Goal: Complete application form

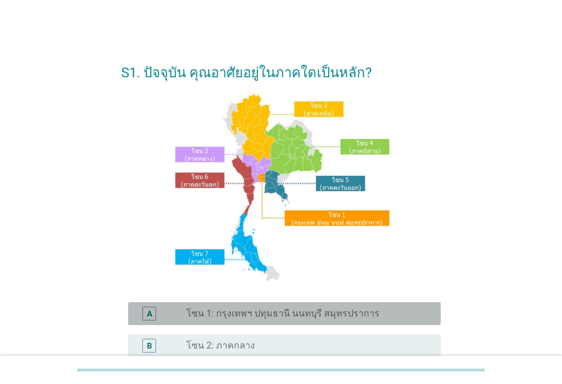
click at [256, 316] on label "โซน 1: กรุงเทพฯ ปทุมธานี นนทบุรี สมุทรปราการ" at bounding box center [282, 313] width 193 height 11
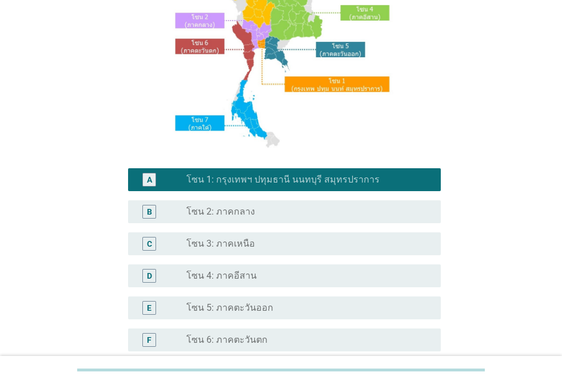
scroll to position [280, 0]
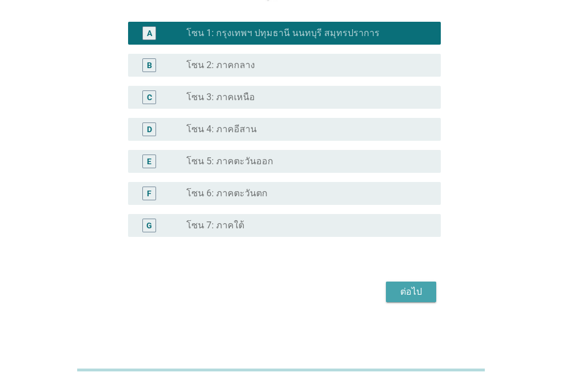
click at [410, 294] on div "ต่อไป" at bounding box center [411, 292] width 32 height 14
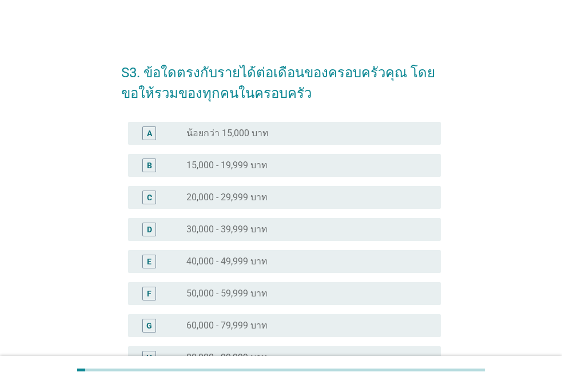
scroll to position [171, 0]
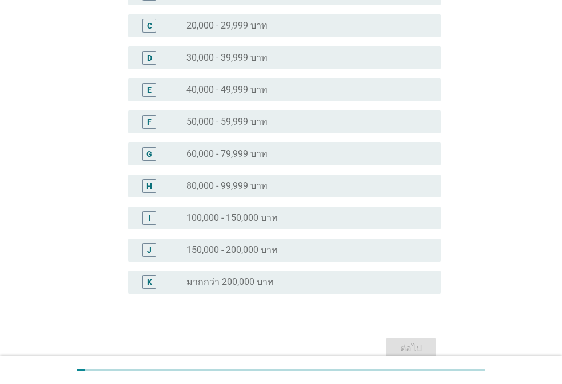
click at [243, 280] on label "มากกว่า 200,000 บาท" at bounding box center [229, 281] width 87 height 11
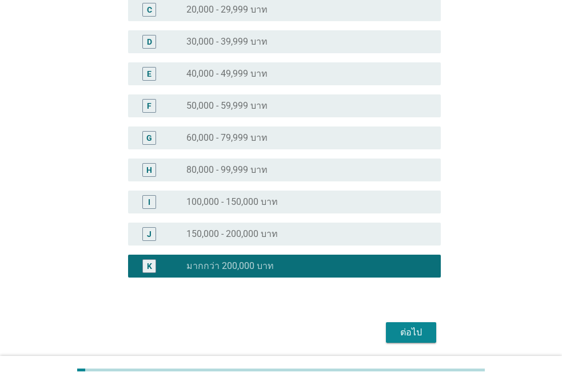
scroll to position [228, 0]
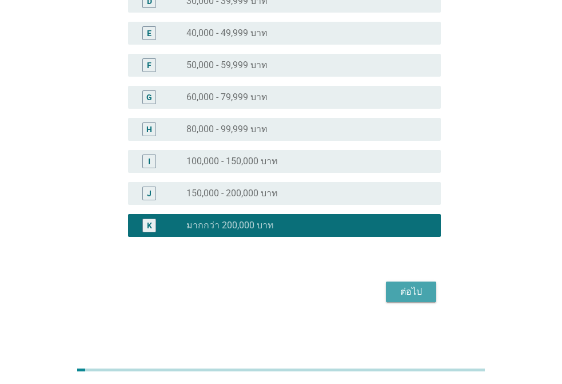
click at [413, 292] on div "ต่อไป" at bounding box center [411, 292] width 32 height 14
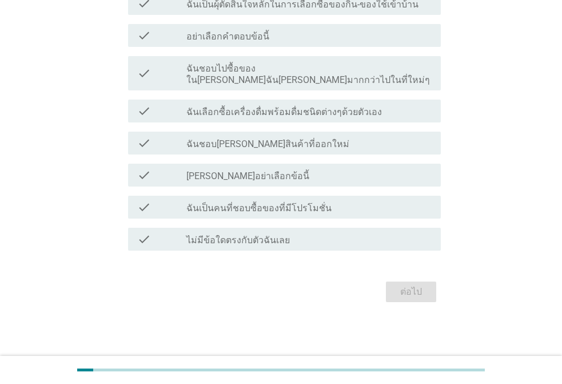
scroll to position [0, 0]
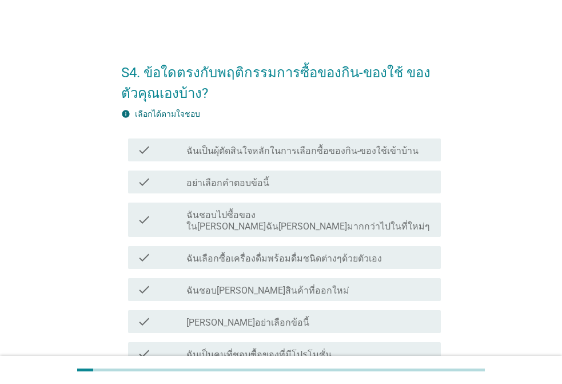
click at [234, 149] on label "ฉันเป็นผุ้ตัดสินใจหลักในการเลือกซื้อของกิน-ของใช้เข้าบ้าน" at bounding box center [302, 150] width 232 height 11
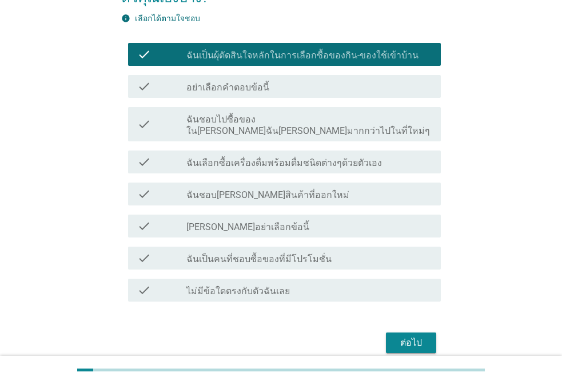
scroll to position [135, 0]
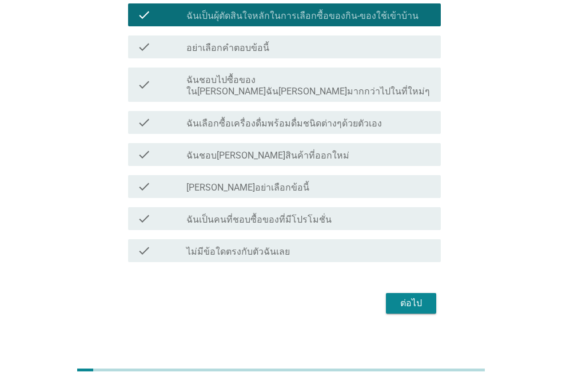
click at [398, 296] on div "ต่อไป" at bounding box center [411, 303] width 32 height 14
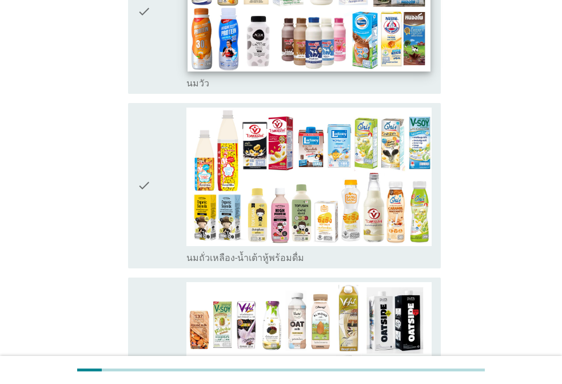
scroll to position [114, 0]
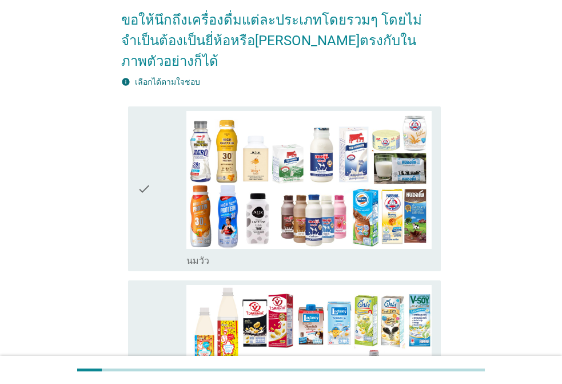
click at [147, 174] on icon "check" at bounding box center [144, 189] width 14 height 156
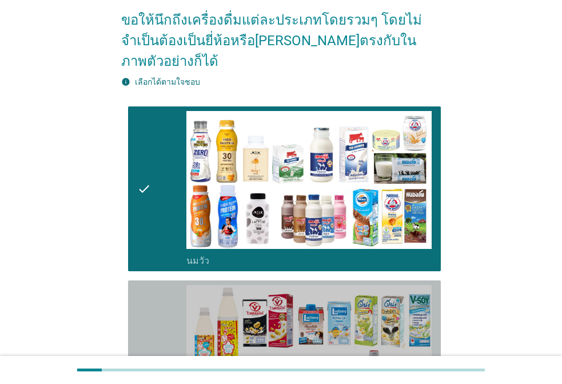
drag, startPoint x: 155, startPoint y: 298, endPoint x: 157, endPoint y: 291, distance: 7.6
click at [154, 298] on div "check" at bounding box center [161, 363] width 49 height 156
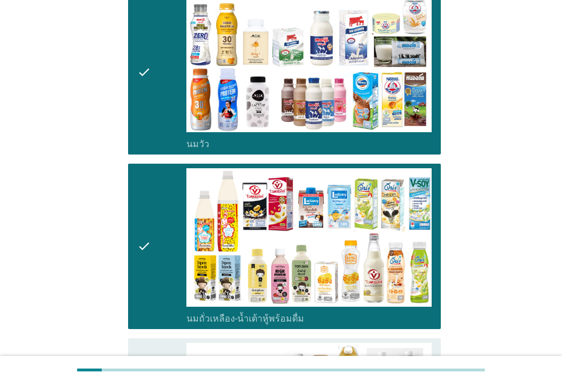
scroll to position [343, 0]
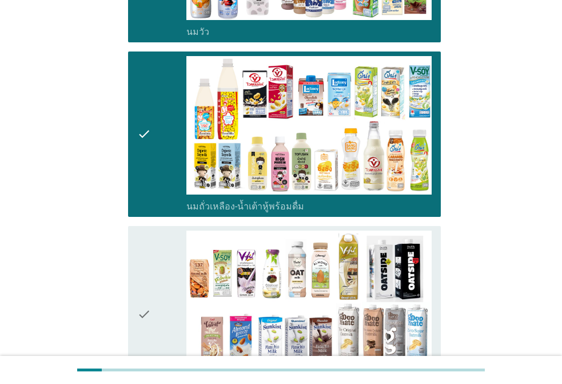
click at [151, 174] on div "check" at bounding box center [161, 134] width 49 height 156
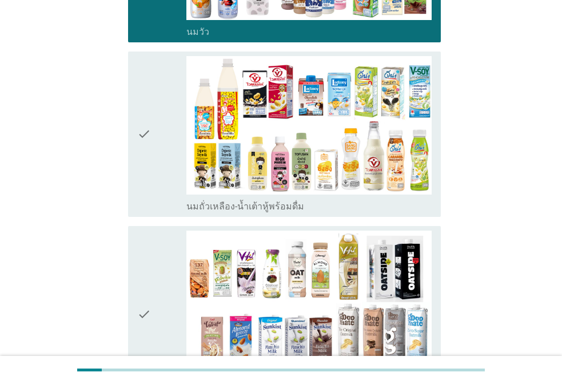
click at [157, 230] on div "check" at bounding box center [161, 313] width 49 height 167
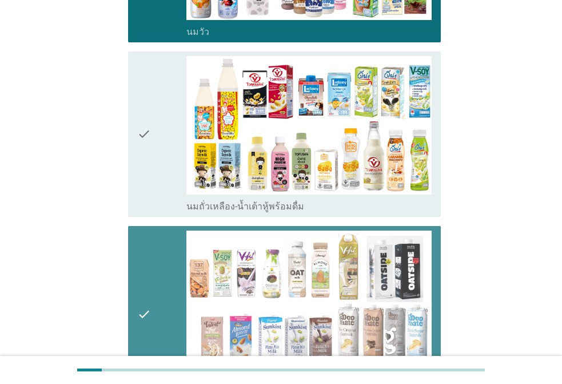
click at [156, 142] on div "check" at bounding box center [161, 134] width 49 height 156
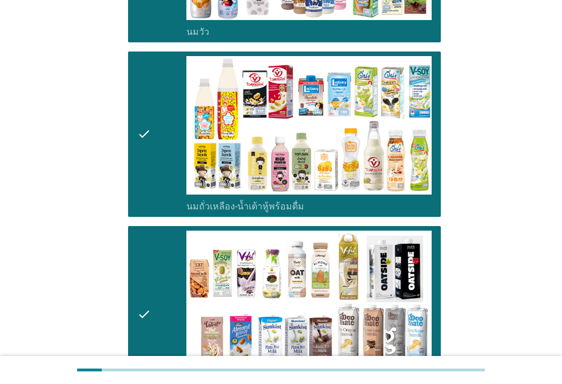
scroll to position [743, 0]
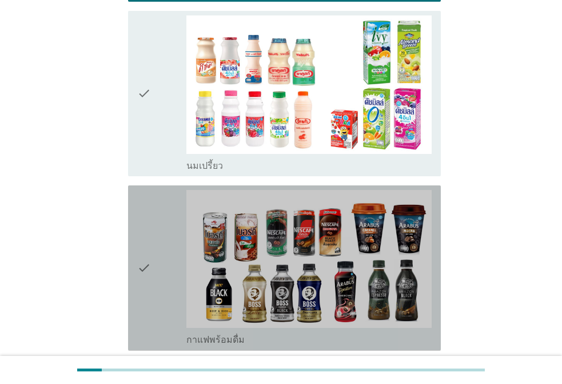
drag, startPoint x: 159, startPoint y: 180, endPoint x: 160, endPoint y: 135, distance: 45.2
click at [159, 190] on div "check" at bounding box center [161, 268] width 49 height 156
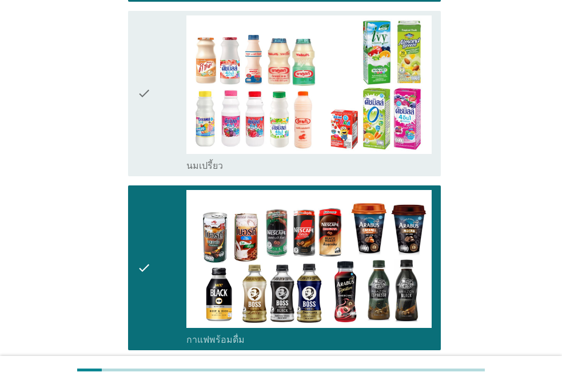
drag, startPoint x: 161, startPoint y: 99, endPoint x: 181, endPoint y: 163, distance: 67.6
click at [161, 98] on div "check" at bounding box center [161, 93] width 49 height 156
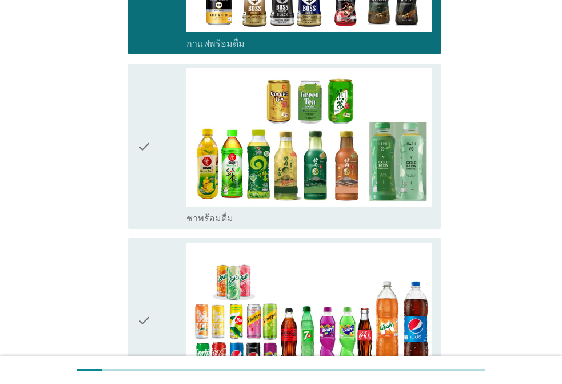
scroll to position [1086, 0]
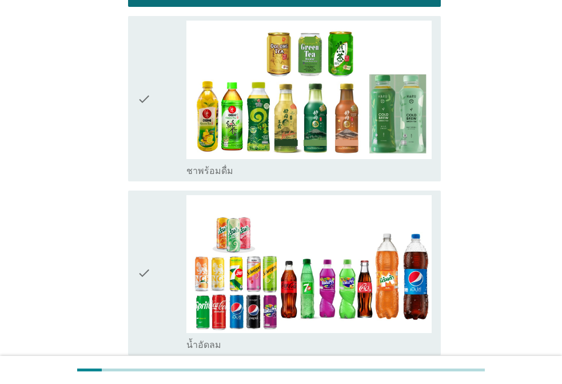
drag, startPoint x: 157, startPoint y: 155, endPoint x: 161, endPoint y: 97, distance: 58.4
click at [157, 151] on div "check check_box_outline_blank นมวัว check check_box_outline_blank นมถั่วเหลือง-…" at bounding box center [281, 376] width 320 height 2492
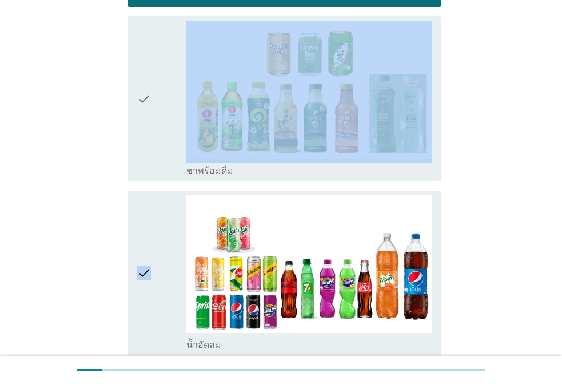
click at [161, 95] on div "check" at bounding box center [161, 99] width 49 height 156
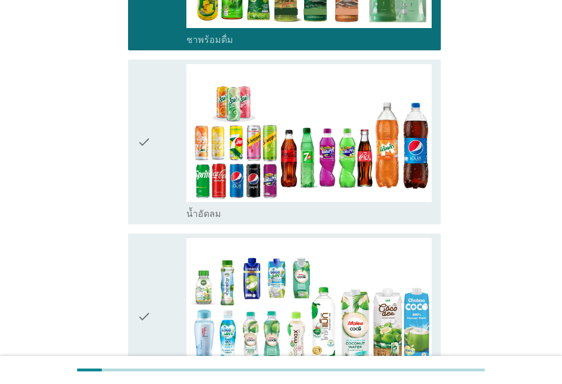
scroll to position [1315, 0]
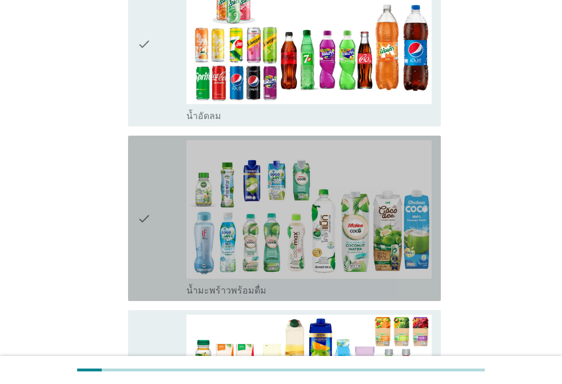
drag, startPoint x: 166, startPoint y: 177, endPoint x: 177, endPoint y: 268, distance: 91.5
click at [165, 177] on div "check" at bounding box center [161, 218] width 49 height 156
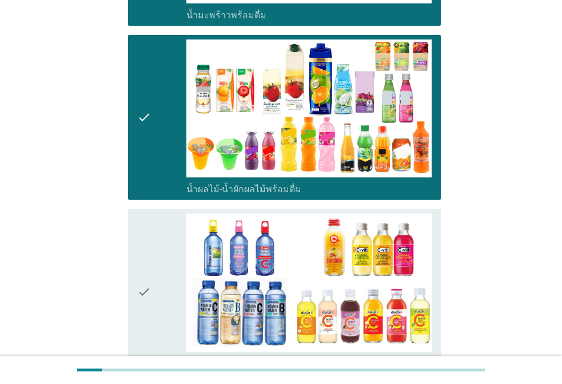
scroll to position [1715, 0]
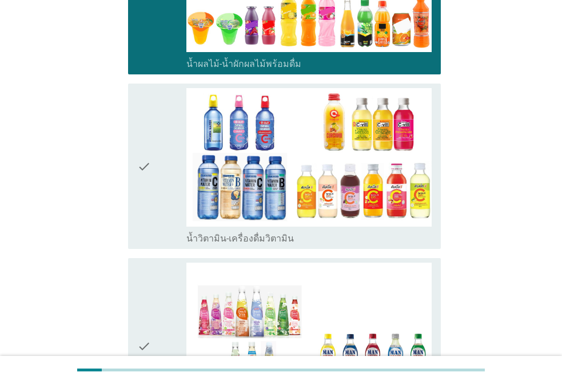
drag, startPoint x: 176, startPoint y: 262, endPoint x: 181, endPoint y: 191, distance: 71.0
click at [176, 262] on div "check" at bounding box center [161, 345] width 49 height 167
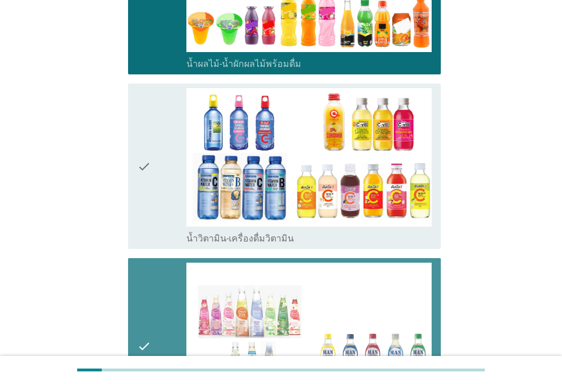
click at [163, 150] on div "check" at bounding box center [161, 166] width 49 height 156
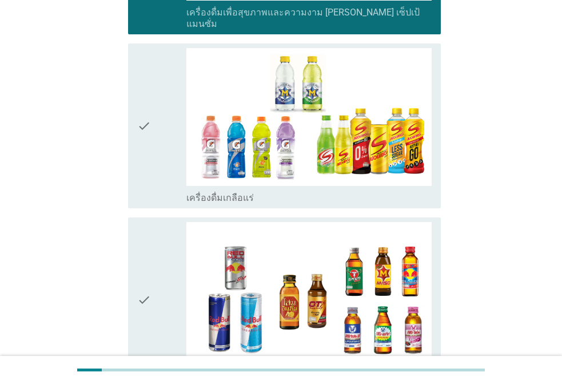
click at [154, 222] on div "check" at bounding box center [161, 300] width 49 height 156
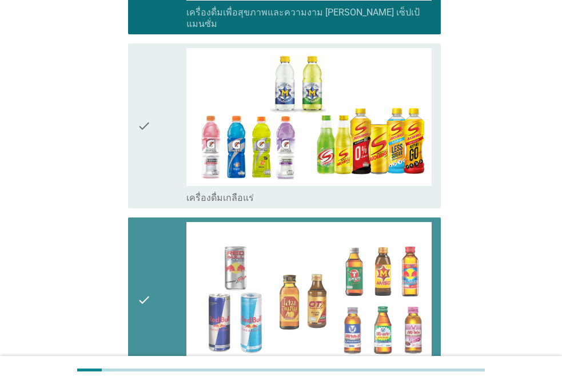
click at [158, 94] on div "check" at bounding box center [161, 126] width 49 height 156
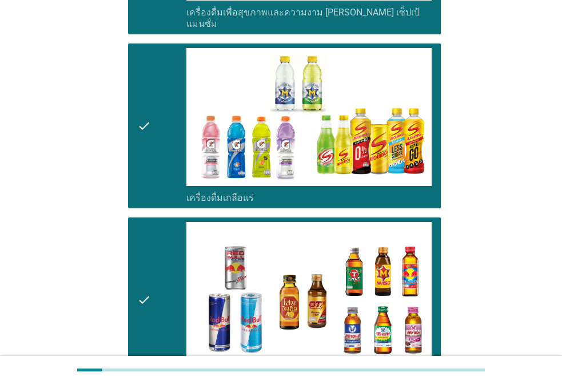
scroll to position [2410, 0]
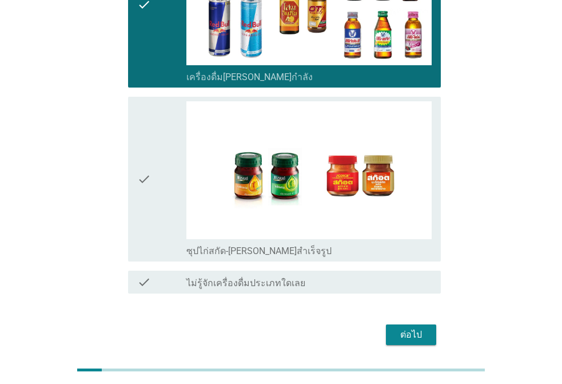
drag, startPoint x: 166, startPoint y: 182, endPoint x: 300, endPoint y: 246, distance: 147.5
click at [170, 182] on div "check" at bounding box center [161, 179] width 49 height 156
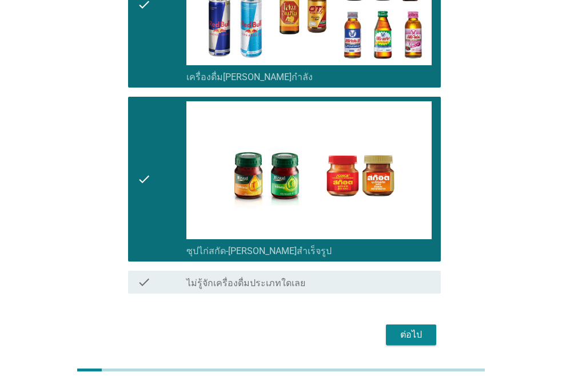
click at [391, 324] on button "ต่อไป" at bounding box center [411, 334] width 50 height 21
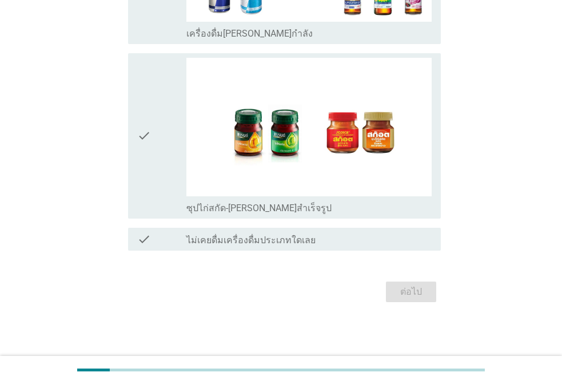
scroll to position [0, 0]
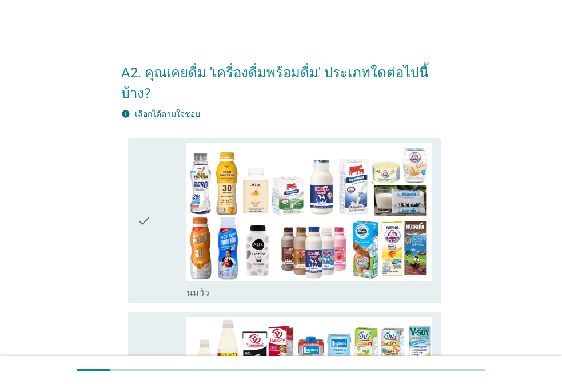
click at [181, 202] on div "check" at bounding box center [161, 221] width 49 height 156
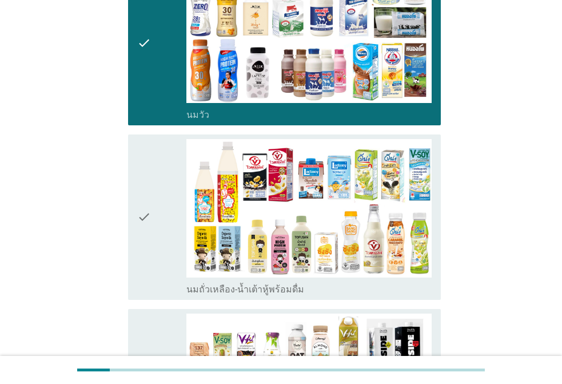
scroll to position [286, 0]
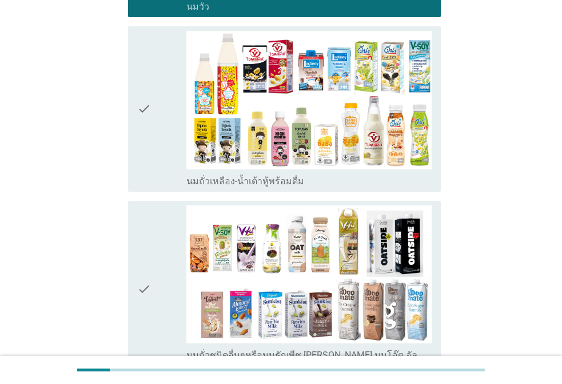
click at [152, 136] on div "check" at bounding box center [161, 109] width 49 height 156
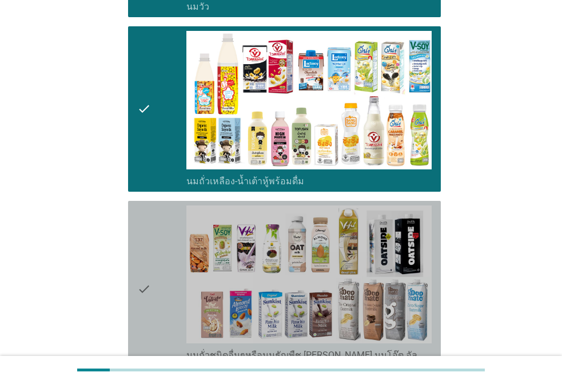
click at [150, 227] on icon "check" at bounding box center [144, 288] width 14 height 167
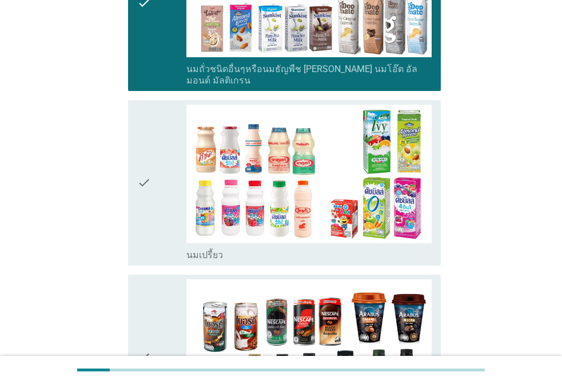
click at [142, 158] on icon "check" at bounding box center [144, 183] width 14 height 156
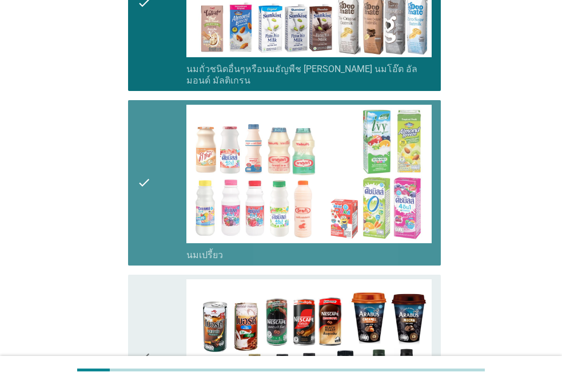
click at [155, 281] on div "check" at bounding box center [161, 357] width 49 height 156
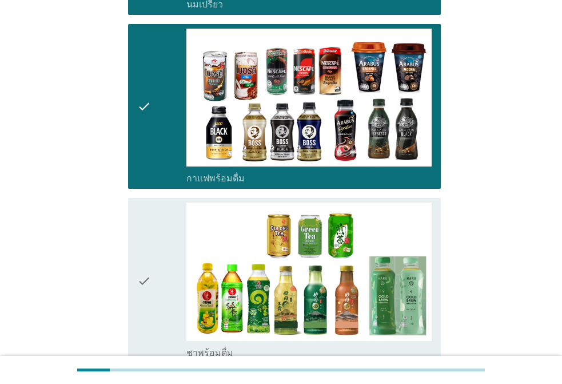
scroll to position [915, 0]
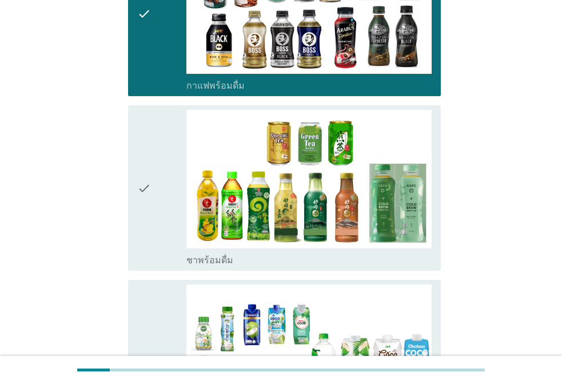
drag, startPoint x: 159, startPoint y: 136, endPoint x: 154, endPoint y: 211, distance: 75.6
click at [159, 137] on div "check" at bounding box center [161, 188] width 49 height 156
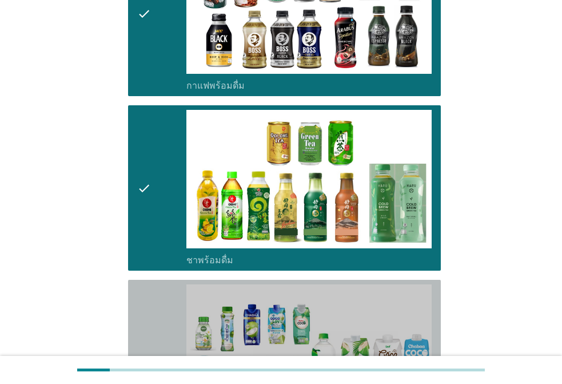
click at [137, 284] on icon "check" at bounding box center [144, 362] width 14 height 156
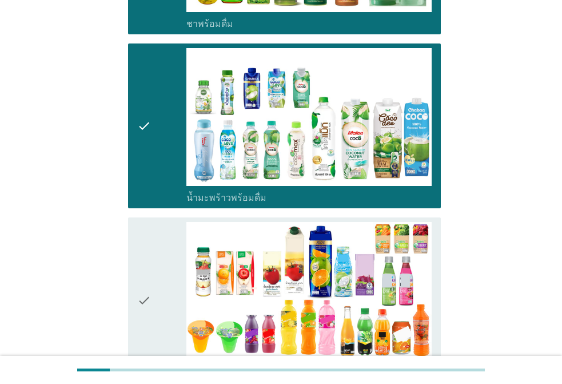
scroll to position [1315, 0]
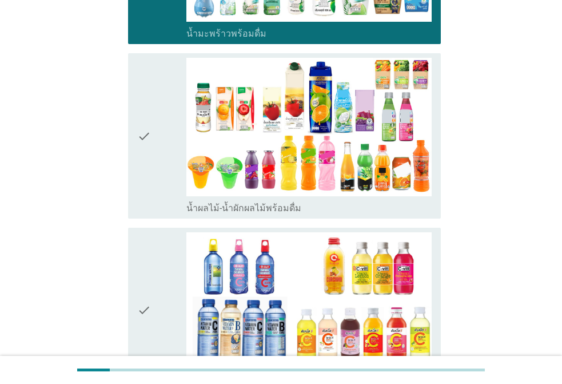
click at [153, 120] on div "check" at bounding box center [161, 136] width 49 height 156
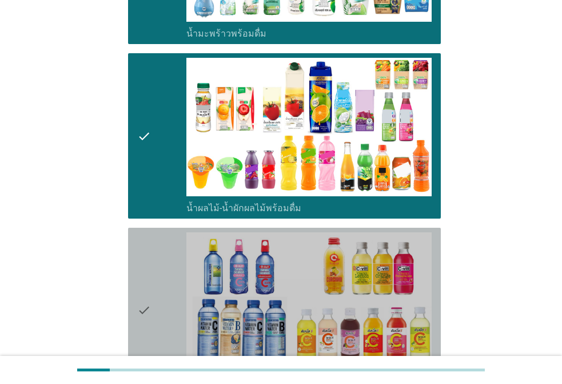
click at [139, 251] on icon "check" at bounding box center [144, 310] width 14 height 156
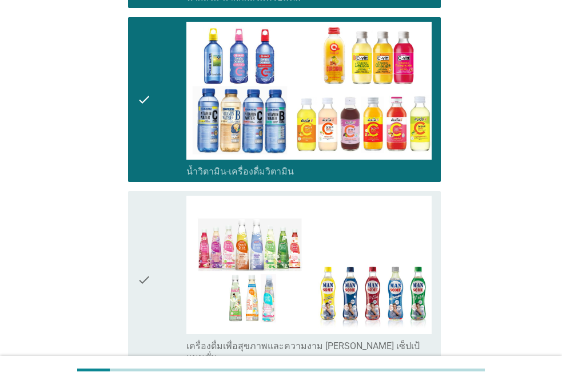
scroll to position [1715, 0]
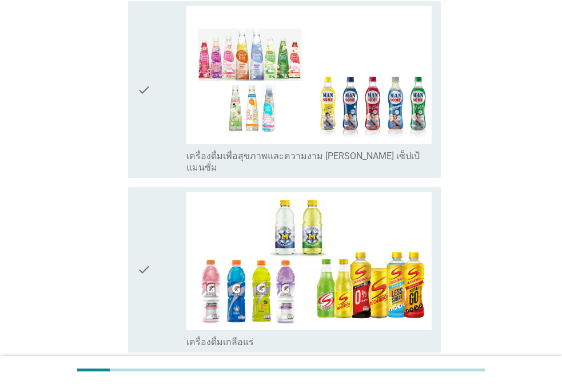
click at [149, 221] on icon "check" at bounding box center [144, 269] width 14 height 156
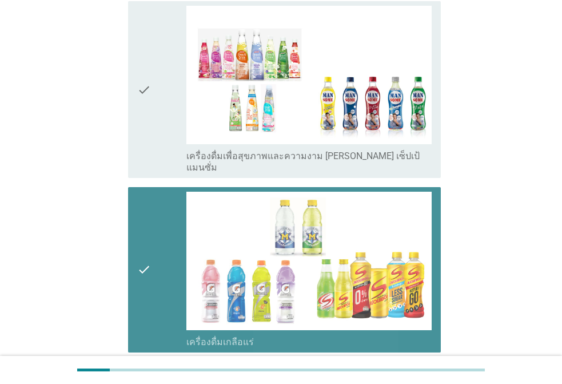
click at [158, 124] on div "check" at bounding box center [161, 89] width 49 height 167
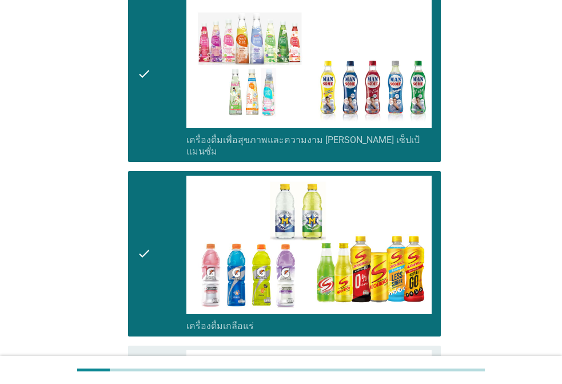
scroll to position [1943, 0]
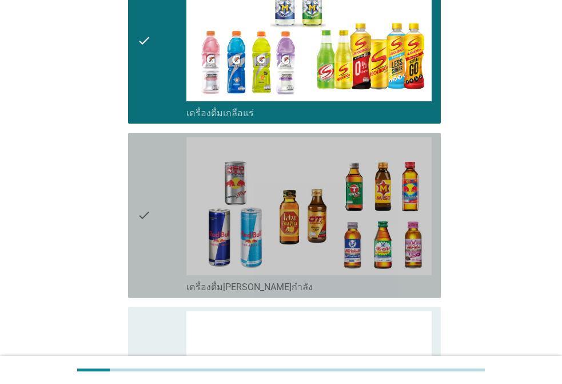
drag, startPoint x: 169, startPoint y: 178, endPoint x: 166, endPoint y: 266, distance: 88.1
click at [169, 178] on div "check" at bounding box center [161, 215] width 49 height 156
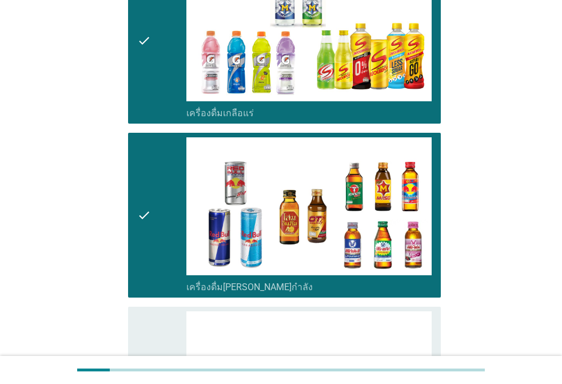
click at [152, 311] on div "check" at bounding box center [161, 389] width 49 height 156
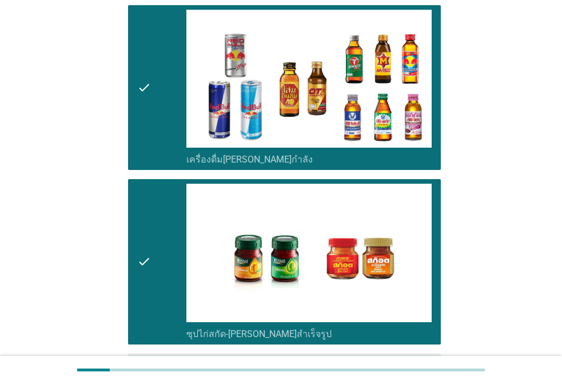
scroll to position [2153, 0]
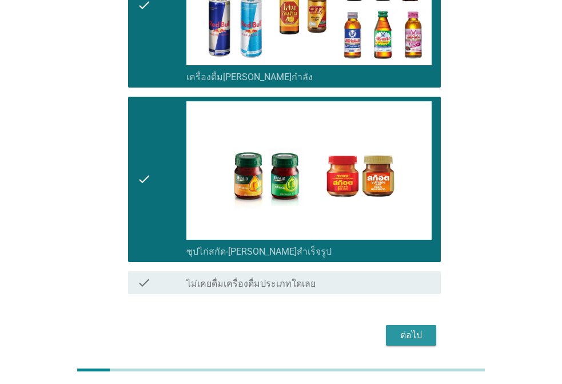
click at [406, 328] on div "ต่อไป" at bounding box center [411, 335] width 32 height 14
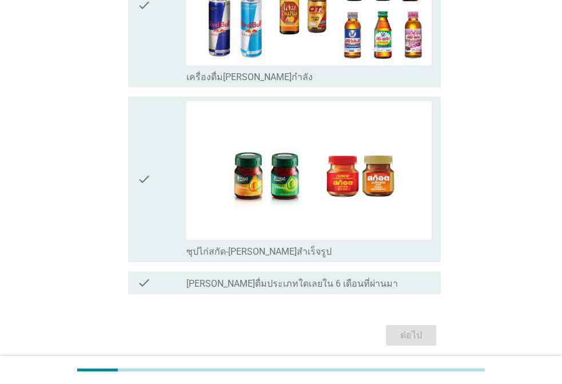
scroll to position [0, 0]
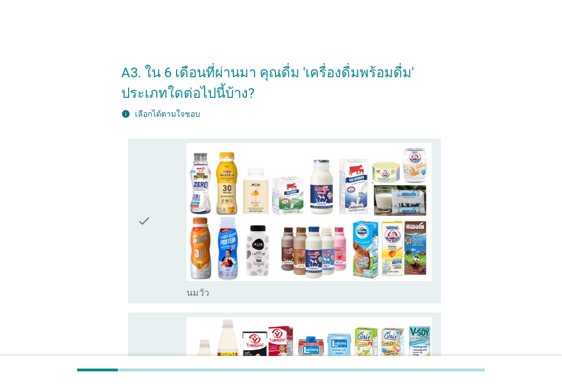
click at [138, 194] on icon "check" at bounding box center [144, 221] width 14 height 156
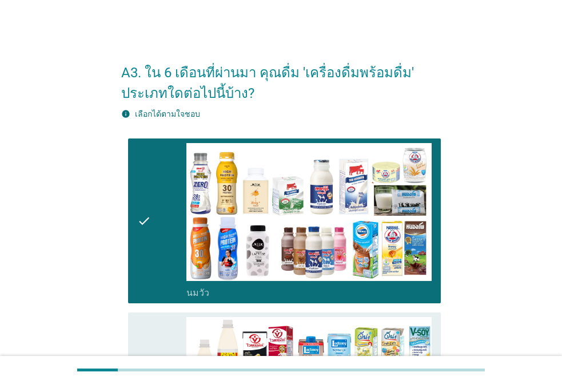
scroll to position [343, 0]
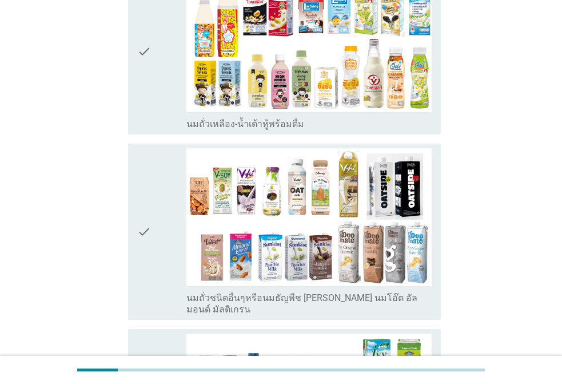
drag, startPoint x: 166, startPoint y: 92, endPoint x: 176, endPoint y: 121, distance: 30.9
click at [168, 93] on div "check" at bounding box center [161, 52] width 49 height 156
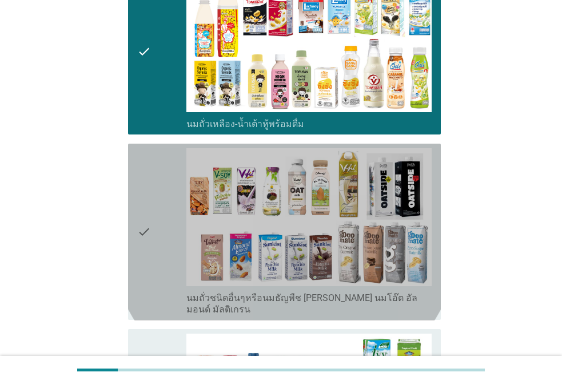
click at [155, 223] on div "check" at bounding box center [161, 231] width 49 height 167
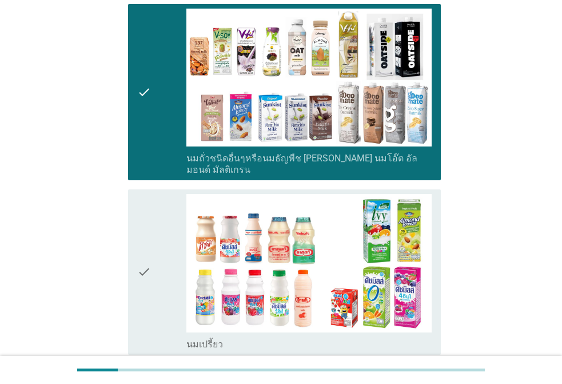
scroll to position [0, 0]
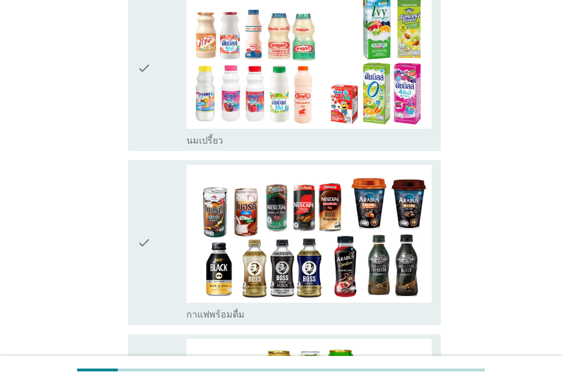
click at [158, 105] on div "check" at bounding box center [161, 68] width 49 height 156
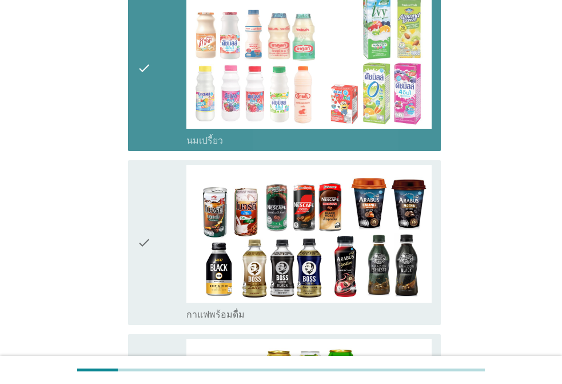
click at [157, 188] on div "check" at bounding box center [161, 243] width 49 height 156
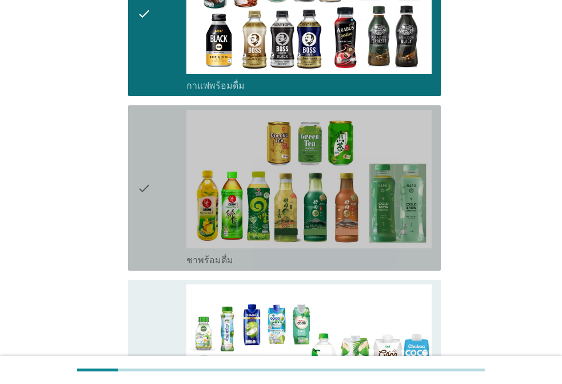
drag, startPoint x: 153, startPoint y: 135, endPoint x: 145, endPoint y: 211, distance: 77.0
click at [153, 134] on div "check" at bounding box center [161, 188] width 49 height 156
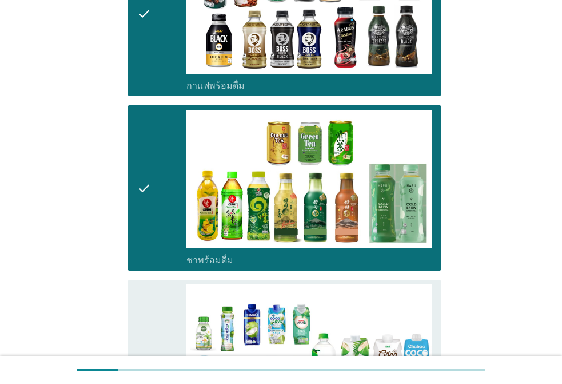
click at [131, 280] on div "check check_box_outline_blank น้ำมะพร้าวพร้อมดื่ม" at bounding box center [284, 362] width 313 height 165
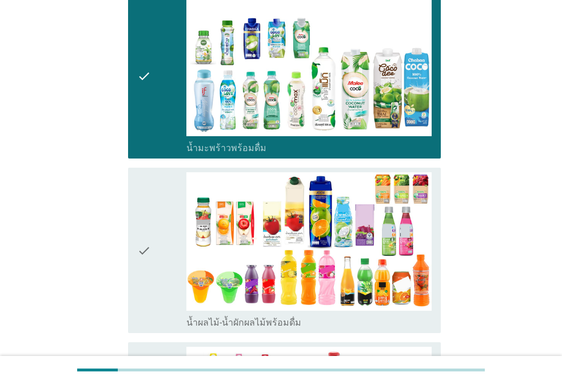
click at [151, 184] on div "check" at bounding box center [161, 250] width 49 height 156
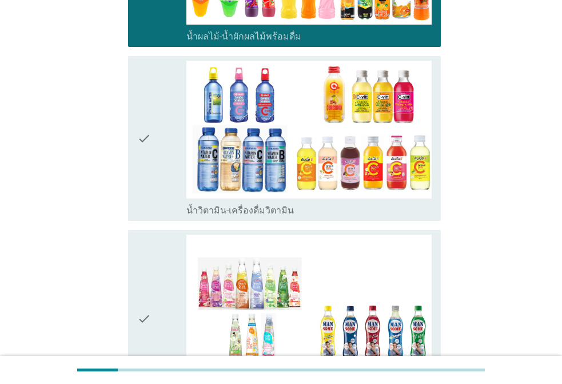
click at [155, 147] on div "check" at bounding box center [161, 139] width 49 height 156
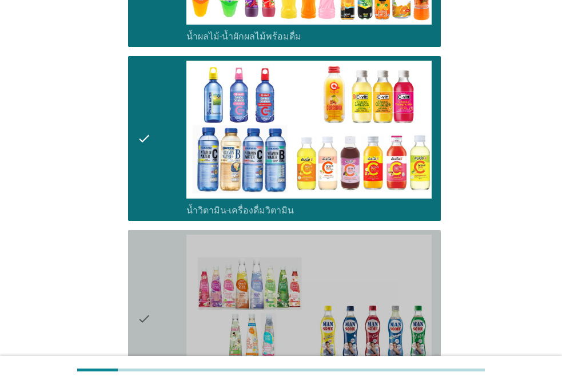
click at [164, 243] on div "check" at bounding box center [161, 317] width 49 height 167
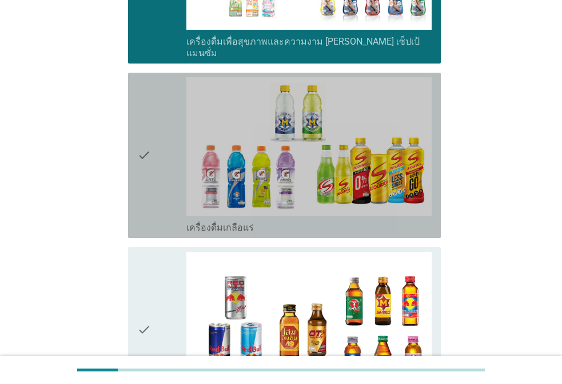
drag, startPoint x: 153, startPoint y: 209, endPoint x: 154, endPoint y: 190, distance: 18.3
click at [153, 207] on div "check" at bounding box center [161, 155] width 49 height 156
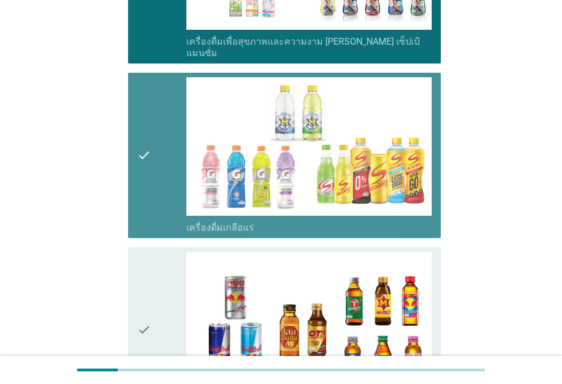
click at [154, 138] on div "check" at bounding box center [161, 155] width 49 height 156
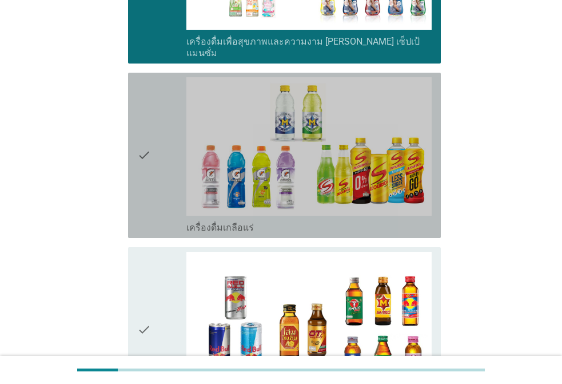
drag, startPoint x: 159, startPoint y: 165, endPoint x: 153, endPoint y: 235, distance: 70.6
click at [160, 165] on div "check" at bounding box center [161, 155] width 49 height 156
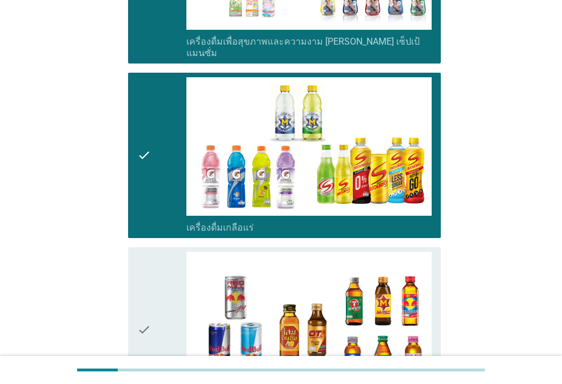
click at [148, 251] on icon "check" at bounding box center [144, 329] width 14 height 156
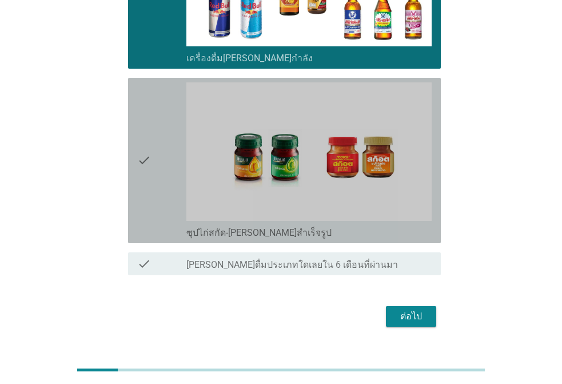
drag, startPoint x: 143, startPoint y: 172, endPoint x: 219, endPoint y: 231, distance: 97.0
click at [143, 172] on icon "check" at bounding box center [144, 160] width 14 height 156
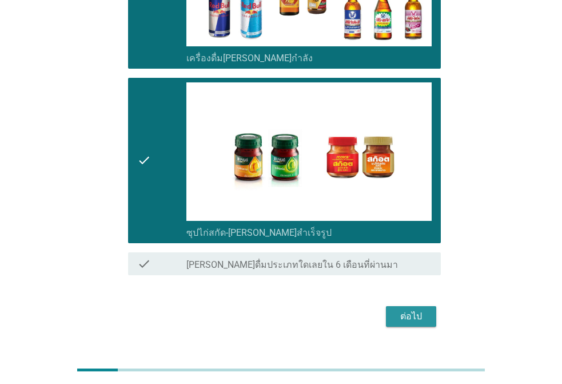
click at [427, 306] on button "ต่อไป" at bounding box center [411, 316] width 50 height 21
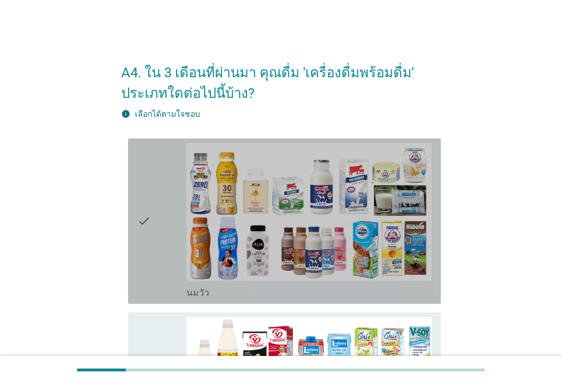
click at [158, 185] on div "check" at bounding box center [161, 221] width 49 height 156
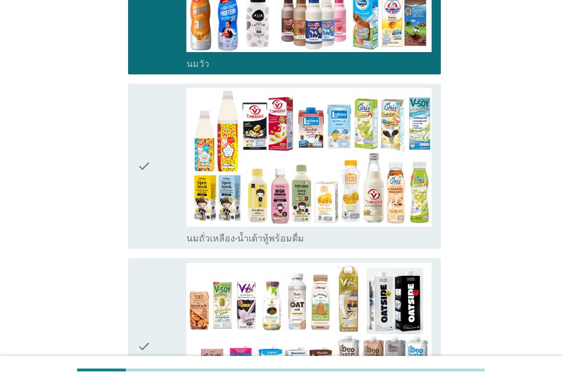
click at [157, 157] on div "check" at bounding box center [161, 166] width 49 height 156
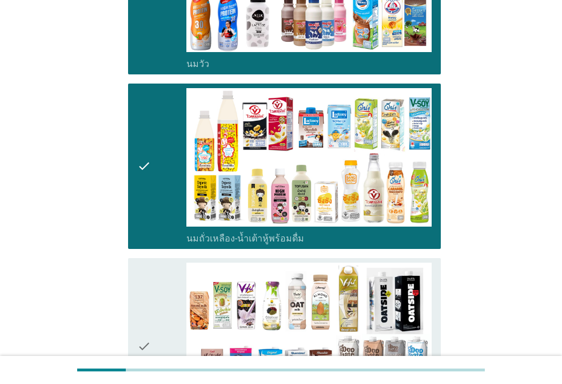
click at [155, 269] on div "check" at bounding box center [161, 345] width 49 height 167
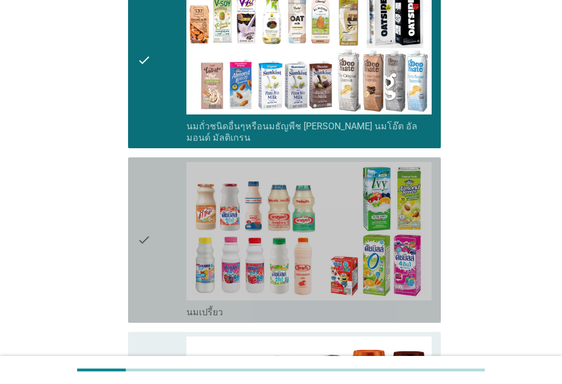
click at [160, 201] on div "check" at bounding box center [161, 240] width 49 height 156
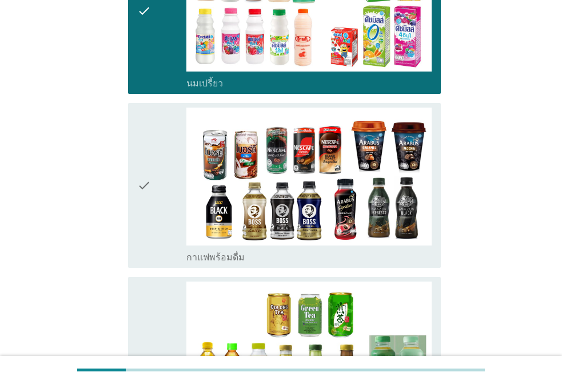
drag, startPoint x: 167, startPoint y: 147, endPoint x: 172, endPoint y: 158, distance: 11.8
click at [168, 147] on div "check" at bounding box center [161, 185] width 49 height 156
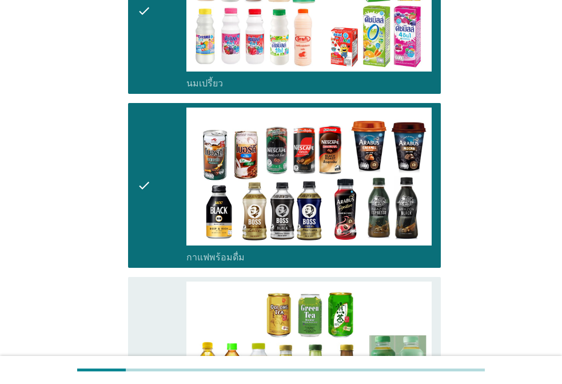
click at [157, 281] on div "check" at bounding box center [161, 359] width 49 height 156
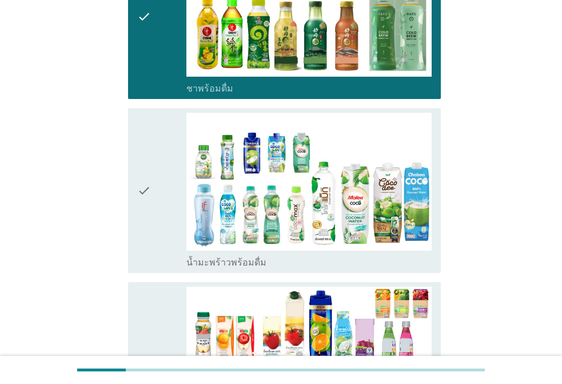
click at [161, 210] on div "check" at bounding box center [161, 191] width 49 height 156
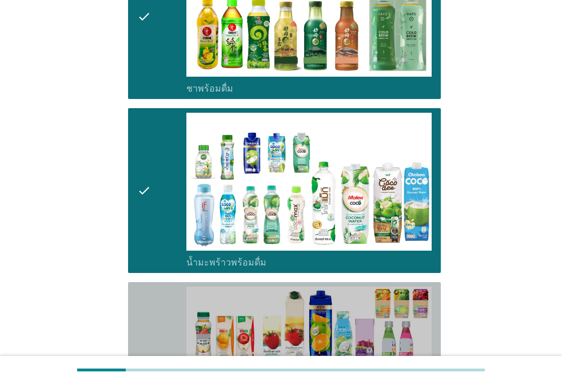
click at [161, 286] on div "check" at bounding box center [161, 364] width 49 height 156
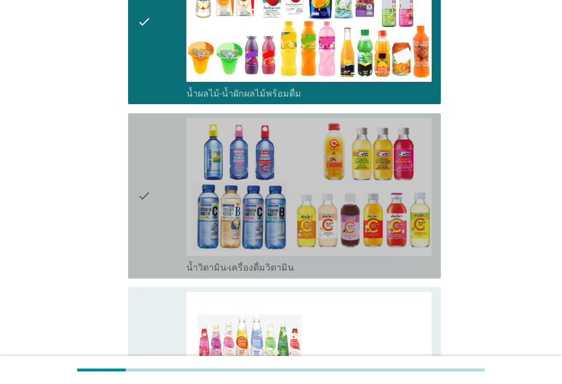
click at [162, 217] on div "check" at bounding box center [161, 196] width 49 height 156
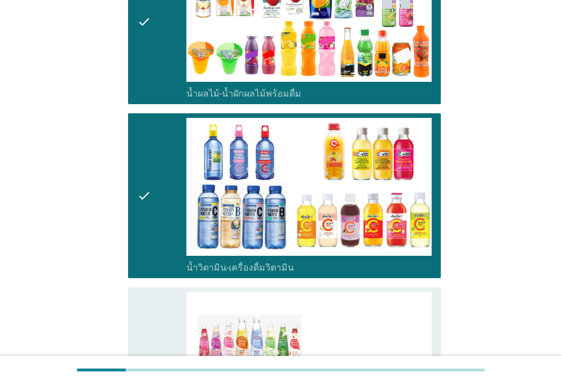
click at [163, 293] on div "check" at bounding box center [161, 375] width 49 height 167
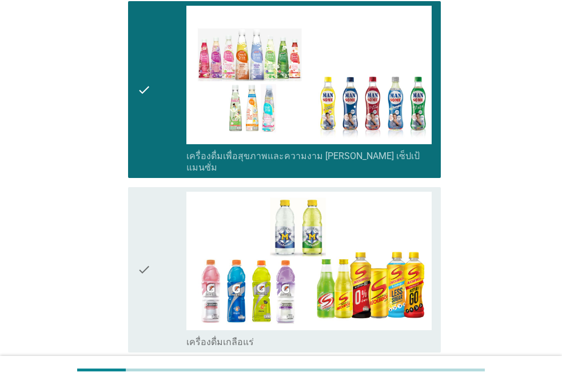
click at [158, 212] on div "check" at bounding box center [161, 269] width 49 height 156
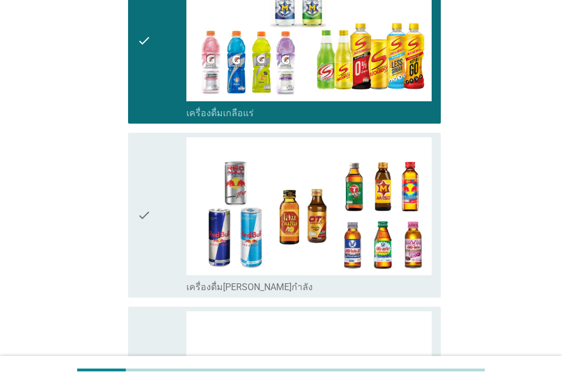
drag, startPoint x: 167, startPoint y: 207, endPoint x: 179, endPoint y: 234, distance: 29.7
click at [167, 206] on div "check" at bounding box center [161, 215] width 49 height 156
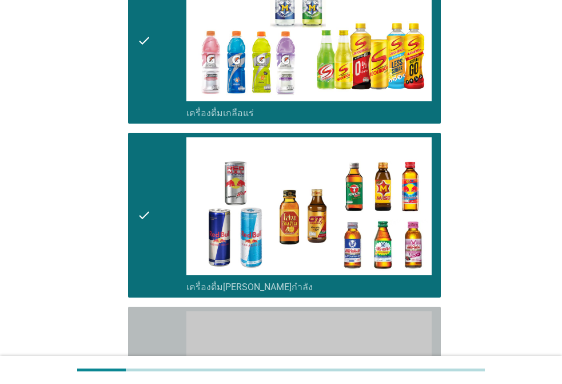
click at [154, 330] on div "check" at bounding box center [161, 389] width 49 height 156
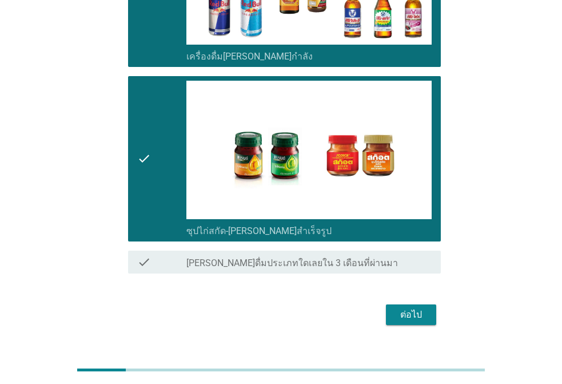
click at [416, 308] on div "ต่อไป" at bounding box center [411, 315] width 32 height 14
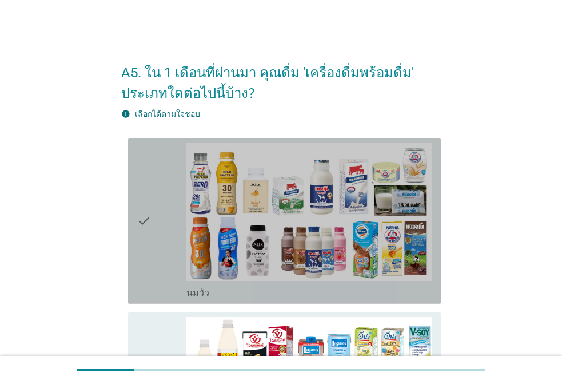
drag, startPoint x: 147, startPoint y: 189, endPoint x: 147, endPoint y: 199, distance: 10.3
click at [147, 189] on icon "check" at bounding box center [144, 221] width 14 height 156
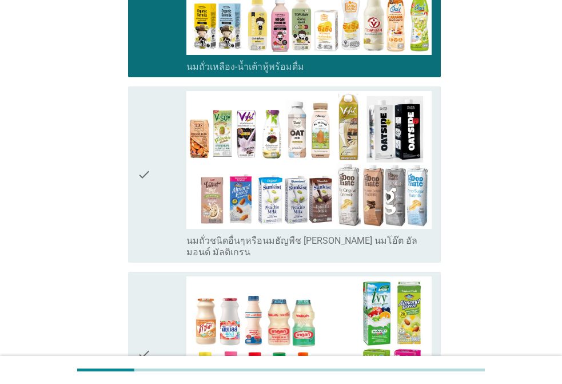
click at [163, 154] on div "check" at bounding box center [161, 174] width 49 height 167
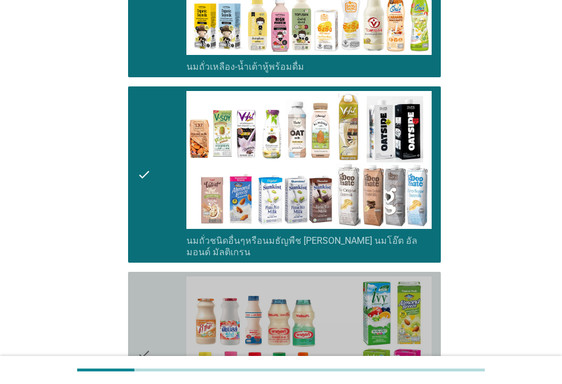
click at [156, 309] on div "check" at bounding box center [161, 354] width 49 height 156
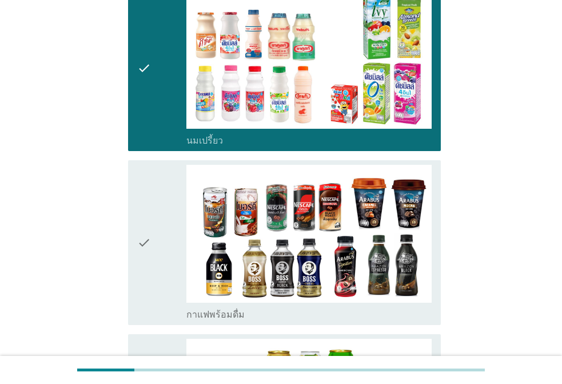
click at [142, 185] on icon "check" at bounding box center [144, 243] width 14 height 156
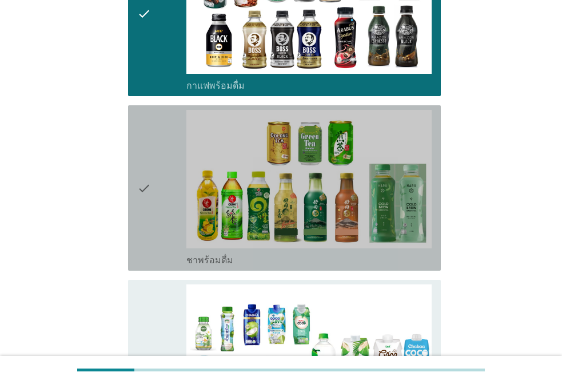
drag, startPoint x: 159, startPoint y: 179, endPoint x: 169, endPoint y: 289, distance: 109.6
click at [159, 179] on div "check" at bounding box center [161, 188] width 49 height 156
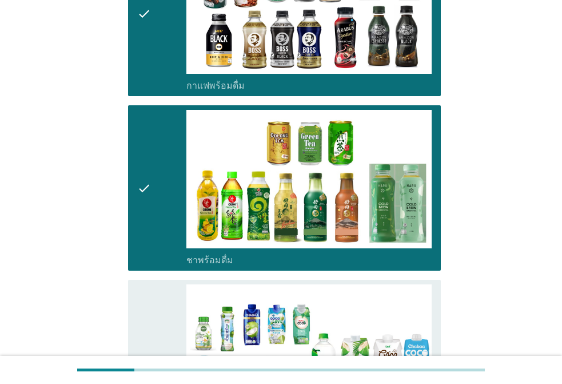
click at [159, 317] on div "check" at bounding box center [161, 362] width 49 height 156
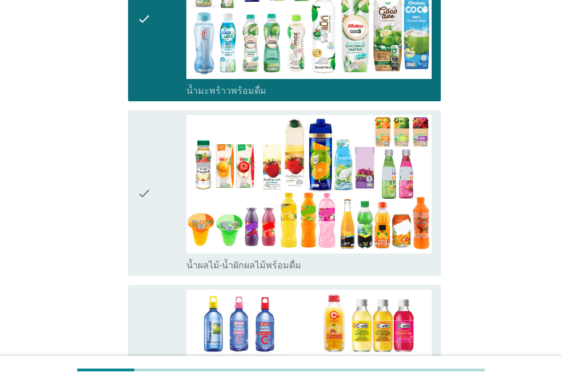
drag, startPoint x: 167, startPoint y: 227, endPoint x: 174, endPoint y: 306, distance: 79.2
click at [167, 227] on div "check" at bounding box center [161, 193] width 49 height 156
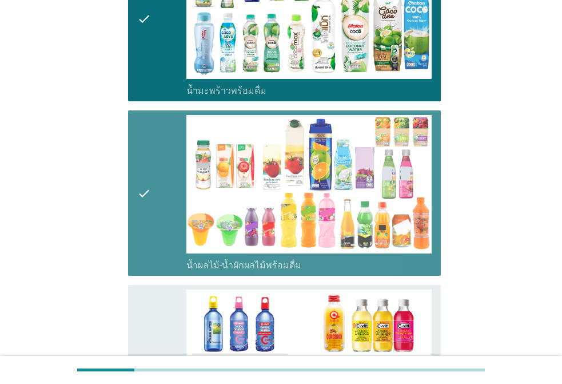
click at [169, 314] on div "check" at bounding box center [161, 367] width 49 height 156
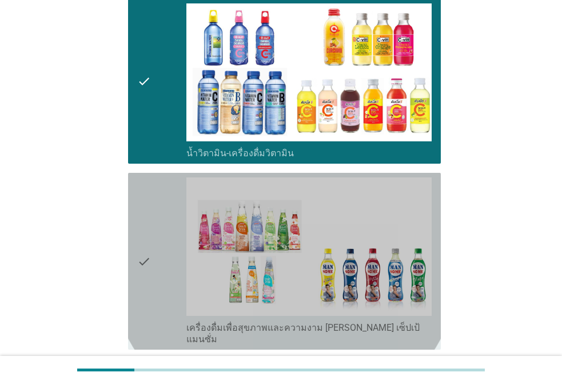
drag, startPoint x: 157, startPoint y: 214, endPoint x: 171, endPoint y: 242, distance: 30.7
click at [158, 215] on div "check" at bounding box center [161, 260] width 49 height 167
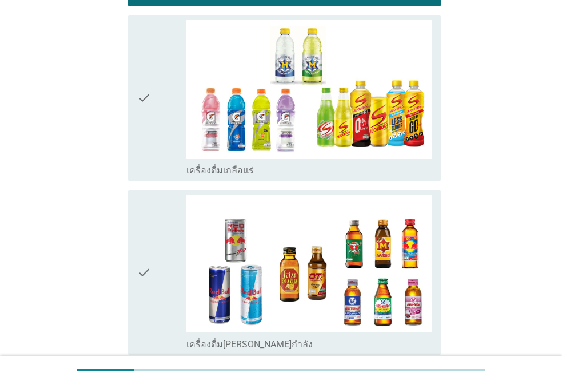
click at [158, 208] on div "check" at bounding box center [161, 272] width 49 height 156
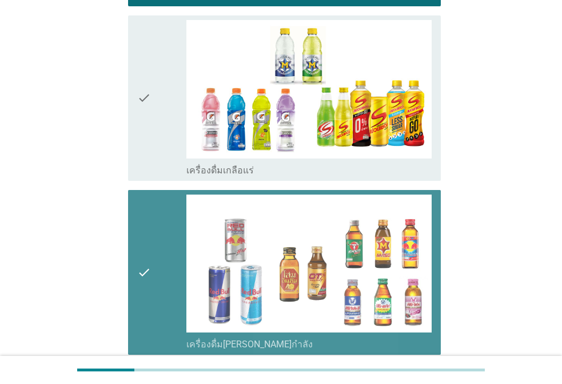
click at [157, 101] on div "check" at bounding box center [161, 98] width 49 height 156
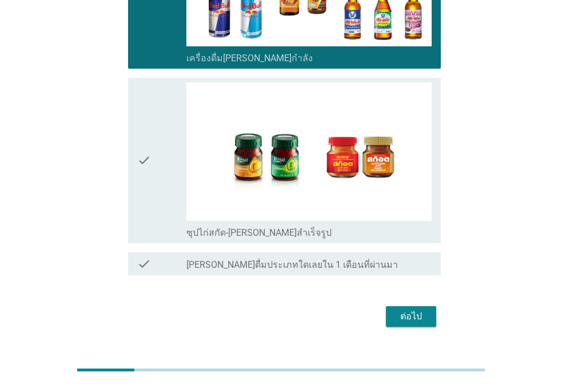
drag, startPoint x: 151, startPoint y: 167, endPoint x: 274, endPoint y: 257, distance: 152.0
click at [153, 168] on div "check" at bounding box center [161, 160] width 49 height 156
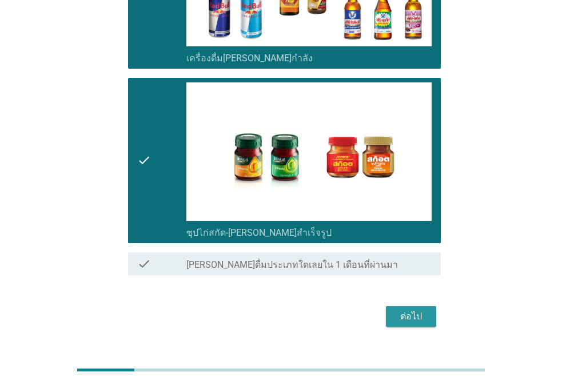
click at [392, 306] on button "ต่อไป" at bounding box center [411, 316] width 50 height 21
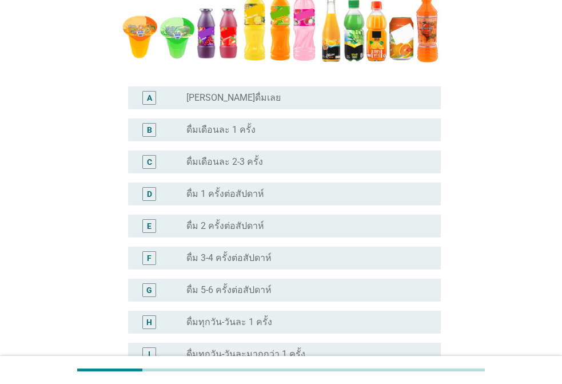
click at [260, 255] on label "ดื่ม 3-4 ครั้งต่อสัปดาห์" at bounding box center [228, 257] width 85 height 11
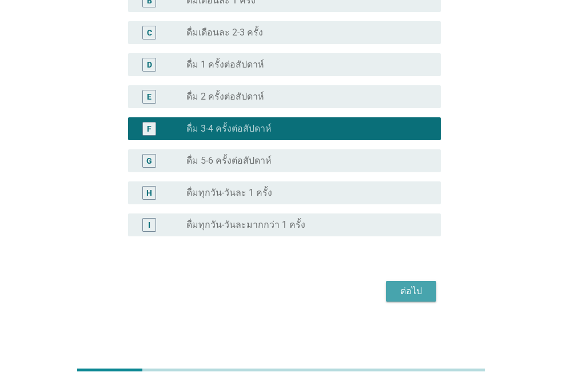
click at [418, 292] on div "ต่อไป" at bounding box center [411, 291] width 32 height 14
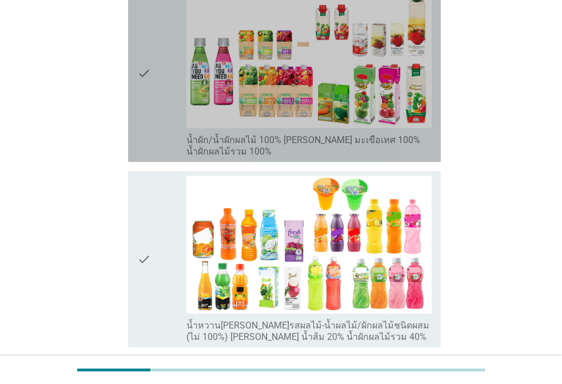
drag, startPoint x: 151, startPoint y: 74, endPoint x: 147, endPoint y: 155, distance: 80.7
click at [150, 74] on div "check" at bounding box center [161, 73] width 49 height 167
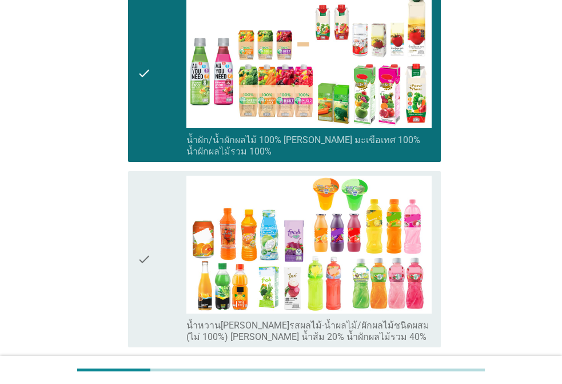
click at [148, 195] on icon "check" at bounding box center [144, 258] width 14 height 167
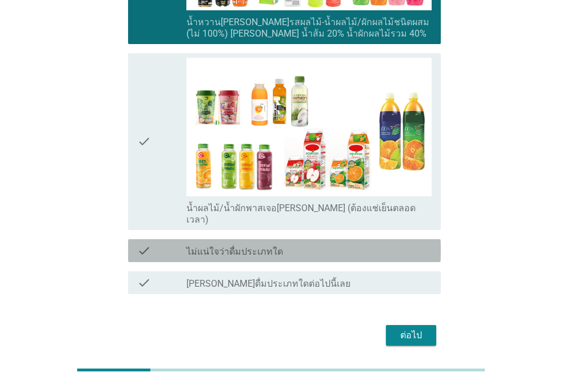
click at [163, 239] on div "check check_box_outline_blank ไม่แน่ใจว่าดื่มประเภทใด" at bounding box center [284, 250] width 313 height 23
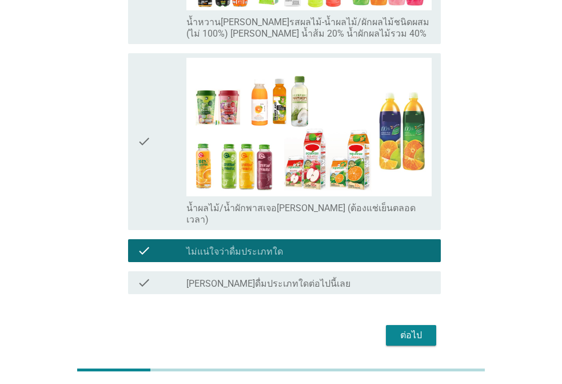
click at [159, 139] on div "check" at bounding box center [161, 141] width 49 height 167
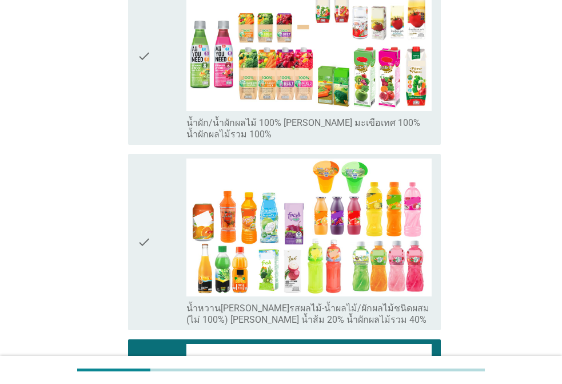
drag, startPoint x: 173, startPoint y: 162, endPoint x: 169, endPoint y: 131, distance: 30.5
click at [171, 160] on div "check" at bounding box center [161, 241] width 49 height 167
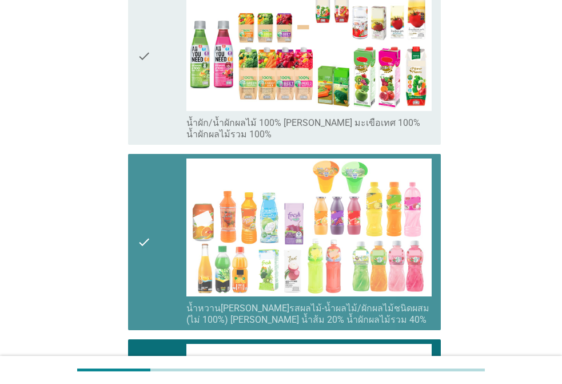
click at [160, 71] on div "check" at bounding box center [161, 56] width 49 height 167
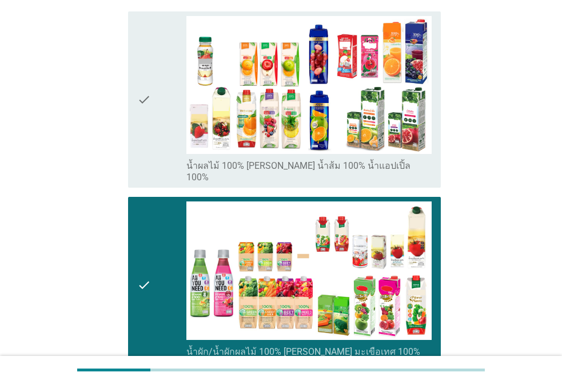
drag, startPoint x: 150, startPoint y: 80, endPoint x: 390, endPoint y: 167, distance: 254.8
click at [151, 81] on div "check" at bounding box center [161, 99] width 49 height 167
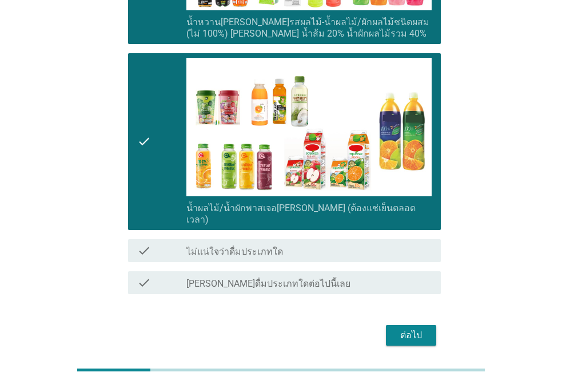
click at [413, 328] on div "ต่อไป" at bounding box center [411, 335] width 32 height 14
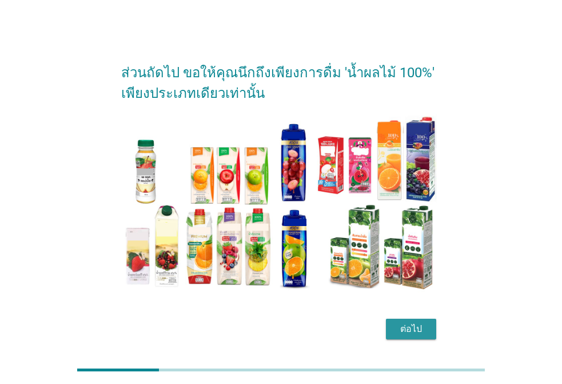
click at [424, 326] on div "ต่อไป" at bounding box center [411, 329] width 32 height 14
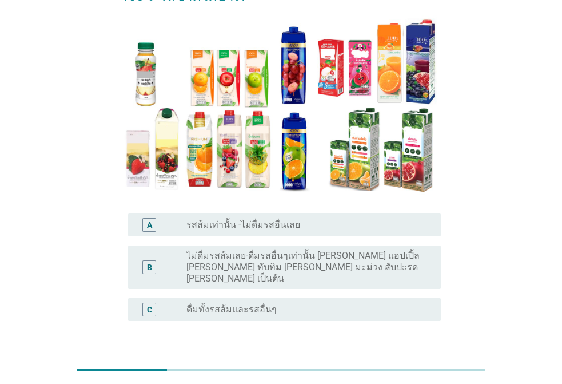
scroll to position [170, 0]
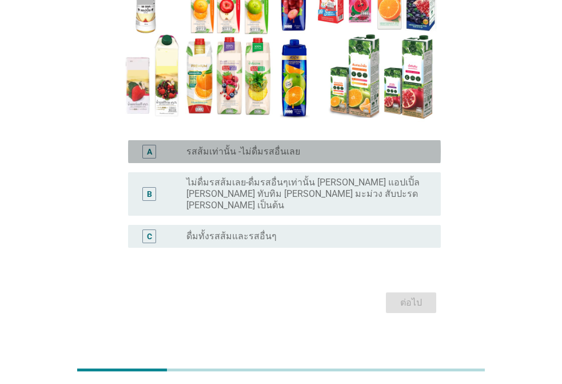
click at [235, 146] on label "รสส้มเท่านั้น -ไม่ดื่มรสอื่นเลย" at bounding box center [243, 151] width 114 height 11
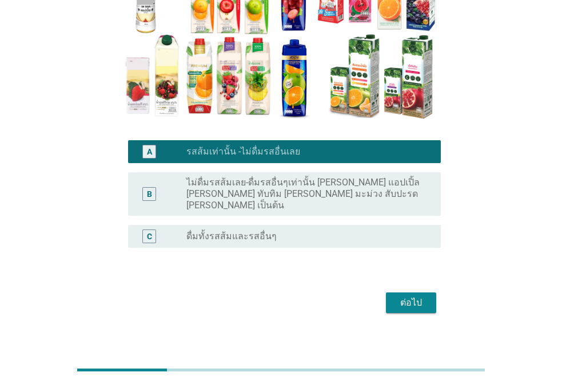
drag, startPoint x: 373, startPoint y: 229, endPoint x: 365, endPoint y: 217, distance: 14.9
click at [371, 230] on div "radio_button_unchecked ดื่มทั้งรสส้มและรสอื่นๆ" at bounding box center [304, 235] width 236 height 11
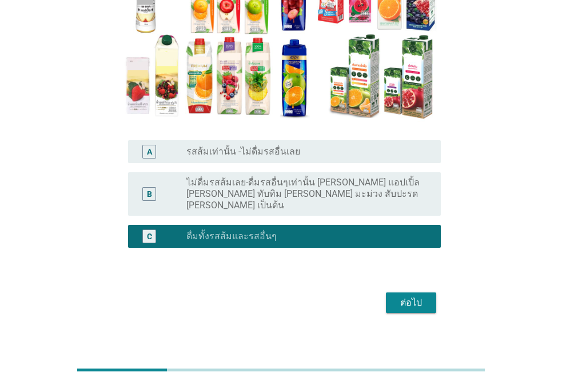
click at [360, 186] on label "ไม่ดื่มรสส้มเลย-ดื่มรสอื่นๆเท่านั้น [PERSON_NAME] แอปเปิ้ล [PERSON_NAME] ทับทิม…" at bounding box center [304, 194] width 236 height 34
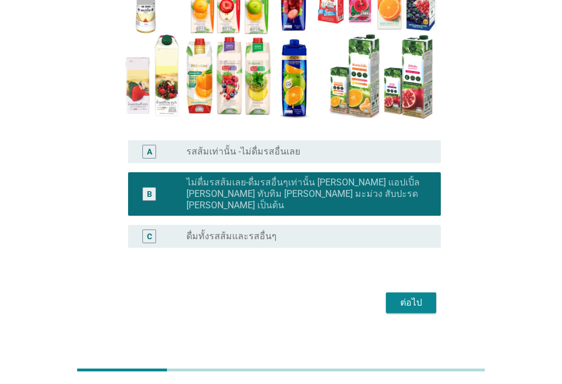
click at [365, 231] on div "radio_button_unchecked ดื่มทั้งรสส้มและรสอื่นๆ" at bounding box center [308, 236] width 245 height 14
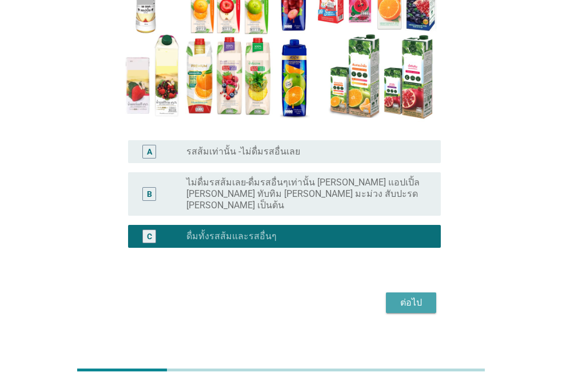
click at [421, 296] on div "ต่อไป" at bounding box center [411, 303] width 32 height 14
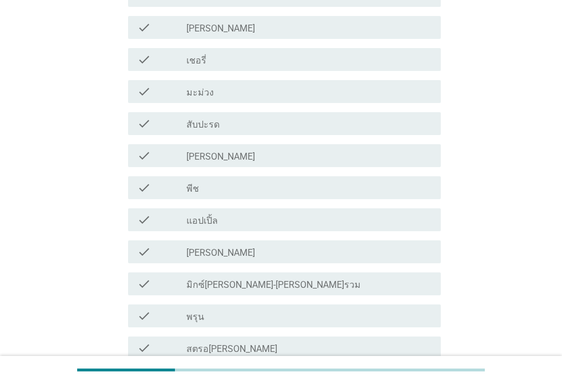
scroll to position [229, 0]
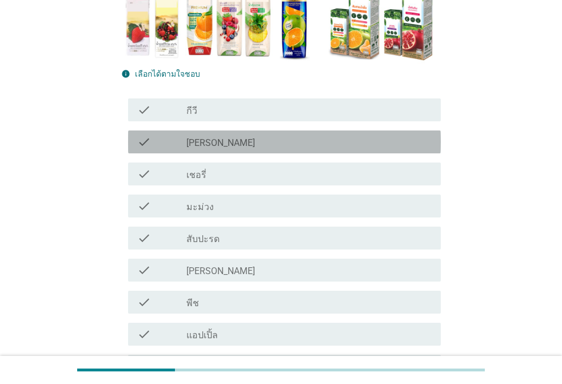
click at [203, 144] on div "check_box_outline_blank [PERSON_NAME]" at bounding box center [308, 142] width 245 height 14
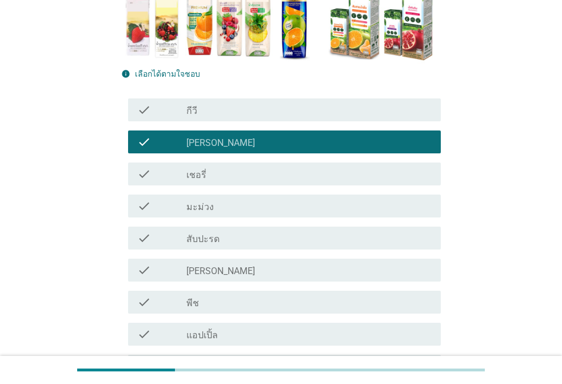
click at [206, 177] on div "check_box_outline_blank เชอรี่" at bounding box center [308, 174] width 245 height 14
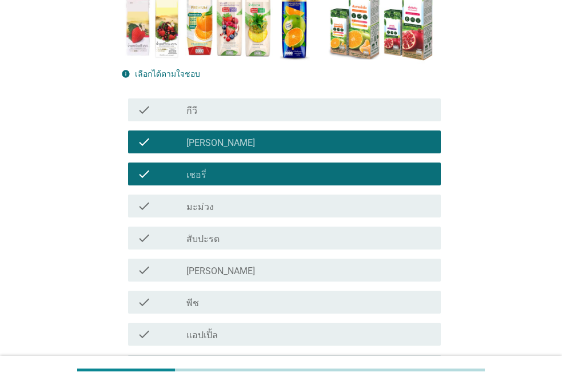
click at [210, 206] on label "มะม่วง" at bounding box center [199, 206] width 27 height 11
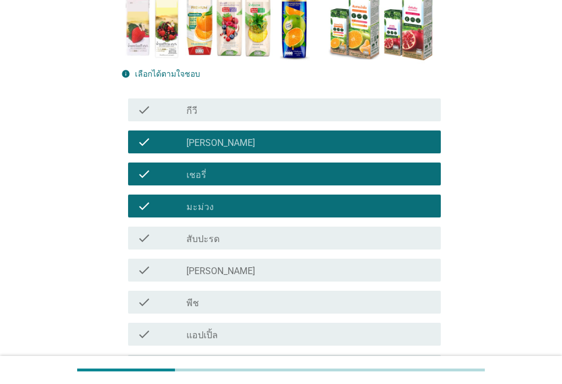
drag, startPoint x: 215, startPoint y: 239, endPoint x: 214, endPoint y: 269, distance: 29.7
click at [215, 240] on label "สับปะรด" at bounding box center [202, 238] width 33 height 11
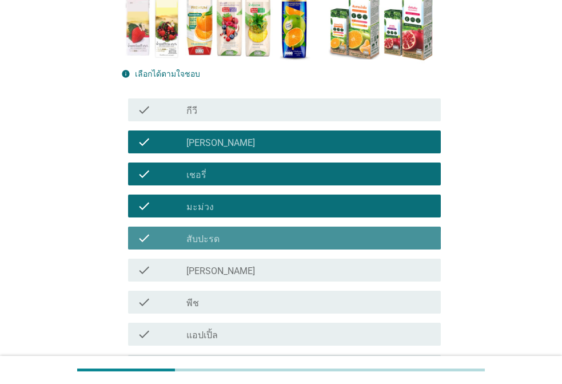
drag, startPoint x: 213, startPoint y: 270, endPoint x: 214, endPoint y: 278, distance: 8.6
click at [213, 271] on div "check_box_outline_blank [PERSON_NAME]" at bounding box center [308, 270] width 245 height 14
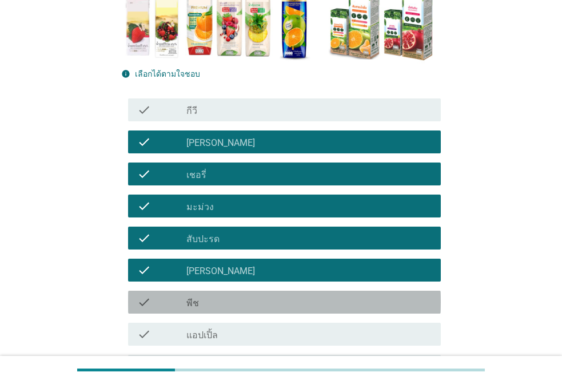
drag, startPoint x: 216, startPoint y: 296, endPoint x: 229, endPoint y: 338, distance: 44.7
click at [217, 298] on div "check_box_outline_blank พีช" at bounding box center [308, 302] width 245 height 14
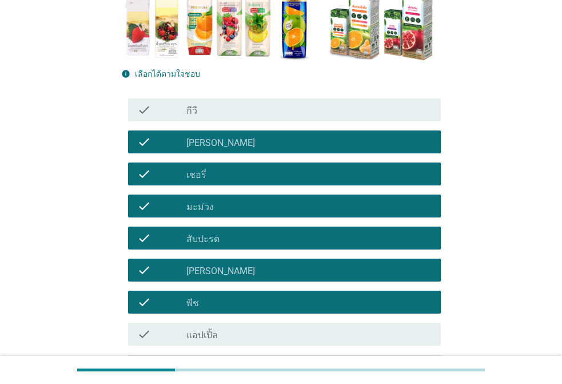
drag, startPoint x: 229, startPoint y: 337, endPoint x: 249, endPoint y: 330, distance: 20.6
click at [230, 335] on div "check_box_outline_blank แอปเปิ้ล" at bounding box center [308, 334] width 245 height 14
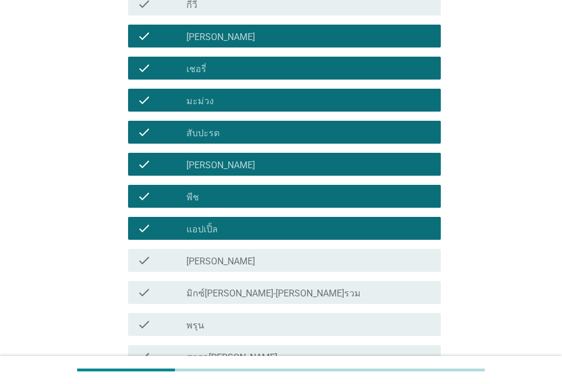
scroll to position [343, 0]
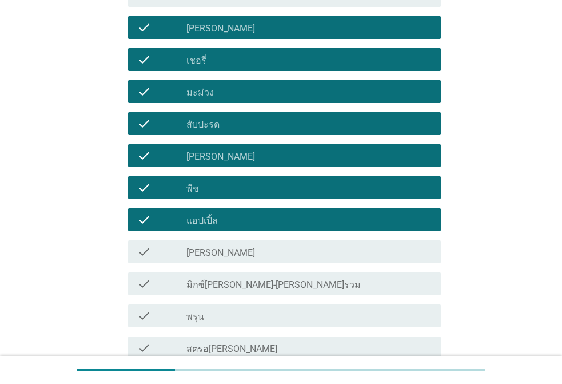
click at [227, 264] on div "check check_box_outline_blank [PERSON_NAME]" at bounding box center [281, 251] width 320 height 32
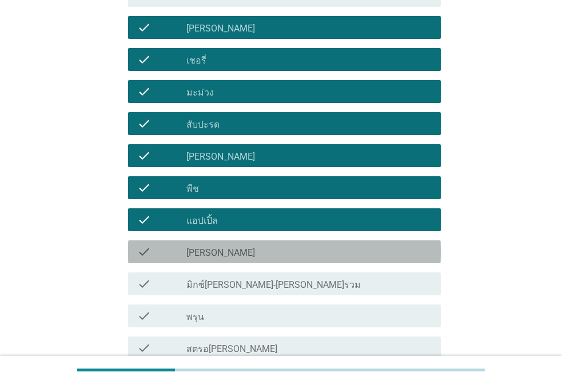
click at [229, 253] on div "check_box_outline_blank [PERSON_NAME]" at bounding box center [308, 252] width 245 height 14
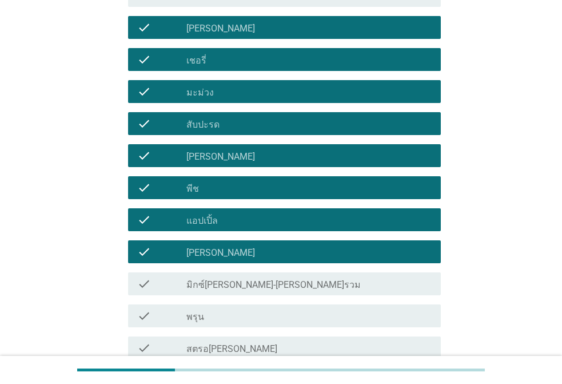
click at [230, 286] on label "มิกซ์[PERSON_NAME]-[PERSON_NAME]รวม" at bounding box center [273, 284] width 174 height 11
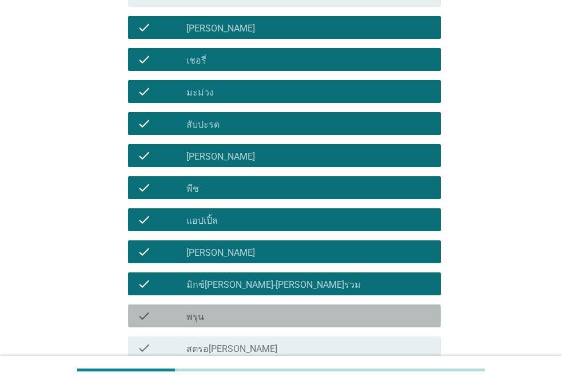
click at [230, 311] on div "check_box_outline_blank พรุน" at bounding box center [308, 316] width 245 height 14
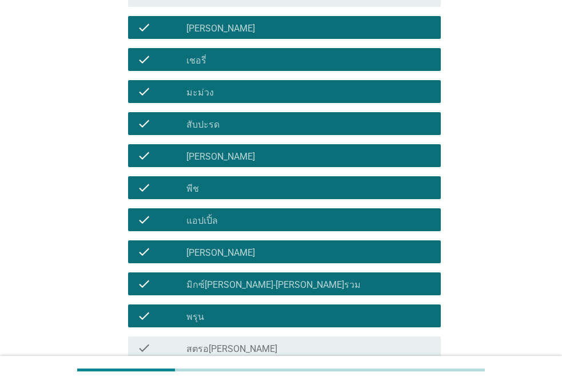
drag, startPoint x: 241, startPoint y: 349, endPoint x: 242, endPoint y: 341, distance: 8.1
click at [241, 349] on div "check_box_outline_blank สตรอ[PERSON_NAME]" at bounding box center [308, 348] width 245 height 14
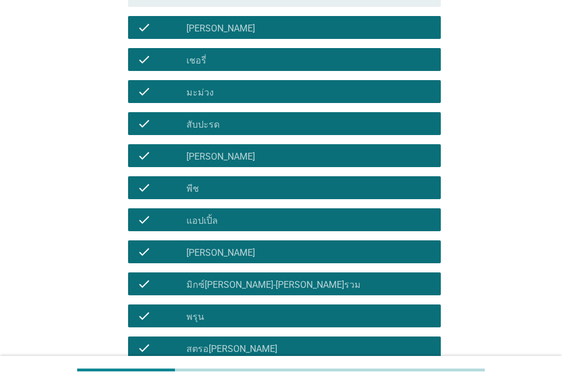
scroll to position [743, 0]
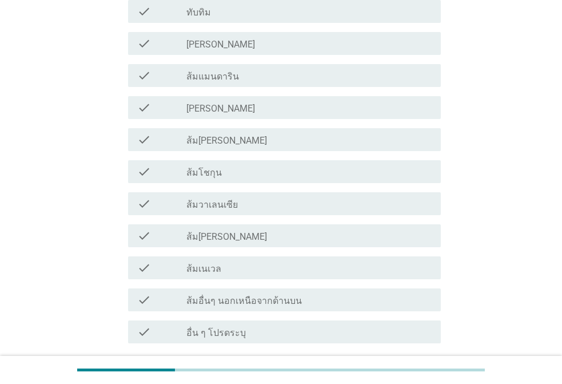
click at [222, 297] on label "ส้มอื่นๆ นอกเหนือจากด้านบน" at bounding box center [243, 300] width 115 height 11
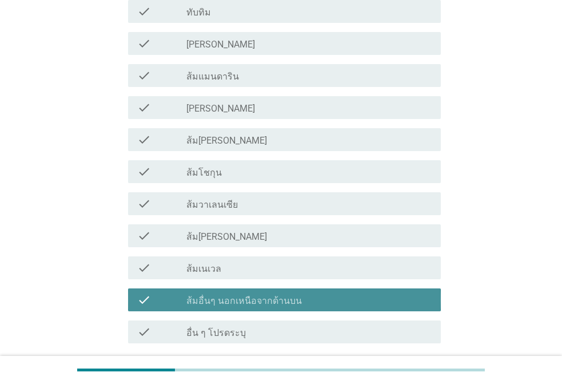
drag, startPoint x: 214, startPoint y: 255, endPoint x: 212, endPoint y: 249, distance: 6.0
click at [213, 254] on div "check check_box_outline_blank ส้มเนเวล" at bounding box center [281, 267] width 320 height 32
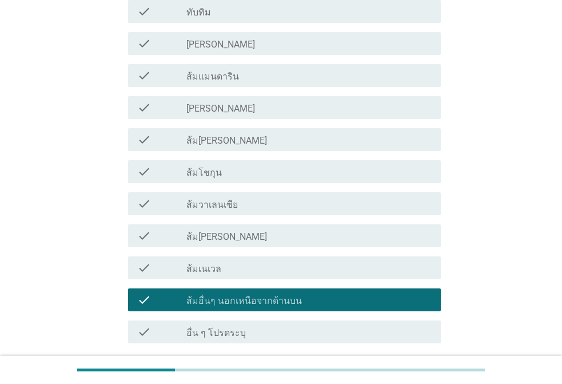
drag, startPoint x: 209, startPoint y: 221, endPoint x: 210, endPoint y: 210, distance: 10.9
click at [209, 219] on div "check check_box_outline_blank ส้ม[PERSON_NAME]" at bounding box center [281, 235] width 320 height 32
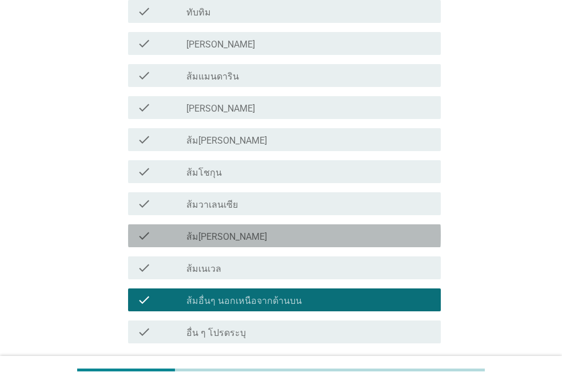
click at [218, 226] on div "check check_box_outline_blank ส้ม[PERSON_NAME]" at bounding box center [284, 235] width 313 height 23
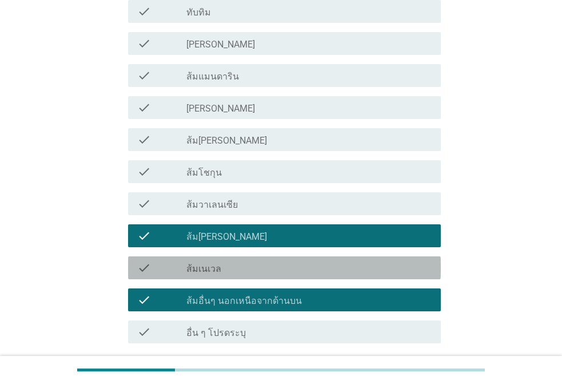
click at [218, 261] on div "check_box_outline_blank ส้มเนเวล" at bounding box center [308, 268] width 245 height 14
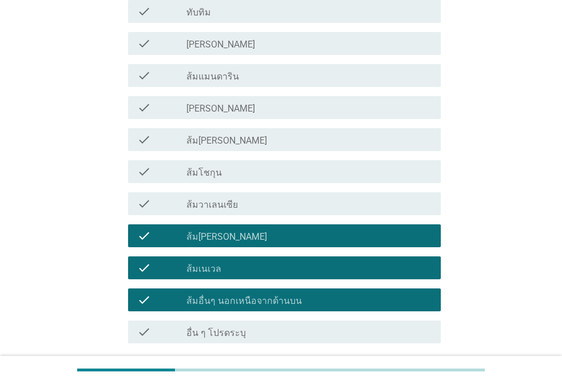
click at [220, 198] on div "check_box_outline_blank ส้มวาเลนเซีย" at bounding box center [308, 204] width 245 height 14
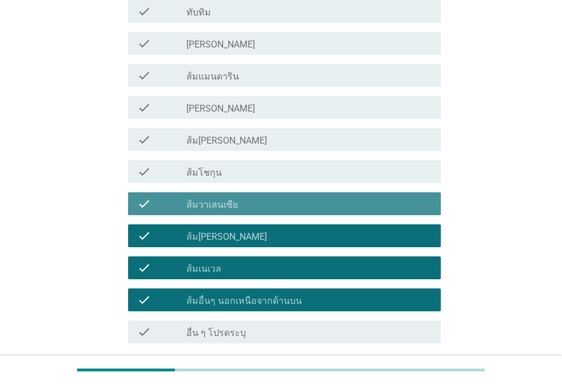
drag, startPoint x: 214, startPoint y: 167, endPoint x: 214, endPoint y: 161, distance: 6.3
click at [214, 166] on div "check_box_outline_blank ส้มโชกุน" at bounding box center [308, 172] width 245 height 14
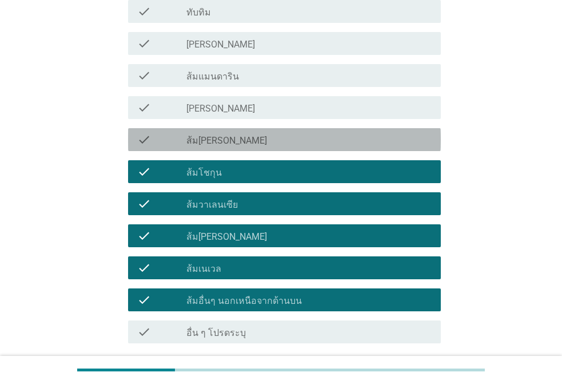
drag, startPoint x: 215, startPoint y: 143, endPoint x: 219, endPoint y: 119, distance: 23.8
click at [217, 141] on label "ส้ม[PERSON_NAME]" at bounding box center [226, 140] width 81 height 11
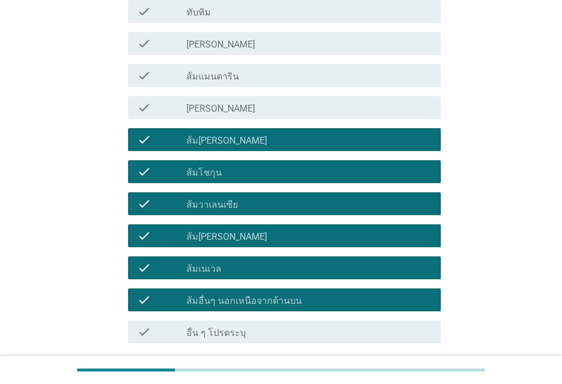
drag, startPoint x: 219, startPoint y: 115, endPoint x: 224, endPoint y: 97, distance: 18.9
click at [221, 112] on div "check check_box_outline_blank [PERSON_NAME]" at bounding box center [284, 107] width 313 height 23
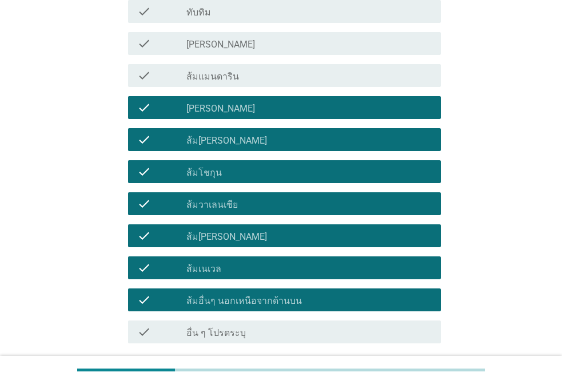
drag, startPoint x: 228, startPoint y: 82, endPoint x: 235, endPoint y: 59, distance: 24.4
click at [229, 79] on label "ส้มแมนดาริน" at bounding box center [212, 76] width 53 height 11
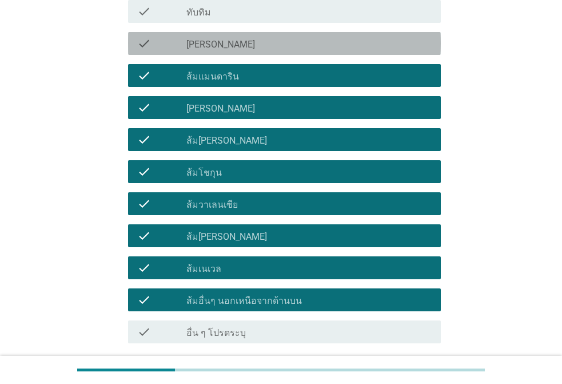
drag, startPoint x: 235, startPoint y: 50, endPoint x: 241, endPoint y: 52, distance: 6.2
click at [235, 49] on div "check_box_outline_blank [PERSON_NAME]" at bounding box center [308, 44] width 245 height 14
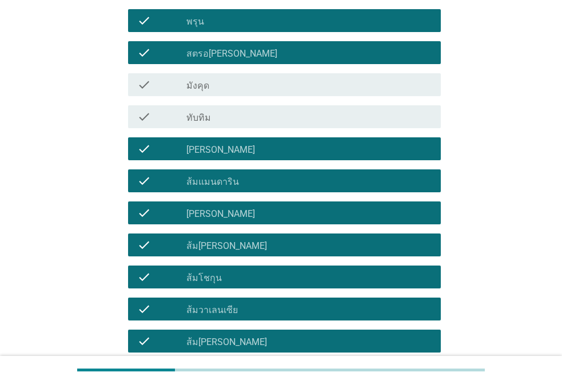
scroll to position [514, 0]
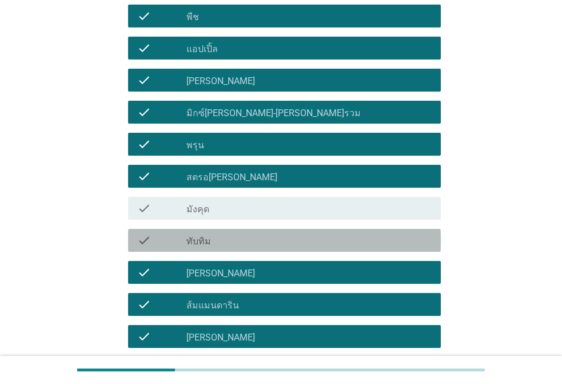
click at [235, 243] on div "check_box_outline_blank ทับทิม" at bounding box center [308, 240] width 245 height 14
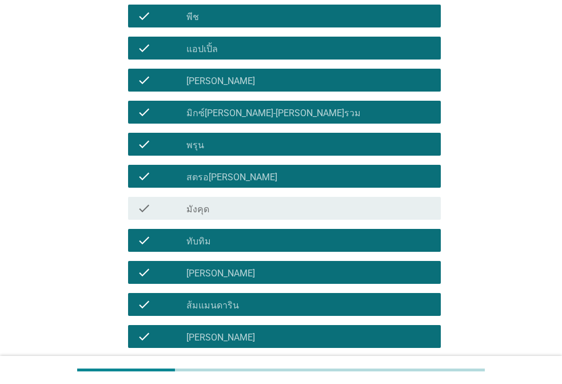
drag, startPoint x: 246, startPoint y: 199, endPoint x: 253, endPoint y: 209, distance: 11.8
click at [246, 199] on div "check check_box_outline_blank มังคุด" at bounding box center [284, 208] width 313 height 23
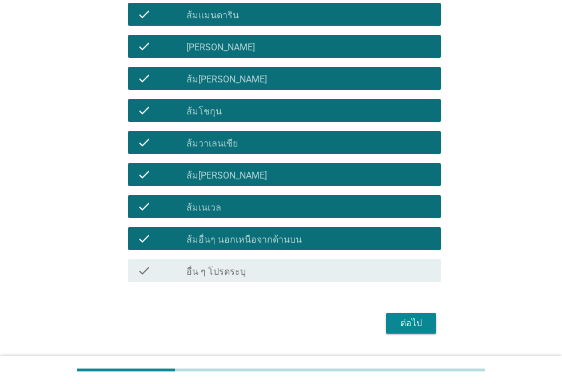
scroll to position [836, 0]
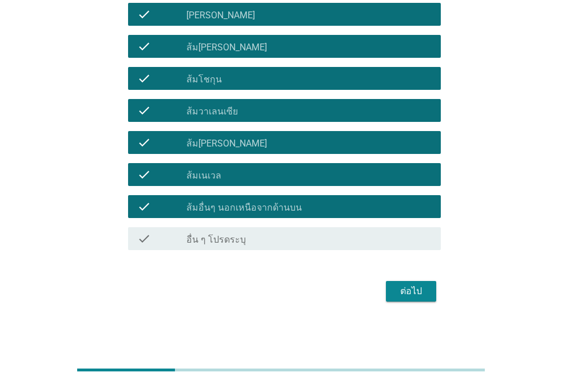
drag, startPoint x: 422, startPoint y: 277, endPoint x: 410, endPoint y: 288, distance: 16.2
click at [410, 288] on div "ต่อไป" at bounding box center [411, 291] width 32 height 14
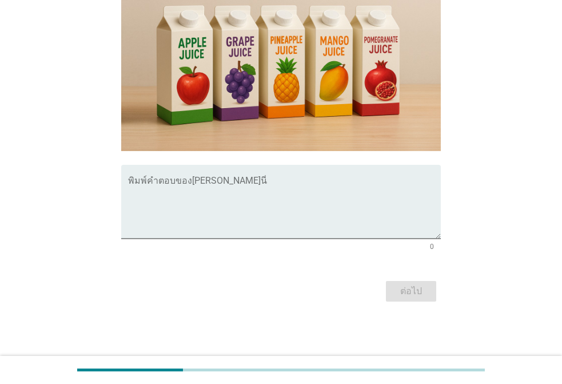
scroll to position [0, 0]
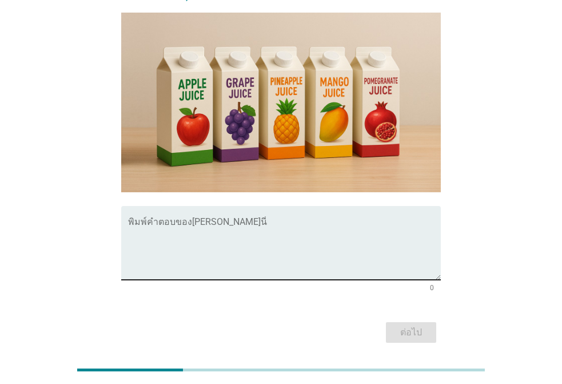
drag, startPoint x: 191, startPoint y: 199, endPoint x: 240, endPoint y: 208, distance: 49.3
click at [192, 219] on textarea "พิมพ์คำตอบของคุณ ที่นี่" at bounding box center [284, 249] width 313 height 60
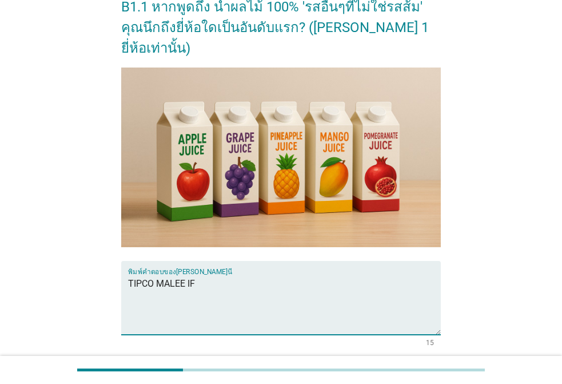
scroll to position [285, 0]
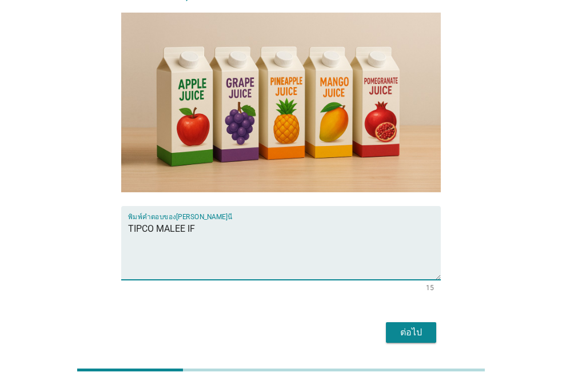
type textarea "TIPCO MALEE IF"
click at [410, 322] on button "ต่อไป" at bounding box center [411, 332] width 50 height 21
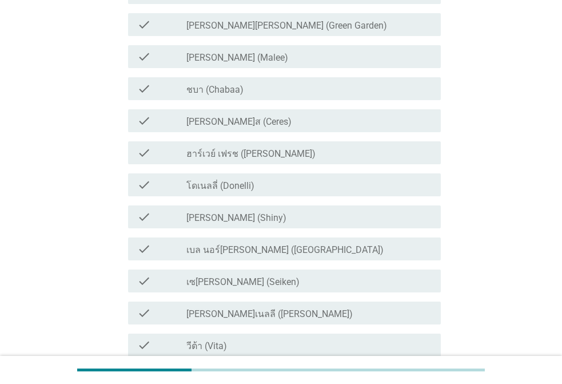
scroll to position [0, 0]
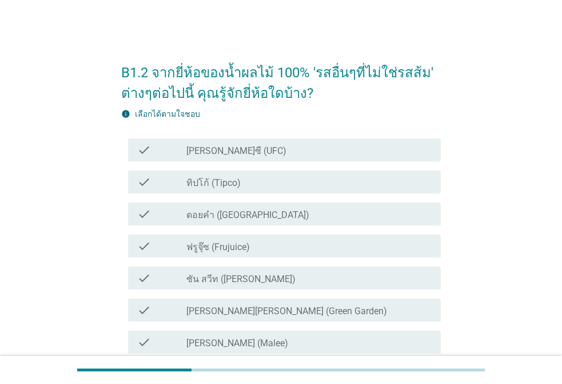
click at [241, 151] on div "check_box_outline_blank [PERSON_NAME]ซี (UFC)" at bounding box center [308, 150] width 245 height 14
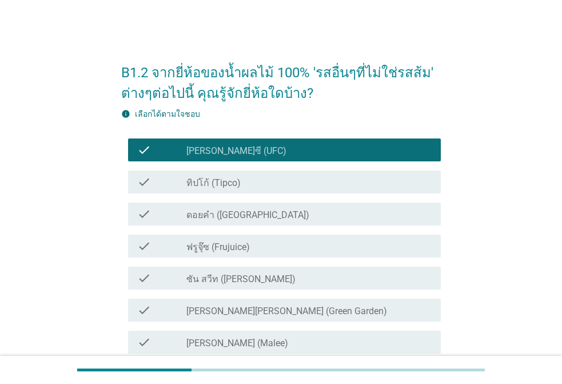
click at [237, 179] on label "ทิปโก้ (Tipco)" at bounding box center [213, 182] width 54 height 11
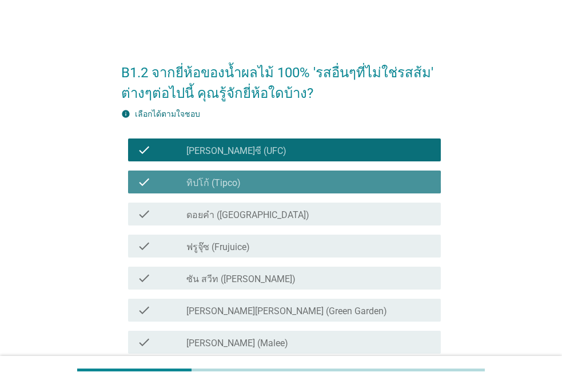
click at [225, 219] on label "ดอยคำ ([GEOGRAPHIC_DATA])" at bounding box center [247, 214] width 123 height 11
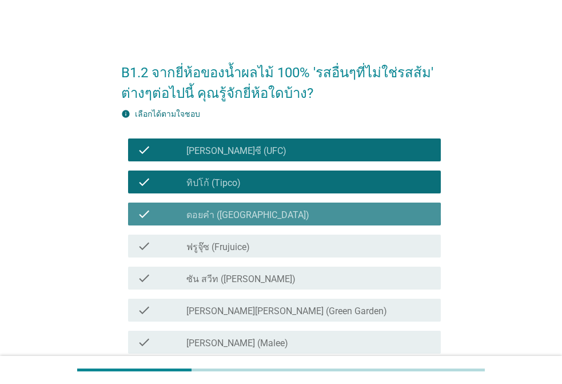
drag, startPoint x: 219, startPoint y: 241, endPoint x: 218, endPoint y: 247, distance: 5.7
click at [219, 242] on label "ฟรูจุ๊ซ (Frujuice)" at bounding box center [217, 246] width 63 height 11
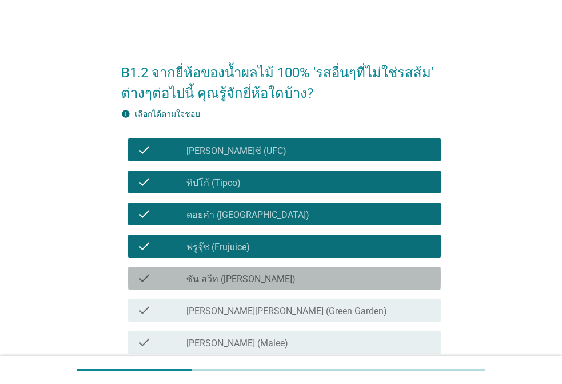
drag, startPoint x: 212, startPoint y: 268, endPoint x: 213, endPoint y: 294, distance: 26.3
click at [211, 270] on div "check check_box_outline_blank ซัน สวีท (Sun sweet)" at bounding box center [284, 277] width 313 height 23
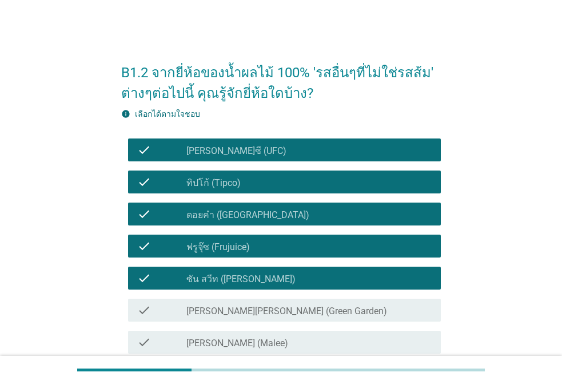
drag, startPoint x: 211, startPoint y: 297, endPoint x: 211, endPoint y: 329, distance: 32.0
click at [211, 298] on div "check check_box_outline_blank [PERSON_NAME][PERSON_NAME] (Green Garden)" at bounding box center [281, 310] width 320 height 32
click at [211, 337] on label "[PERSON_NAME] (Malee)" at bounding box center [237, 342] width 102 height 11
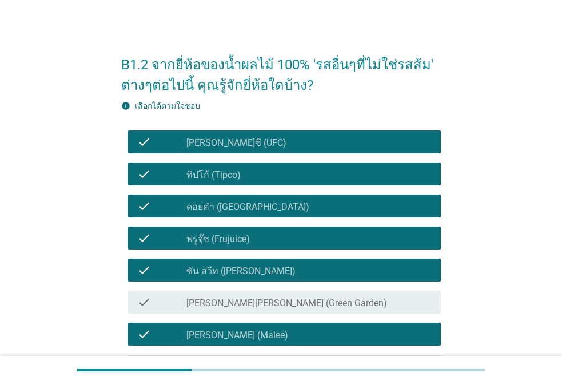
scroll to position [229, 0]
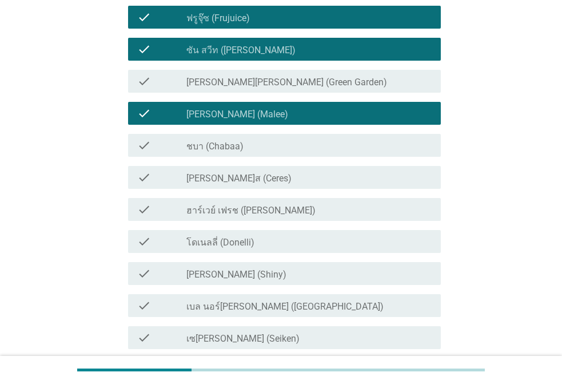
click at [243, 79] on label "[PERSON_NAME][PERSON_NAME] (Green Garden)" at bounding box center [286, 82] width 201 height 11
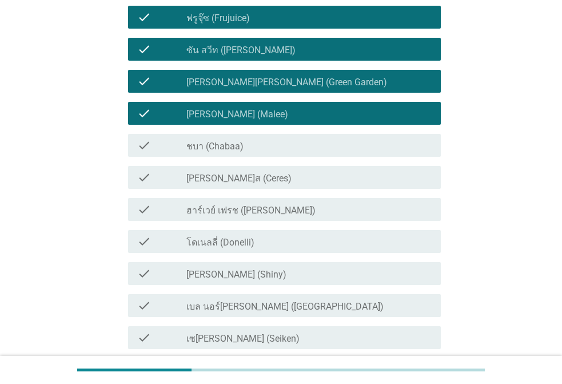
click at [219, 149] on label "ชบา (Chabaa)" at bounding box center [214, 146] width 57 height 11
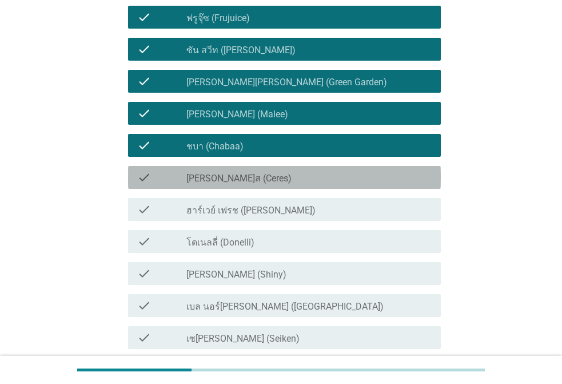
drag, startPoint x: 211, startPoint y: 179, endPoint x: 211, endPoint y: 191, distance: 12.0
click at [211, 180] on label "[PERSON_NAME]ส (Ceres)" at bounding box center [238, 178] width 105 height 11
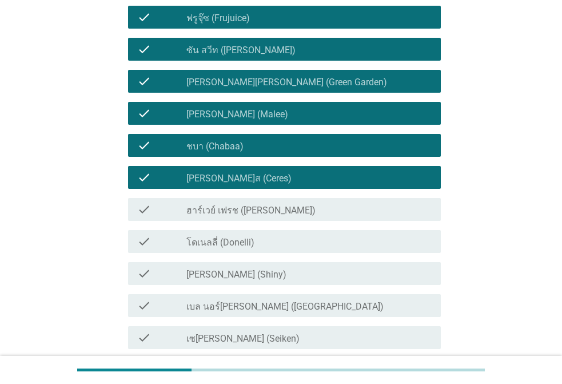
drag, startPoint x: 211, startPoint y: 209, endPoint x: 210, endPoint y: 218, distance: 9.8
click at [211, 210] on label "ฮาร์เวย์ เฟรช ([PERSON_NAME])" at bounding box center [250, 210] width 129 height 11
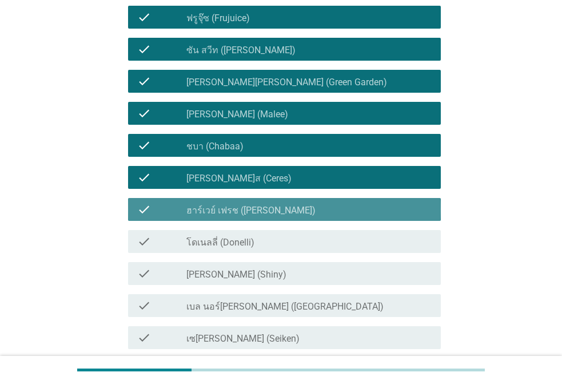
click at [207, 239] on label "โดเนลลี่ (Donelli)" at bounding box center [220, 242] width 68 height 11
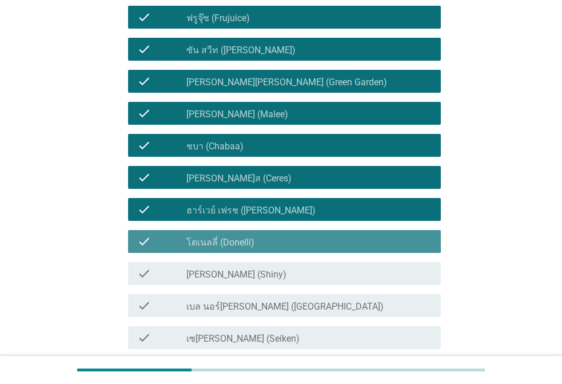
drag, startPoint x: 213, startPoint y: 269, endPoint x: 213, endPoint y: 282, distance: 12.6
click at [213, 273] on label "[PERSON_NAME] (Shiny)" at bounding box center [236, 274] width 100 height 11
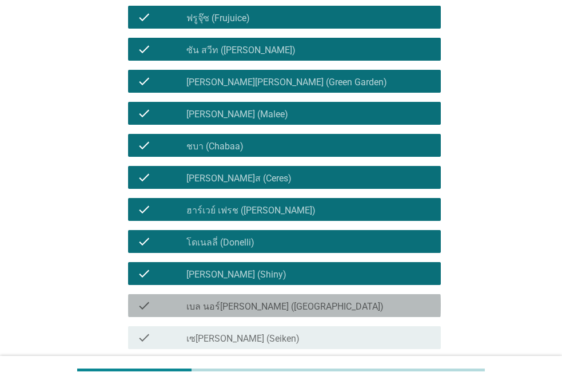
drag, startPoint x: 211, startPoint y: 304, endPoint x: 211, endPoint y: 336, distance: 31.4
click at [211, 306] on label "เบล นอร์[PERSON_NAME] ([GEOGRAPHIC_DATA])" at bounding box center [284, 306] width 197 height 11
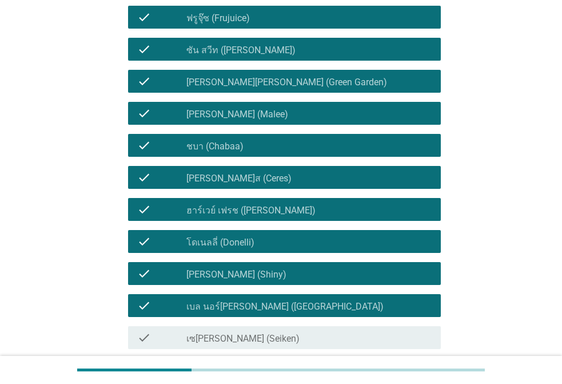
click at [212, 337] on label "เซ[PERSON_NAME] (Seiken)" at bounding box center [242, 338] width 113 height 11
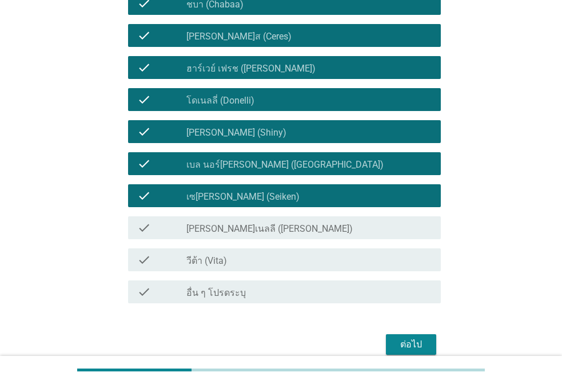
scroll to position [423, 0]
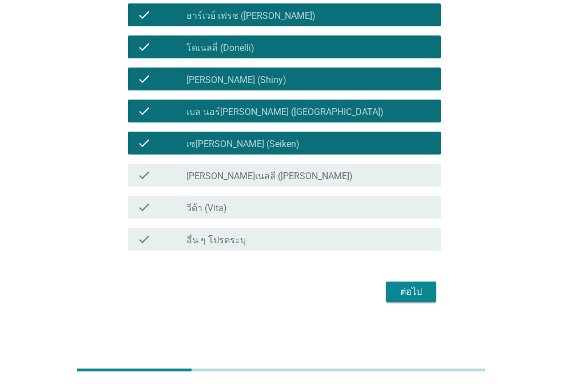
click at [246, 178] on label "[PERSON_NAME]เนลลี ([PERSON_NAME])" at bounding box center [269, 175] width 166 height 11
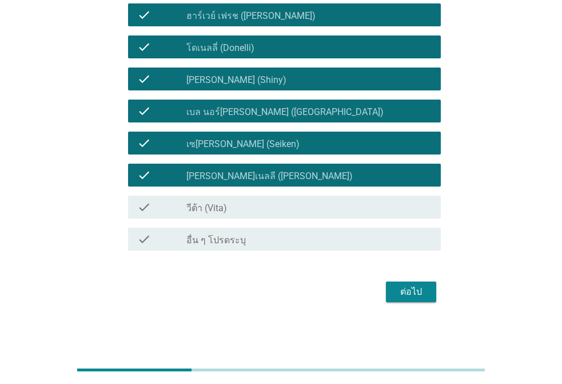
click at [242, 222] on div "check check_box_outline_blank วีต้า (Vita)" at bounding box center [281, 207] width 320 height 32
click at [399, 280] on div "ต่อไป" at bounding box center [281, 291] width 320 height 27
click at [405, 292] on div "ต่อไป" at bounding box center [411, 292] width 32 height 14
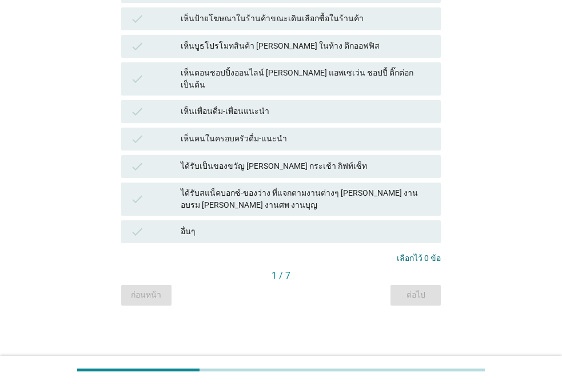
scroll to position [0, 0]
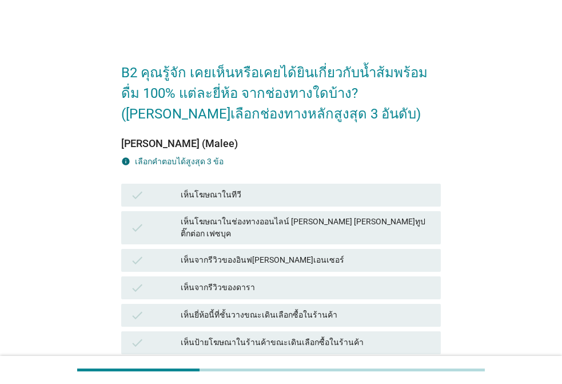
click at [247, 190] on div "เห็นโฆษณาในทีวี" at bounding box center [306, 195] width 251 height 14
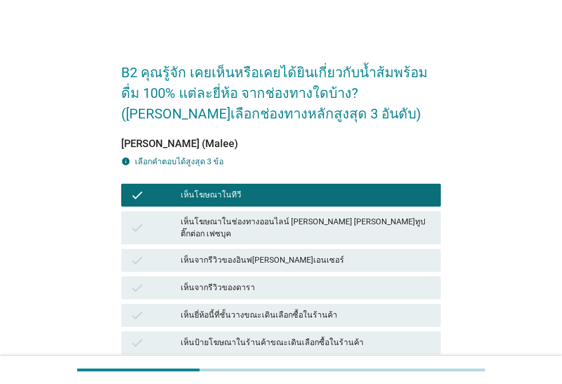
click at [254, 210] on div "check เห็นโฆษณาในช่องทางออนไลน์ [PERSON_NAME] [PERSON_NAME]ทูป ติ๊กต่อก เฟซบุค" at bounding box center [281, 228] width 324 height 38
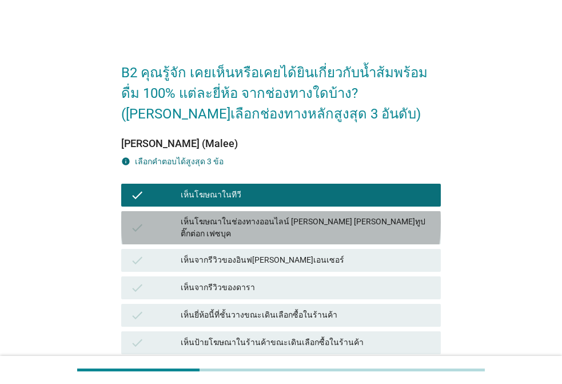
click at [286, 225] on div "เห็นโฆษณาในช่องทางออนไลน์ [PERSON_NAME] [PERSON_NAME]ทูป ติ๊กต่อก เฟซบุค" at bounding box center [306, 227] width 251 height 24
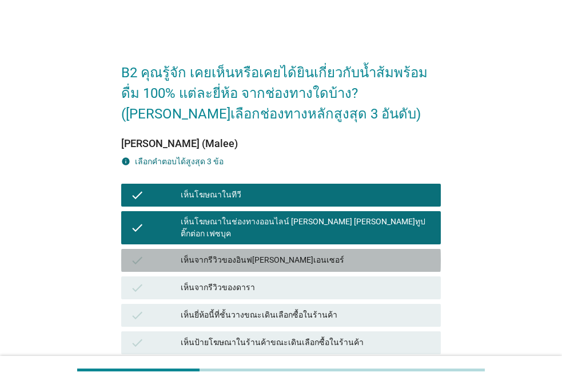
click at [251, 253] on div "เห็นจากรีวิวของอินฟ[PERSON_NAME]เอนเซอร์" at bounding box center [306, 260] width 251 height 14
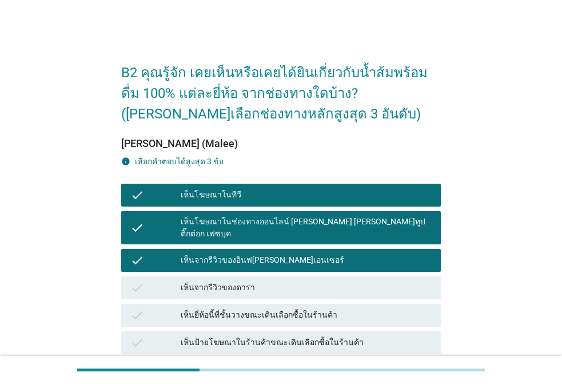
click at [286, 281] on div "เห็นจากรีวิวของดารา" at bounding box center [306, 288] width 251 height 14
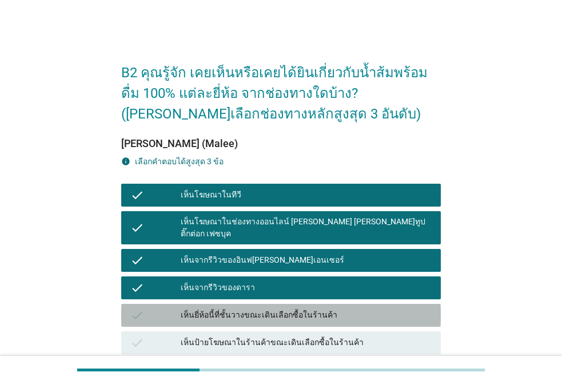
drag, startPoint x: 284, startPoint y: 304, endPoint x: 281, endPoint y: 317, distance: 13.9
click at [282, 308] on div "เห็นยี่ห้อนี้ที่ชั้นวางขณะเดินเลือกซื้อในร้านค้า" at bounding box center [306, 315] width 251 height 14
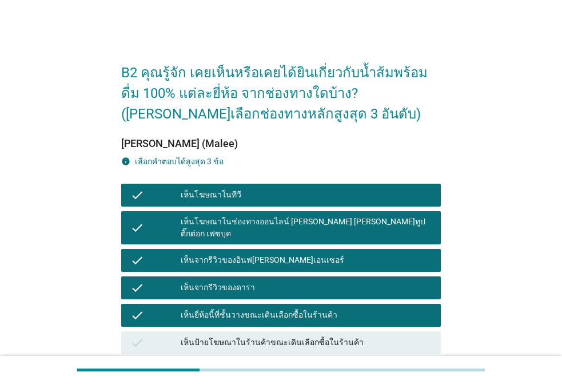
click at [274, 336] on div "เห็นป้ายโฆษณาในร้านค้าขณะเดินเลือกซื้อในร้านค้า" at bounding box center [306, 343] width 251 height 14
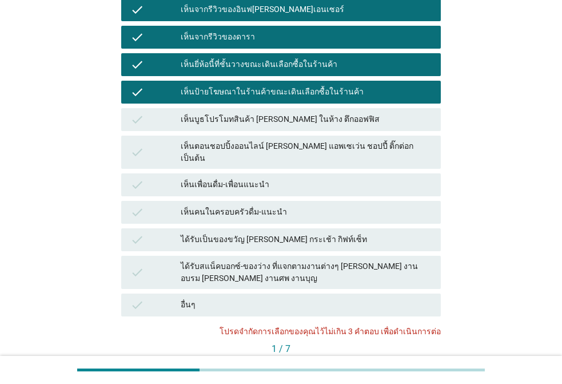
scroll to position [286, 0]
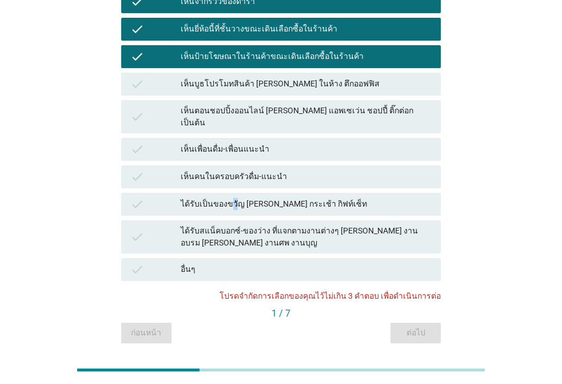
drag, startPoint x: 231, startPoint y: 187, endPoint x: 228, endPoint y: 169, distance: 18.6
click at [231, 197] on div "ได้รับเป็นของขวัญ [PERSON_NAME] กระเช้า กิฟท์เซ็ท" at bounding box center [306, 204] width 251 height 14
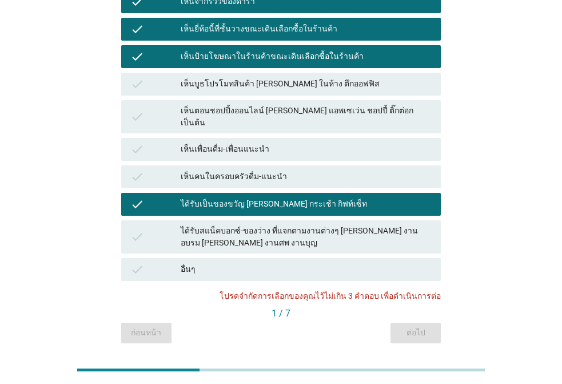
click at [226, 170] on div "เห็นคนในครอบครัวดื่ม-แนะนำ" at bounding box center [306, 177] width 251 height 14
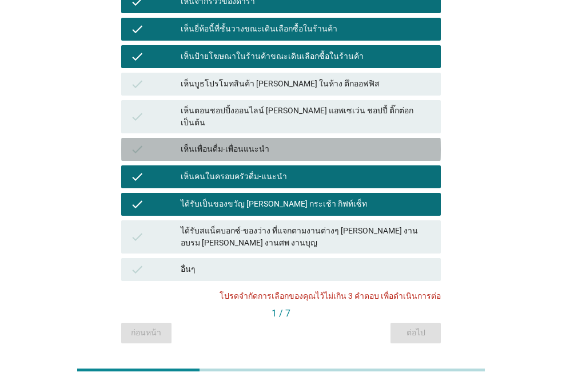
drag, startPoint x: 285, startPoint y: 129, endPoint x: 352, endPoint y: 198, distance: 96.2
click at [285, 142] on div "เห็นเพื่อนดื่ม-เพื่อนแนะนำ" at bounding box center [306, 149] width 251 height 14
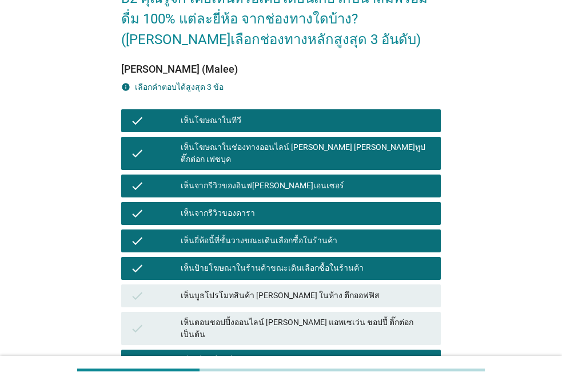
scroll to position [0, 0]
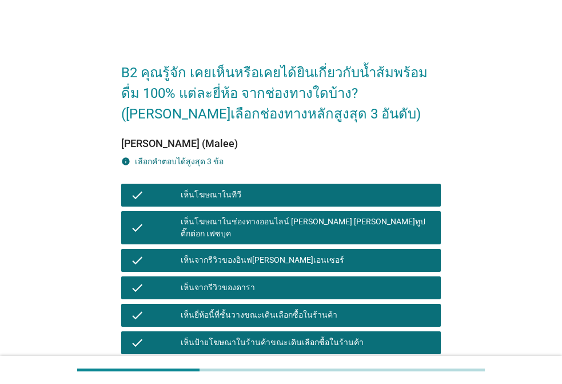
click at [238, 193] on div "เห็นโฆษณาในทีวี" at bounding box center [306, 195] width 251 height 14
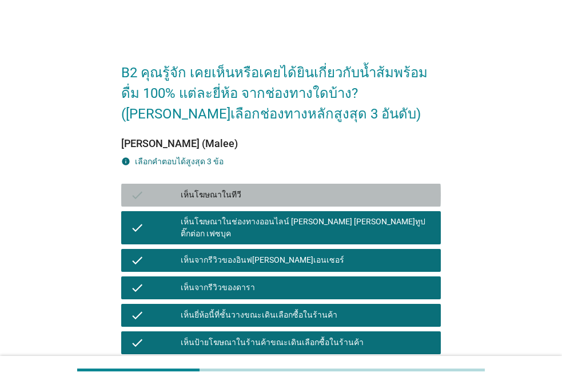
click at [233, 223] on div "เห็นโฆษณาในช่องทางออนไลน์ [PERSON_NAME] [PERSON_NAME]ทูป ติ๊กต่อก เฟซบุค" at bounding box center [306, 227] width 251 height 24
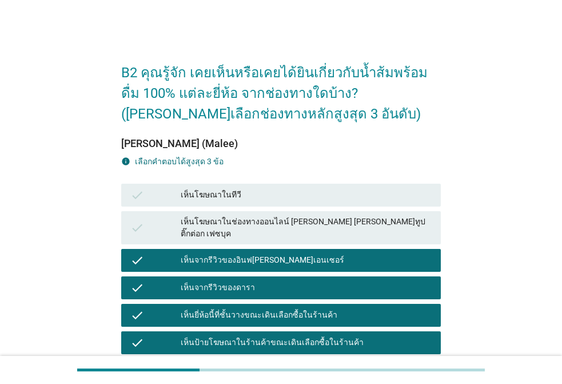
drag, startPoint x: 226, startPoint y: 251, endPoint x: 226, endPoint y: 271, distance: 20.0
click at [226, 253] on div "เห็นจากรีวิวของอินฟ[PERSON_NAME]เอนเซอร์" at bounding box center [306, 260] width 251 height 14
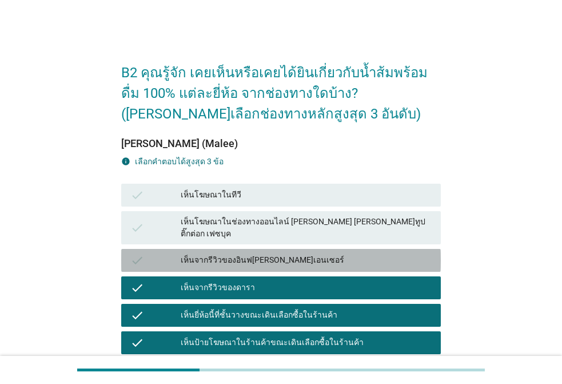
click at [226, 281] on div "เห็นจากรีวิวของดารา" at bounding box center [306, 288] width 251 height 14
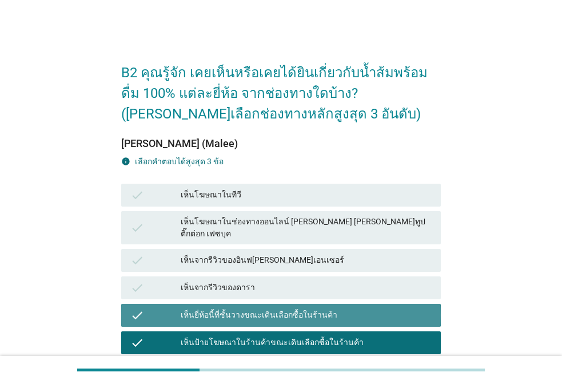
click at [221, 304] on div "check เห็นยี่ห้อนี้ที่ชั้นวางขณะเดินเลือกซื้อในร้านค้า" at bounding box center [281, 315] width 320 height 23
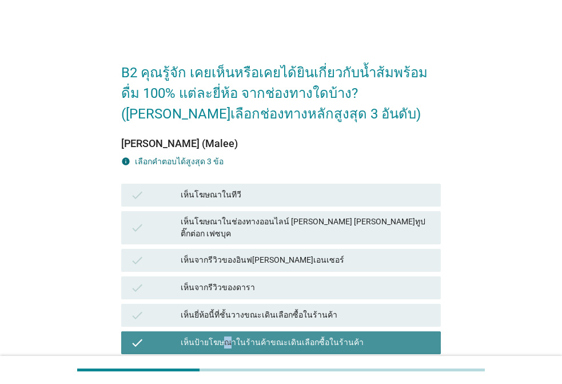
click at [227, 336] on div "เห็นป้ายโฆษณาในร้านค้าขณะเดินเลือกซื้อในร้านค้า" at bounding box center [306, 343] width 251 height 14
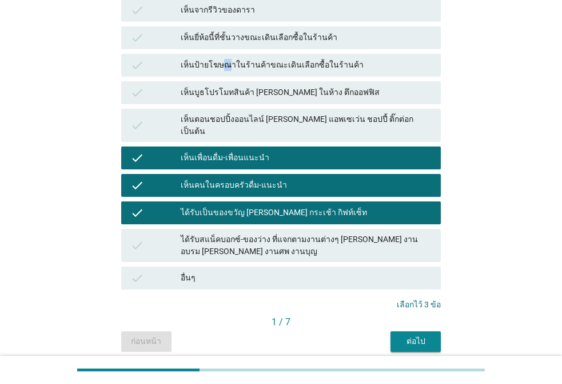
scroll to position [303, 0]
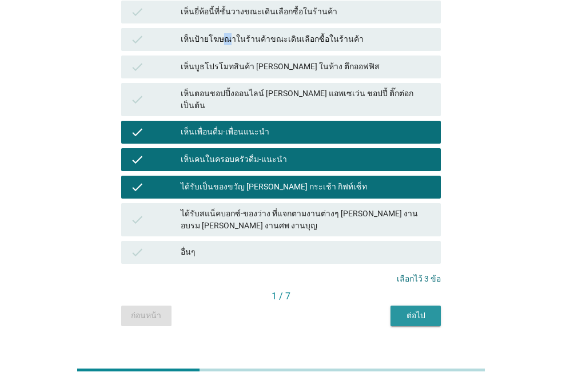
click at [412, 309] on div "ต่อไป" at bounding box center [416, 315] width 32 height 12
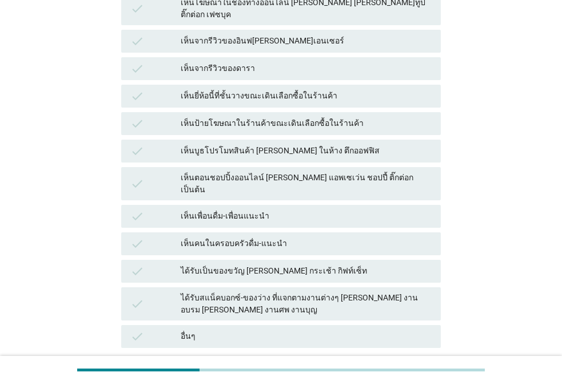
scroll to position [286, 0]
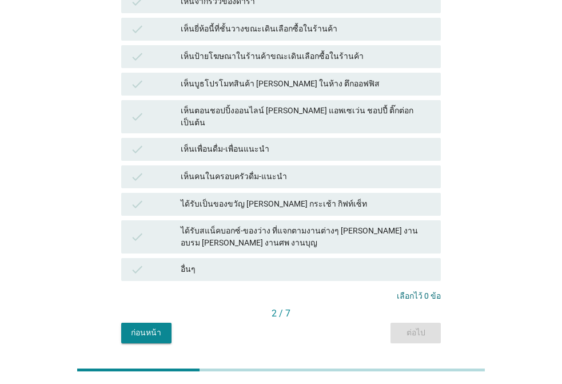
drag, startPoint x: 256, startPoint y: 182, endPoint x: 257, endPoint y: 175, distance: 6.3
click at [256, 197] on div "ได้รับเป็นของขวัญ [PERSON_NAME] กระเช้า กิฟท์เซ็ท" at bounding box center [306, 204] width 251 height 14
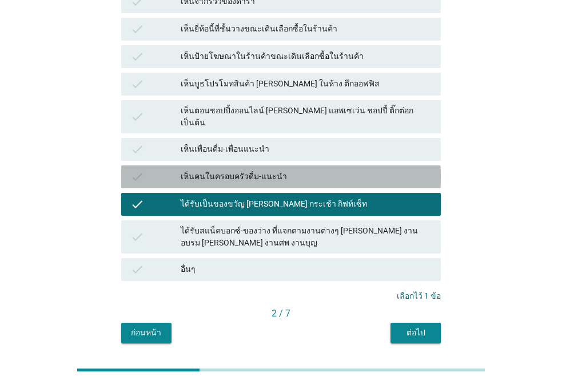
drag, startPoint x: 253, startPoint y: 144, endPoint x: 257, endPoint y: 128, distance: 16.4
click at [253, 163] on div "check เห็นคนในครอบครัวดื่ม-แนะนำ" at bounding box center [281, 176] width 324 height 27
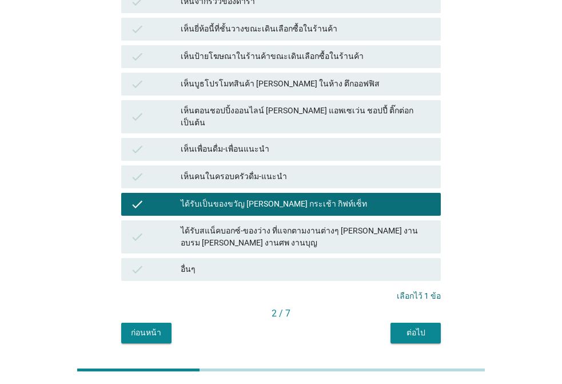
click at [257, 142] on div "เห็นเพื่อนดื่ม-เพื่อนแนะนำ" at bounding box center [306, 149] width 251 height 14
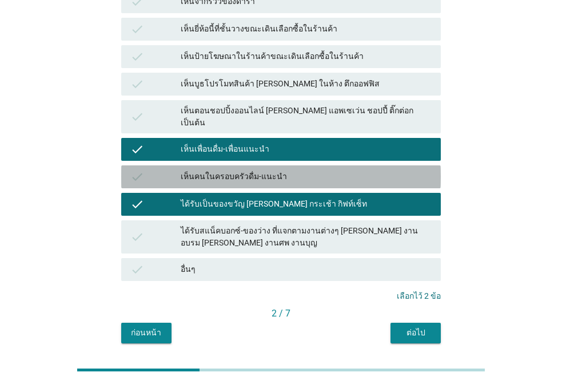
drag, startPoint x: 273, startPoint y: 152, endPoint x: 297, endPoint y: 170, distance: 29.7
click at [277, 170] on div "เห็นคนในครอบครัวดื่ม-แนะนำ" at bounding box center [306, 177] width 251 height 14
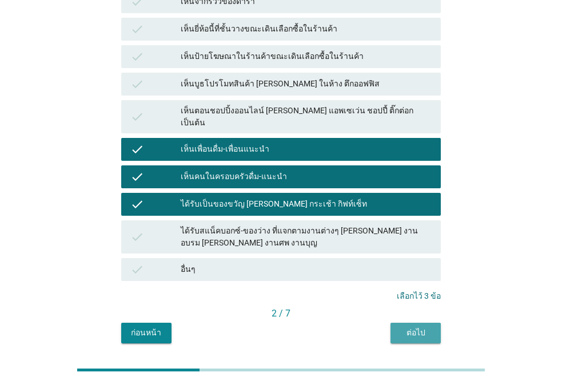
click at [404, 326] on div "ต่อไป" at bounding box center [416, 332] width 32 height 12
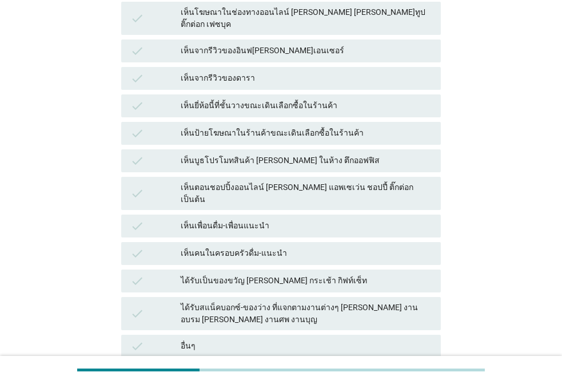
scroll to position [303, 0]
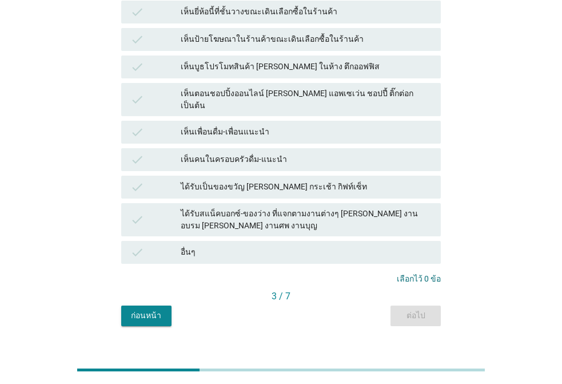
click at [225, 180] on div "ได้รับเป็นของขวัญ [PERSON_NAME] กระเช้า กิฟท์เซ็ท" at bounding box center [306, 187] width 251 height 14
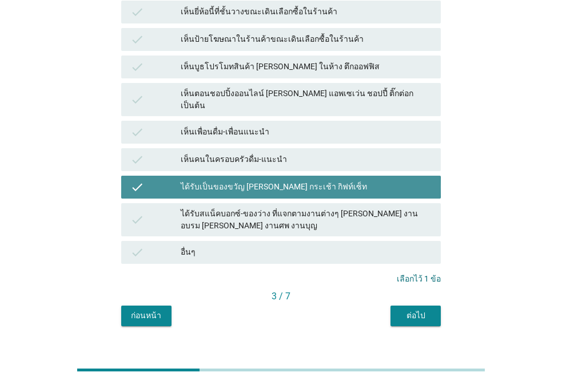
drag, startPoint x: 230, startPoint y: 141, endPoint x: 242, endPoint y: 112, distance: 31.2
click at [233, 153] on div "เห็นคนในครอบครัวดื่ม-แนะนำ" at bounding box center [306, 160] width 251 height 14
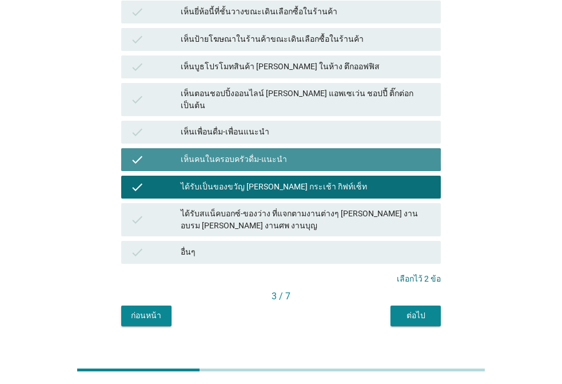
click at [242, 125] on div "เห็นเพื่อนดื่ม-เพื่อนแนะนำ" at bounding box center [306, 132] width 251 height 14
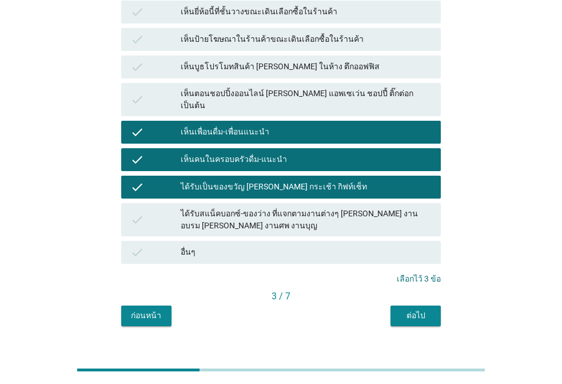
click at [410, 309] on div "ต่อไป" at bounding box center [416, 315] width 32 height 12
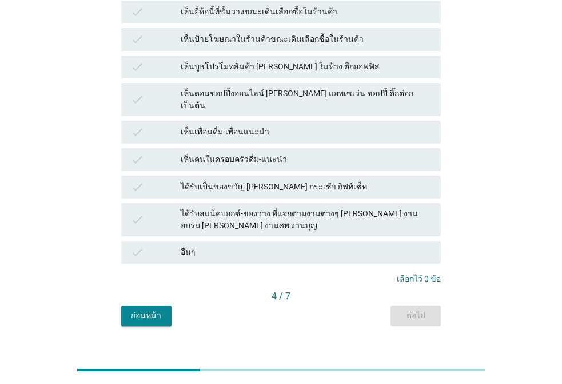
drag, startPoint x: 235, startPoint y: 107, endPoint x: 237, endPoint y: 136, distance: 28.7
click at [235, 125] on div "เห็นเพื่อนดื่ม-เพื่อนแนะนำ" at bounding box center [306, 132] width 251 height 14
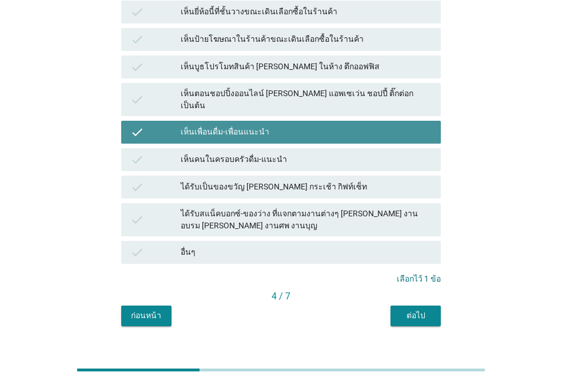
drag, startPoint x: 237, startPoint y: 136, endPoint x: 241, endPoint y: 155, distance: 19.8
click at [237, 153] on div "เห็นคนในครอบครัวดื่ม-แนะนำ" at bounding box center [306, 160] width 251 height 14
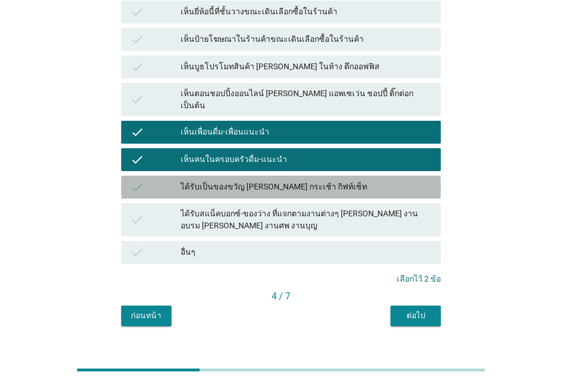
click at [240, 180] on div "ได้รับเป็นของขวัญ [PERSON_NAME] กระเช้า กิฟท์เซ็ท" at bounding box center [306, 187] width 251 height 14
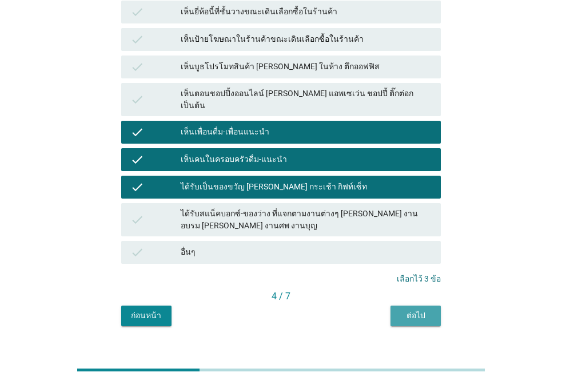
click at [422, 305] on button "ต่อไป" at bounding box center [415, 315] width 50 height 21
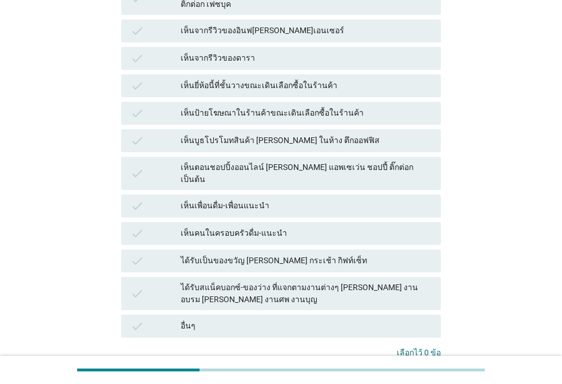
scroll to position [286, 0]
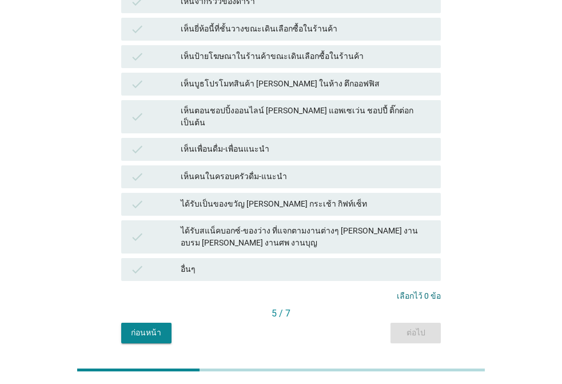
click at [219, 142] on div "เห็นเพื่อนดื่ม-เพื่อนแนะนำ" at bounding box center [306, 149] width 251 height 14
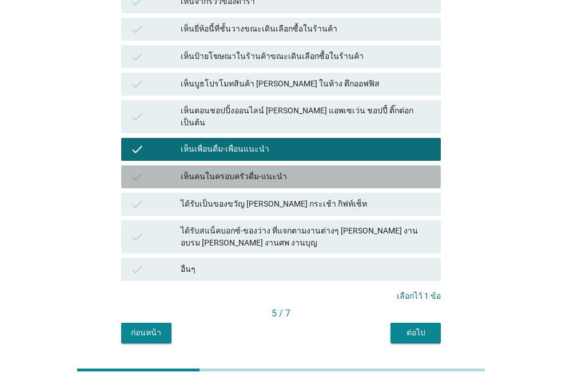
click at [221, 170] on div "เห็นคนในครอบครัวดื่ม-แนะนำ" at bounding box center [306, 177] width 251 height 14
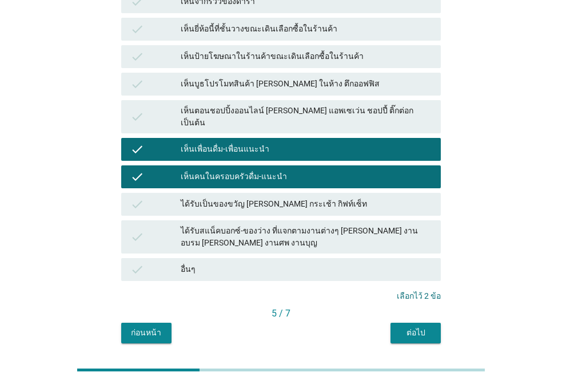
drag, startPoint x: 218, startPoint y: 183, endPoint x: 334, endPoint y: 262, distance: 140.3
click at [218, 197] on div "ได้รับเป็นของขวัญ [PERSON_NAME] กระเช้า กิฟท์เซ็ท" at bounding box center [306, 204] width 251 height 14
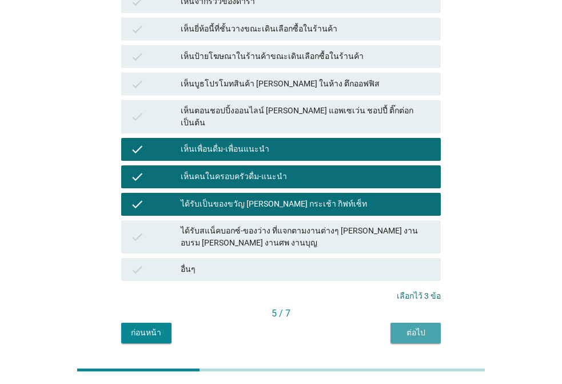
click at [417, 326] on div "ต่อไป" at bounding box center [416, 332] width 32 height 12
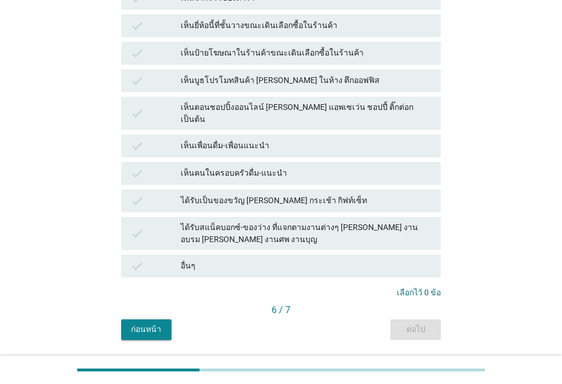
scroll to position [303, 0]
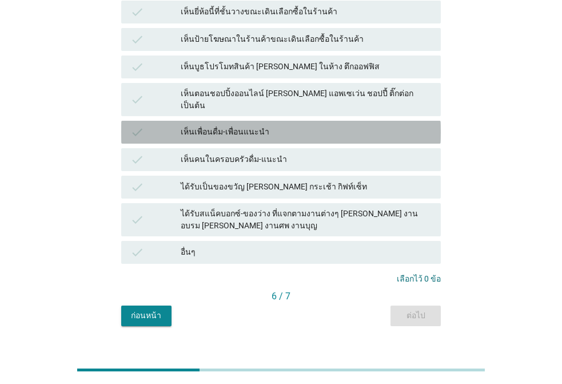
click at [231, 121] on div "check เห็นเพื่อนดื่ม-เพื่อนแนะนำ" at bounding box center [281, 132] width 320 height 23
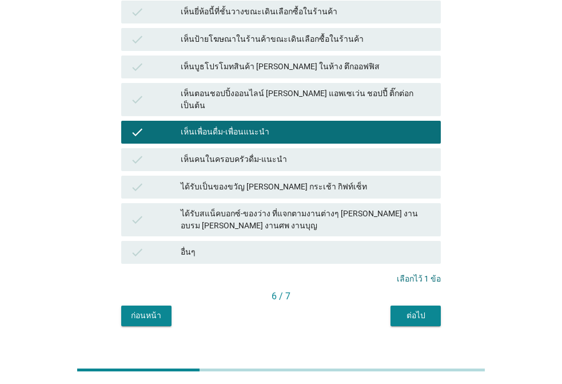
drag, startPoint x: 229, startPoint y: 137, endPoint x: 229, endPoint y: 178, distance: 41.7
click at [229, 153] on div "เห็นคนในครอบครัวดื่ม-แนะนำ" at bounding box center [306, 160] width 251 height 14
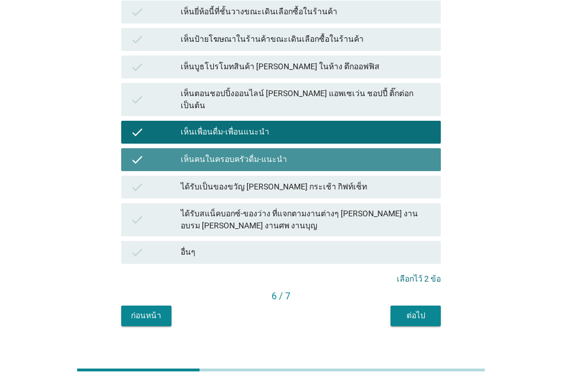
click at [229, 178] on div "check ได้รับเป็นของขวัญ [PERSON_NAME] กระเช้า กิฟท์เซ็ท" at bounding box center [281, 186] width 324 height 27
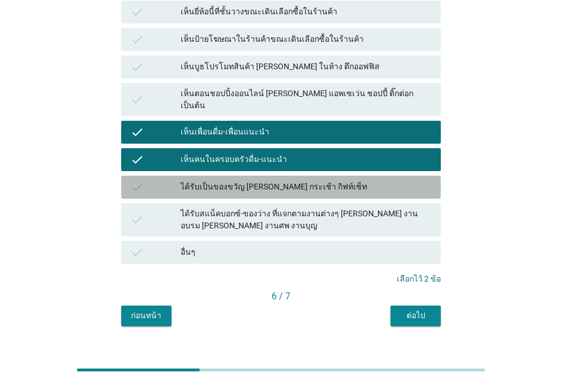
drag, startPoint x: 239, startPoint y: 165, endPoint x: 392, endPoint y: 279, distance: 190.3
click at [239, 180] on div "ได้รับเป็นของขวัญ [PERSON_NAME] กระเช้า กิฟท์เซ็ท" at bounding box center [306, 187] width 251 height 14
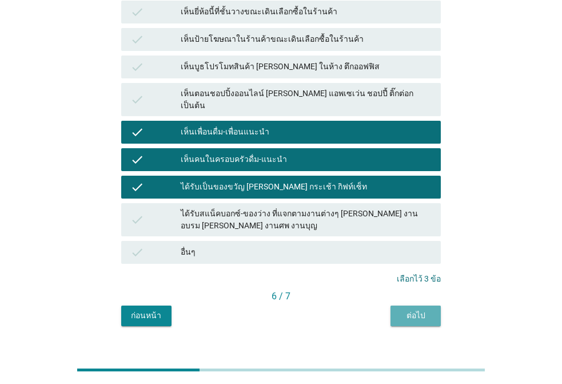
click at [418, 309] on div "ต่อไป" at bounding box center [416, 315] width 32 height 12
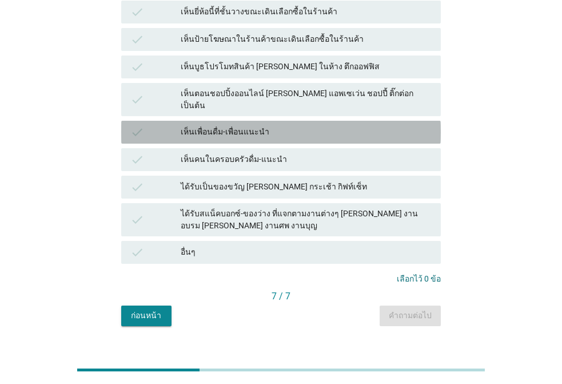
drag, startPoint x: 250, startPoint y: 114, endPoint x: 249, endPoint y: 142, distance: 27.4
click at [250, 125] on div "เห็นเพื่อนดื่ม-เพื่อนแนะนำ" at bounding box center [306, 132] width 251 height 14
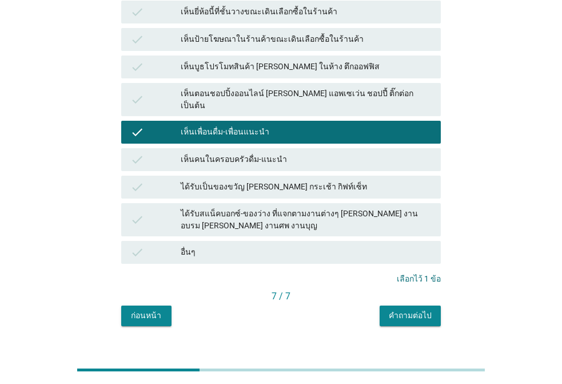
drag, startPoint x: 248, startPoint y: 143, endPoint x: 246, endPoint y: 166, distance: 23.5
click at [248, 153] on div "เห็นคนในครอบครัวดื่ม-แนะนำ" at bounding box center [306, 160] width 251 height 14
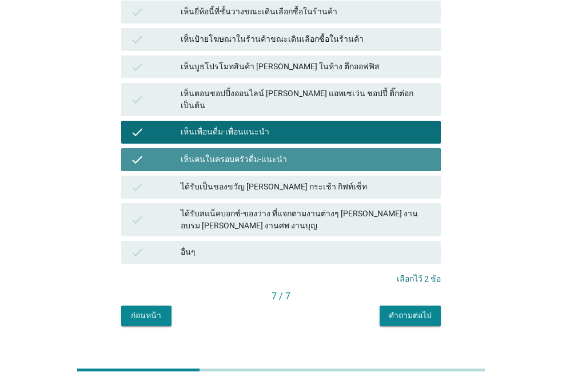
click at [249, 180] on div "ได้รับเป็นของขวัญ [PERSON_NAME] กระเช้า กิฟท์เซ็ท" at bounding box center [306, 187] width 251 height 14
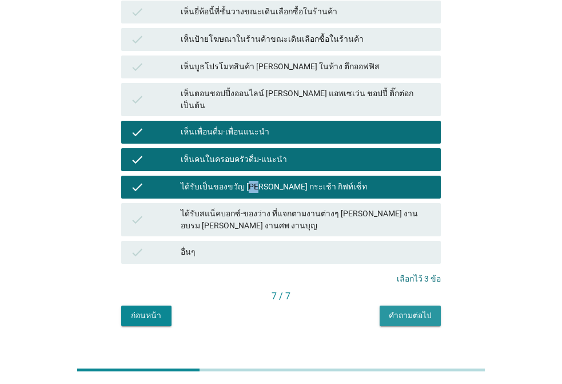
click at [414, 309] on div "คำถามต่อไป" at bounding box center [410, 315] width 43 height 12
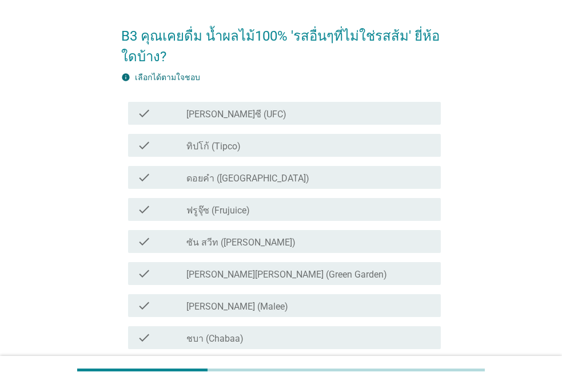
scroll to position [57, 0]
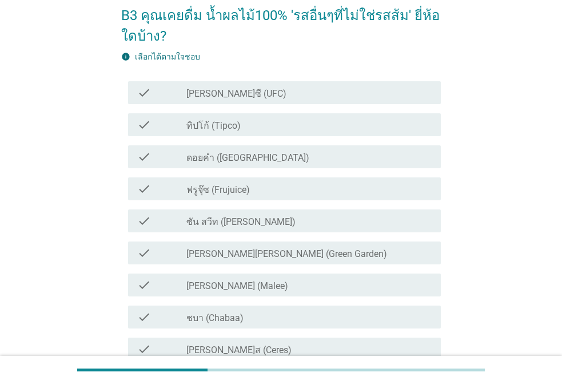
click at [221, 94] on label "[PERSON_NAME]ซี (UFC)" at bounding box center [236, 93] width 100 height 11
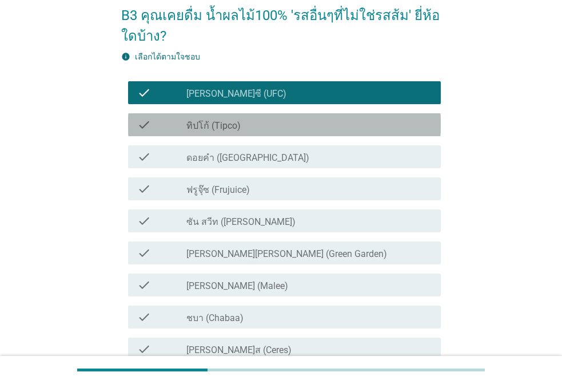
click at [210, 129] on label "ทิปโก้ (Tipco)" at bounding box center [213, 125] width 54 height 11
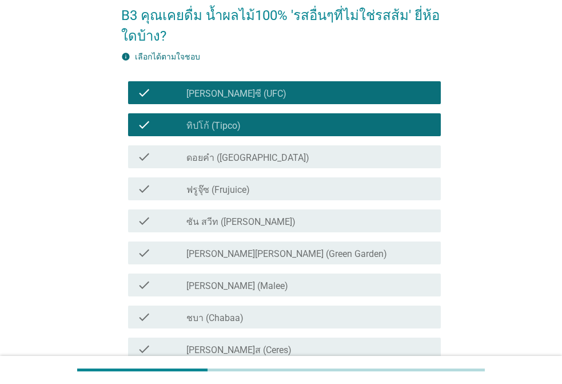
click at [205, 153] on label "ดอยคำ ([GEOGRAPHIC_DATA])" at bounding box center [247, 157] width 123 height 11
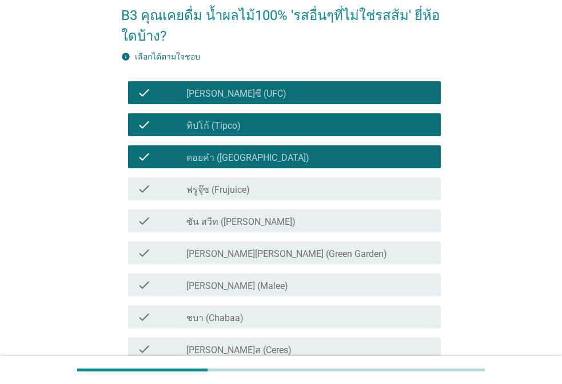
click at [213, 201] on div "check check_box_outline_blank ฟรูจุ๊ซ (Frujuice)" at bounding box center [281, 189] width 320 height 32
click at [211, 206] on div "check check_box_outline_blank ซัน สวีท (Sun sweet)" at bounding box center [281, 221] width 320 height 32
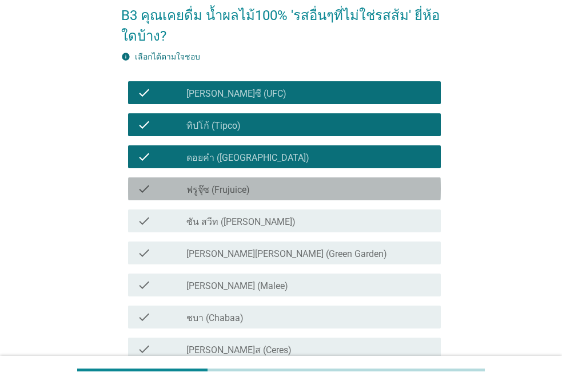
click at [213, 191] on label "ฟรูจุ๊ซ (Frujuice)" at bounding box center [217, 189] width 63 height 11
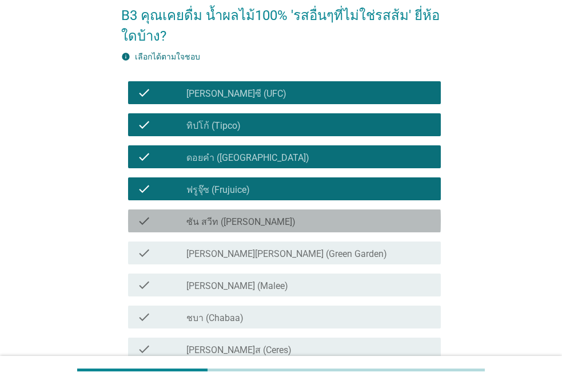
click at [203, 229] on div "check check_box_outline_blank ซัน สวีท (Sun sweet)" at bounding box center [284, 220] width 313 height 23
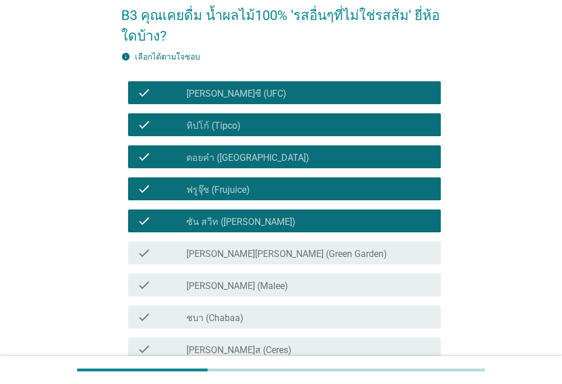
click at [197, 251] on label "[PERSON_NAME][PERSON_NAME] (Green Garden)" at bounding box center [286, 253] width 201 height 11
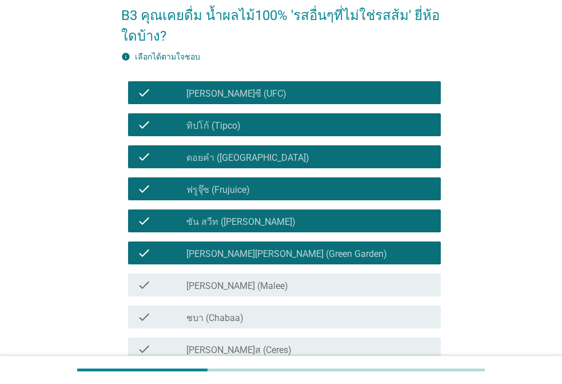
click at [199, 274] on div "check check_box_outline_blank [PERSON_NAME] (Malee)" at bounding box center [284, 284] width 313 height 23
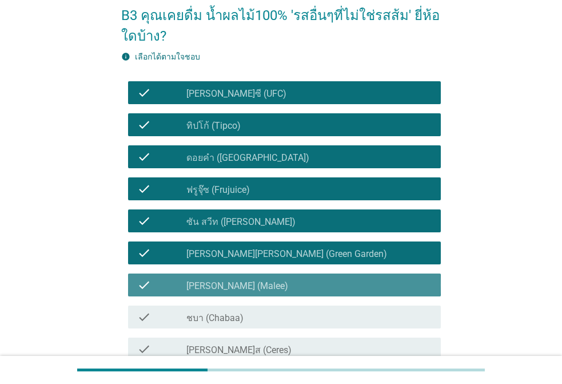
click at [200, 302] on div "check check_box_outline_blank ชบา (Chabaa)" at bounding box center [281, 317] width 320 height 32
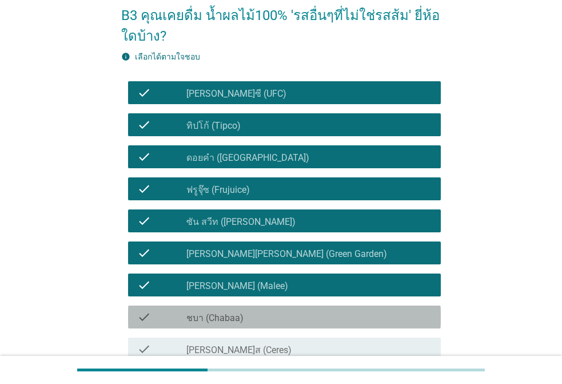
click at [202, 327] on div "check check_box_outline_blank ชบา (Chabaa)" at bounding box center [284, 316] width 313 height 23
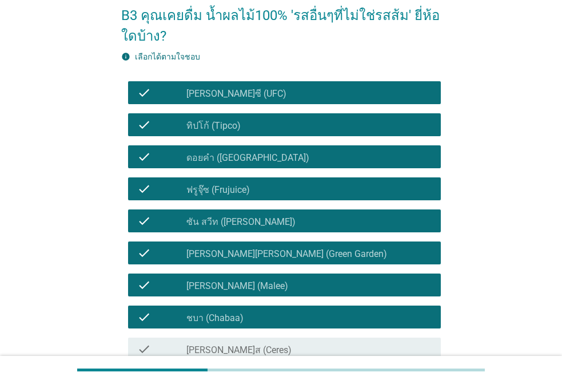
click at [203, 343] on div "check_box_outline_blank [PERSON_NAME]ส (Ceres)" at bounding box center [308, 349] width 245 height 14
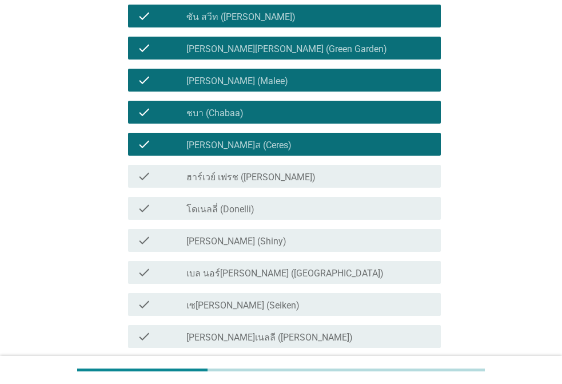
scroll to position [391, 0]
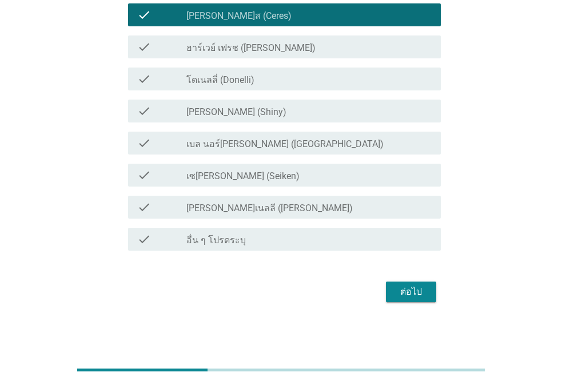
click at [250, 46] on label "ฮาร์เวย์ เฟรช ([PERSON_NAME])" at bounding box center [250, 47] width 129 height 11
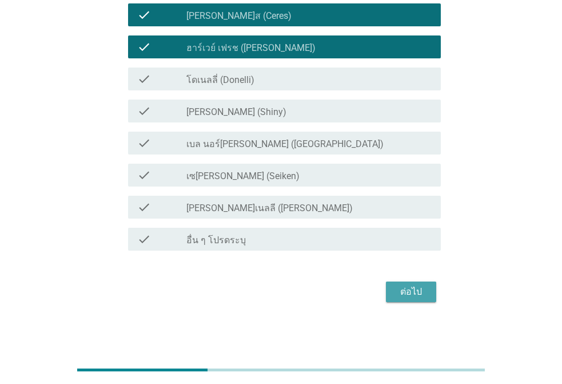
click at [411, 289] on div "ต่อไป" at bounding box center [411, 292] width 32 height 14
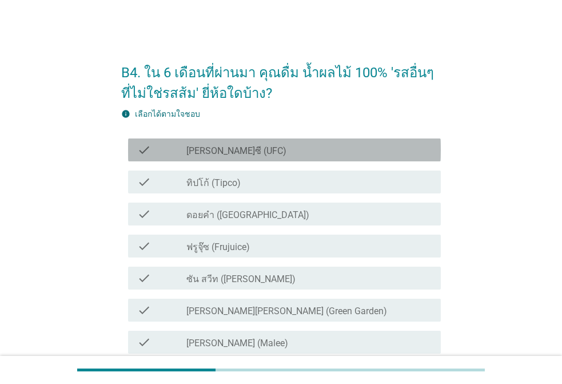
click at [209, 147] on label "[PERSON_NAME]ซี (UFC)" at bounding box center [236, 150] width 100 height 11
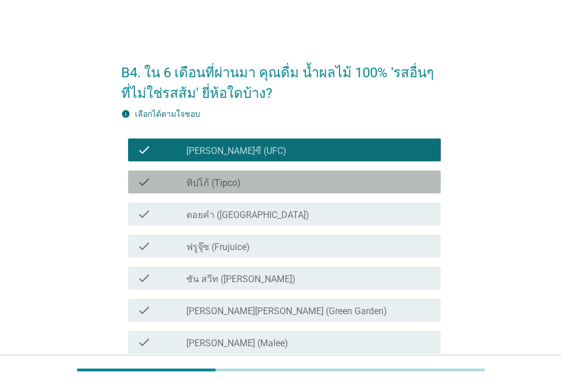
click at [215, 182] on label "ทิปโก้ (Tipco)" at bounding box center [213, 182] width 54 height 11
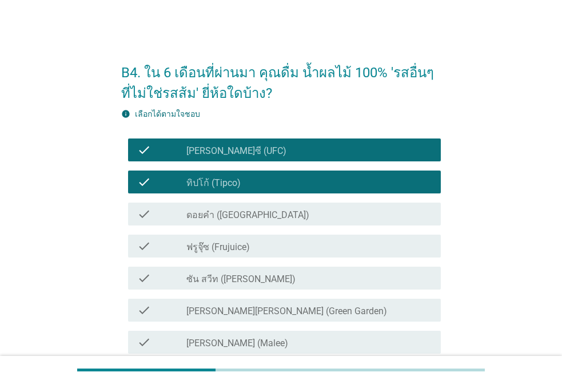
drag, startPoint x: 226, startPoint y: 210, endPoint x: 223, endPoint y: 222, distance: 11.8
click at [226, 211] on label "ดอยคำ ([GEOGRAPHIC_DATA])" at bounding box center [247, 214] width 123 height 11
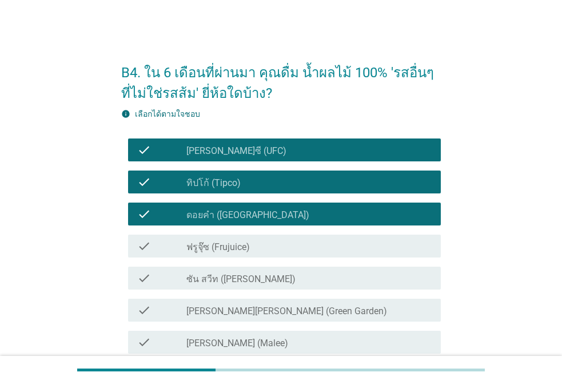
click at [221, 230] on div "check check_box ฟรูจุ๊ซ (Frujuice)" at bounding box center [281, 246] width 320 height 32
click at [218, 250] on label "ฟรูจุ๊ซ (Frujuice)" at bounding box center [217, 246] width 63 height 11
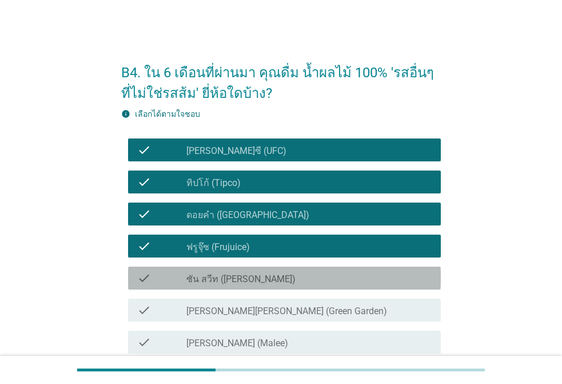
click at [217, 274] on label "ซัน สวีท ([PERSON_NAME])" at bounding box center [240, 278] width 109 height 11
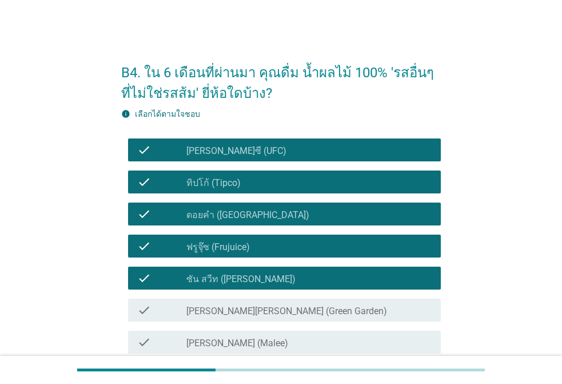
drag, startPoint x: 213, startPoint y: 307, endPoint x: 215, endPoint y: 344, distance: 36.7
click at [214, 312] on label "[PERSON_NAME][PERSON_NAME] (Green Garden)" at bounding box center [286, 310] width 201 height 11
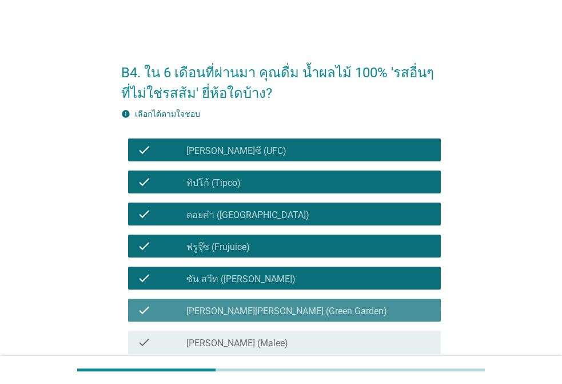
click at [215, 344] on label "[PERSON_NAME] (Malee)" at bounding box center [237, 342] width 102 height 11
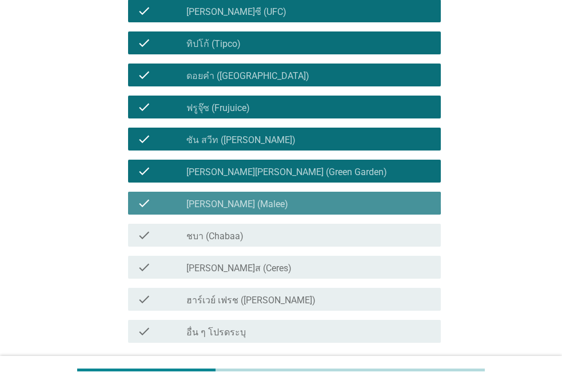
scroll to position [231, 0]
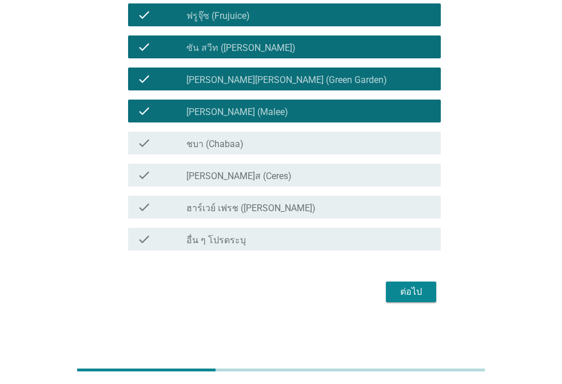
click at [224, 193] on div "check check_box ฮาร์เวย์ เฟรช ([PERSON_NAME])" at bounding box center [281, 207] width 320 height 32
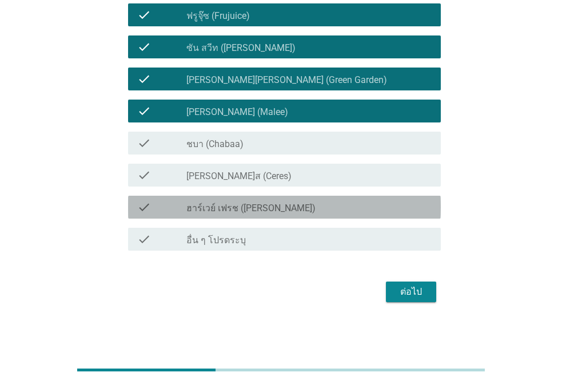
click at [219, 159] on div "check check_box_outline_blank [PERSON_NAME]ส (Ceres)" at bounding box center [281, 175] width 320 height 32
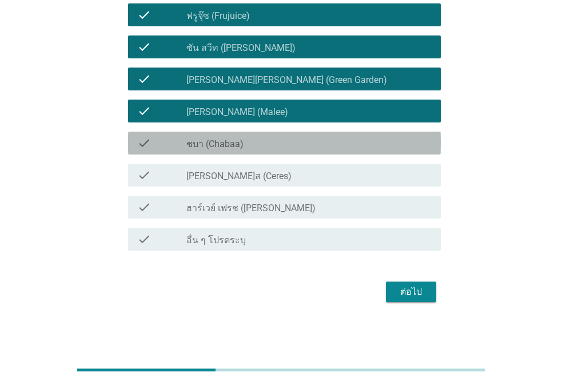
click at [220, 139] on label "ชบา (Chabaa)" at bounding box center [214, 143] width 57 height 11
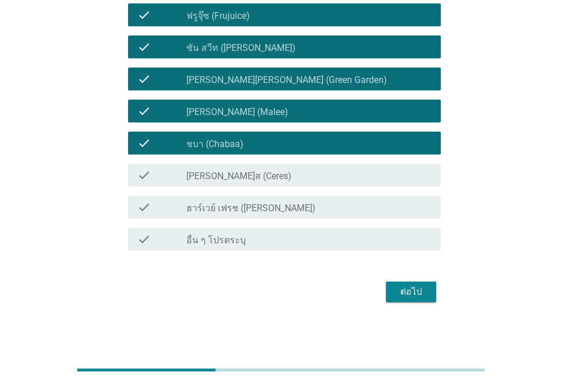
drag, startPoint x: 214, startPoint y: 175, endPoint x: 215, endPoint y: 200, distance: 25.2
click at [214, 176] on label "[PERSON_NAME]ส (Ceres)" at bounding box center [238, 175] width 105 height 11
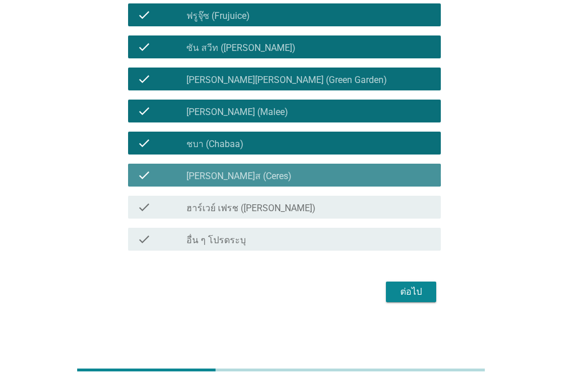
drag, startPoint x: 215, startPoint y: 200, endPoint x: 242, endPoint y: 217, distance: 31.9
click at [217, 202] on div "check_box ฮาร์เวย์ เฟรช ([PERSON_NAME])" at bounding box center [308, 207] width 245 height 14
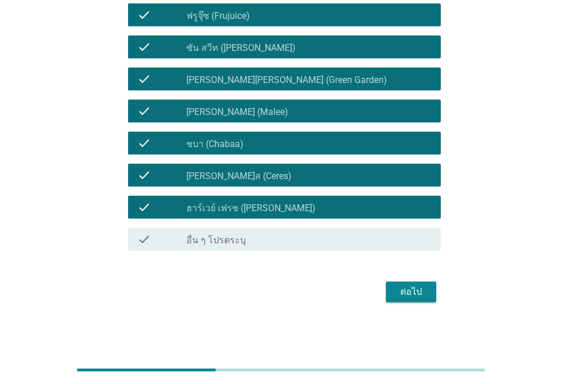
click at [400, 285] on div "ต่อไป" at bounding box center [411, 292] width 32 height 14
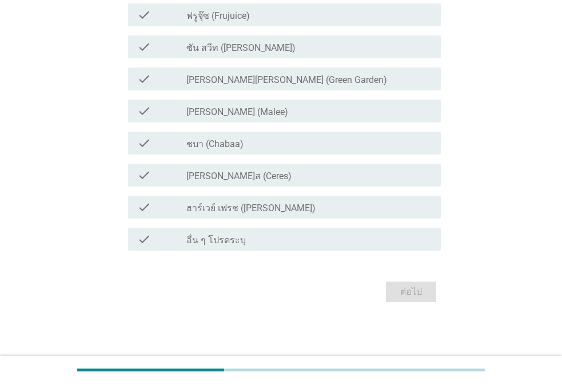
scroll to position [0, 0]
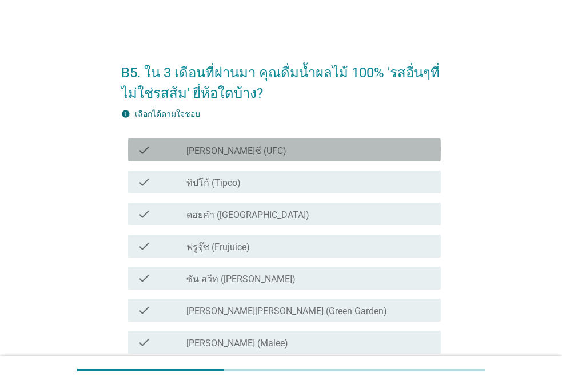
drag, startPoint x: 212, startPoint y: 153, endPoint x: 205, endPoint y: 164, distance: 13.2
click at [210, 153] on label "[PERSON_NAME]ซี (UFC)" at bounding box center [236, 150] width 100 height 11
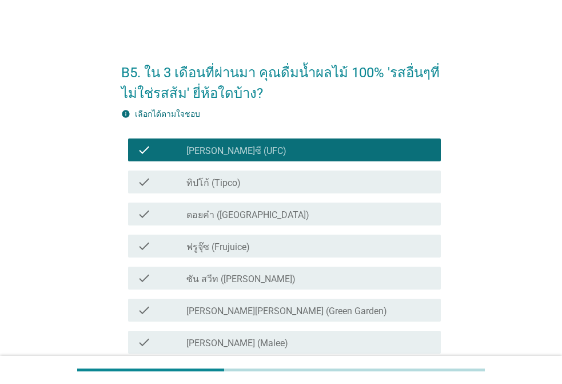
click at [206, 187] on label "ทิปโก้ (Tipco)" at bounding box center [213, 182] width 54 height 11
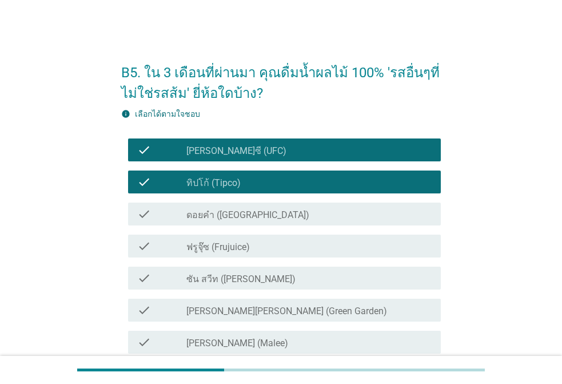
click at [209, 214] on label "ดอยคำ ([GEOGRAPHIC_DATA])" at bounding box center [247, 214] width 123 height 11
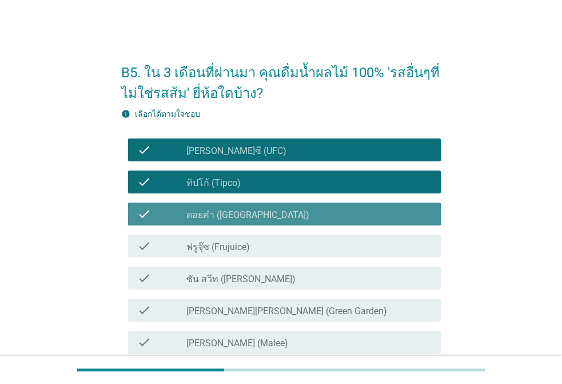
drag, startPoint x: 209, startPoint y: 252, endPoint x: 210, endPoint y: 261, distance: 9.2
click at [209, 255] on div "check check_box_outline_blank ฟรูจุ๊ซ (Frujuice)" at bounding box center [284, 245] width 313 height 23
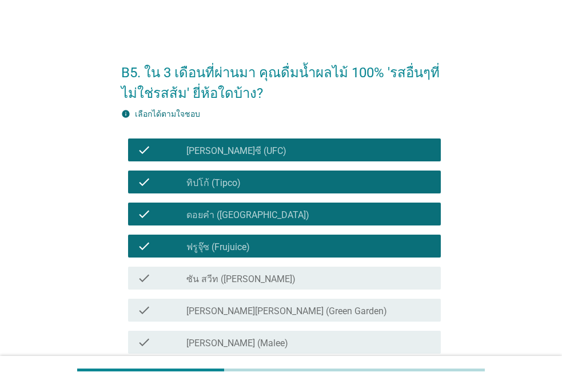
drag, startPoint x: 203, startPoint y: 290, endPoint x: 199, endPoint y: 315, distance: 24.8
click at [203, 292] on div "check check_box ซัน สวีท (Sun sweet)" at bounding box center [281, 278] width 320 height 32
click at [207, 303] on div "check_box_outline_blank [PERSON_NAME][PERSON_NAME] (Green Garden)" at bounding box center [308, 310] width 245 height 14
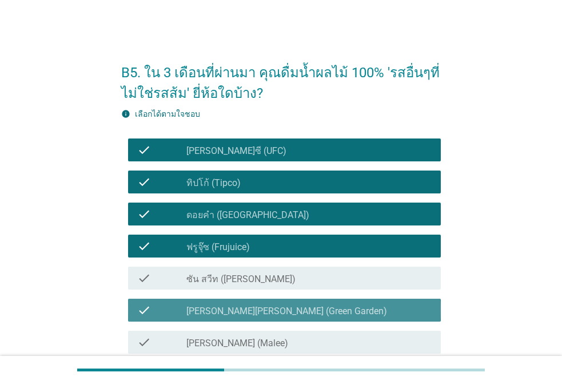
click at [217, 276] on label "ซัน สวีท ([PERSON_NAME])" at bounding box center [240, 278] width 109 height 11
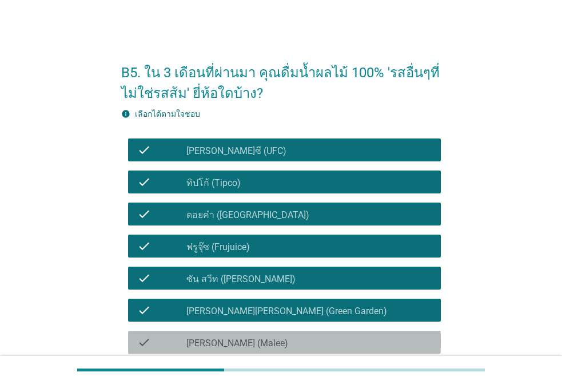
drag, startPoint x: 222, startPoint y: 343, endPoint x: 396, endPoint y: 317, distance: 175.7
click at [224, 343] on label "[PERSON_NAME] (Malee)" at bounding box center [237, 342] width 102 height 11
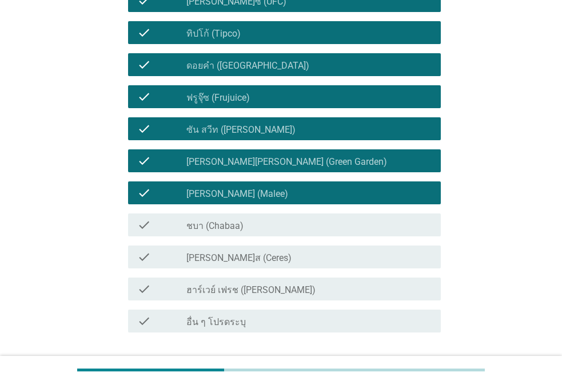
scroll to position [231, 0]
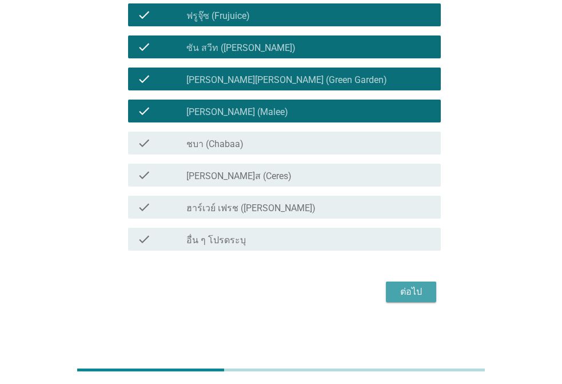
click at [424, 290] on div "ต่อไป" at bounding box center [411, 292] width 32 height 14
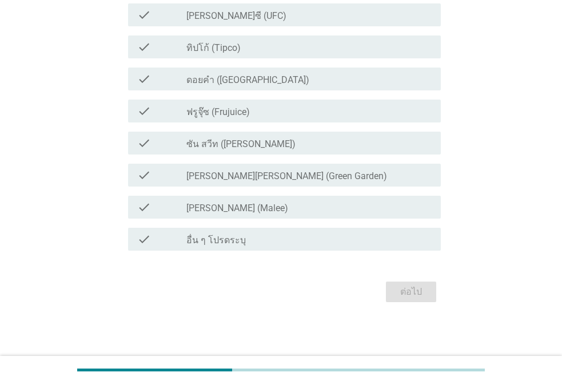
scroll to position [0, 0]
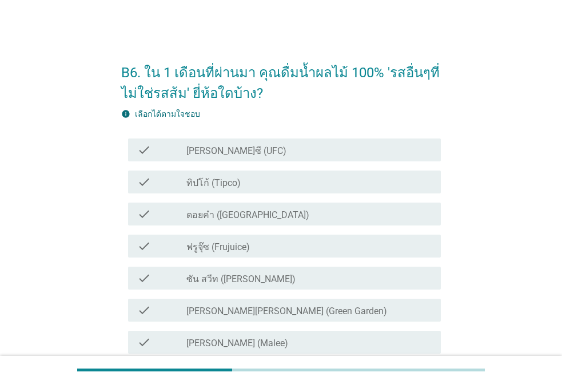
click at [214, 150] on label "[PERSON_NAME]ซี (UFC)" at bounding box center [236, 150] width 100 height 11
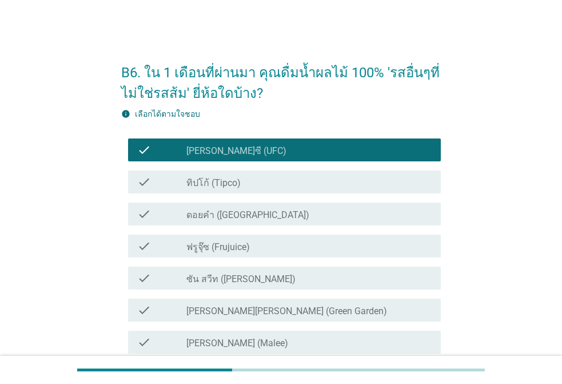
click at [217, 193] on div "check check_box ทิปโก้ (Tipco)" at bounding box center [281, 182] width 320 height 32
click at [222, 217] on label "ดอยคำ ([GEOGRAPHIC_DATA])" at bounding box center [247, 214] width 123 height 11
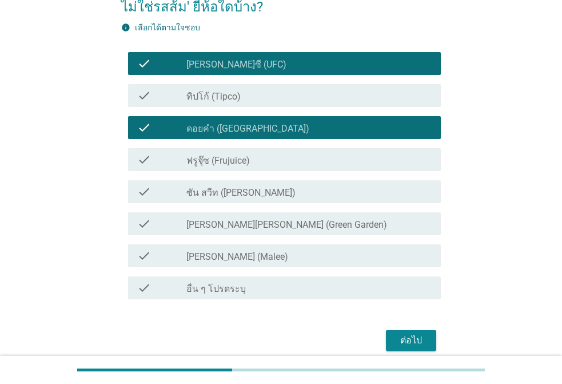
scroll to position [135, 0]
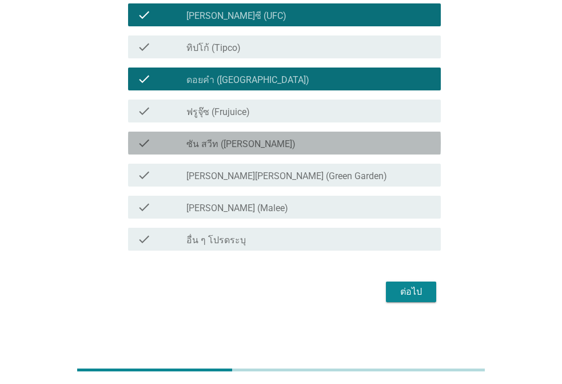
click at [221, 143] on label "ซัน สวีท ([PERSON_NAME])" at bounding box center [240, 143] width 109 height 11
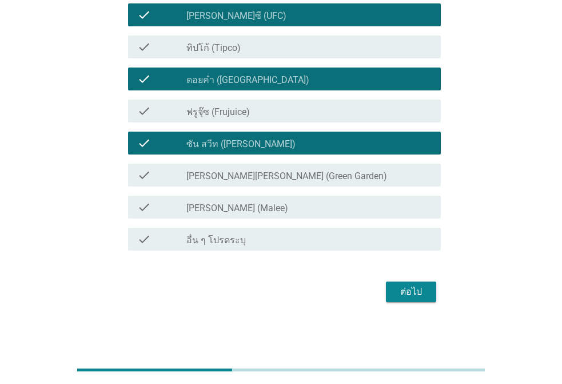
click at [225, 111] on label "ฟรูจุ๊ซ (Frujuice)" at bounding box center [217, 111] width 63 height 11
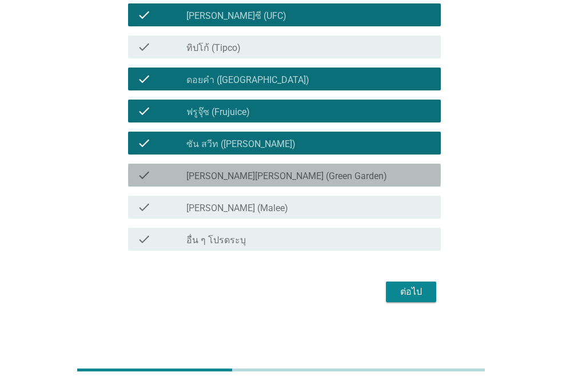
drag, startPoint x: 221, startPoint y: 171, endPoint x: 220, endPoint y: 190, distance: 18.9
click at [221, 174] on label "[PERSON_NAME][PERSON_NAME] (Green Garden)" at bounding box center [286, 175] width 201 height 11
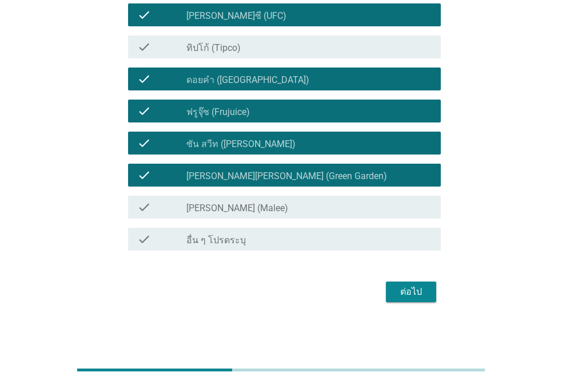
drag, startPoint x: 220, startPoint y: 207, endPoint x: 233, endPoint y: 178, distance: 32.0
click at [222, 206] on label "[PERSON_NAME] (Malee)" at bounding box center [237, 207] width 102 height 11
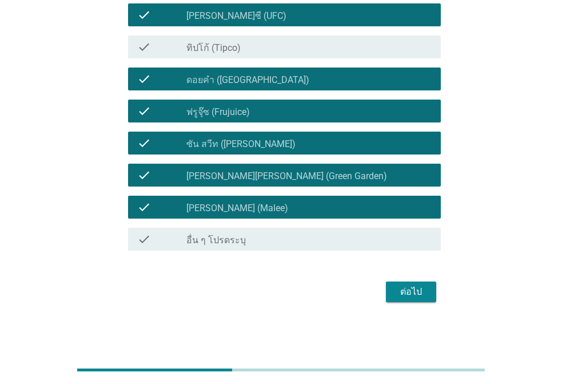
drag, startPoint x: 214, startPoint y: 41, endPoint x: 262, endPoint y: 94, distance: 72.1
click at [217, 43] on div "check_box ทิปโก้ (Tipco)" at bounding box center [308, 47] width 245 height 14
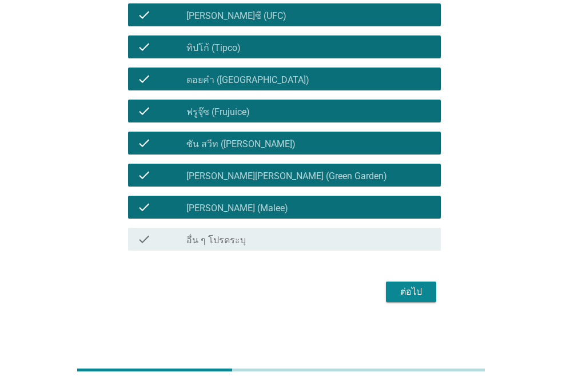
click at [417, 292] on div "ต่อไป" at bounding box center [411, 292] width 32 height 14
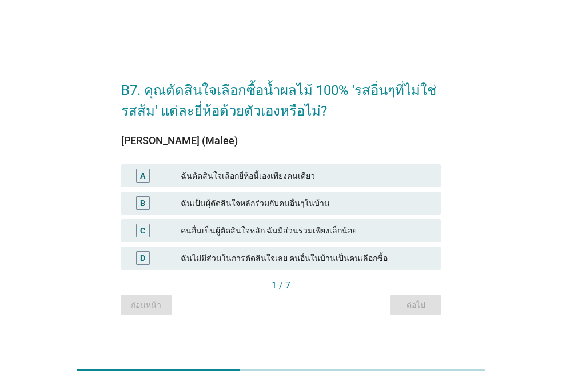
click at [227, 174] on div "ฉันตัดสินใจเลือกยี่ห้อนี้เองเพียงคนเดียว" at bounding box center [306, 176] width 251 height 14
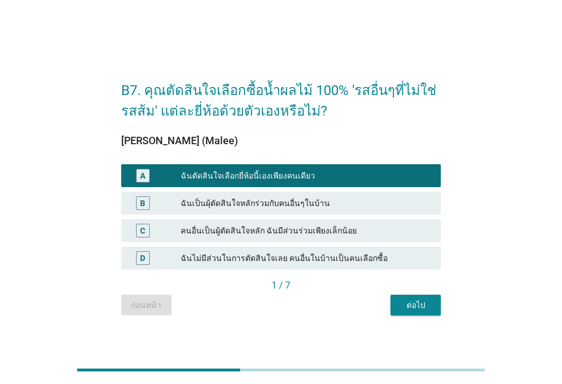
click at [414, 308] on div "ต่อไป" at bounding box center [416, 305] width 32 height 12
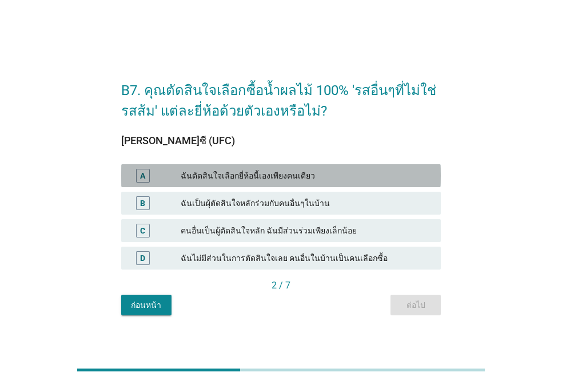
drag, startPoint x: 211, startPoint y: 180, endPoint x: 339, endPoint y: 251, distance: 146.1
click at [211, 179] on div "ฉันตัดสินใจเลือกยี่ห้อนี้เองเพียงคนเดียว" at bounding box center [306, 176] width 251 height 14
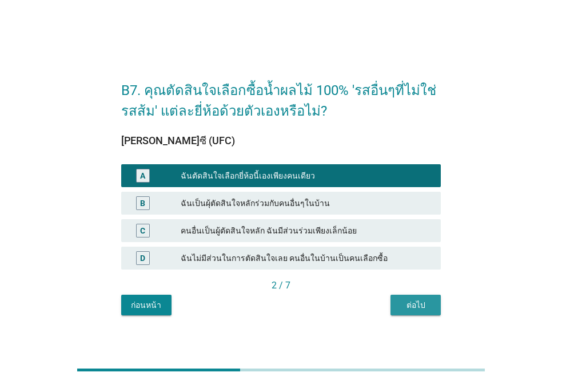
click at [433, 308] on button "ต่อไป" at bounding box center [415, 304] width 50 height 21
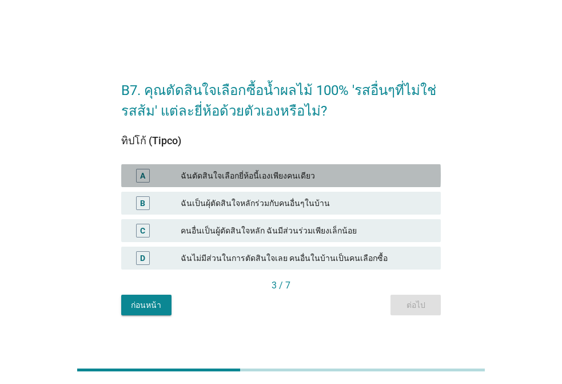
click at [274, 173] on div "ฉันตัดสินใจเลือกยี่ห้อนี้เองเพียงคนเดียว" at bounding box center [306, 176] width 251 height 14
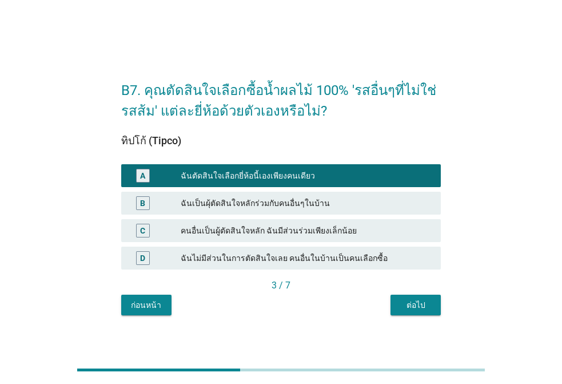
drag, startPoint x: 389, startPoint y: 284, endPoint x: 405, endPoint y: 300, distance: 22.2
click at [391, 285] on div "3 / 7" at bounding box center [281, 285] width 320 height 14
click at [405, 301] on div "ต่อไป" at bounding box center [416, 305] width 32 height 12
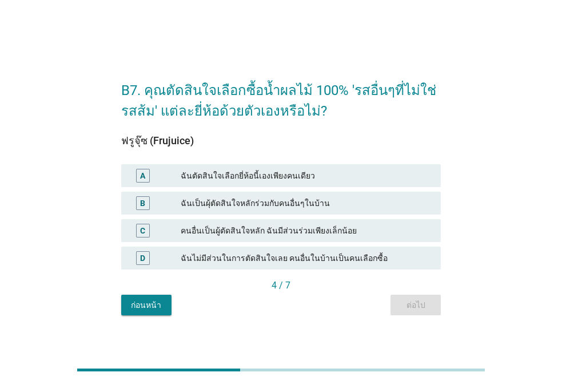
click at [274, 173] on div "ฉันตัดสินใจเลือกยี่ห้อนี้เองเพียงคนเดียว" at bounding box center [306, 176] width 251 height 14
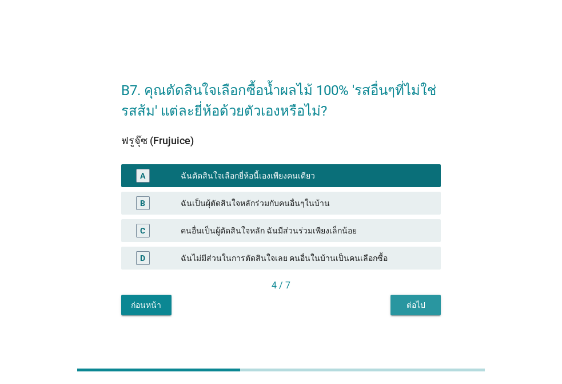
click at [425, 300] on div "ต่อไป" at bounding box center [416, 305] width 32 height 12
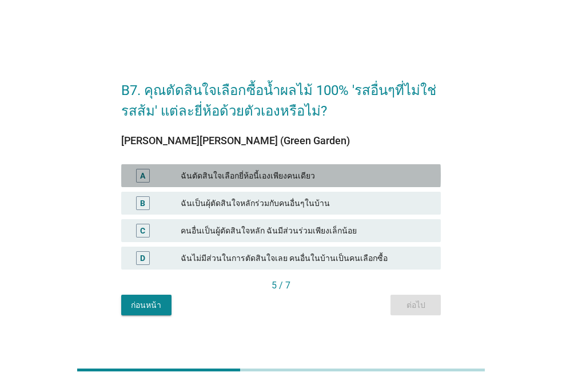
drag, startPoint x: 276, startPoint y: 182, endPoint x: 365, endPoint y: 266, distance: 122.5
click at [277, 183] on div "A ฉันตัดสินใจเลือกยี่ห้อนี้เองเพียงคนเดียว" at bounding box center [281, 175] width 320 height 23
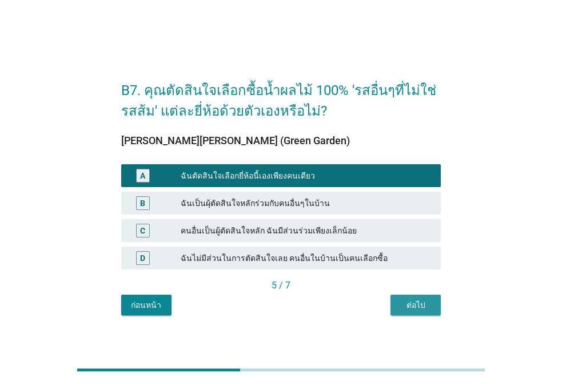
click at [411, 301] on div "ต่อไป" at bounding box center [416, 305] width 32 height 12
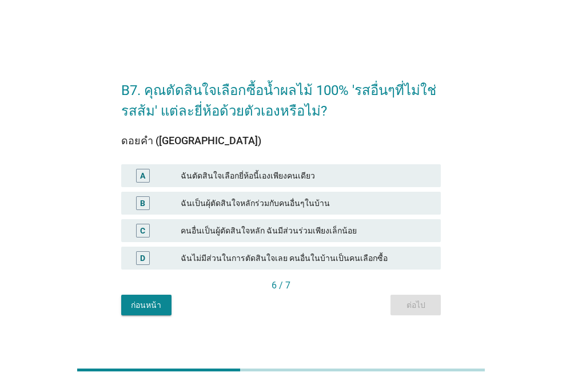
click at [320, 174] on div "ฉันตัดสินใจเลือกยี่ห้อนี้เองเพียงคนเดียว" at bounding box center [306, 176] width 251 height 14
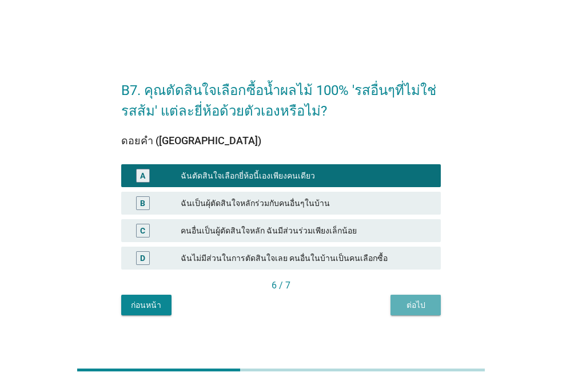
click at [406, 297] on button "ต่อไป" at bounding box center [415, 304] width 50 height 21
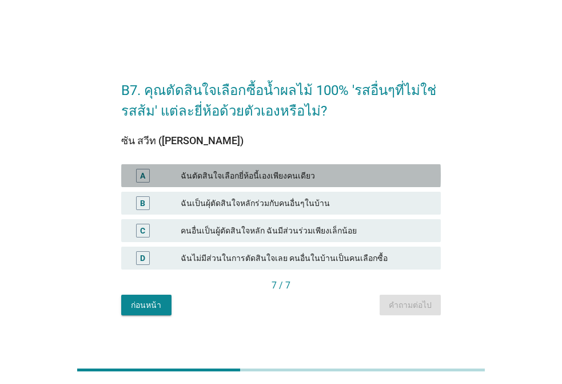
click at [338, 178] on div "ฉันตัดสินใจเลือกยี่ห้อนี้เองเพียงคนเดียว" at bounding box center [306, 176] width 251 height 14
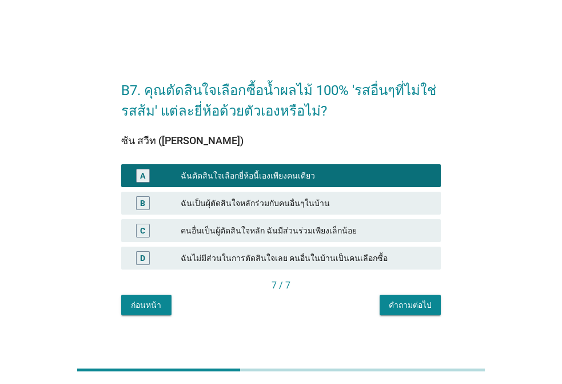
click at [416, 306] on div "คำถามต่อไป" at bounding box center [410, 305] width 43 height 12
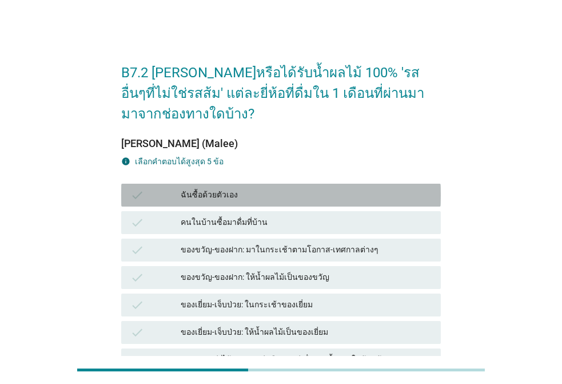
click at [260, 197] on div "ฉันซื้อด้วยตัวเอง" at bounding box center [306, 195] width 251 height 14
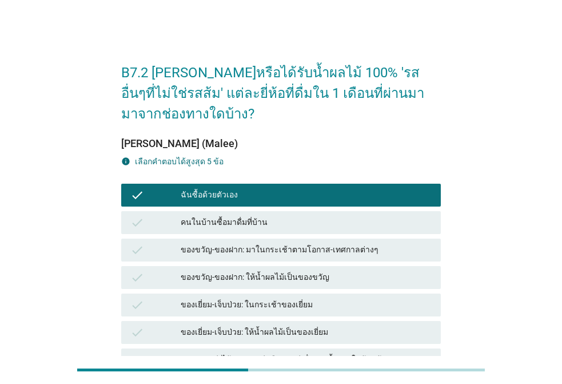
click at [244, 225] on div "คนในบ้านซื้อมาดื่มที่บ้าน" at bounding box center [306, 222] width 251 height 14
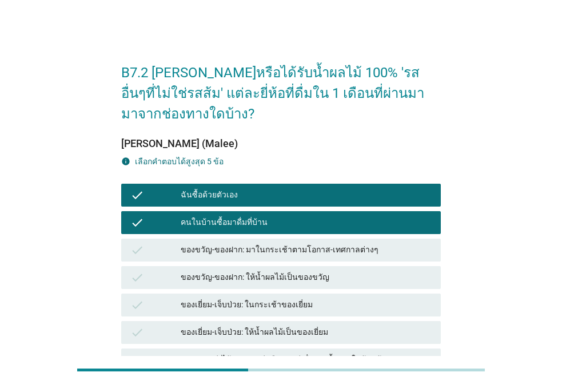
click at [234, 256] on div "ของขวัญ-ของฝาก: มาในกระเช้าตามโอกาส-เทศกาลต่างๆ" at bounding box center [306, 250] width 251 height 14
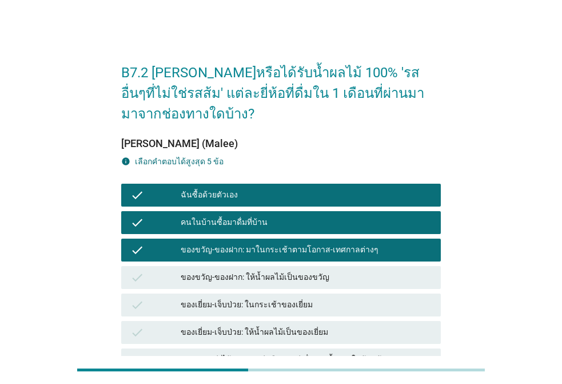
drag, startPoint x: 259, startPoint y: 276, endPoint x: 258, endPoint y: 293, distance: 17.2
click at [259, 275] on div "ของขวัญ-ของฝาก: ให้น้ำผลไม้เป็นของขวัญ" at bounding box center [306, 277] width 251 height 14
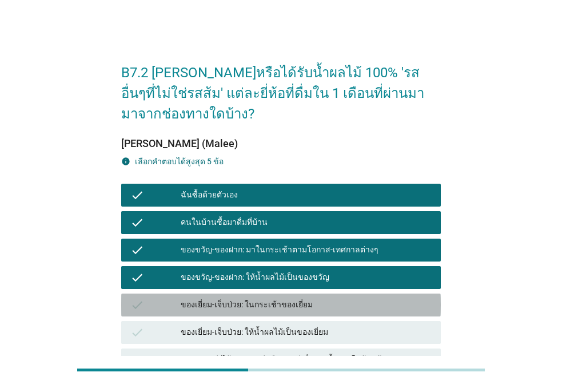
drag, startPoint x: 254, startPoint y: 304, endPoint x: 254, endPoint y: 321, distance: 17.1
click at [254, 304] on div "ของเยี่ยม-เจ็บป่วย: ในกระเช้าของเยี่ยม" at bounding box center [306, 305] width 251 height 14
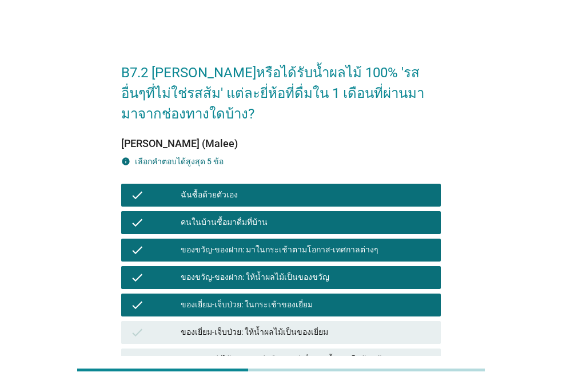
click at [253, 329] on div "ของเยี่ยม-เจ็บป่วย: ให้น้ำผลไม้เป็นของเยี่ยม" at bounding box center [306, 332] width 251 height 14
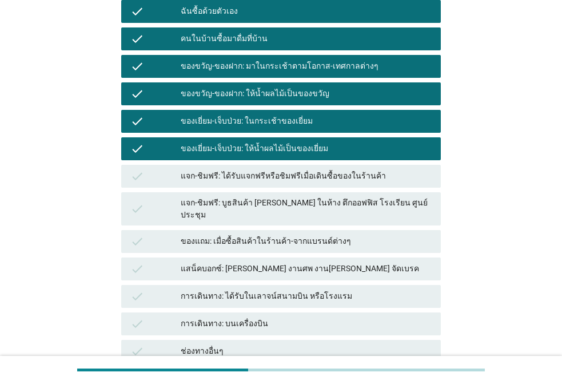
scroll to position [229, 0]
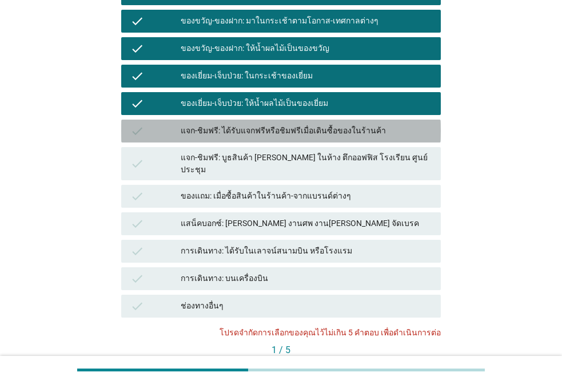
drag, startPoint x: 234, startPoint y: 123, endPoint x: 238, endPoint y: 143, distance: 21.0
click at [235, 124] on div "check แจก-ชิมฟรี: ได้รับแจกฟรีหรือชิมฟรีเมื่อเดินซื้อของในร้านค้า" at bounding box center [281, 130] width 320 height 23
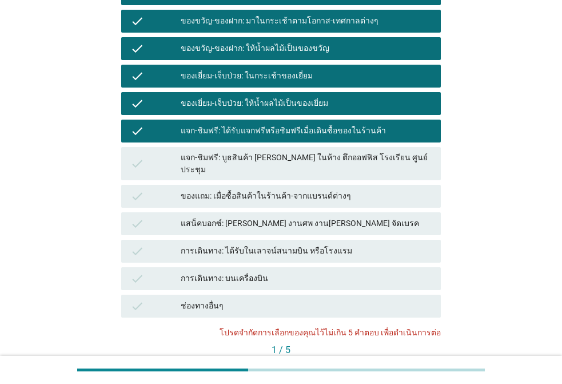
drag, startPoint x: 238, startPoint y: 151, endPoint x: 238, endPoint y: 173, distance: 21.7
click at [238, 153] on div "แจก-ชิมฟรี: บูธสินค้า [PERSON_NAME] ในห้าง ตึกออฟฟิส โรงเรียน ศูนย์ประชุม" at bounding box center [306, 163] width 251 height 24
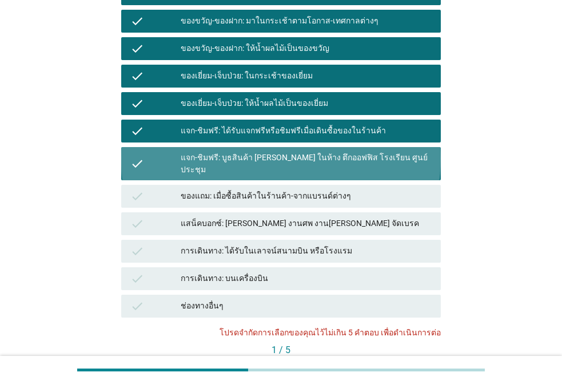
click at [235, 185] on div "check ของแถม: เมื่อซื้อสินค้าในร้านค้า-จากแบรนด์ต่างๆ" at bounding box center [281, 196] width 320 height 23
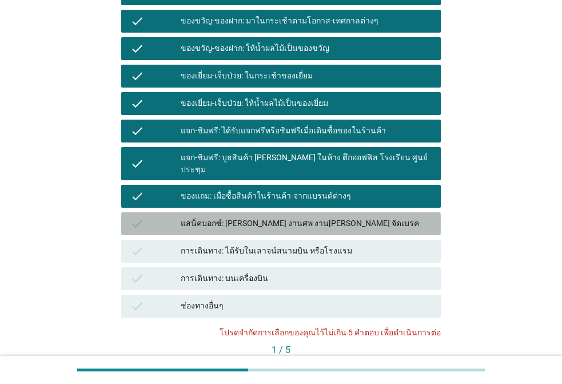
drag, startPoint x: 221, startPoint y: 203, endPoint x: 213, endPoint y: 236, distance: 34.1
click at [220, 212] on div "check แสน็คบอกซ์: [PERSON_NAME] งานศพ งาน[PERSON_NAME] จัดเบรค" at bounding box center [281, 223] width 320 height 23
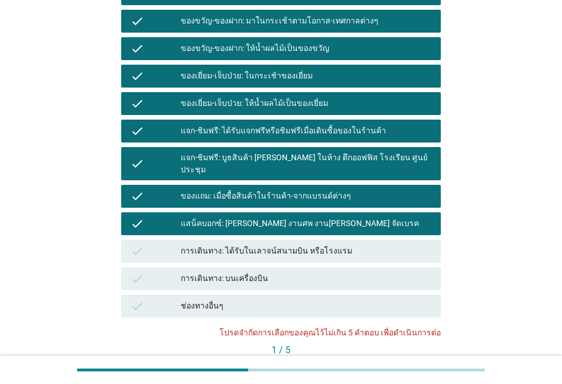
drag, startPoint x: 212, startPoint y: 237, endPoint x: 210, endPoint y: 254, distance: 17.8
click at [212, 244] on div "การเดินทาง: ได้รับในเลาจน์สนามบิน หรือโรงแรม" at bounding box center [306, 251] width 251 height 14
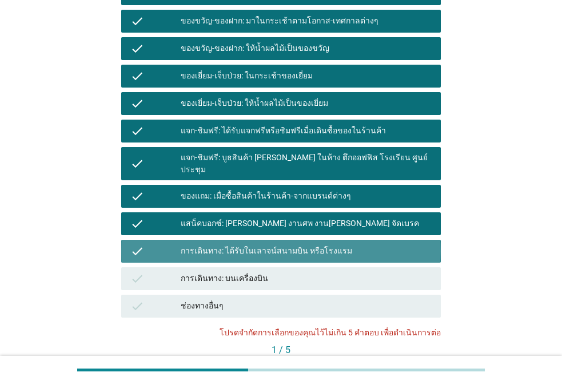
drag, startPoint x: 210, startPoint y: 260, endPoint x: 231, endPoint y: 275, distance: 26.6
click at [210, 267] on div "check การเดินทาง: บนเครื่องบิน" at bounding box center [281, 278] width 320 height 23
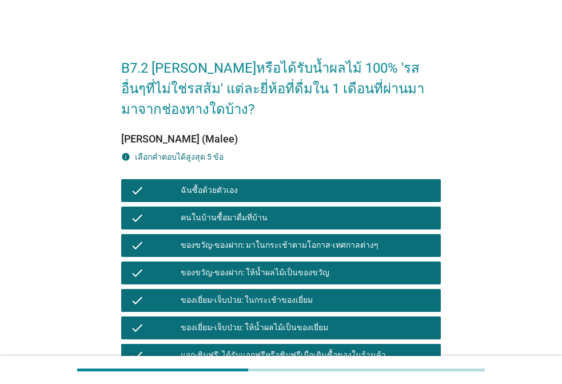
scroll to position [0, 0]
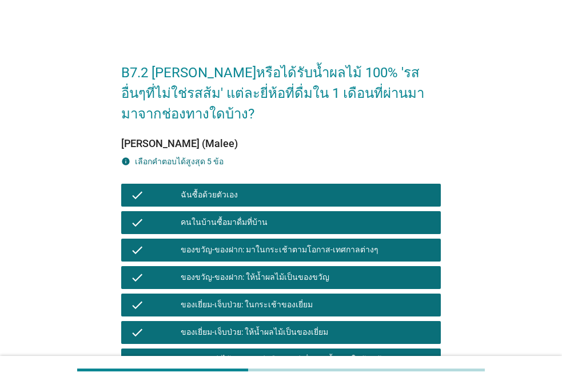
click at [249, 191] on div "ฉันซื้อด้วยตัวเอง" at bounding box center [306, 195] width 251 height 14
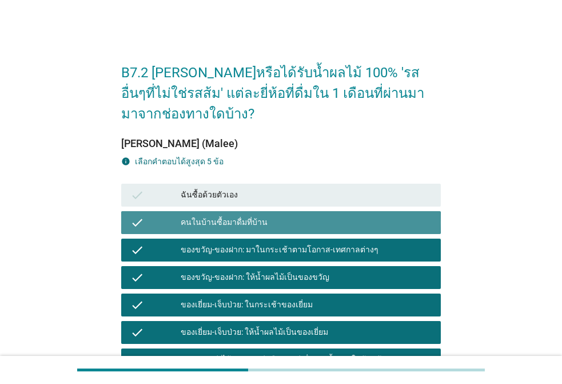
click at [250, 214] on div "check คนในบ้านซื้อมาดื่มที่บ้าน" at bounding box center [281, 222] width 320 height 23
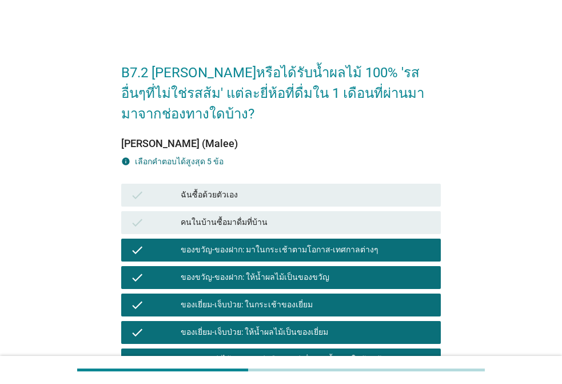
click at [247, 237] on div "check ของขวัญ-ของฝาก: มาในกระเช้าตามโอกาส-เทศกาลต่างๆ" at bounding box center [281, 249] width 324 height 27
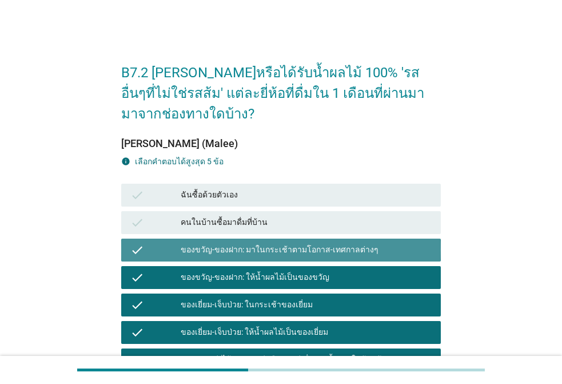
click at [248, 257] on div "check ของขวัญ-ของฝาก: มาในกระเช้าตามโอกาส-เทศกาลต่างๆ" at bounding box center [281, 249] width 320 height 23
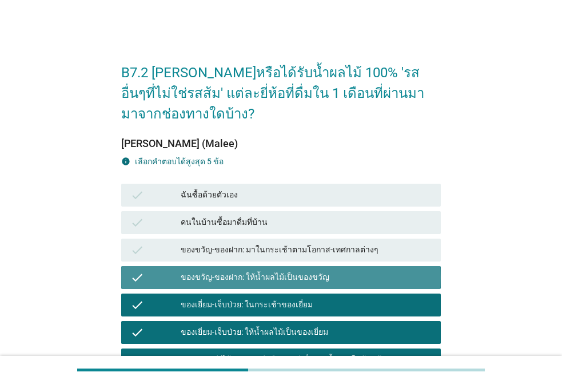
click at [251, 272] on div "ของขวัญ-ของฝาก: ให้น้ำผลไม้เป็นของขวัญ" at bounding box center [306, 277] width 251 height 14
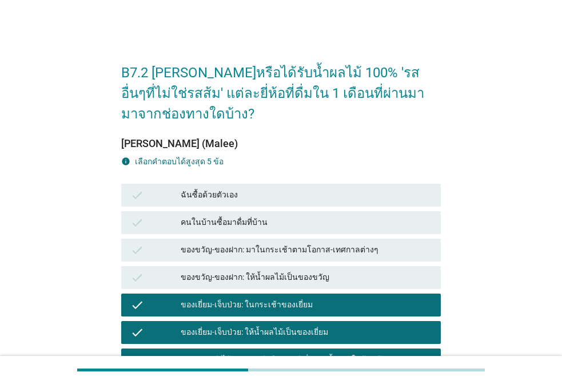
drag, startPoint x: 249, startPoint y: 286, endPoint x: 250, endPoint y: 292, distance: 6.0
click at [249, 287] on div "check ของขวัญ-ของฝาก: ให้น้ำผลไม้เป็นของขวัญ" at bounding box center [281, 277] width 320 height 23
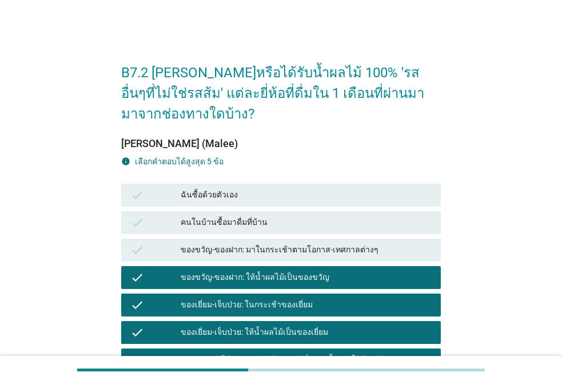
click at [257, 312] on div "check ของเยี่ยม-เจ็บป่วย: ในกระเช้าของเยี่ยม" at bounding box center [281, 304] width 320 height 23
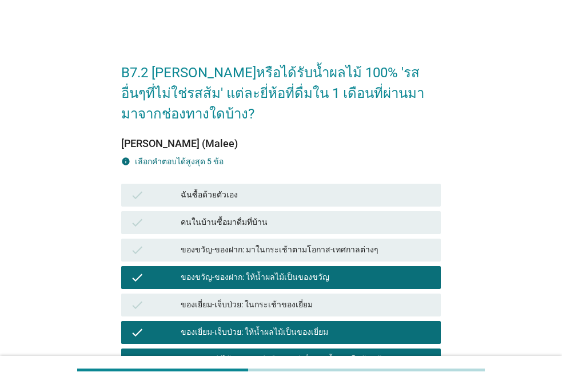
click at [265, 278] on div "ของขวัญ-ของฝาก: ให้น้ำผลไม้เป็นของขวัญ" at bounding box center [306, 277] width 251 height 14
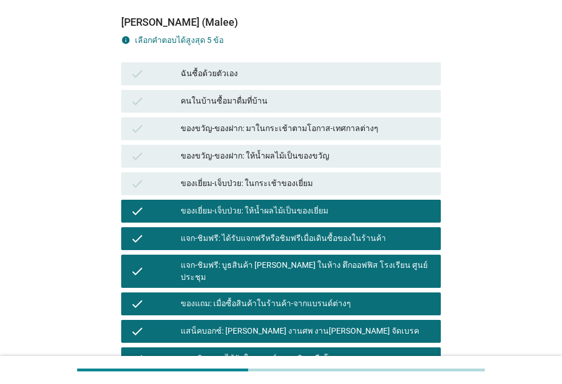
scroll to position [235, 0]
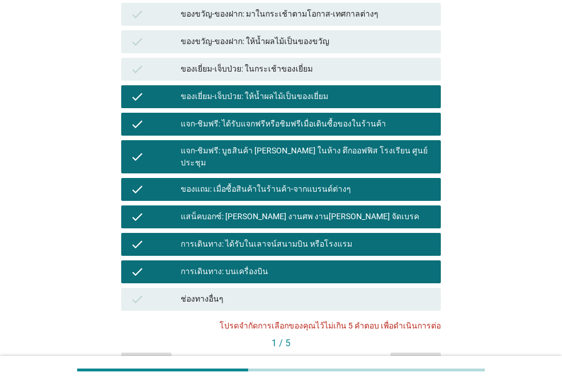
drag, startPoint x: 238, startPoint y: 261, endPoint x: 242, endPoint y: 253, distance: 9.7
click at [238, 265] on div "การเดินทาง: บนเครื่องบิน" at bounding box center [306, 272] width 251 height 14
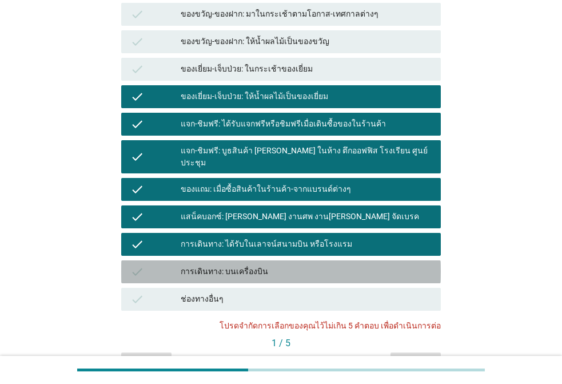
click at [246, 237] on div "การเดินทาง: ได้รับในเลาจน์สนามบิน หรือโรงแรม" at bounding box center [306, 244] width 251 height 14
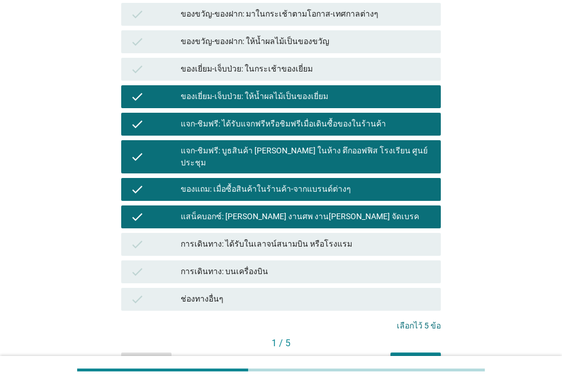
click at [245, 210] on div "แสน็คบอกซ์: [PERSON_NAME] งานศพ งาน[PERSON_NAME] จัดเบรค" at bounding box center [306, 217] width 251 height 14
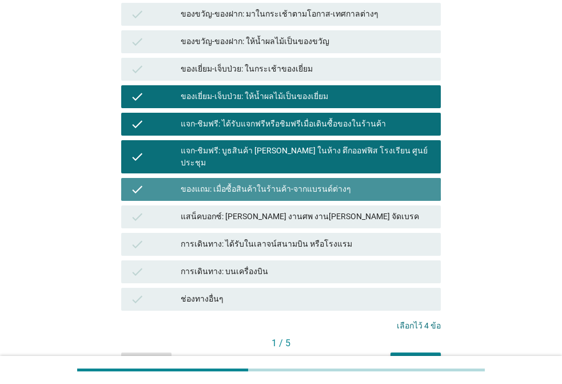
drag, startPoint x: 261, startPoint y: 180, endPoint x: 262, endPoint y: 174, distance: 6.4
click at [261, 182] on div "ของแถม: เมื่อซื้อสินค้าในร้านค้า-จากแบรนด์ต่างๆ" at bounding box center [306, 189] width 251 height 14
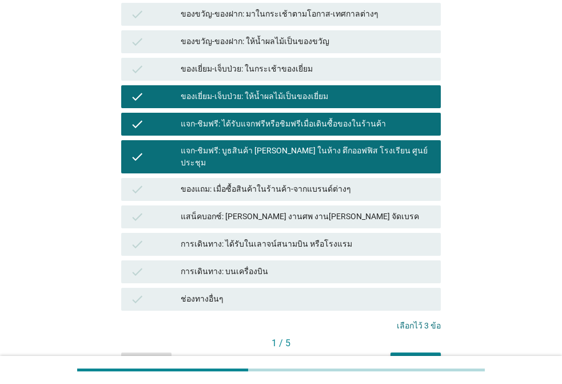
drag, startPoint x: 266, startPoint y: 155, endPoint x: 277, endPoint y: 157, distance: 11.1
click at [266, 154] on div "แจก-ชิมฟรี: บูธสินค้า [PERSON_NAME] ในห้าง ตึกออฟฟิส โรงเรียน ศูนย์ประชุม" at bounding box center [306, 157] width 251 height 24
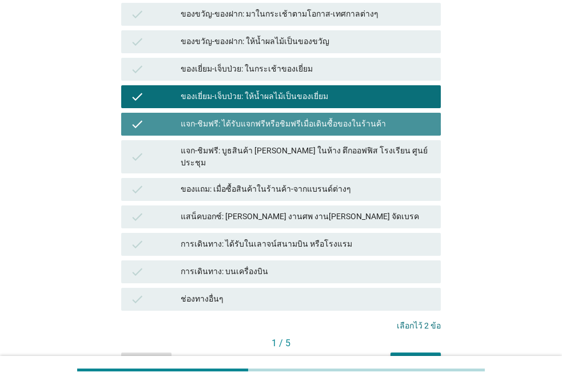
drag, startPoint x: 348, startPoint y: 117, endPoint x: 347, endPoint y: 97, distance: 20.0
click at [348, 115] on div "check แจก-ชิมฟรี: ได้รับแจกฟรีหรือชิมฟรีเมื่อเดินซื้อของในร้านค้า" at bounding box center [281, 124] width 320 height 23
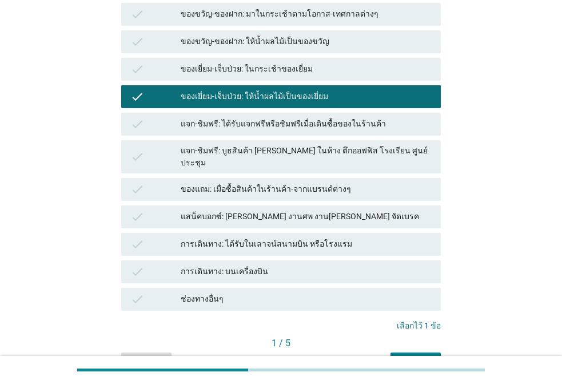
click at [347, 93] on div "ของเยี่ยม-เจ็บป่วย: ให้น้ำผลไม้เป็นของเยี่ยม" at bounding box center [306, 97] width 251 height 14
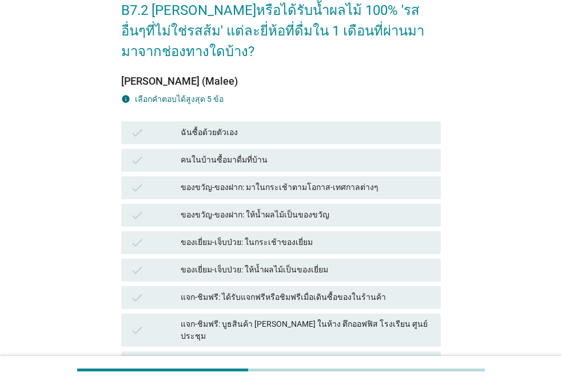
scroll to position [7, 0]
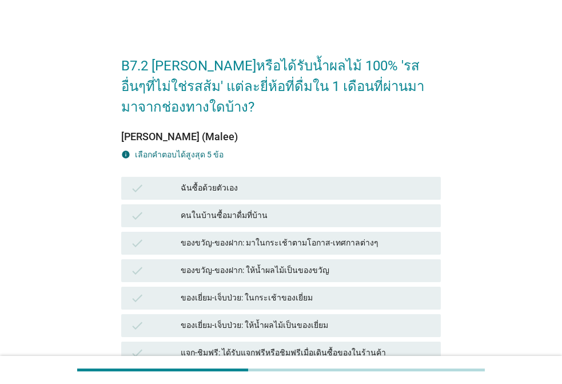
click at [255, 187] on div "ฉันซื้อด้วยตัวเอง" at bounding box center [306, 188] width 251 height 14
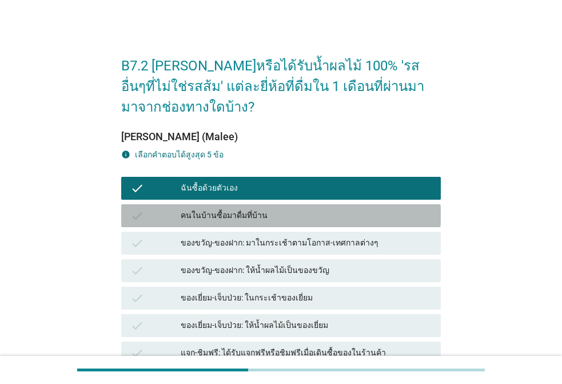
click at [231, 213] on div "คนในบ้านซื้อมาดื่มที่บ้าน" at bounding box center [306, 216] width 251 height 14
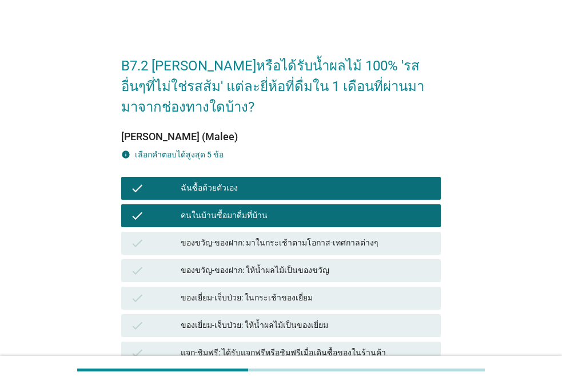
click at [220, 239] on div "ของขวัญ-ของฝาก: มาในกระเช้าตามโอกาส-เทศกาลต่างๆ" at bounding box center [306, 243] width 251 height 14
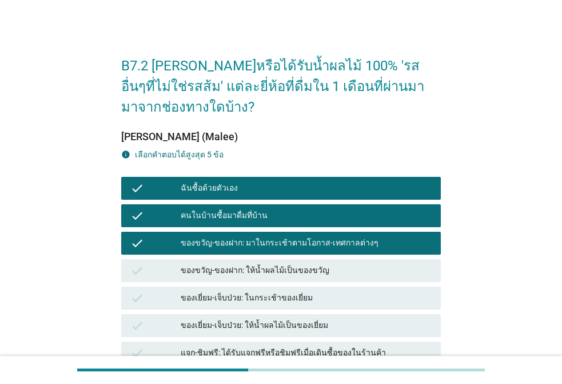
click at [219, 270] on div "ของขวัญ-ของฝาก: ให้น้ำผลไม้เป็นของขวัญ" at bounding box center [306, 271] width 251 height 14
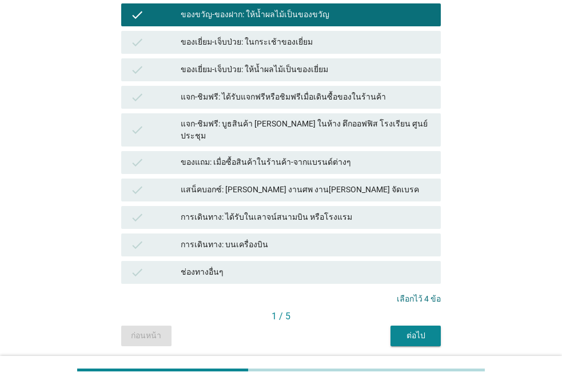
scroll to position [293, 0]
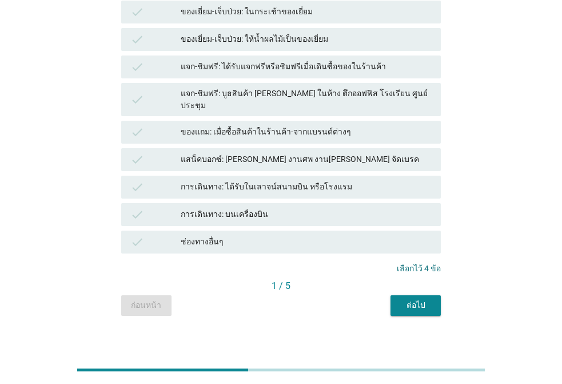
click at [401, 295] on button "ต่อไป" at bounding box center [415, 305] width 50 height 21
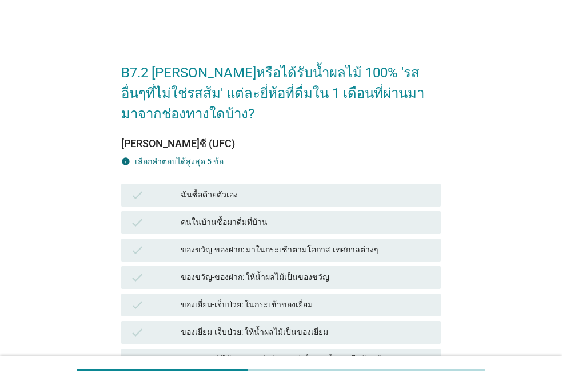
click at [203, 195] on div "ฉันซื้อด้วยตัวเอง" at bounding box center [306, 195] width 251 height 14
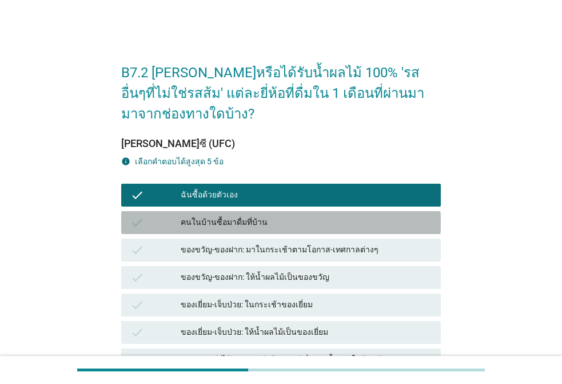
click at [202, 219] on div "คนในบ้านซื้อมาดื่มที่บ้าน" at bounding box center [306, 222] width 251 height 14
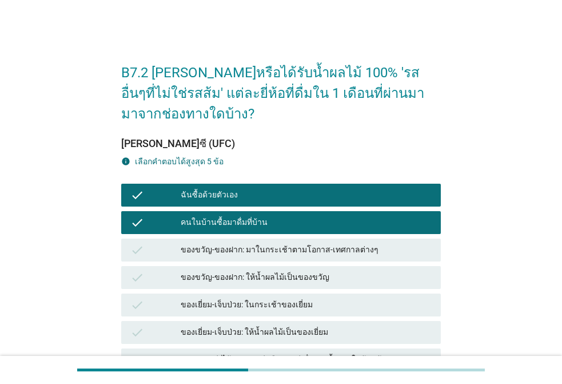
click at [205, 255] on div "ของขวัญ-ของฝาก: มาในกระเช้าตามโอกาส-เทศกาลต่างๆ" at bounding box center [306, 250] width 251 height 14
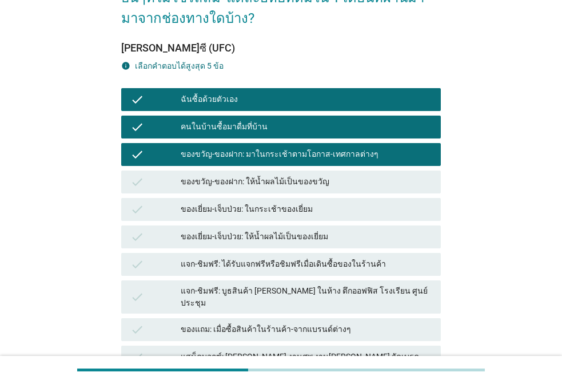
scroll to position [286, 0]
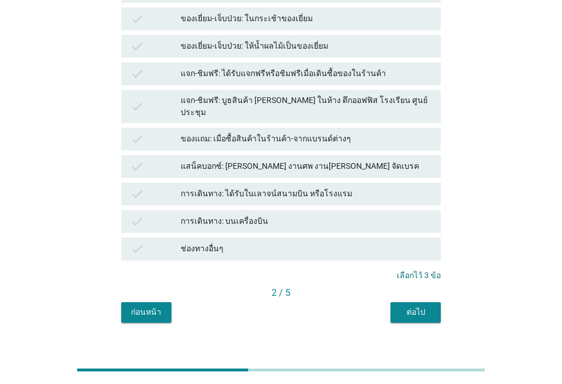
click at [406, 306] on div "ต่อไป" at bounding box center [416, 312] width 32 height 12
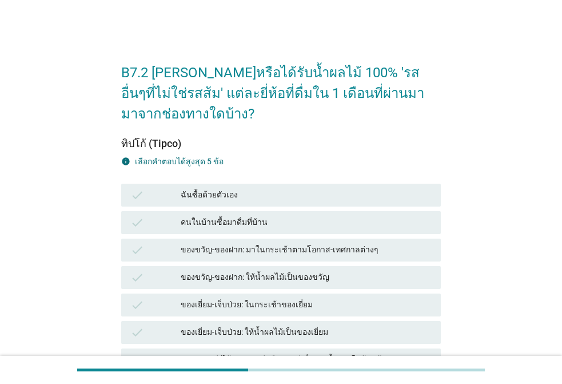
drag, startPoint x: 236, startPoint y: 197, endPoint x: 230, endPoint y: 217, distance: 20.8
click at [235, 198] on div "ฉันซื้อด้วยตัวเอง" at bounding box center [306, 195] width 251 height 14
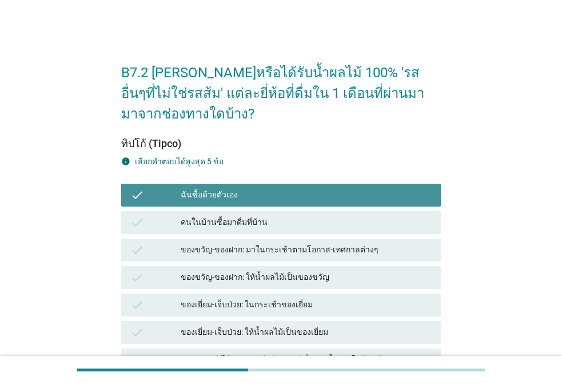
click at [229, 221] on div "คนในบ้านซื้อมาดื่มที่บ้าน" at bounding box center [306, 222] width 251 height 14
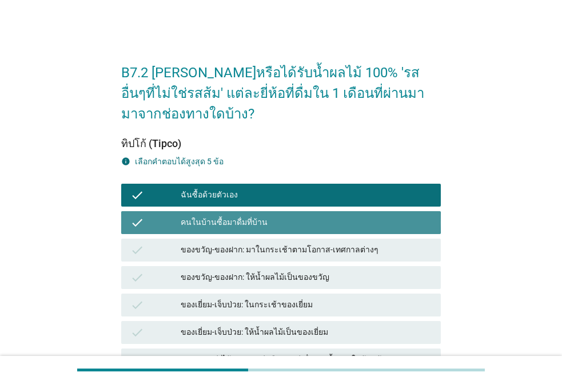
click at [232, 258] on div "check ของขวัญ-ของฝาก: มาในกระเช้าตามโอกาส-เทศกาลต่างๆ" at bounding box center [281, 249] width 320 height 23
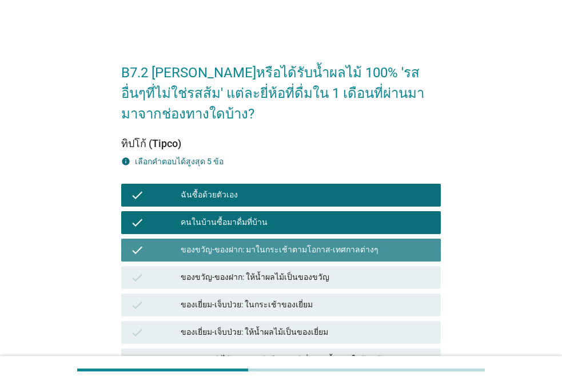
click at [233, 248] on div "ของขวัญ-ของฝาก: มาในกระเช้าตามโอกาส-เทศกาลต่างๆ" at bounding box center [306, 250] width 251 height 14
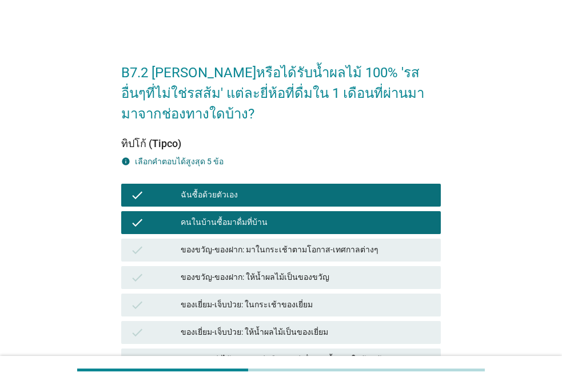
drag, startPoint x: 391, startPoint y: 257, endPoint x: 401, endPoint y: 255, distance: 9.9
click at [391, 255] on div "check ของขวัญ-ของฝาก: มาในกระเช้าตามโอกาส-เทศกาลต่างๆ" at bounding box center [281, 249] width 320 height 23
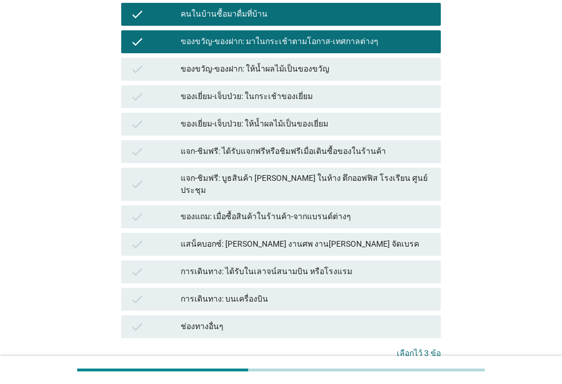
scroll to position [293, 0]
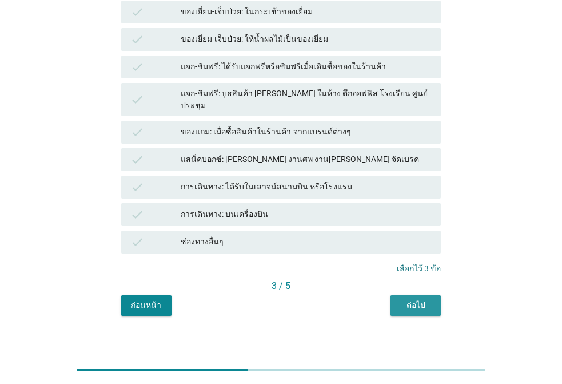
drag, startPoint x: 409, startPoint y: 289, endPoint x: 441, endPoint y: 292, distance: 32.7
click at [409, 299] on div "ต่อไป" at bounding box center [416, 305] width 32 height 12
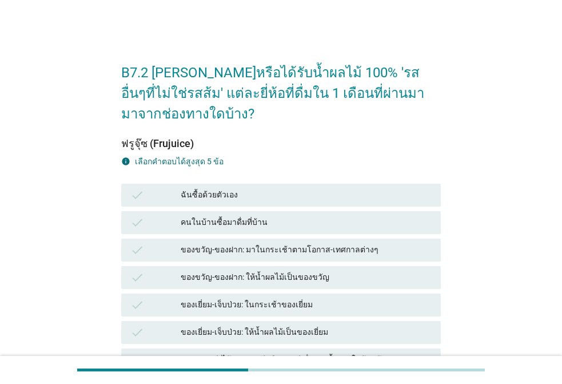
click at [260, 190] on div "ฉันซื้อด้วยตัวเอง" at bounding box center [306, 195] width 251 height 14
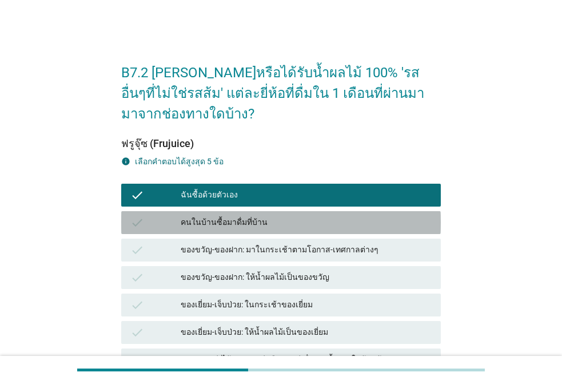
drag, startPoint x: 251, startPoint y: 217, endPoint x: 258, endPoint y: 254, distance: 38.3
click at [251, 219] on div "คนในบ้านซื้อมาดื่มที่บ้าน" at bounding box center [306, 222] width 251 height 14
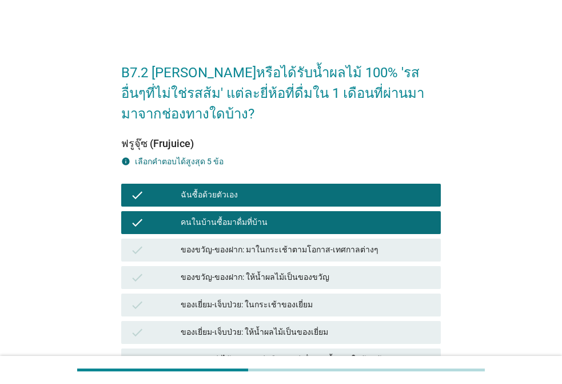
drag, startPoint x: 258, startPoint y: 254, endPoint x: 289, endPoint y: 254, distance: 31.4
click at [259, 254] on div "ของขวัญ-ของฝาก: มาในกระเช้าตามโอกาส-เทศกาลต่างๆ" at bounding box center [306, 250] width 251 height 14
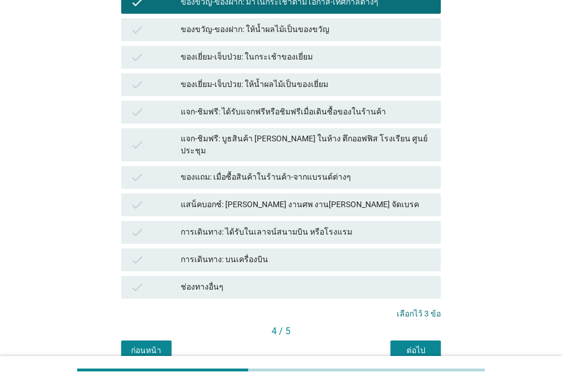
scroll to position [293, 0]
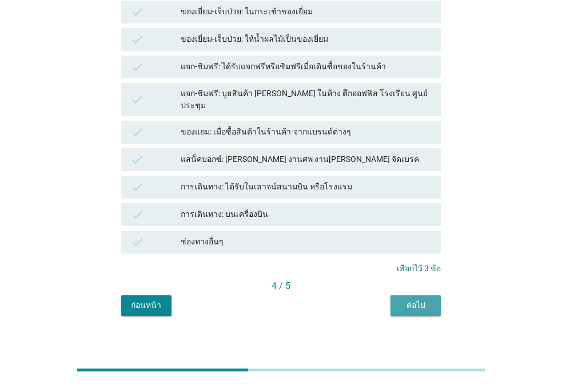
click at [412, 299] on div "ต่อไป" at bounding box center [416, 305] width 32 height 12
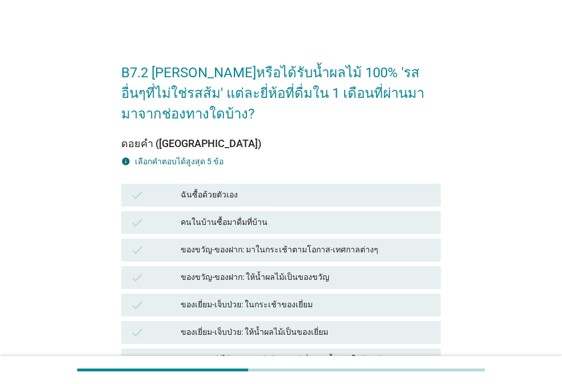
click at [241, 191] on div "ฉันซื้อด้วยตัวเอง" at bounding box center [306, 195] width 251 height 14
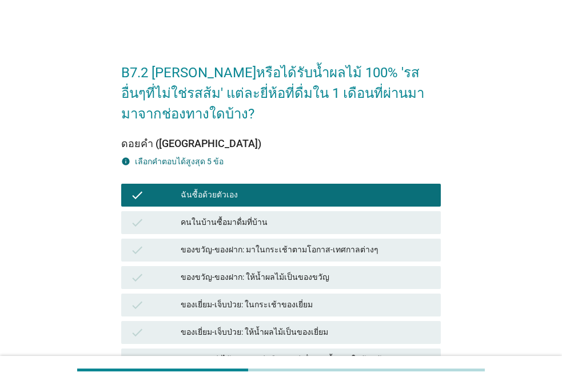
drag, startPoint x: 228, startPoint y: 221, endPoint x: 243, endPoint y: 256, distance: 37.4
click at [228, 222] on div "คนในบ้านซื้อมาดื่มที่บ้าน" at bounding box center [306, 222] width 251 height 14
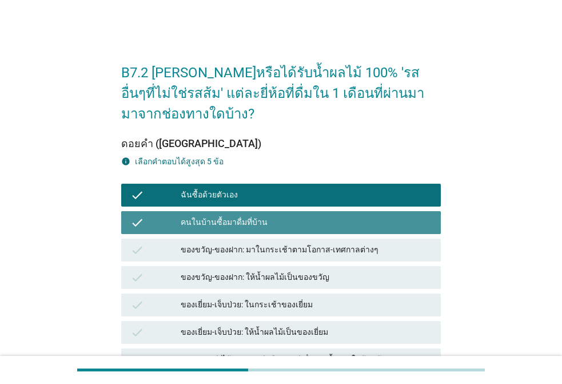
drag, startPoint x: 243, startPoint y: 256, endPoint x: 286, endPoint y: 264, distance: 43.6
click at [245, 255] on div "ของขวัญ-ของฝาก: มาในกระเช้าตามโอกาส-เทศกาลต่างๆ" at bounding box center [306, 250] width 251 height 14
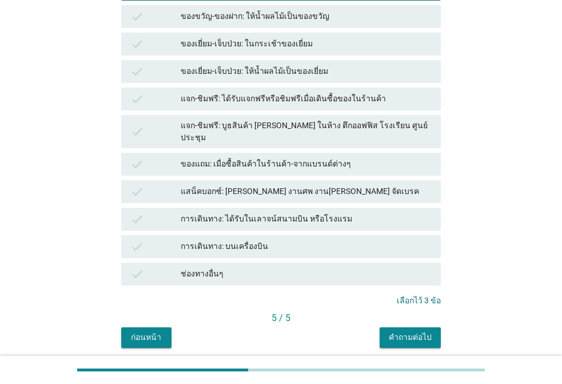
scroll to position [286, 0]
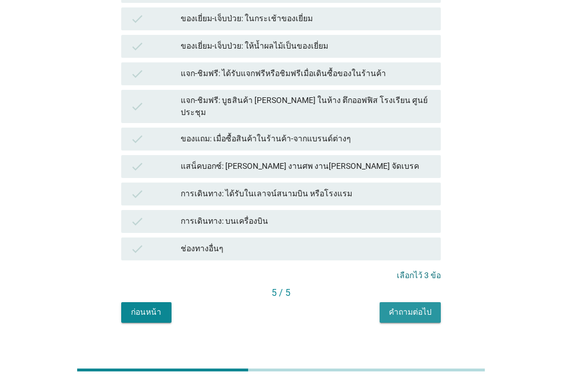
click at [415, 306] on div "คำถามต่อไป" at bounding box center [410, 312] width 43 height 12
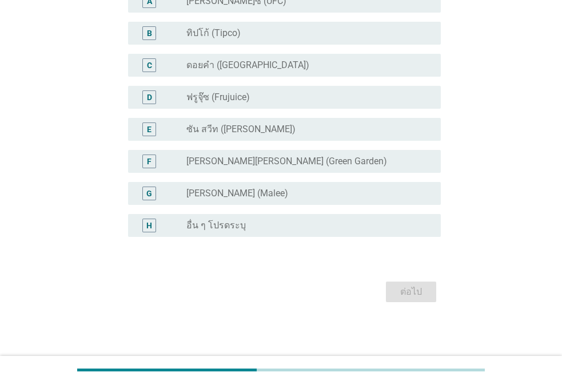
scroll to position [0, 0]
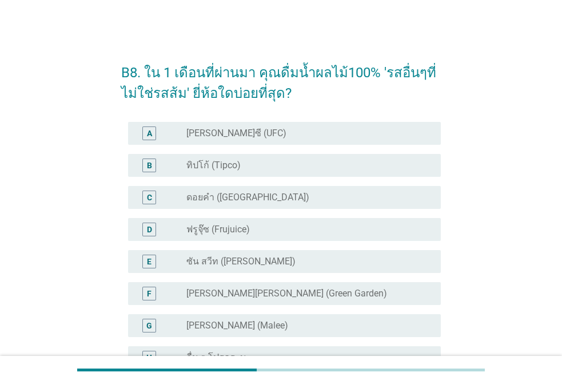
drag, startPoint x: 198, startPoint y: 135, endPoint x: 199, endPoint y: 145, distance: 9.3
click at [198, 134] on label "[PERSON_NAME]ซี (UFC)" at bounding box center [236, 132] width 100 height 11
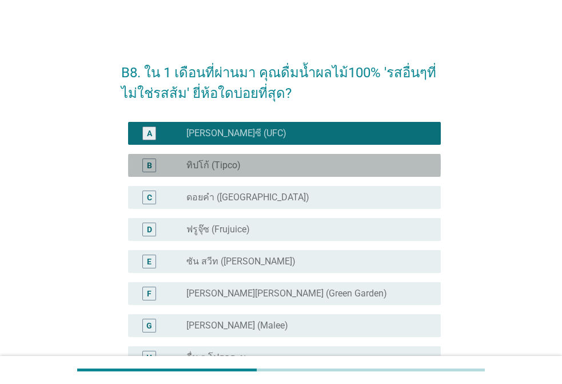
click at [203, 168] on label "ทิปโก้ (Tipco)" at bounding box center [213, 164] width 54 height 11
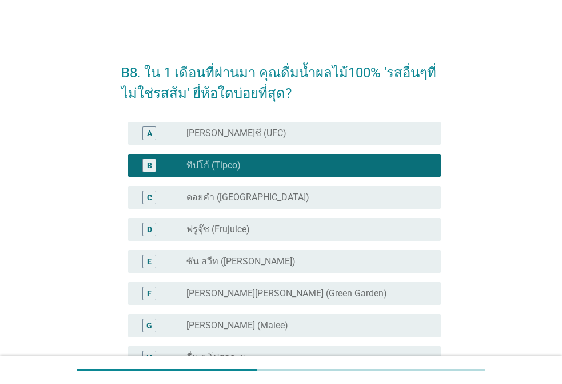
click at [205, 194] on label "ดอยคำ ([GEOGRAPHIC_DATA])" at bounding box center [247, 196] width 123 height 11
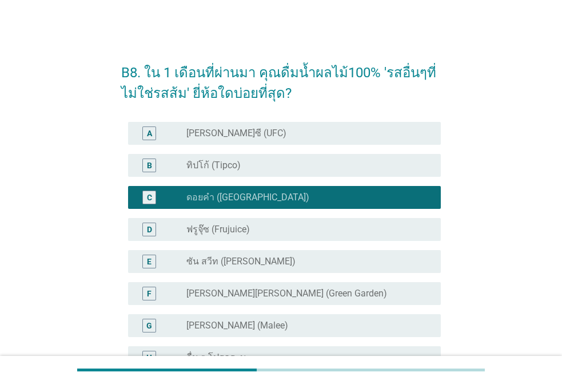
drag, startPoint x: 207, startPoint y: 225, endPoint x: 209, endPoint y: 241, distance: 15.5
click at [208, 226] on label "ฟรูจุ๊ซ (Frujuice)" at bounding box center [217, 228] width 63 height 11
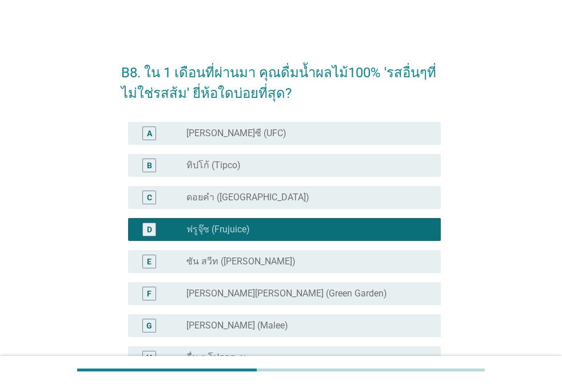
click at [237, 177] on div "B radio_button_unchecked ทิปโก้ (Tipco)" at bounding box center [281, 165] width 320 height 32
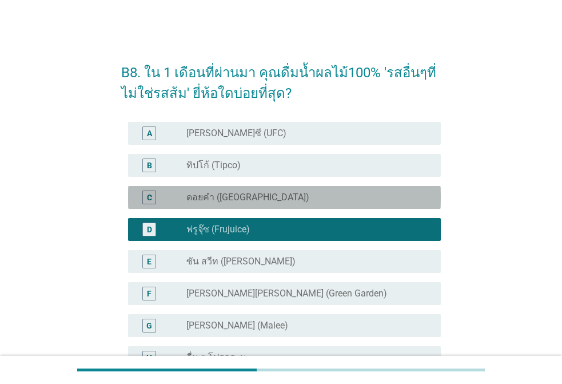
drag, startPoint x: 254, startPoint y: 206, endPoint x: 279, endPoint y: 209, distance: 25.3
click at [254, 206] on div "C radio_button_unchecked ดอยคำ (Doi-Khham)" at bounding box center [284, 197] width 313 height 23
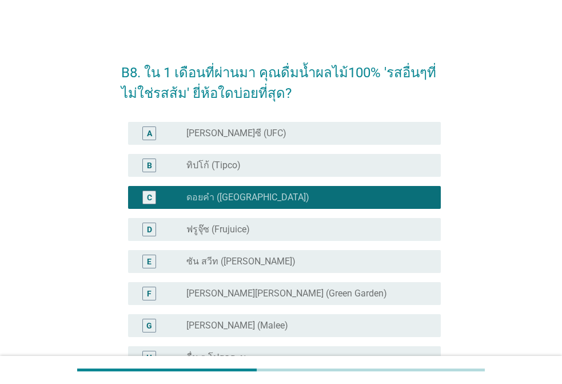
click at [290, 156] on div "B radio_button_unchecked ทิปโก้ (Tipco)" at bounding box center [284, 165] width 313 height 23
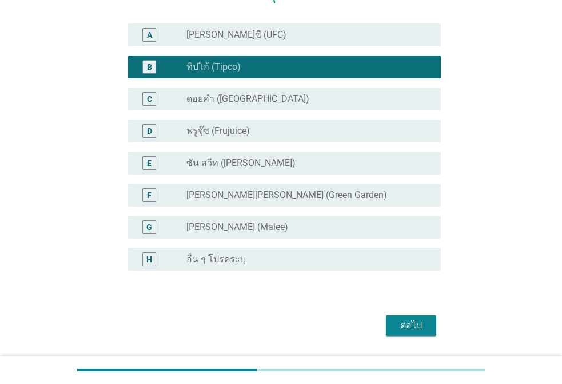
scroll to position [132, 0]
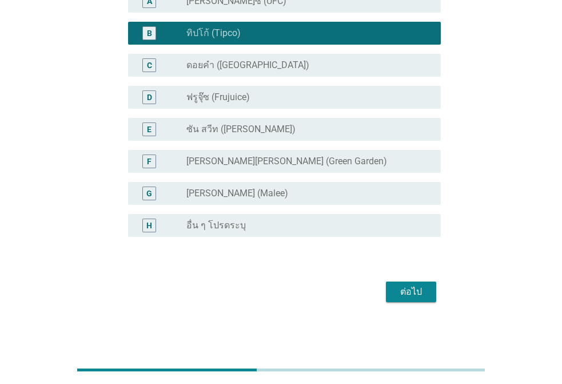
drag, startPoint x: 434, startPoint y: 273, endPoint x: 425, endPoint y: 280, distance: 11.4
click at [430, 277] on form "B8. ใน 1 เดือนที่ผ่านมา คุณดื่มน้ำผลไม้100% 'รสอื่นๆที่ไม่ใช่รสส้ม' ยี่ห้อใดบ่อ…" at bounding box center [281, 112] width 320 height 386
click at [425, 280] on div "ต่อไป" at bounding box center [281, 291] width 320 height 27
click at [419, 295] on div "ต่อไป" at bounding box center [411, 292] width 32 height 14
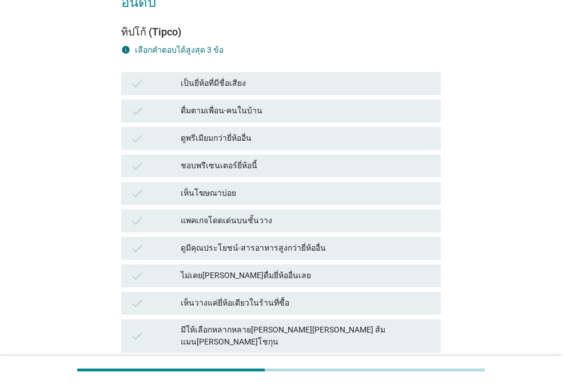
scroll to position [0, 0]
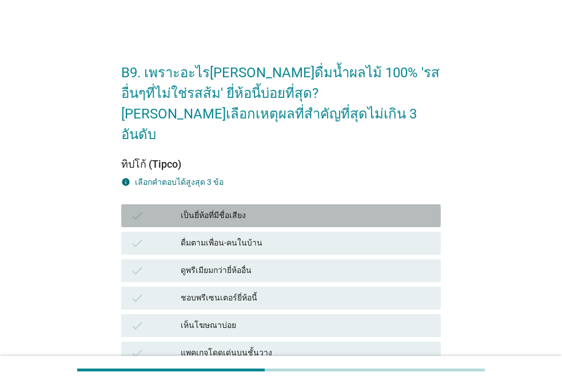
drag, startPoint x: 239, startPoint y: 196, endPoint x: 293, endPoint y: 212, distance: 56.1
click at [239, 209] on div "เป็นยี่ห้อที่มีชื่อเสียง" at bounding box center [306, 216] width 251 height 14
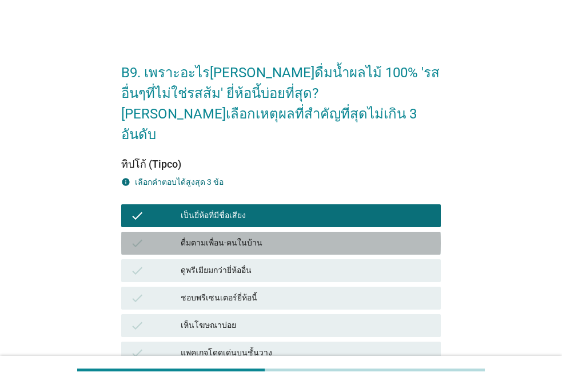
click at [261, 236] on div "ดื่มตามเพื่อน-คนในบ้าน" at bounding box center [306, 243] width 251 height 14
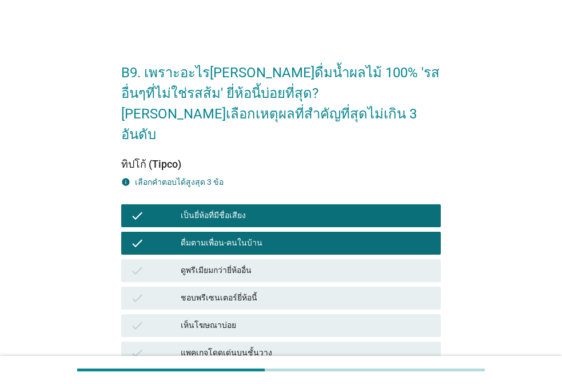
click at [247, 264] on div "ดูพรีเมียมกว่ายี่ห้ออื่น" at bounding box center [306, 271] width 251 height 14
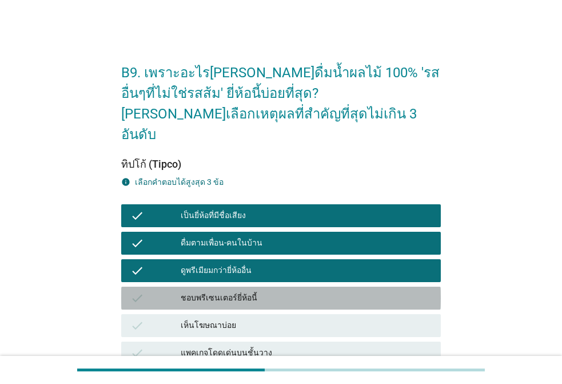
drag, startPoint x: 242, startPoint y: 275, endPoint x: 227, endPoint y: 292, distance: 22.3
click at [241, 291] on div "ชอบพรีเซนเตอร์ยี่ห้อนี้" at bounding box center [306, 298] width 251 height 14
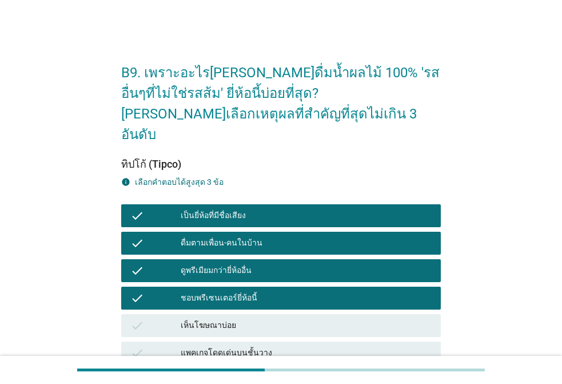
drag, startPoint x: 227, startPoint y: 293, endPoint x: 227, endPoint y: 301, distance: 8.0
click at [227, 314] on div "check เห็นโฆษณาบ่อย" at bounding box center [281, 325] width 320 height 23
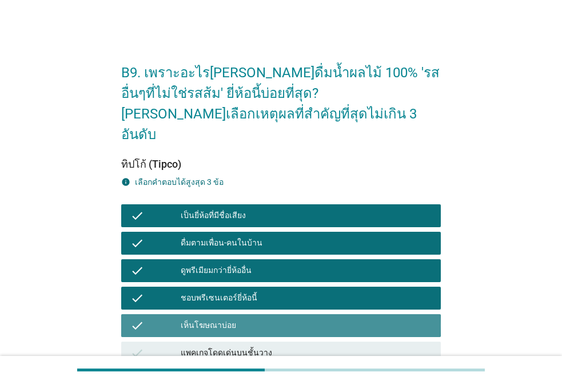
click at [225, 346] on div "แพคเกจโดดเด่นบนชั้นวาง" at bounding box center [306, 353] width 251 height 14
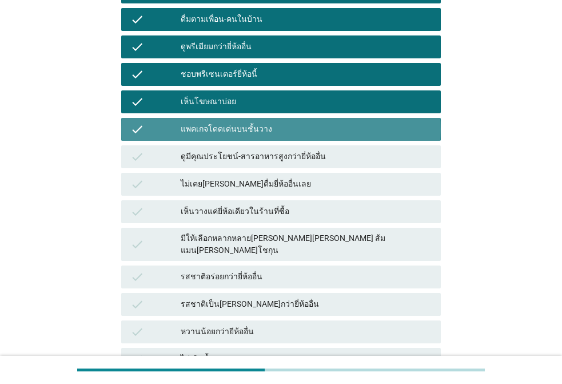
scroll to position [286, 0]
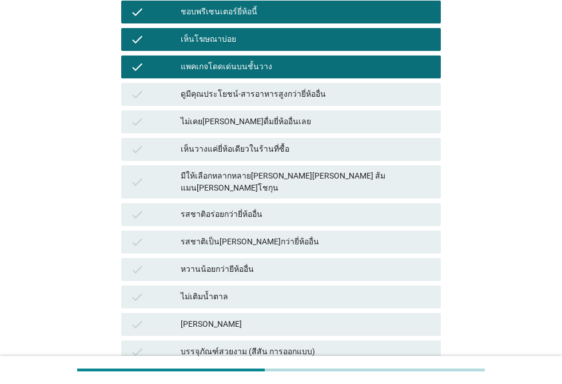
drag, startPoint x: 226, startPoint y: 77, endPoint x: 227, endPoint y: 105, distance: 28.0
click at [226, 87] on div "ดูมีคุณประโยชน์-สารอาหารสูงกว่ายี่ห้ออื่น" at bounding box center [306, 94] width 251 height 14
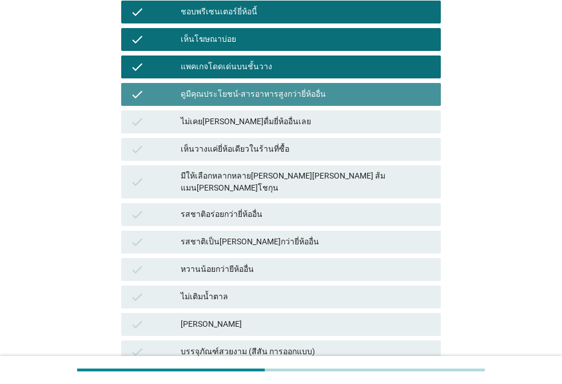
click at [226, 115] on div "ไม่เคย[PERSON_NAME]ดื่มยี่ห้ออื่นเลย" at bounding box center [306, 122] width 251 height 14
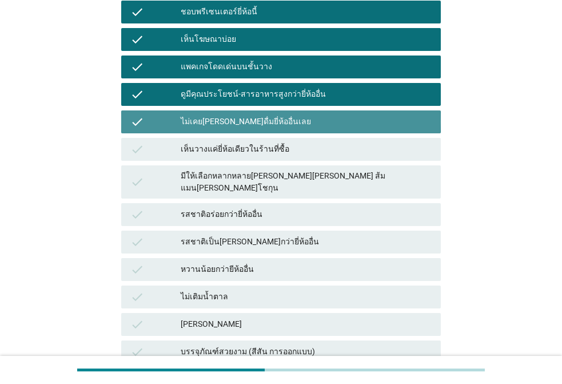
click at [222, 138] on div "check เห็นวางแค่ยี่ห้อเดียวในร้านที่ซื้อ" at bounding box center [281, 149] width 320 height 23
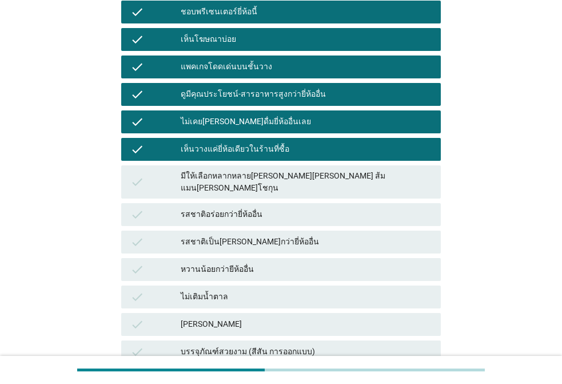
drag
click at [213, 170] on div "มีให้เลือกหลากหลาย[PERSON_NAME][PERSON_NAME] ส้มแมน[PERSON_NAME]โชกุน" at bounding box center [306, 182] width 251 height 24
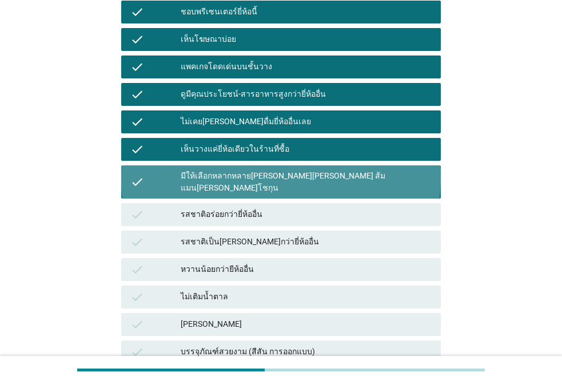
click at [215, 207] on div "รสชาติอร่อยกว่ายี่ห้ออื่น" at bounding box center [306, 214] width 251 height 14
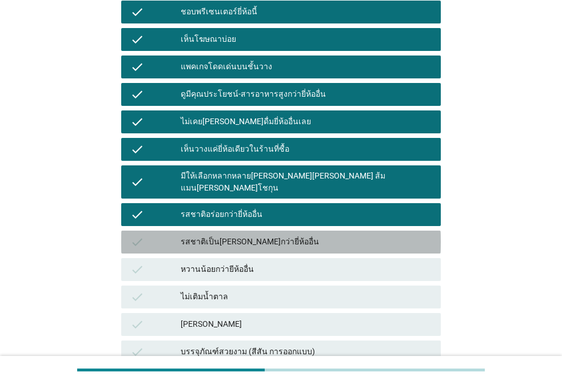
click at [206, 235] on div "รสชาติเป็น[PERSON_NAME]กว่ายี่ห้ออื่น" at bounding box center [306, 242] width 251 height 14
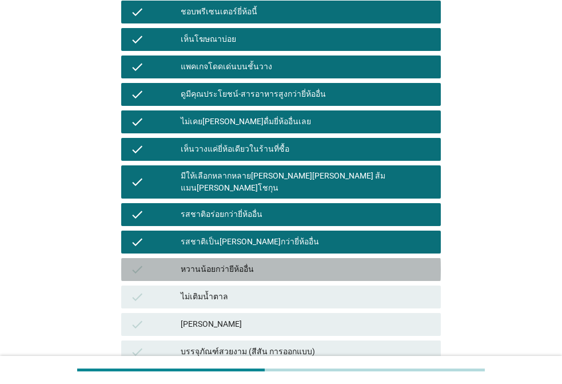
click at [210, 262] on div "หวานน้อยกว่ายีห้ออื่น" at bounding box center [306, 269] width 251 height 14
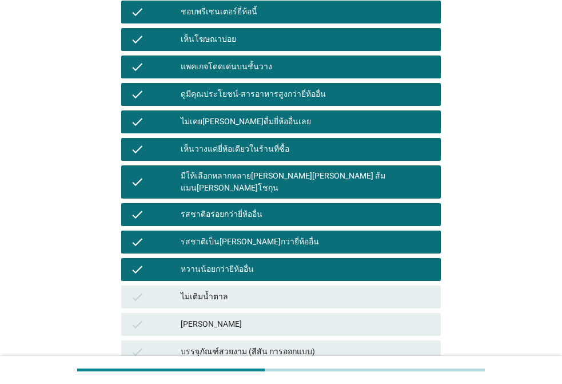
click at [213, 285] on div "check ไม่เติมน้ำตาล" at bounding box center [281, 296] width 320 height 23
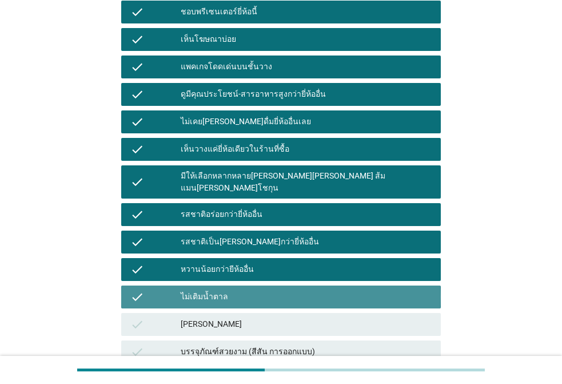
click at [211, 313] on div "check [PERSON_NAME]" at bounding box center [281, 324] width 320 height 23
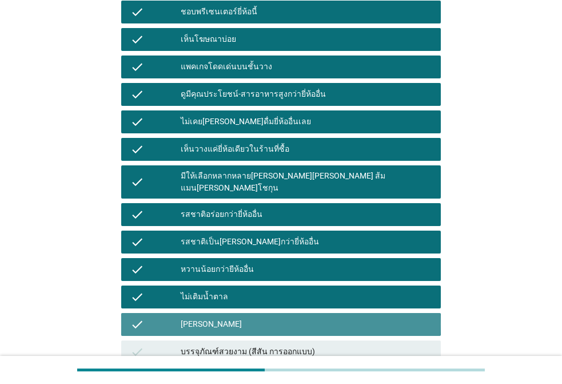
click at [217, 345] on div "บรรจุภัณฑ์สวยงาม (สีสัน การออกแบบ)" at bounding box center [306, 352] width 251 height 14
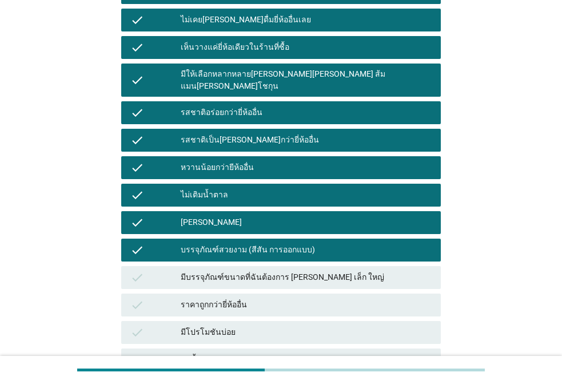
scroll to position [485, 0]
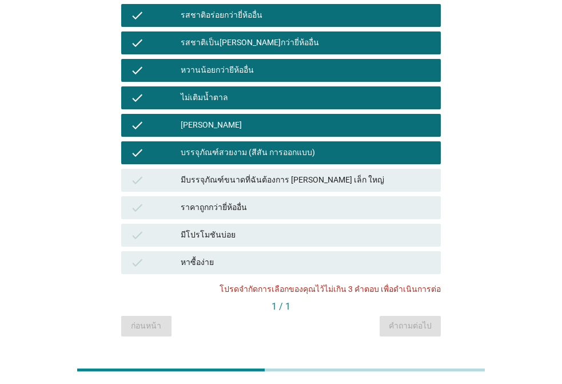
click at [223, 173] on div "มีบรรจุภัณฑ์ขนาดที่ฉันต้องการ [PERSON_NAME] เล็ก ใหญ่" at bounding box center [306, 180] width 251 height 14
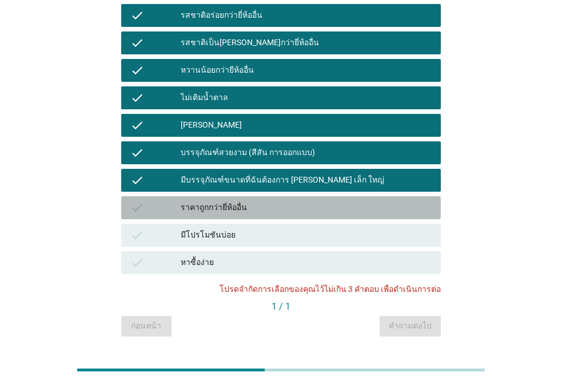
click at [217, 196] on div "check ราคาถูกกว่ายี่ห้ออื่น" at bounding box center [281, 207] width 320 height 23
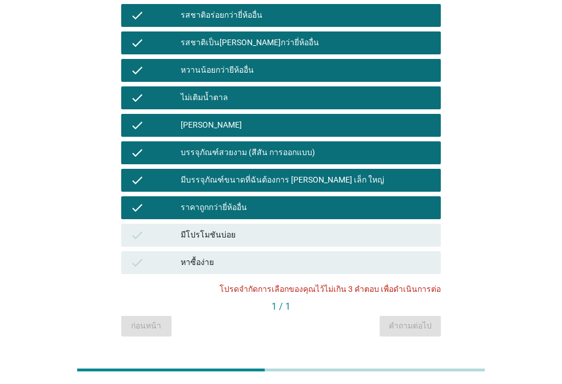
click at [213, 228] on div "มีโปรโมชันบ่อย" at bounding box center [306, 235] width 251 height 14
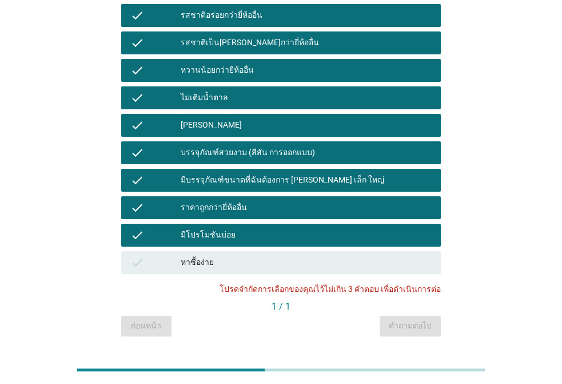
click at [294, 228] on div "มีโปรโมชันบ่อย" at bounding box center [306, 235] width 251 height 14
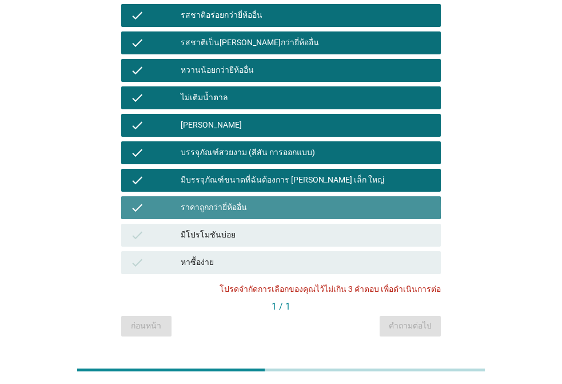
click at [285, 196] on div "check ราคาถูกกว่ายี่ห้ออื่น" at bounding box center [281, 207] width 320 height 23
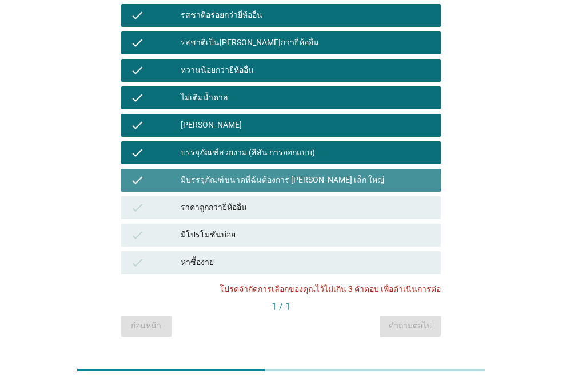
click at [279, 173] on div "มีบรรจุภัณฑ์ขนาดที่ฉันต้องการ [PERSON_NAME] เล็ก ใหญ่" at bounding box center [306, 180] width 251 height 14
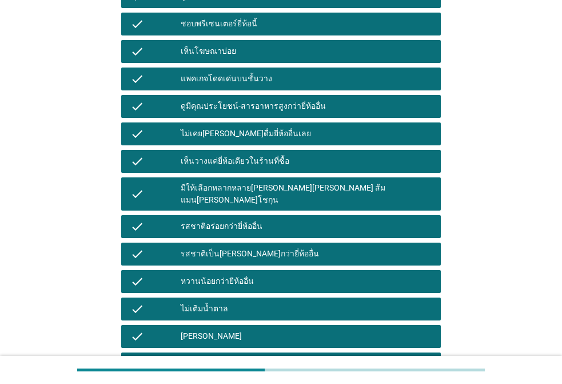
scroll to position [286, 0]
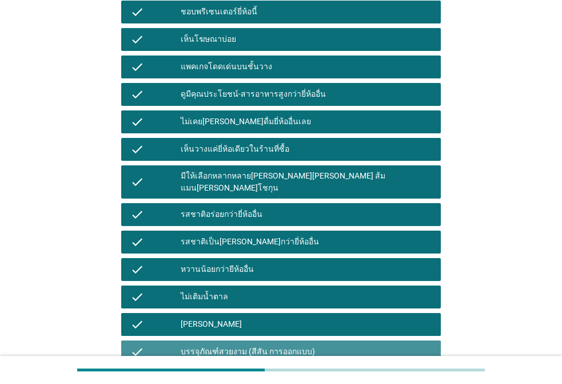
click at [230, 345] on div "บรรจุภัณฑ์สวยงาม (สีสัน การออกแบบ)" at bounding box center [306, 352] width 251 height 14
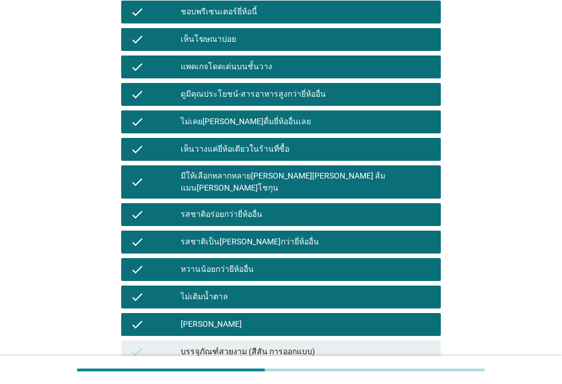
click at [235, 317] on div "[PERSON_NAME]" at bounding box center [306, 324] width 251 height 14
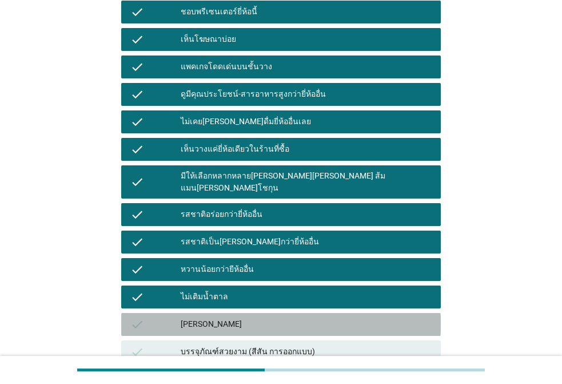
click at [235, 290] on div "ไม่เติมน้ำตาล" at bounding box center [306, 297] width 251 height 14
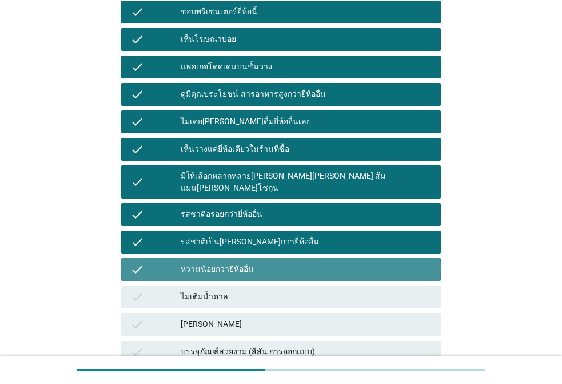
click at [245, 258] on div "check หวานน้อยกว่ายีห้ออื่น" at bounding box center [281, 269] width 320 height 23
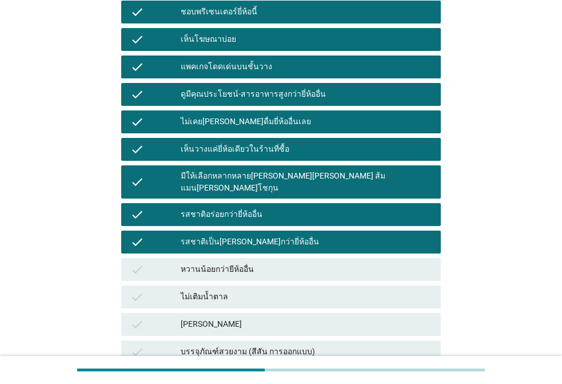
click at [245, 235] on div "รสชาติเป็น[PERSON_NAME]กว่ายี่ห้ออื่น" at bounding box center [306, 242] width 251 height 14
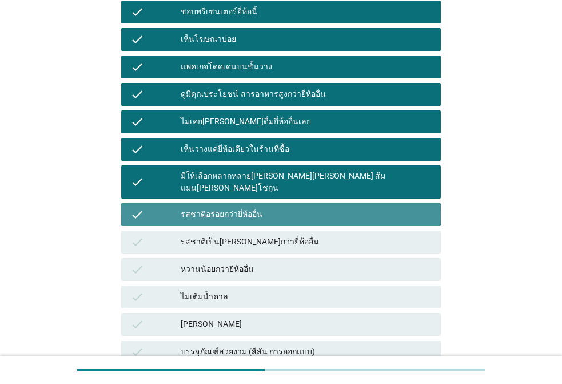
click at [247, 207] on div "รสชาติอร่อยกว่ายี่ห้ออื่น" at bounding box center [306, 214] width 251 height 14
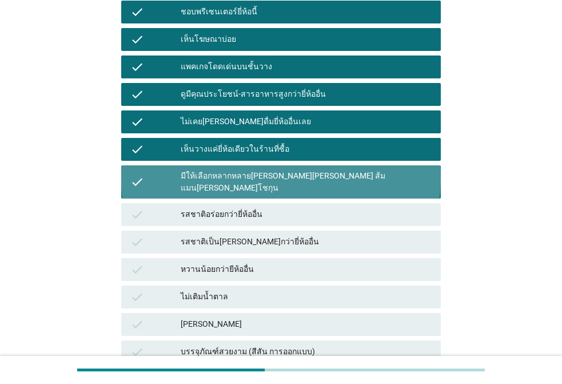
click at [249, 165] on div "check มีให้เลือกหลากหลาย[PERSON_NAME][PERSON_NAME] ส้มแมน[PERSON_NAME]โชกุน" at bounding box center [281, 181] width 320 height 33
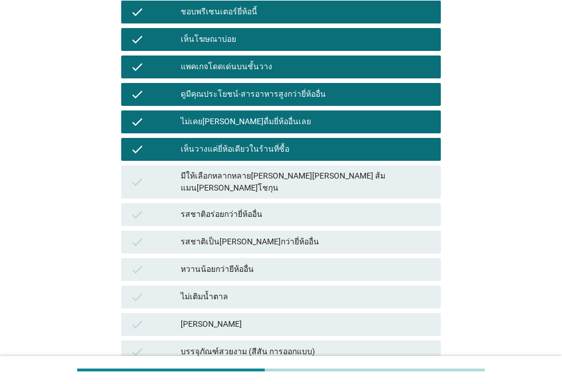
click at [254, 142] on div "เห็นวางแค่ยี่ห้อเดียวในร้านที่ซื้อ" at bounding box center [306, 149] width 251 height 14
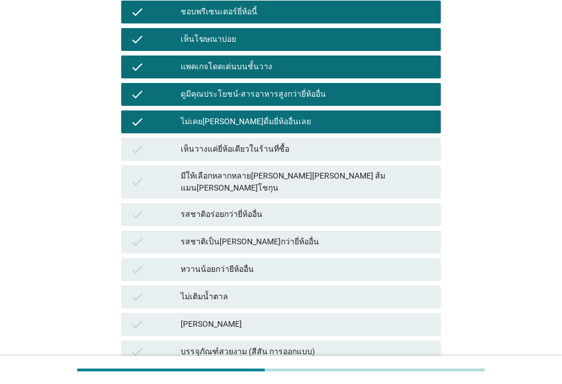
click at [264, 115] on div "ไม่เคย[PERSON_NAME]ดื่มยี่ห้ออื่นเลย" at bounding box center [306, 122] width 251 height 14
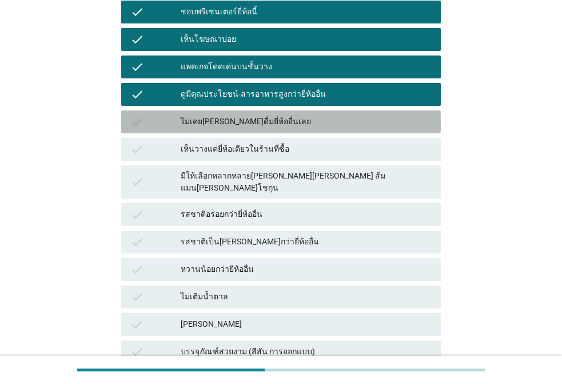
click at [274, 87] on div "ดูมีคุณประโยชน์-สารอาหารสูงกว่ายี่ห้ออื่น" at bounding box center [306, 94] width 251 height 14
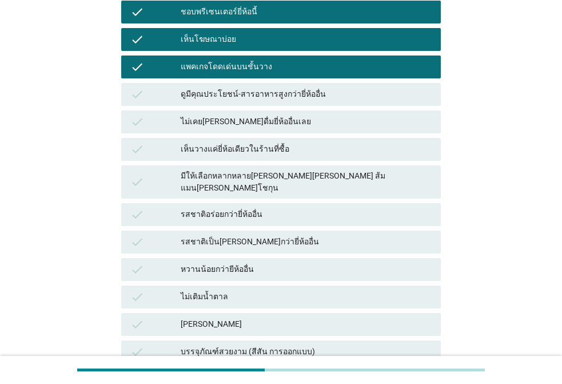
click at [294, 87] on div "ดูมีคุณประโยชน์-สารอาหารสูงกว่ายี่ห้ออื่น" at bounding box center [306, 94] width 251 height 14
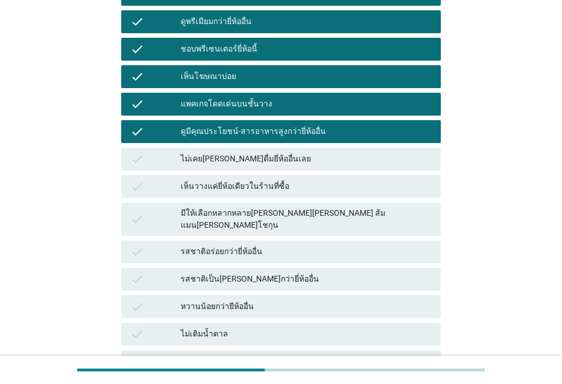
scroll to position [229, 0]
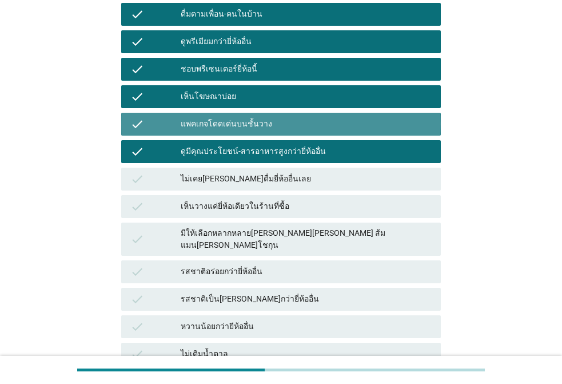
click at [276, 113] on div "check แพคเกจโดดเด่นบนชั้นวาง" at bounding box center [281, 124] width 320 height 23
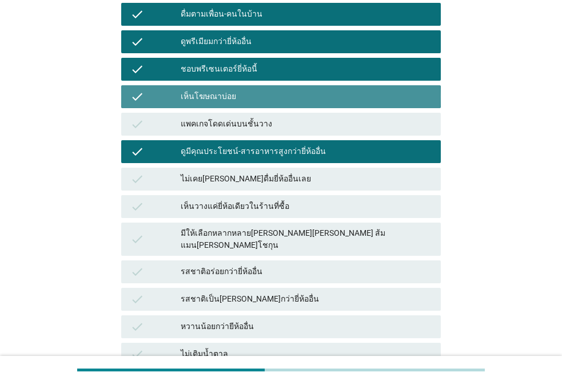
click at [276, 90] on div "เห็นโฆษณาบ่อย" at bounding box center [306, 97] width 251 height 14
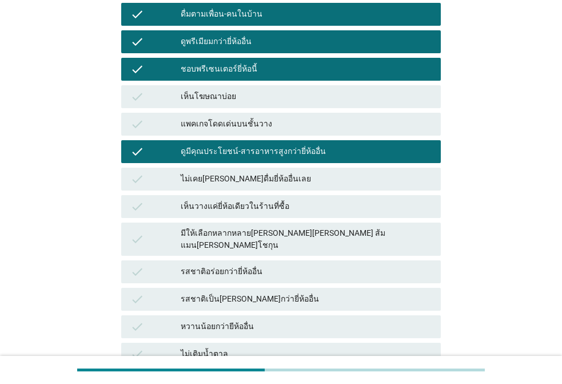
click at [276, 62] on div "ชอบพรีเซนเตอร์ยี่ห้อนี้" at bounding box center [306, 69] width 251 height 14
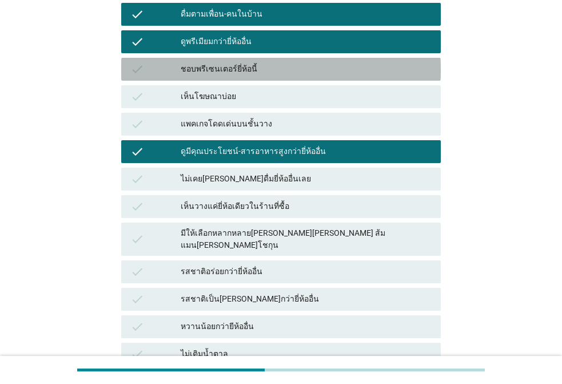
click at [288, 35] on div "ดูพรีเมียมกว่ายี่ห้ออื่น" at bounding box center [306, 42] width 251 height 14
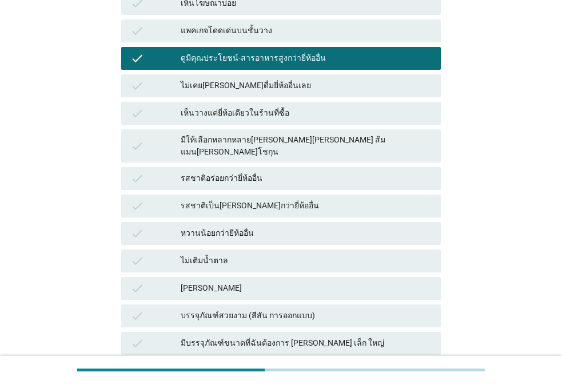
scroll to position [485, 0]
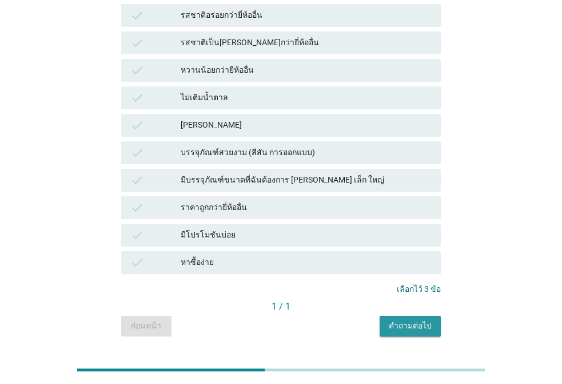
click at [414, 320] on div "คำถามต่อไป" at bounding box center [410, 326] width 43 height 12
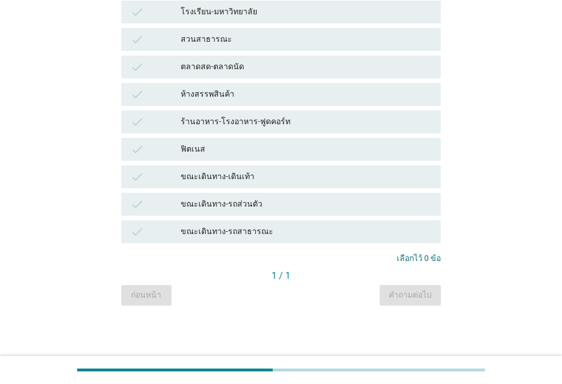
scroll to position [0, 0]
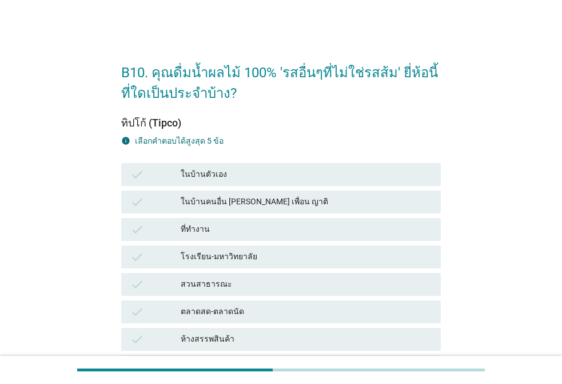
click at [256, 177] on div "ในบ้านตัวเอง" at bounding box center [306, 174] width 251 height 14
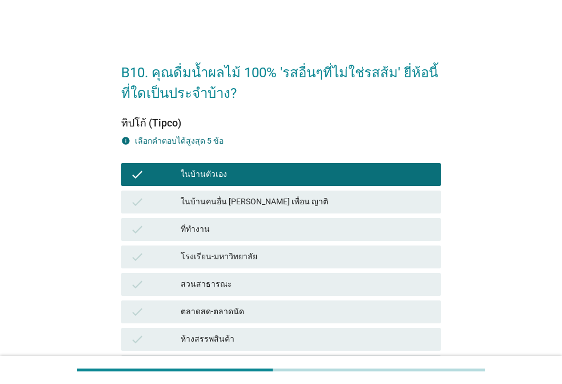
click at [247, 204] on div "ในบ้านคนอื่น [PERSON_NAME] เพื่อน ญาติ" at bounding box center [306, 202] width 251 height 14
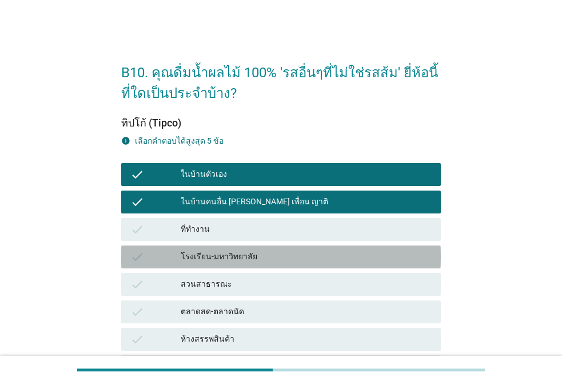
click at [240, 256] on div "โรงเรียน-มหาวิทยาลัย" at bounding box center [306, 257] width 251 height 14
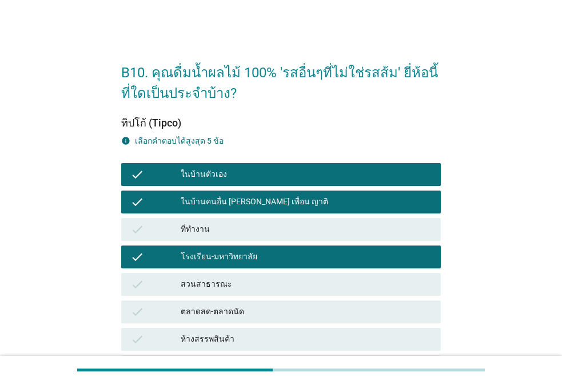
click at [234, 226] on div "ที่ทำงาน" at bounding box center [306, 229] width 251 height 14
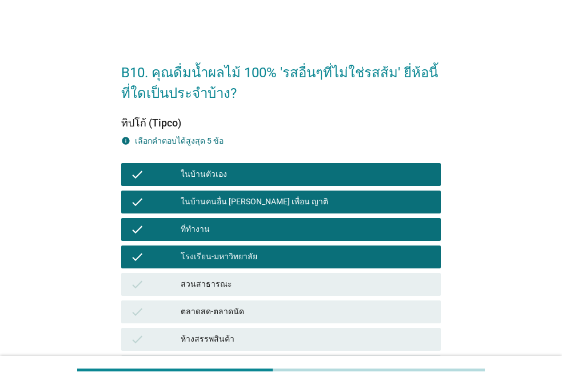
click at [255, 269] on div "check โรงเรียน-มหาวิทยาลัย" at bounding box center [281, 256] width 324 height 27
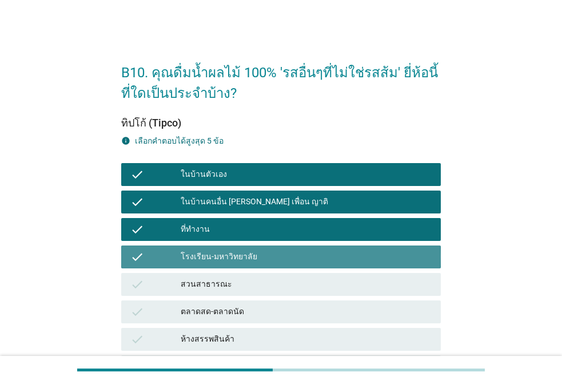
click at [283, 264] on div "check โรงเรียน-มหาวิทยาลัย" at bounding box center [281, 256] width 320 height 23
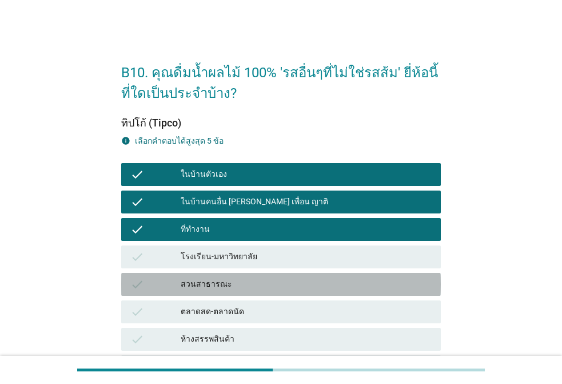
click at [250, 280] on div "สวนสาธารณะ" at bounding box center [306, 284] width 251 height 14
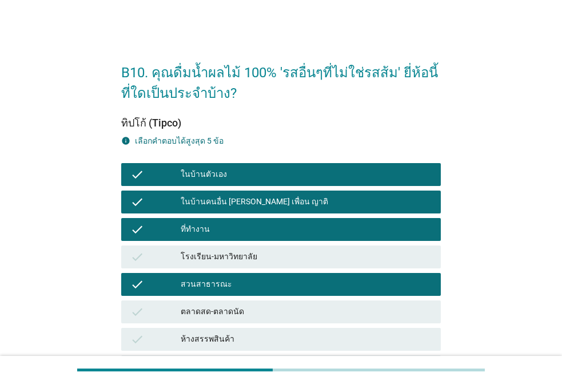
click at [247, 251] on div "โรงเรียน-มหาวิทยาลัย" at bounding box center [306, 257] width 251 height 14
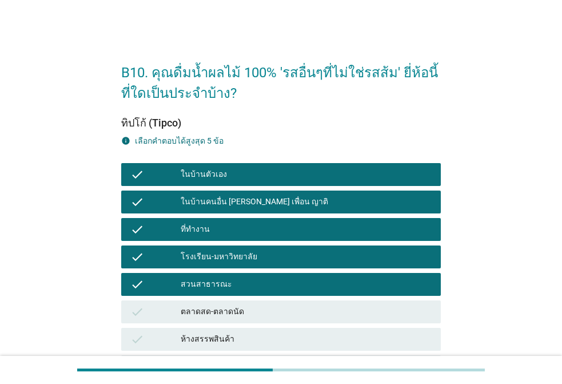
scroll to position [245, 0]
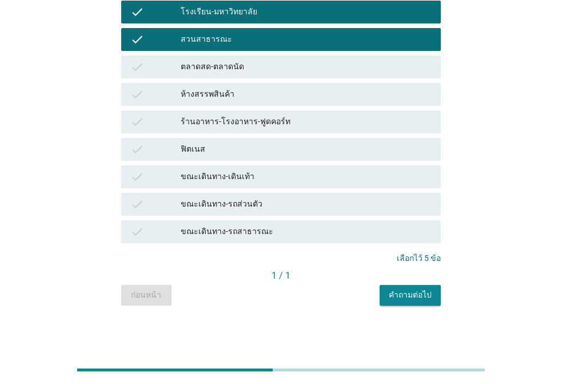
click at [207, 78] on div "check ตลาดสด-ตลาดนัด" at bounding box center [281, 66] width 320 height 23
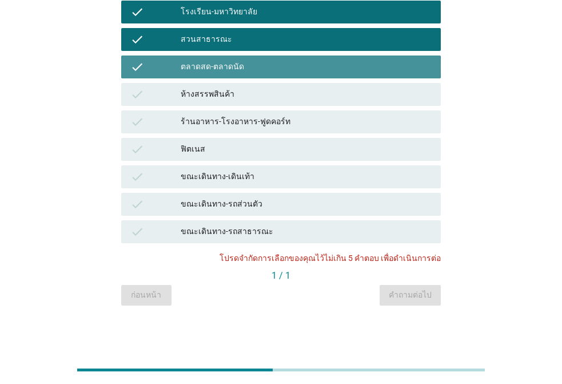
click at [215, 70] on div "ตลาดสด-ตลาดนัด" at bounding box center [306, 67] width 251 height 14
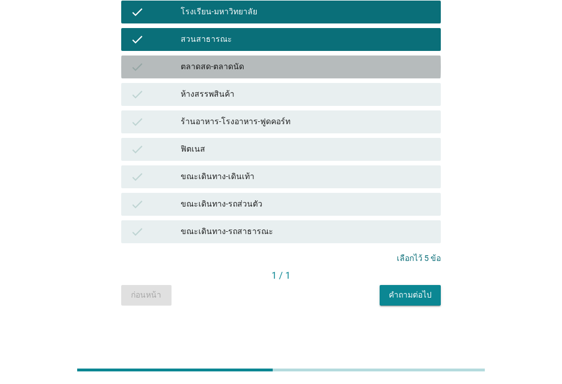
click at [214, 86] on div "check ห้างสรรพสินค้า" at bounding box center [281, 94] width 320 height 23
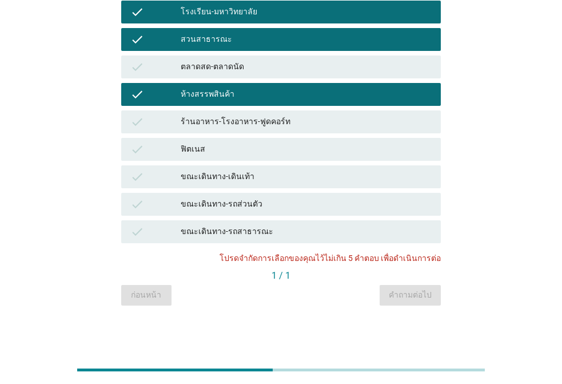
click at [218, 119] on div "ร้านอาหาร-โรงอาหาร-ฟูดคอร์ท" at bounding box center [306, 122] width 251 height 14
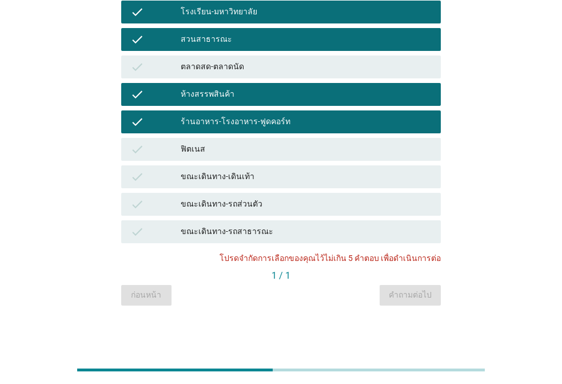
click at [241, 149] on div "ฟิตเนส" at bounding box center [306, 149] width 251 height 14
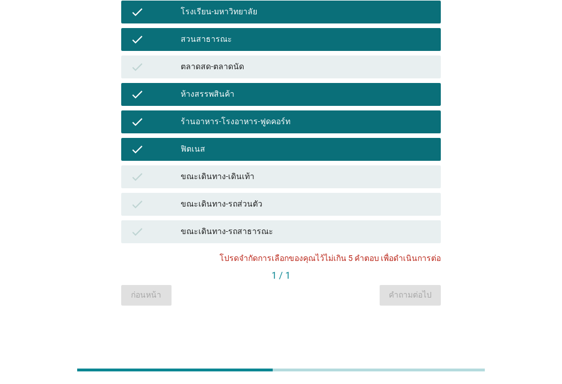
scroll to position [187, 0]
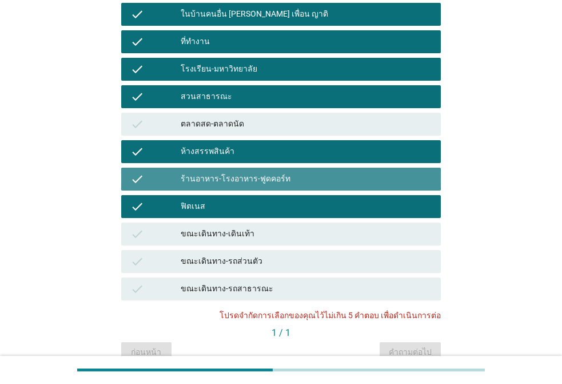
click at [216, 174] on div "ร้านอาหาร-โรงอาหาร-ฟูดคอร์ท" at bounding box center [306, 179] width 251 height 14
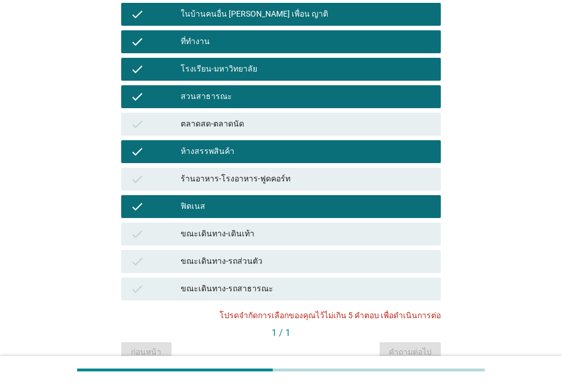
click at [218, 90] on div "สวนสาธารณะ" at bounding box center [306, 97] width 251 height 14
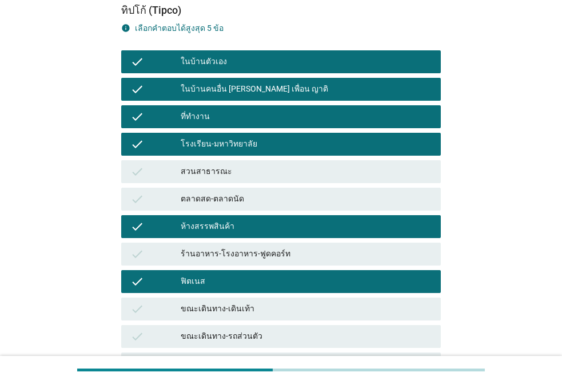
scroll to position [0, 0]
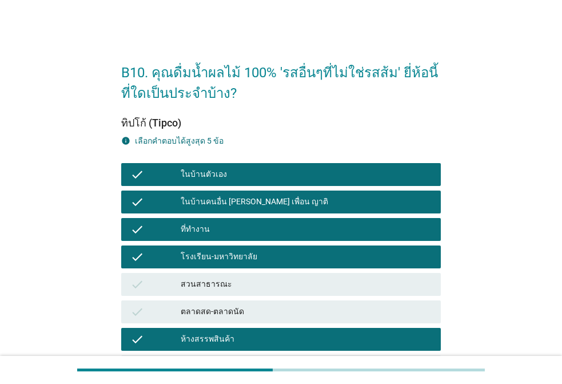
click at [242, 254] on div "โรงเรียน-มหาวิทยาลัย" at bounding box center [306, 257] width 251 height 14
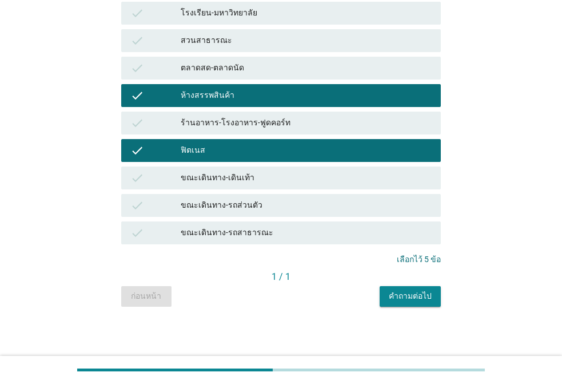
scroll to position [245, 0]
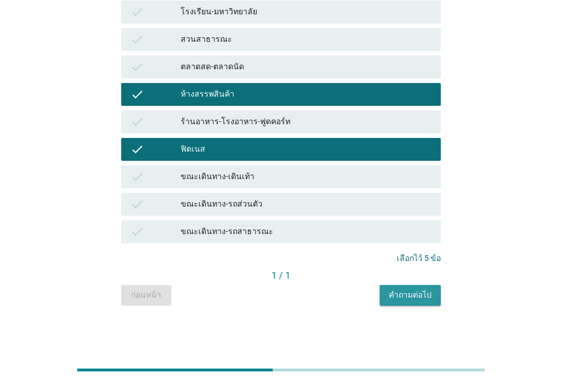
click at [422, 296] on div "คำถามต่อไป" at bounding box center [410, 295] width 43 height 12
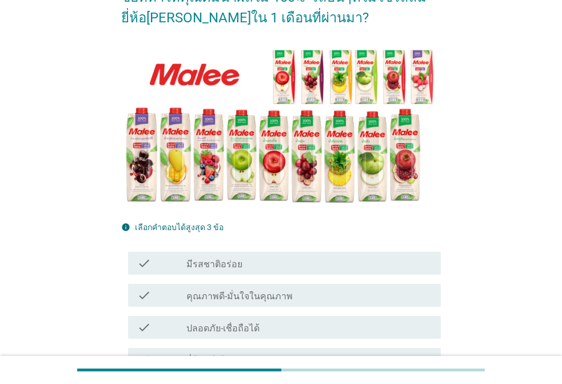
scroll to position [229, 0]
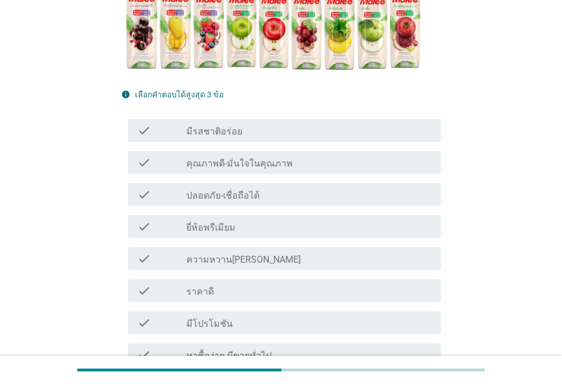
click at [257, 139] on div "check check_box_outline_blank มีรสชาติอร่อย" at bounding box center [284, 130] width 313 height 23
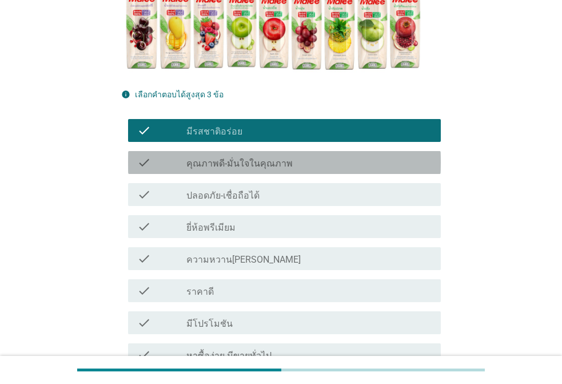
click at [252, 170] on div "check check_box_outline_blank คุณภาพดี-มั่นใจในคุณภาพ" at bounding box center [284, 162] width 313 height 23
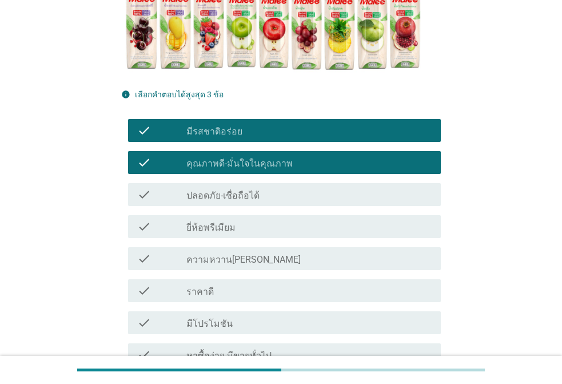
click at [247, 196] on label "ปลอดภัย-เชื่อถือได้" at bounding box center [222, 195] width 73 height 11
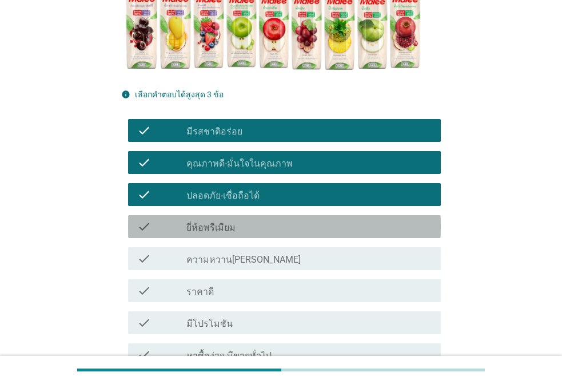
click at [247, 234] on div "check check_box_outline_blank ยี่ห้อพรีเมียม" at bounding box center [284, 226] width 313 height 23
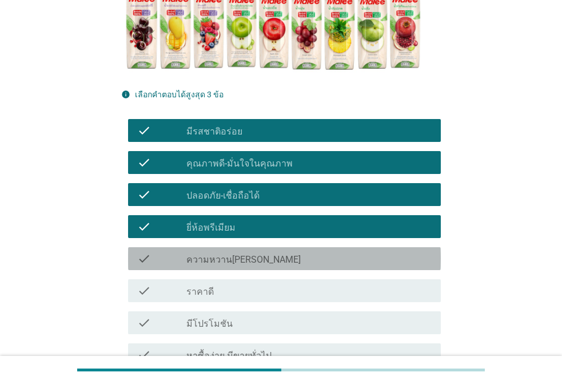
click at [244, 265] on label "ความหวาน[PERSON_NAME]" at bounding box center [243, 259] width 114 height 11
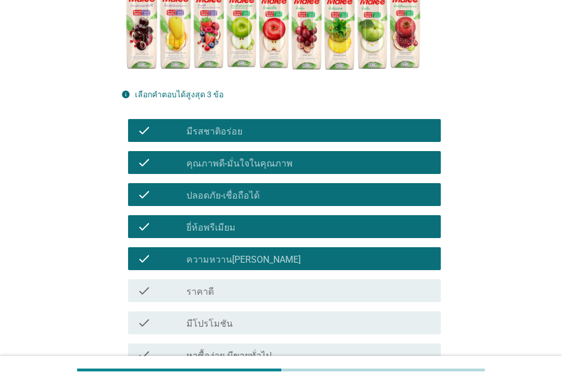
click at [235, 282] on div "check check_box_outline_blank ราคาดี" at bounding box center [284, 290] width 313 height 23
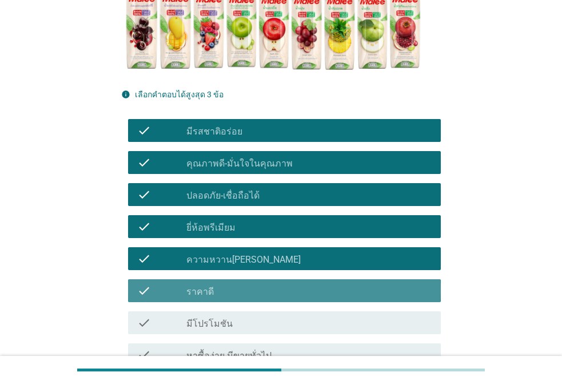
click at [225, 320] on label "มีโปรโมชัน" at bounding box center [209, 323] width 46 height 11
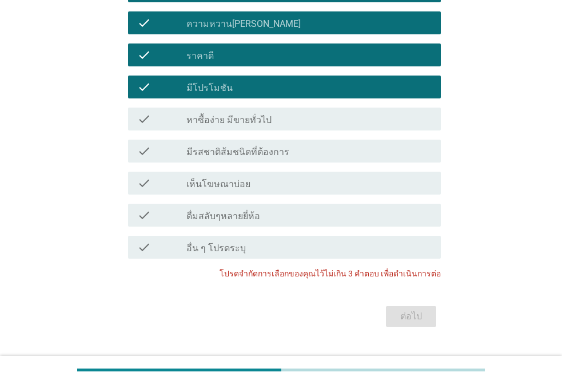
scroll to position [489, 0]
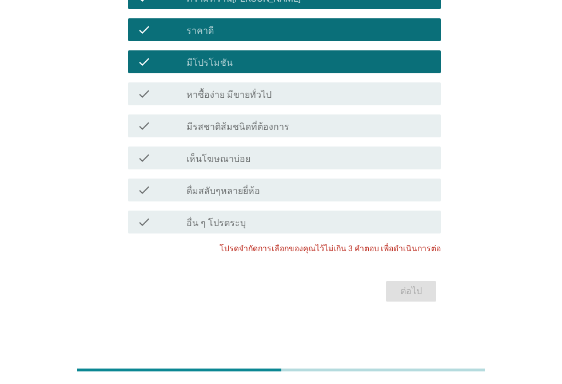
click at [254, 96] on label "หาซื้อง่าย มีขายทั่วไป" at bounding box center [228, 94] width 85 height 11
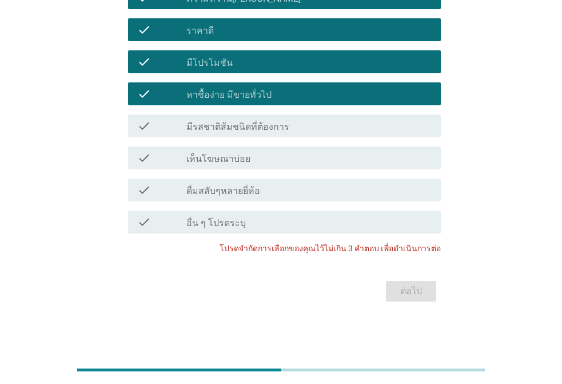
click at [251, 132] on label "มีรสชาติส้มชนิดที่ต้องการ" at bounding box center [237, 126] width 103 height 11
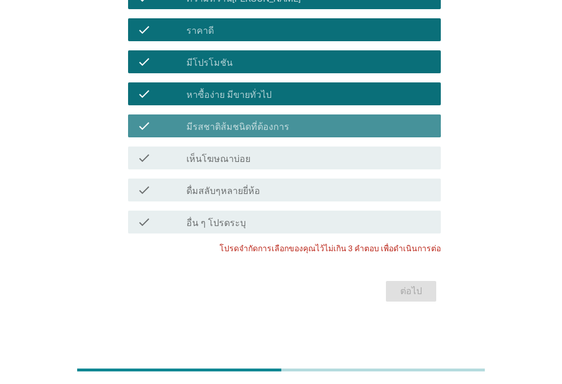
click at [249, 167] on div "check check_box_outline_blank เห็นโฆษณาบ่อย" at bounding box center [284, 157] width 313 height 23
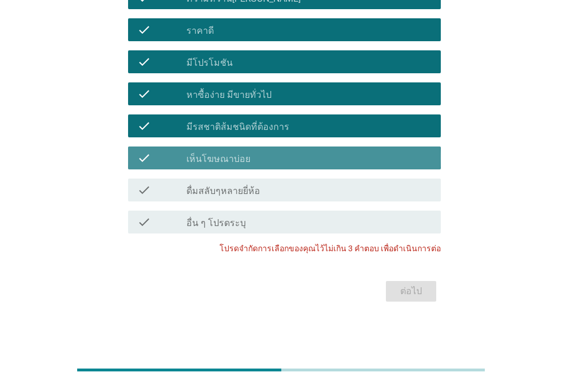
click at [249, 199] on div "check check_box_outline_blank ดื่มสลับๆหลายยี่ห้อ" at bounding box center [284, 189] width 313 height 23
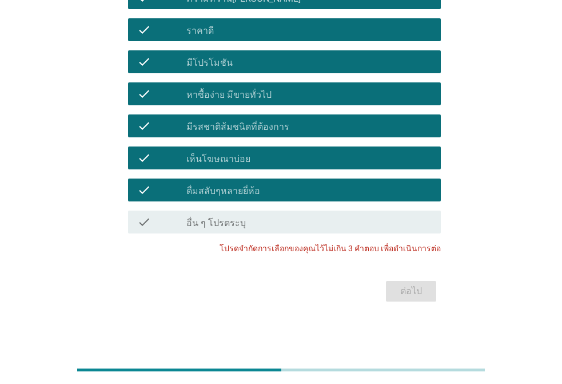
click at [247, 182] on div "check check_box_outline_blank ดื่มสลับๆหลายยี่ห้อ" at bounding box center [284, 189] width 313 height 23
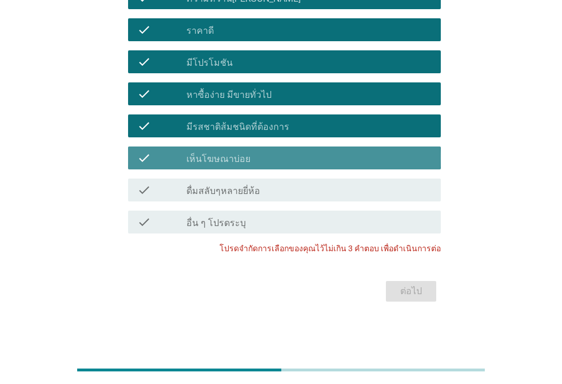
click at [246, 159] on label "เห็นโฆษณาบ่อย" at bounding box center [218, 158] width 64 height 11
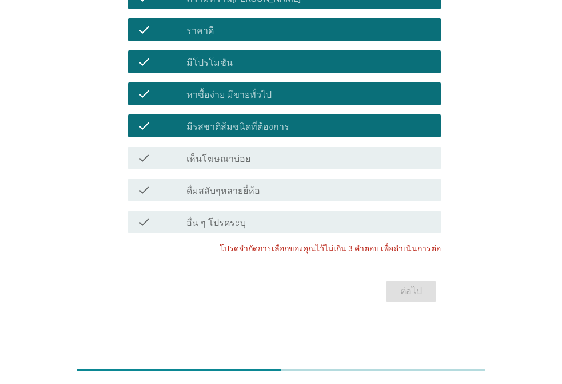
click at [250, 129] on div "check check_box มีรสชาติส้มชนิดที่ต้องการ" at bounding box center [284, 125] width 313 height 23
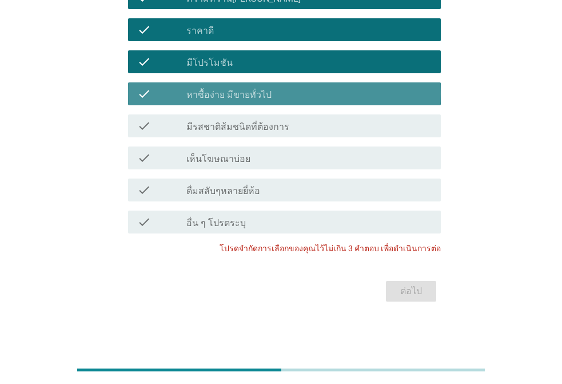
click at [253, 94] on label "หาซื้อง่าย มีขายทั่วไป" at bounding box center [228, 94] width 85 height 11
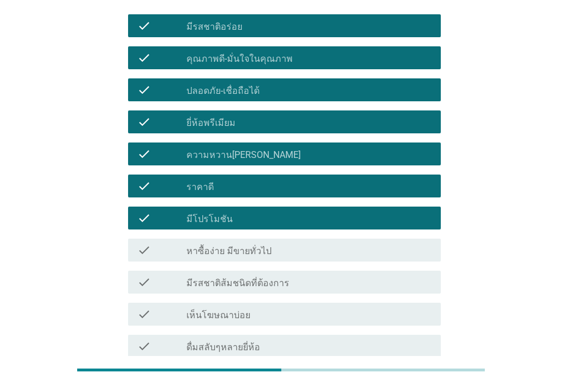
scroll to position [203, 0]
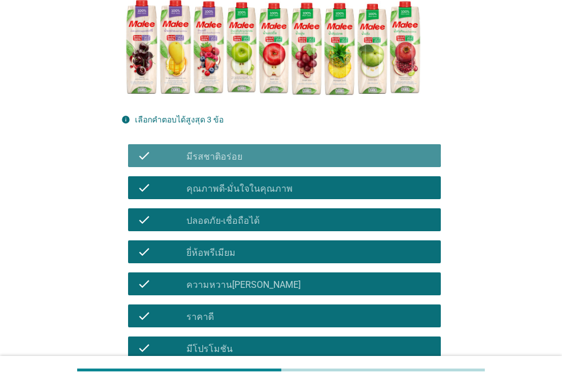
click at [247, 154] on div "check_box_outline_blank มีรสชาติอร่อย" at bounding box center [308, 156] width 245 height 14
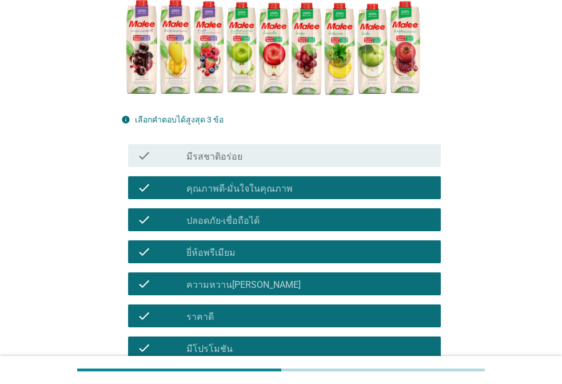
click at [237, 260] on div "check check_box_outline_blank ยี่ห้อพรีเมียม" at bounding box center [284, 251] width 313 height 23
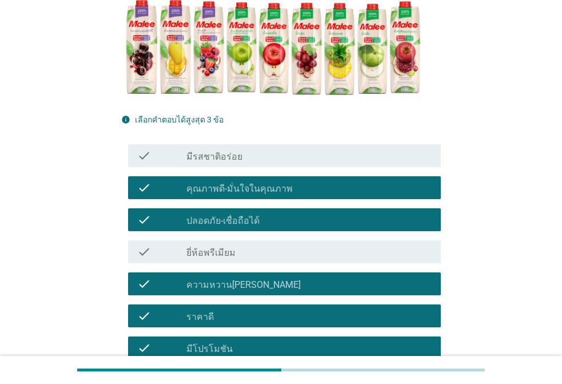
click at [239, 319] on div "check_box_outline_blank ราคาดี" at bounding box center [308, 316] width 245 height 14
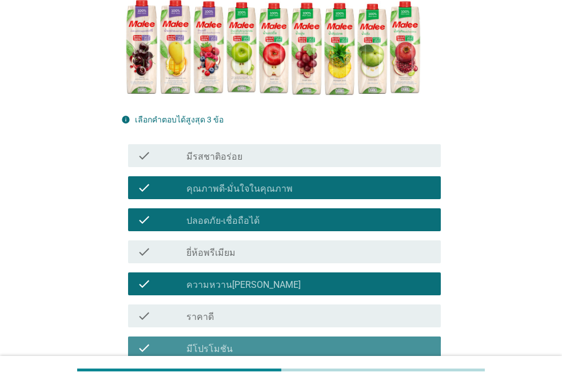
click at [241, 344] on div "check_box มีโปรโมชัน" at bounding box center [308, 348] width 245 height 14
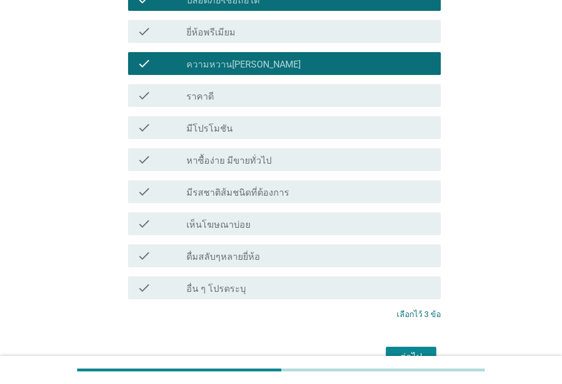
scroll to position [489, 0]
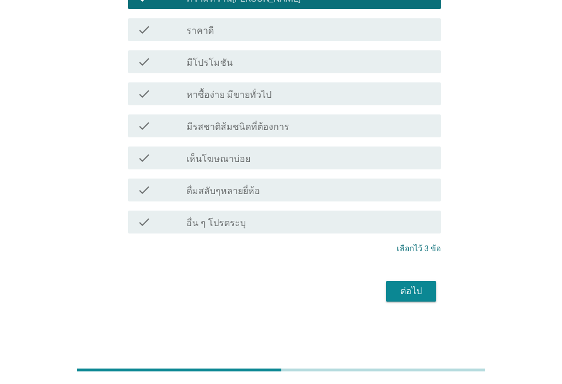
click at [414, 291] on div "ต่อไป" at bounding box center [411, 291] width 32 height 14
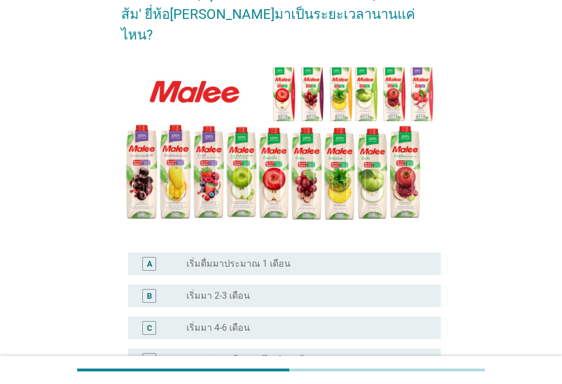
scroll to position [229, 0]
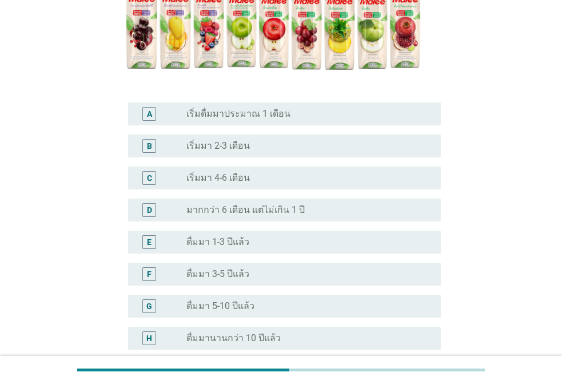
click at [251, 300] on div "radio_button_unchecked ดื่มมา 5-10 ปีแล้ว" at bounding box center [304, 305] width 236 height 11
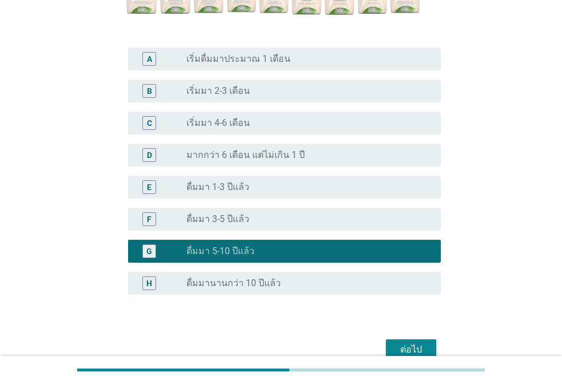
scroll to position [321, 0]
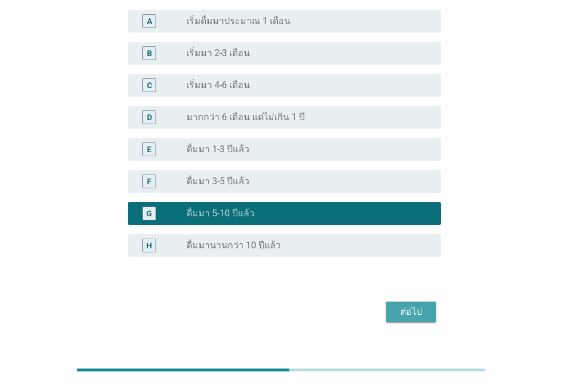
click at [419, 305] on div "ต่อไป" at bounding box center [411, 312] width 32 height 14
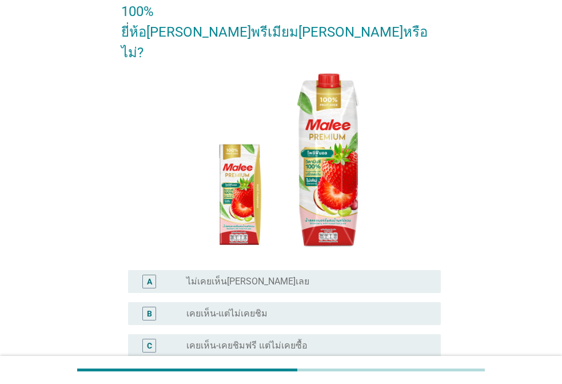
scroll to position [225, 0]
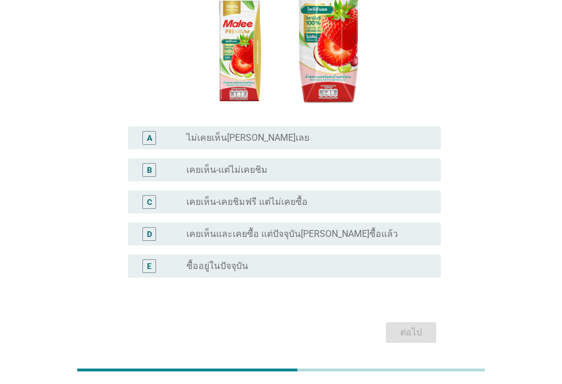
click at [225, 260] on label "ซื้ออยู่ในปัจจุบัน" at bounding box center [217, 265] width 62 height 11
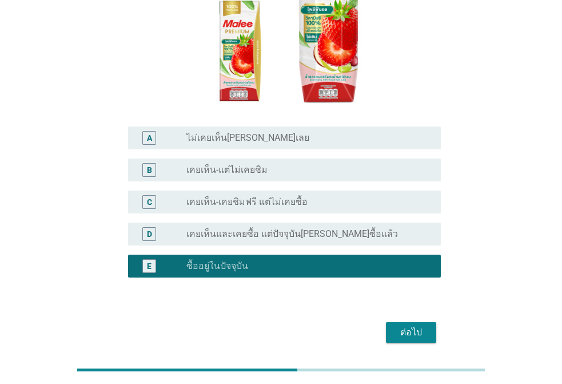
click at [414, 325] on div "ต่อไป" at bounding box center [411, 332] width 32 height 14
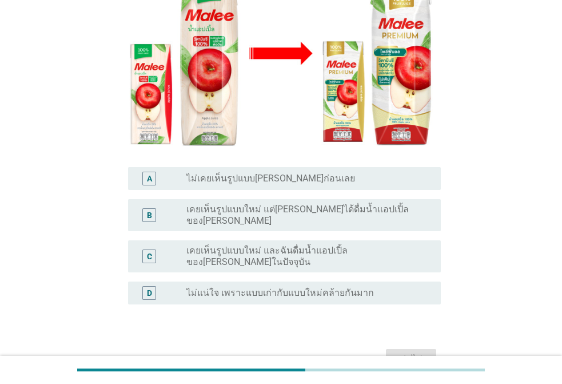
scroll to position [255, 0]
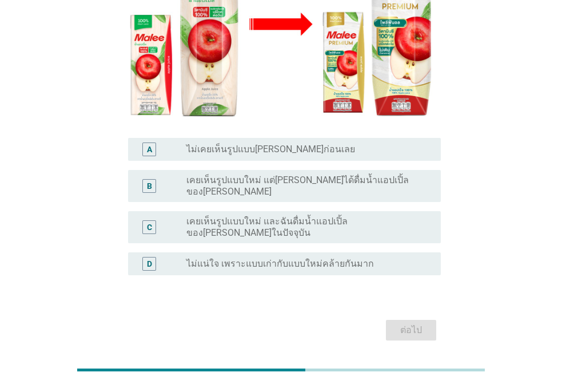
click at [225, 258] on label "ไม่แน่ใจ เพราะแบบเก่ากับแบบใหม่คล้ายกันมาก" at bounding box center [279, 263] width 187 height 11
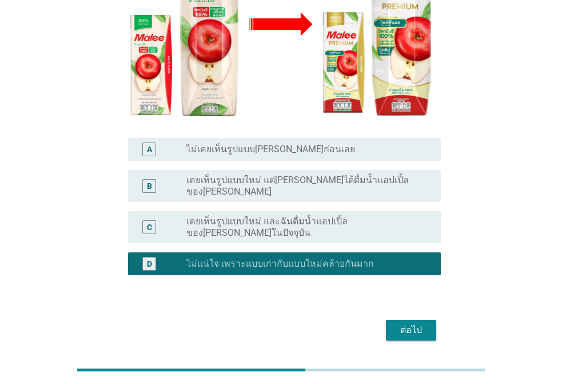
click at [242, 143] on label "ไม่เคยเห็นรูปแบบ[PERSON_NAME]ก่อนเลย" at bounding box center [270, 148] width 169 height 11
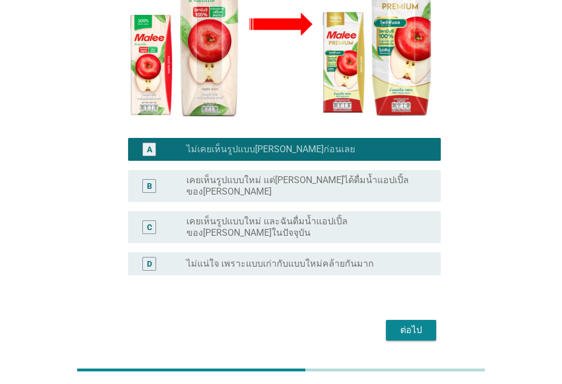
click at [245, 174] on label "เคยเห็นรูปแบบใหม่ แต่[PERSON_NAME]ได้ดื่มน้ำแอปเปิ้ลของ[PERSON_NAME]" at bounding box center [304, 185] width 236 height 23
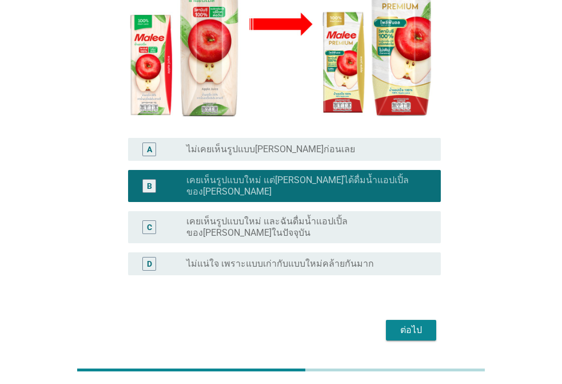
click at [409, 323] on div "ต่อไป" at bounding box center [411, 330] width 32 height 14
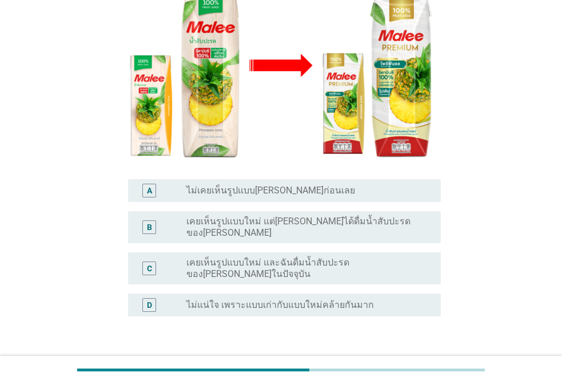
scroll to position [229, 0]
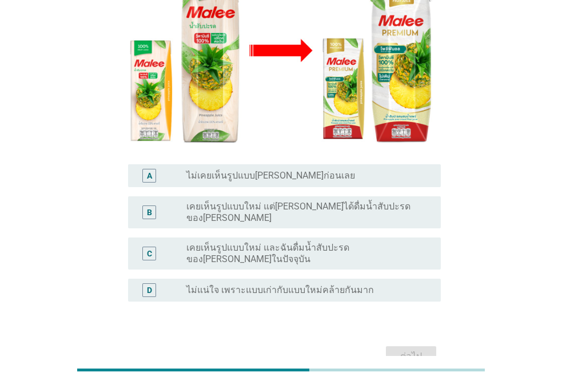
click at [232, 242] on label "เคยเห็นรูปแบบใหม่ และฉันดื่มน้ำสับปะรดของ[PERSON_NAME]ในปัจจุบัน" at bounding box center [304, 253] width 236 height 23
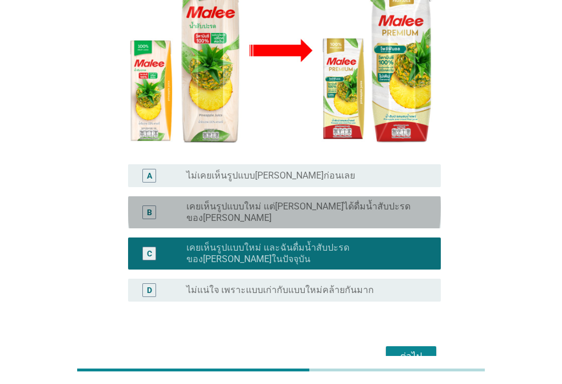
drag, startPoint x: 361, startPoint y: 190, endPoint x: 404, endPoint y: 256, distance: 78.6
click at [361, 201] on label "เคยเห็นรูปแบบใหม่ แต่[PERSON_NAME]ได้ดื่มน้ำสับปะรดของ[PERSON_NAME]" at bounding box center [304, 212] width 236 height 23
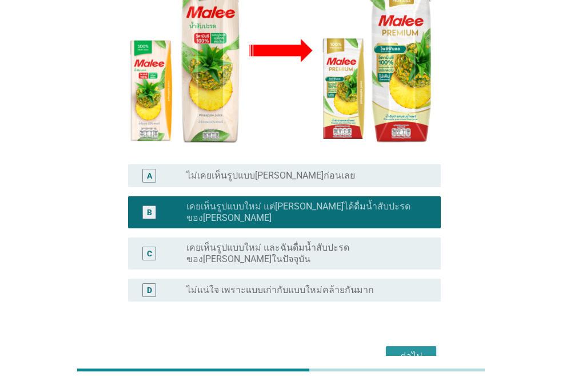
drag, startPoint x: 412, startPoint y: 322, endPoint x: 337, endPoint y: 226, distance: 121.9
click at [340, 215] on form "PR3. ภาพนี้คือบรรจุภัณฑ์ของน้ำสับปะรด 100% ยี่ห้อ[PERSON_NAME] ซึ่งมีการเปลี่ยน…" at bounding box center [281, 96] width 320 height 548
click at [337, 237] on div "C radio_button_unchecked เคยเห็นรูปแบบใหม่ และฉันดื่มน้ำสับปะรดของ[PERSON_NAME]…" at bounding box center [284, 253] width 313 height 32
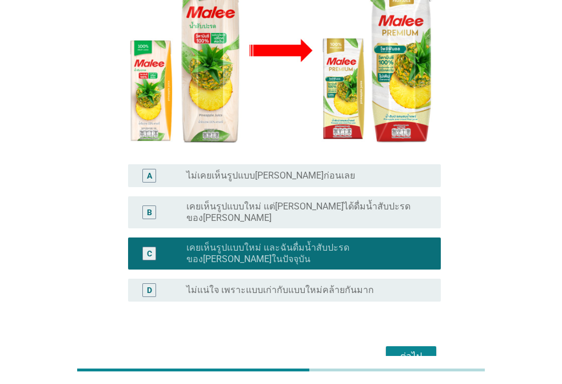
drag, startPoint x: 409, startPoint y: 302, endPoint x: 410, endPoint y: 313, distance: 10.9
click at [409, 304] on form "PR3. ภาพนี้คือบรรจุภัณฑ์ของน้ำสับปะรด 100% ยี่ห้อ[PERSON_NAME] ซึ่งมีการเปลี่ยน…" at bounding box center [281, 96] width 320 height 548
click at [410, 349] on div "ต่อไป" at bounding box center [411, 356] width 32 height 14
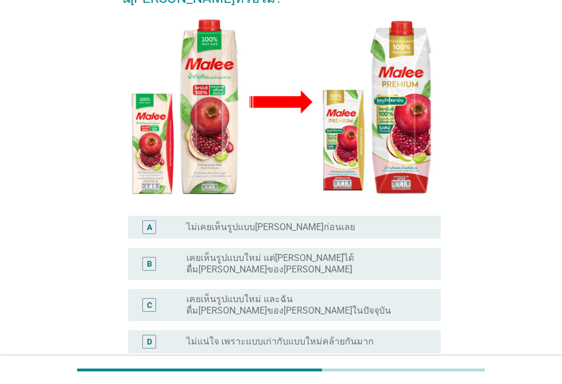
scroll to position [255, 0]
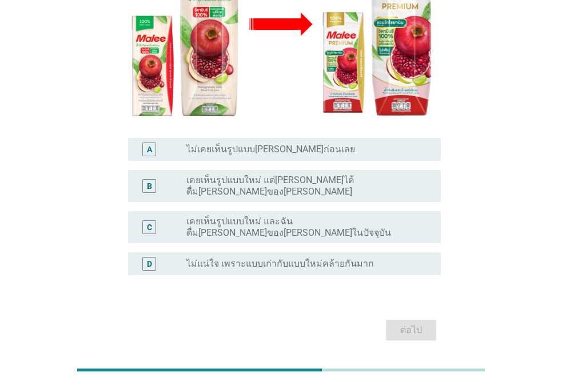
click at [293, 215] on label "เคยเห็นรูปแบบใหม่ และฉันดื่ม[PERSON_NAME]ของ[PERSON_NAME]ในปัจจุบัน" at bounding box center [304, 226] width 236 height 23
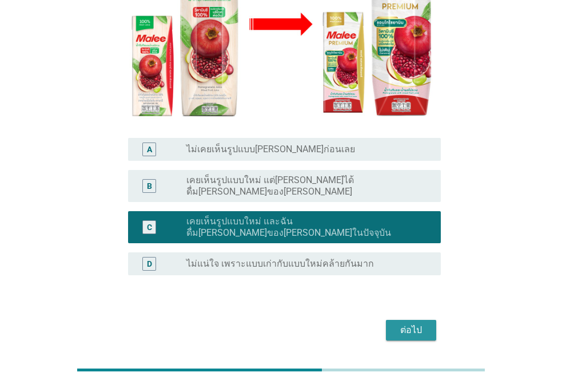
click at [413, 323] on div "ต่อไป" at bounding box center [411, 330] width 32 height 14
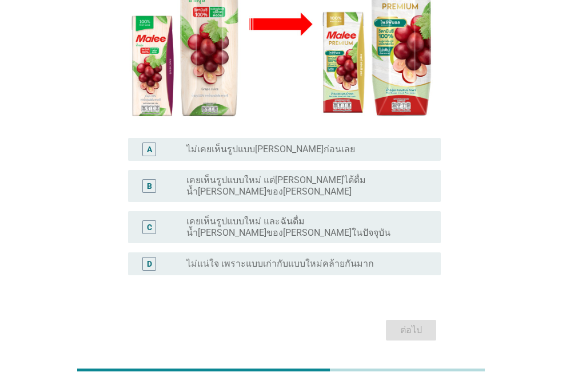
drag, startPoint x: 265, startPoint y: 195, endPoint x: 411, endPoint y: 287, distance: 172.1
click at [267, 215] on label "เคยเห็นรูปแบบใหม่ และฉันดื่มน้ำ[PERSON_NAME]ของ[PERSON_NAME]ในปัจจุบัน" at bounding box center [304, 226] width 236 height 23
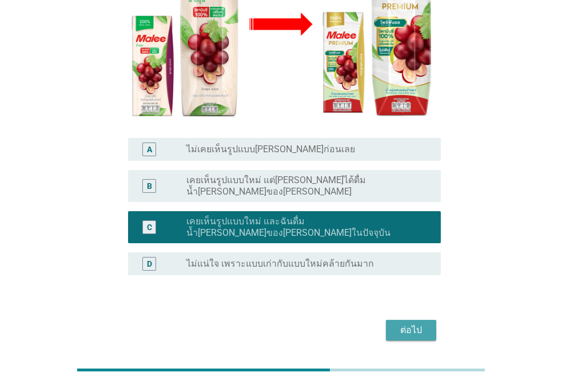
click at [425, 323] on div "ต่อไป" at bounding box center [411, 330] width 32 height 14
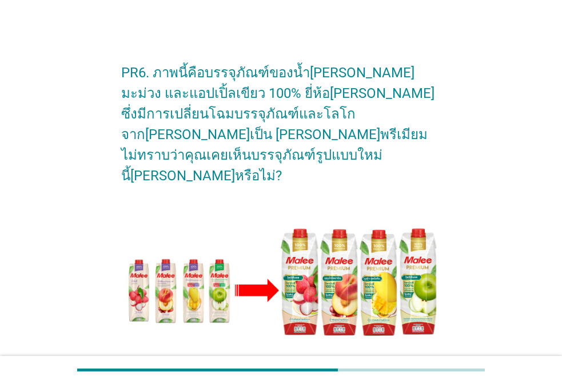
scroll to position [264, 0]
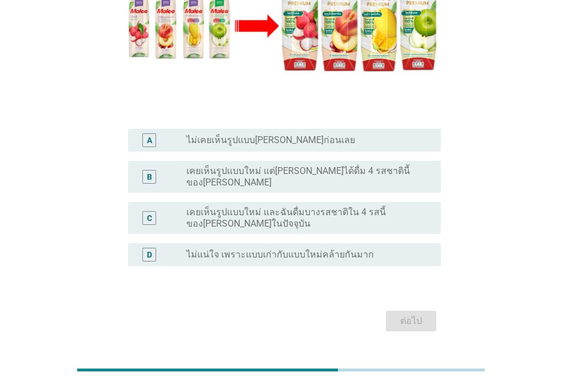
drag, startPoint x: 276, startPoint y: 183, endPoint x: 396, endPoint y: 247, distance: 135.5
click at [276, 206] on label "เคยเห็นรูปแบบใหม่ และฉันดื่มบางรสชาติใน 4 รสนี้ของ[PERSON_NAME]ในปัจจุบัน" at bounding box center [304, 217] width 236 height 23
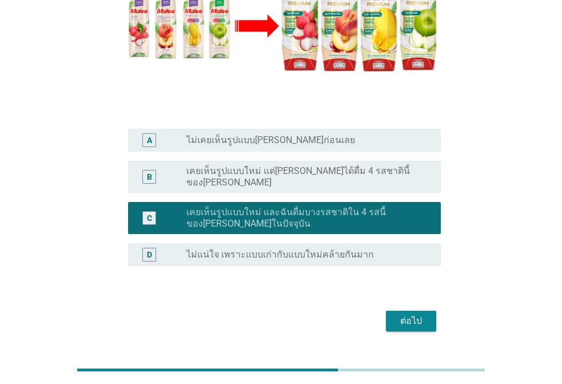
click at [408, 314] on div "ต่อไป" at bounding box center [411, 321] width 32 height 14
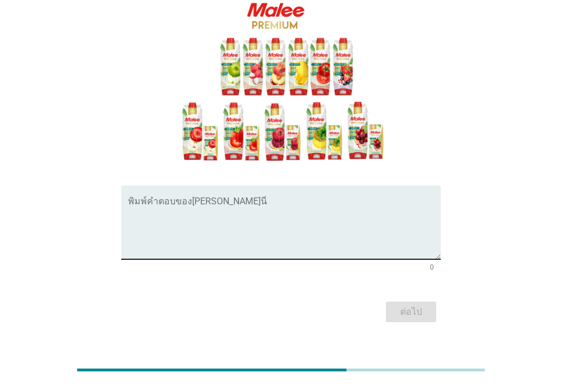
drag, startPoint x: 274, startPoint y: 202, endPoint x: 333, endPoint y: 210, distance: 59.5
click at [274, 201] on textarea "พิมพ์คำตอบของคุณ ที่นี่" at bounding box center [284, 229] width 313 height 60
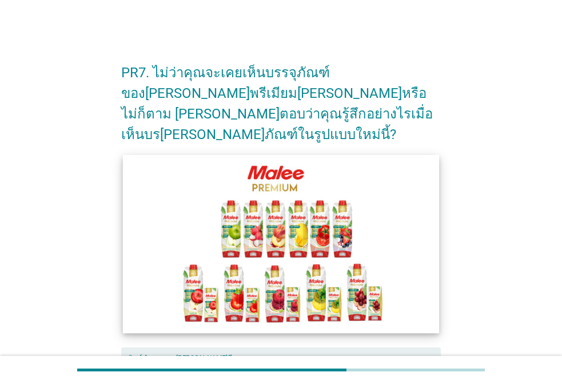
scroll to position [57, 0]
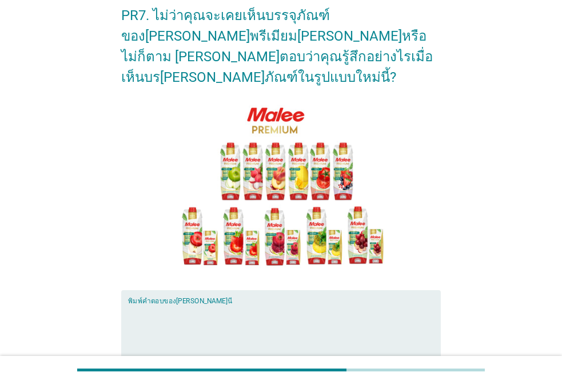
click at [241, 304] on textarea "พิมพ์คำตอบของคุณ ที่นี่" at bounding box center [284, 334] width 313 height 60
type textarea "ณ"
type textarea "i"
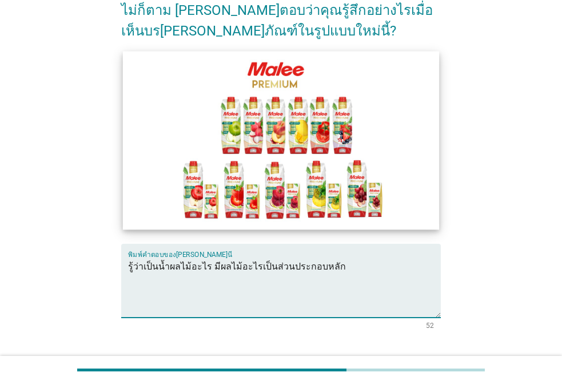
scroll to position [162, 0]
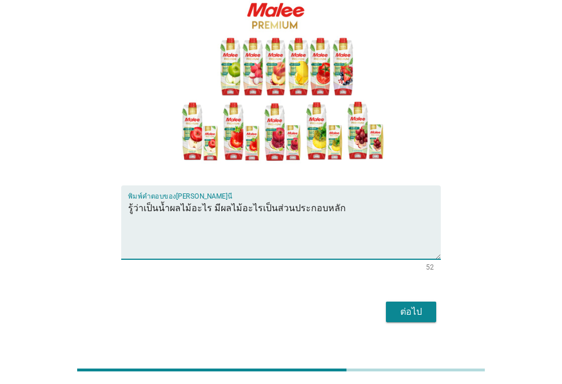
type textarea "รู้ว่าเป็นน้ำผลไม้อะไร มีผลไม้อะไรเป็นส่วนประกอบหลัก"
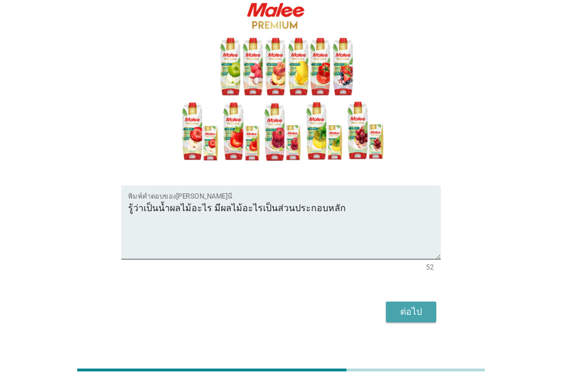
click at [408, 301] on button "ต่อไป" at bounding box center [411, 311] width 50 height 21
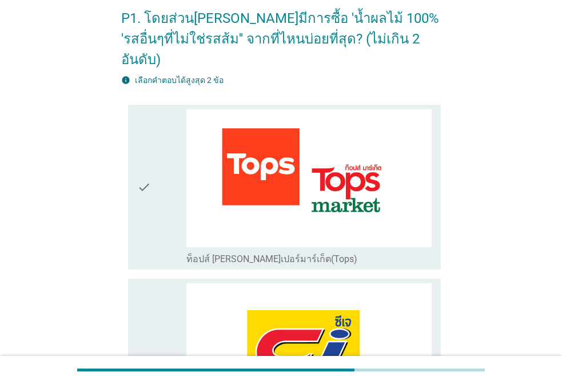
scroll to position [0, 0]
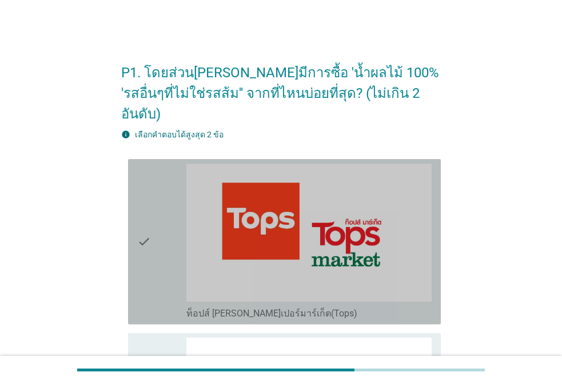
click at [173, 221] on div "check" at bounding box center [161, 241] width 49 height 156
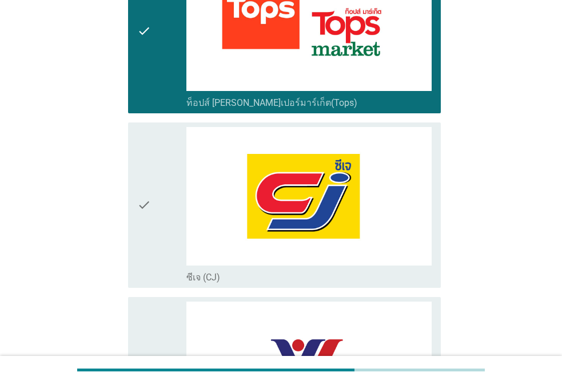
scroll to position [286, 0]
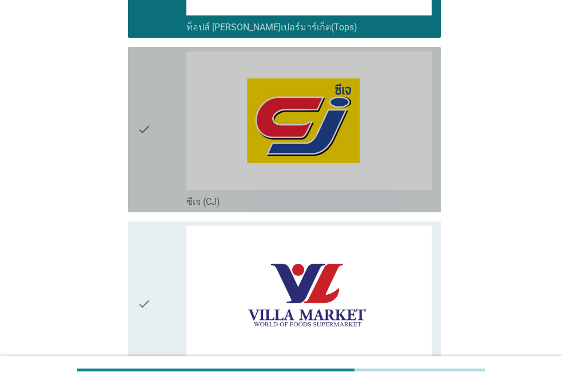
click at [177, 95] on div "check" at bounding box center [161, 129] width 49 height 156
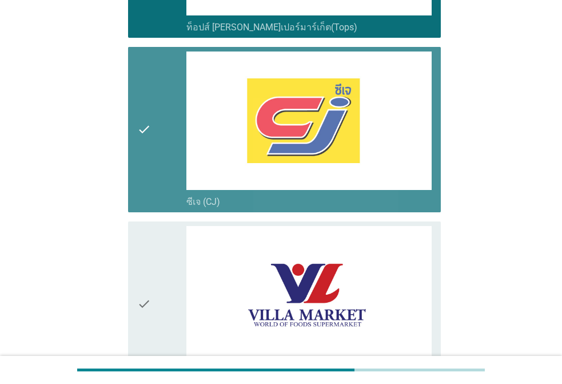
drag, startPoint x: 134, startPoint y: 146, endPoint x: 167, endPoint y: 176, distance: 44.5
click at [134, 146] on div "check check_box_outline_blank ซีเจ (CJ)" at bounding box center [284, 129] width 313 height 165
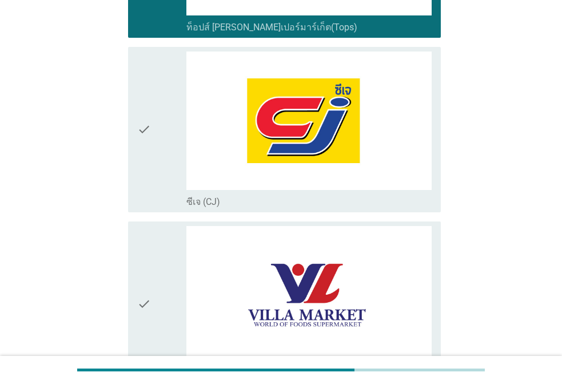
click at [161, 265] on div "check" at bounding box center [161, 304] width 49 height 156
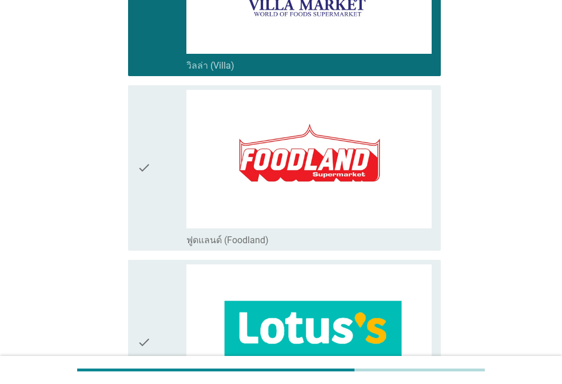
scroll to position [629, 0]
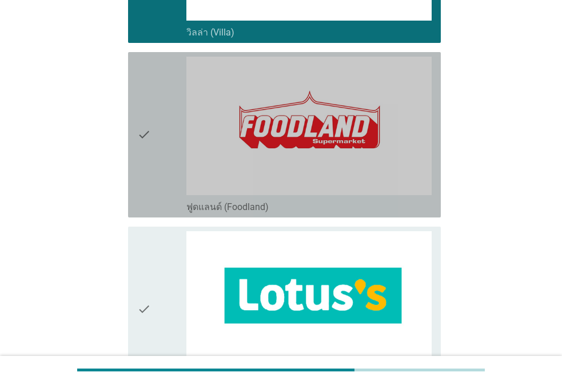
click at [154, 131] on div "check" at bounding box center [161, 135] width 49 height 156
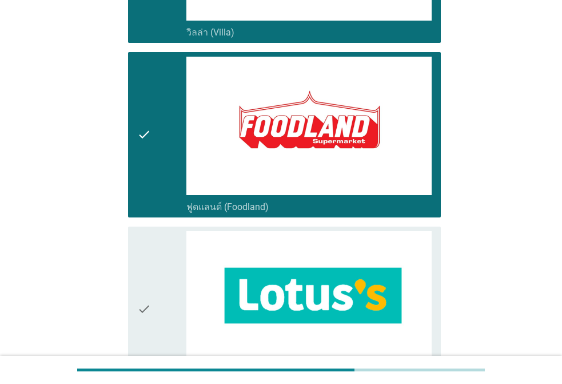
click at [146, 265] on icon "check" at bounding box center [144, 309] width 14 height 156
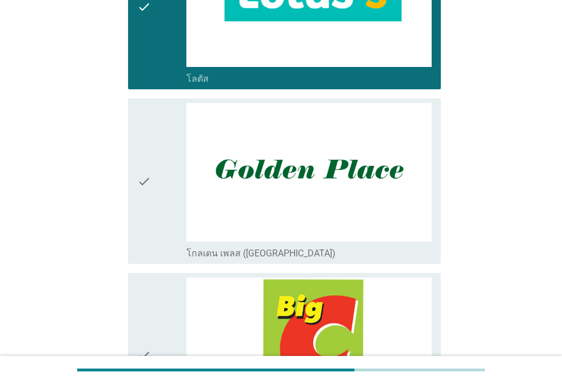
scroll to position [972, 0]
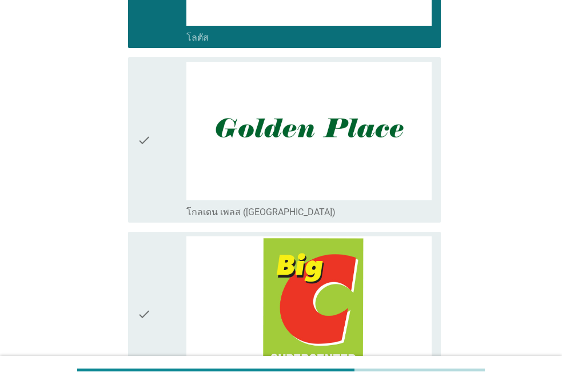
click at [147, 132] on icon "check" at bounding box center [144, 140] width 14 height 156
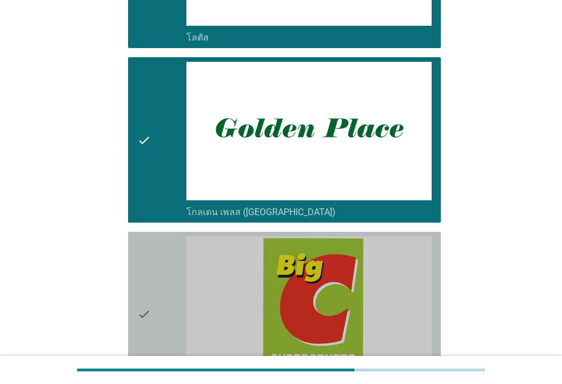
click at [137, 300] on icon "check" at bounding box center [144, 314] width 14 height 156
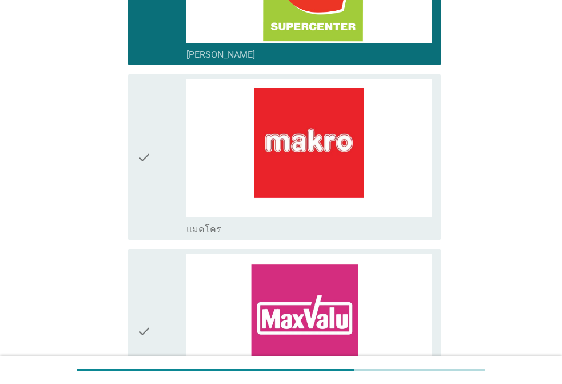
scroll to position [1372, 0]
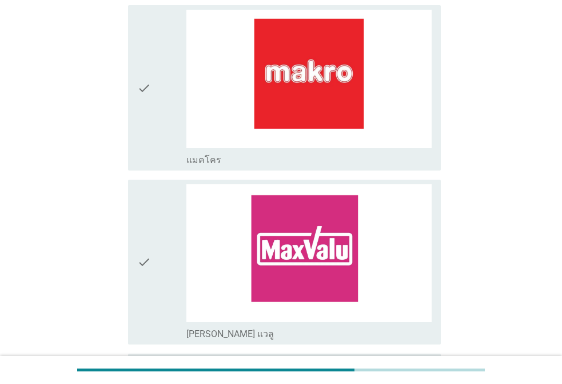
click at [149, 212] on icon "check" at bounding box center [144, 262] width 14 height 156
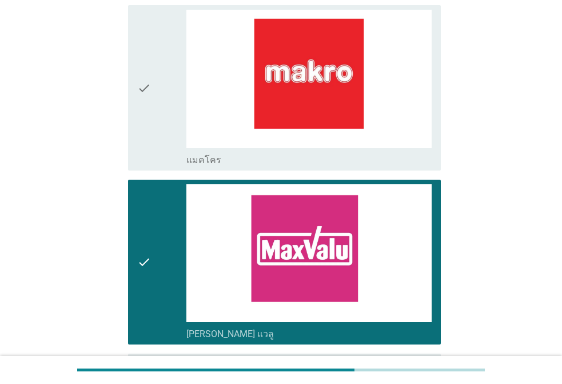
drag, startPoint x: 138, startPoint y: 96, endPoint x: 219, endPoint y: 159, distance: 103.5
click at [137, 96] on icon "check" at bounding box center [144, 88] width 14 height 156
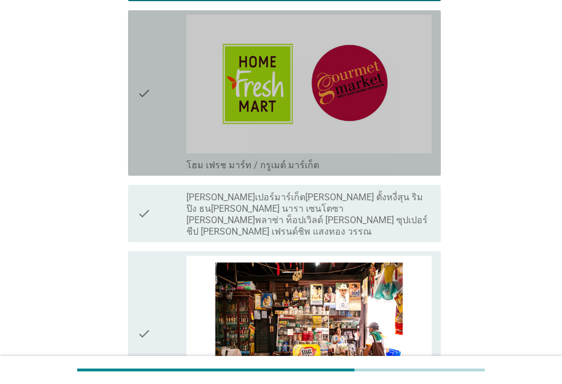
click at [161, 69] on div "check" at bounding box center [161, 93] width 49 height 156
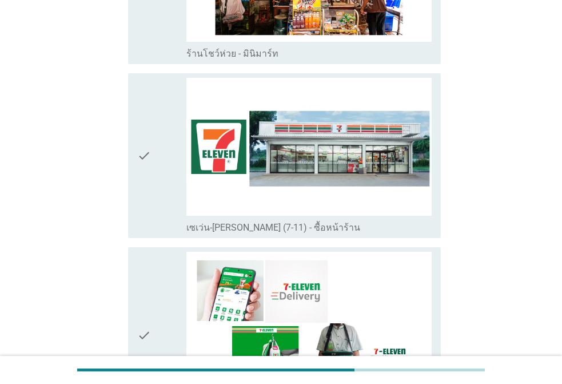
scroll to position [2115, 0]
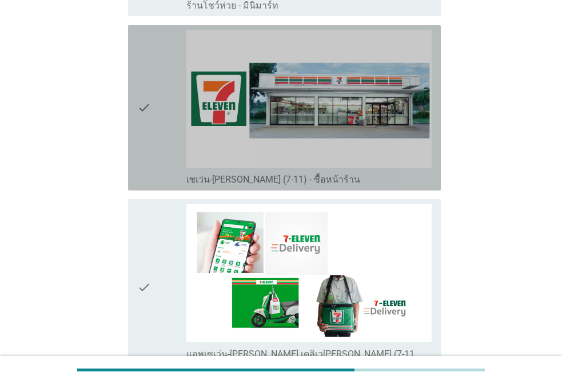
drag, startPoint x: 141, startPoint y: 85, endPoint x: 156, endPoint y: 153, distance: 69.7
click at [140, 85] on icon "check" at bounding box center [144, 108] width 14 height 156
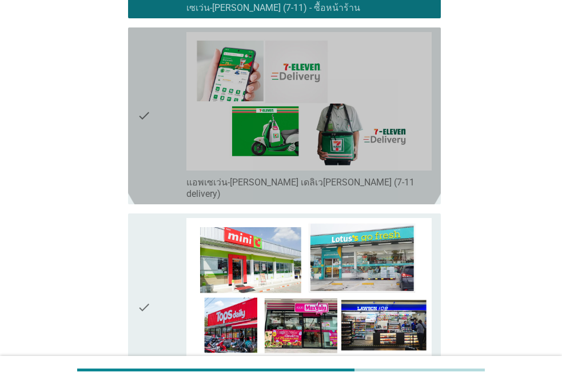
drag, startPoint x: 153, startPoint y: 99, endPoint x: 324, endPoint y: 150, distance: 177.8
click at [153, 98] on div "check" at bounding box center [161, 115] width 49 height 167
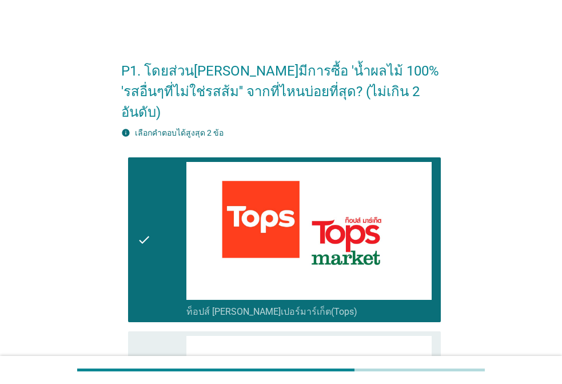
scroll to position [0, 0]
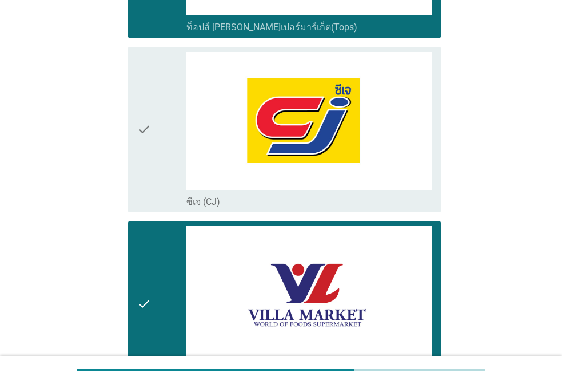
click at [149, 227] on icon "check" at bounding box center [144, 304] width 14 height 156
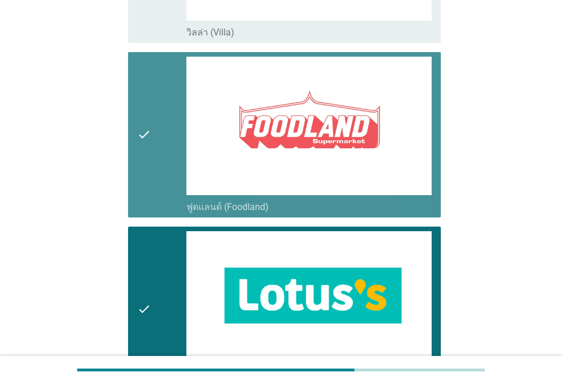
drag, startPoint x: 161, startPoint y: 131, endPoint x: 155, endPoint y: 237, distance: 105.3
click at [162, 134] on div "check" at bounding box center [161, 135] width 49 height 156
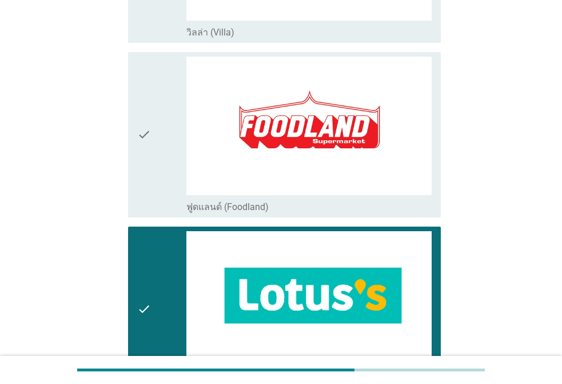
click at [154, 245] on div "check" at bounding box center [161, 309] width 49 height 156
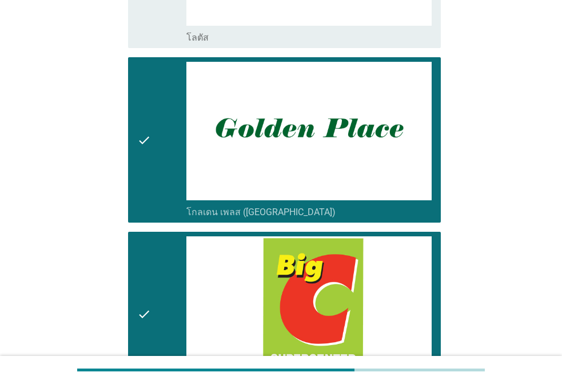
drag, startPoint x: 175, startPoint y: 150, endPoint x: 170, endPoint y: 155, distance: 7.7
click at [175, 150] on div "check" at bounding box center [161, 140] width 49 height 156
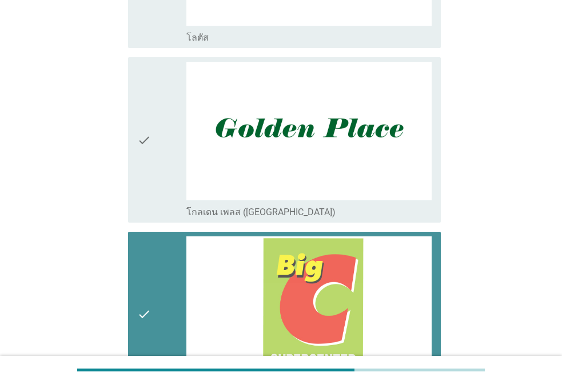
click at [158, 262] on div "check" at bounding box center [161, 314] width 49 height 156
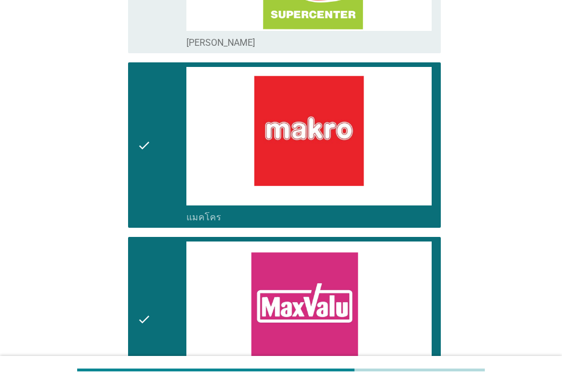
click at [159, 166] on div "check" at bounding box center [161, 145] width 49 height 156
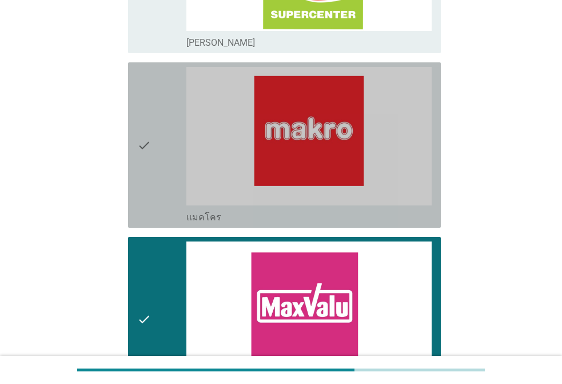
click at [171, 281] on div "check" at bounding box center [161, 319] width 49 height 156
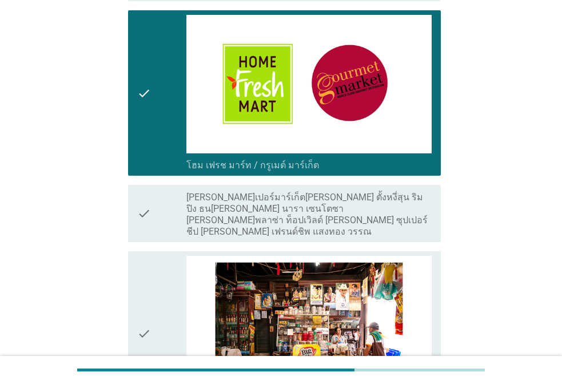
click at [175, 91] on div "check" at bounding box center [161, 93] width 49 height 156
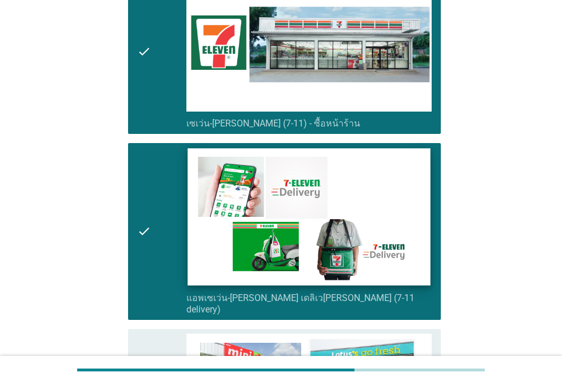
scroll to position [2181, 0]
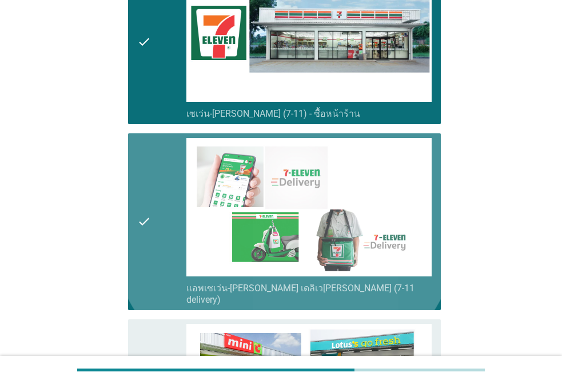
click at [149, 179] on icon "check" at bounding box center [144, 221] width 14 height 167
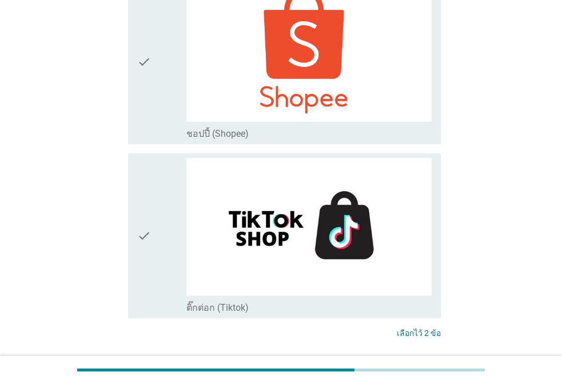
scroll to position [3095, 0]
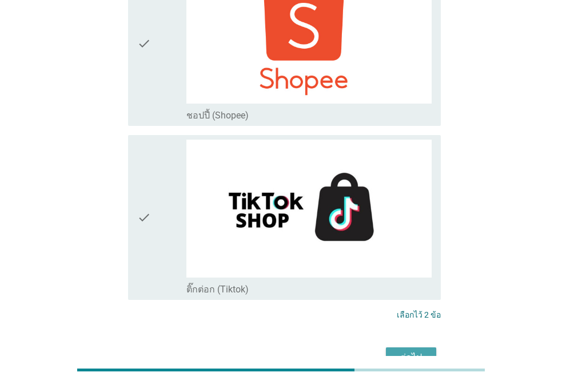
click at [412, 350] on div "ต่อไป" at bounding box center [411, 357] width 32 height 14
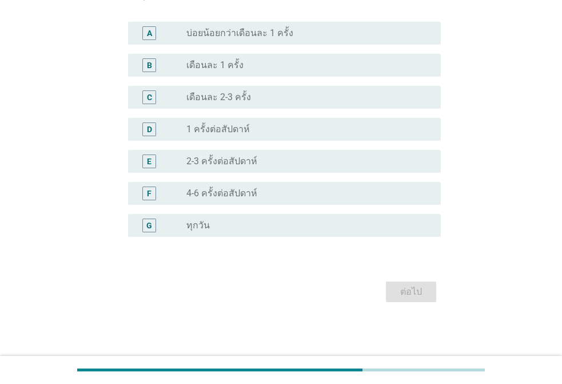
scroll to position [0, 0]
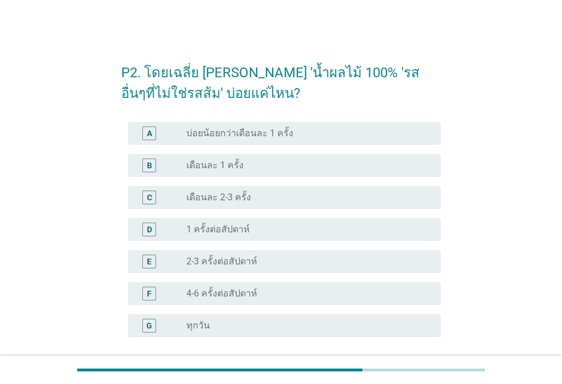
drag, startPoint x: 238, startPoint y: 289, endPoint x: 345, endPoint y: 286, distance: 106.4
click at [239, 288] on label "4-6 ครั้งต่อสัปดาห์" at bounding box center [221, 293] width 71 height 11
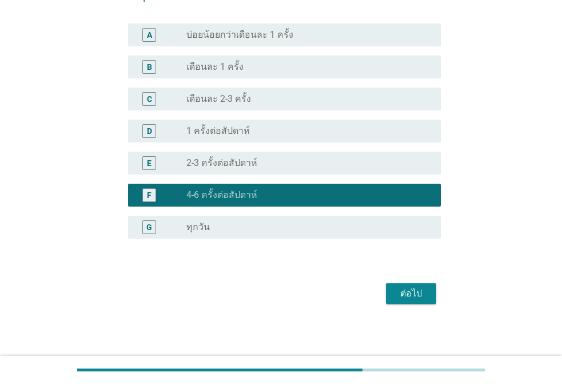
scroll to position [100, 0]
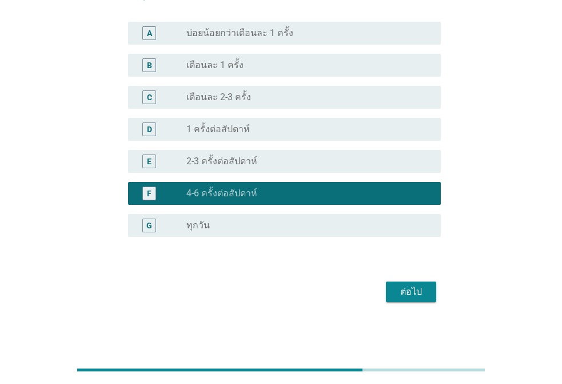
click at [249, 139] on div "D radio_button_unchecked 1 ครั้งต่อสัปดาห์" at bounding box center [284, 129] width 313 height 23
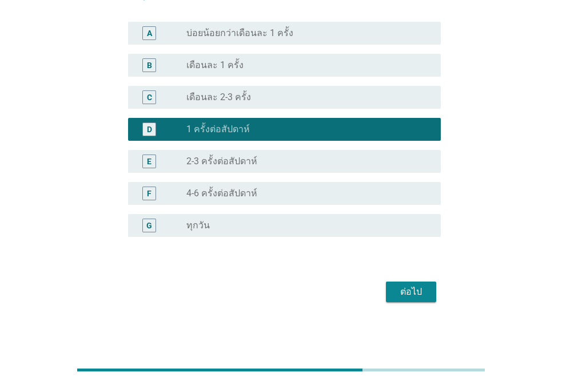
click at [269, 87] on div "C radio_button_unchecked เดือนละ 2-3 ครั้ง" at bounding box center [284, 97] width 313 height 23
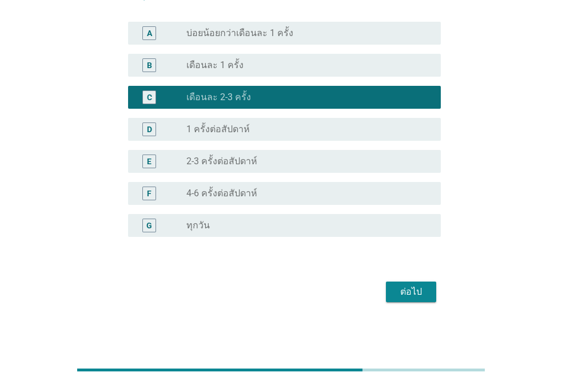
drag, startPoint x: 230, startPoint y: 158, endPoint x: 338, endPoint y: 246, distance: 139.4
click at [230, 159] on label "2-3 ครั้งต่อสัปดาห์" at bounding box center [221, 160] width 71 height 11
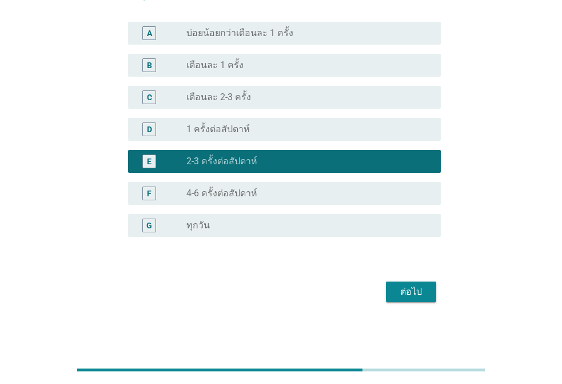
click at [402, 290] on div "ต่อไป" at bounding box center [411, 292] width 32 height 14
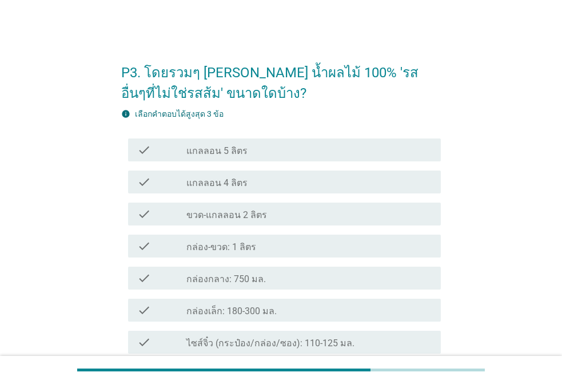
drag, startPoint x: 256, startPoint y: 249, endPoint x: 313, endPoint y: 261, distance: 58.3
click at [256, 250] on div "check_box_outline_blank กล่อง-ขวด: 1 ลิตร" at bounding box center [308, 246] width 245 height 14
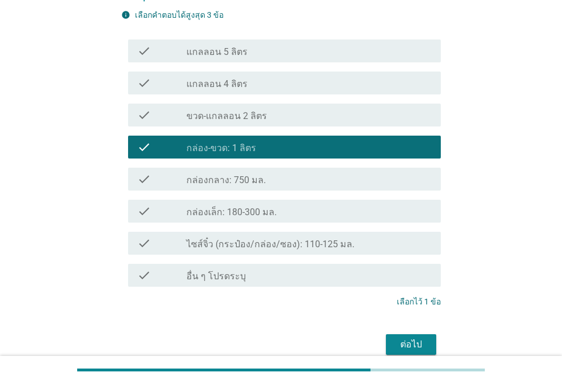
scroll to position [151, 0]
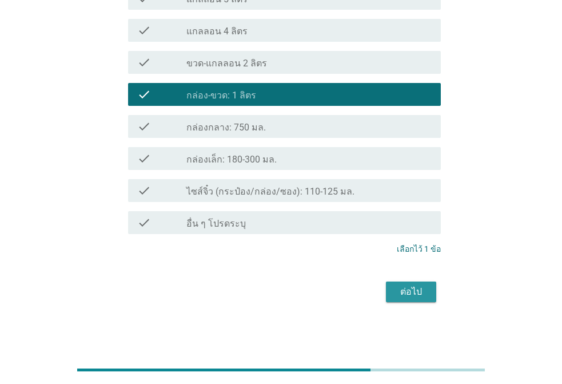
click at [405, 293] on div "ต่อไป" at bounding box center [411, 292] width 32 height 14
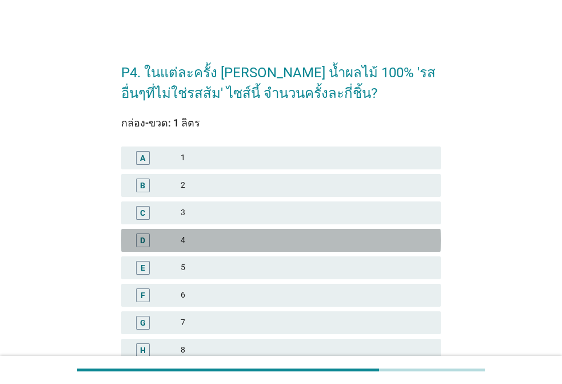
drag, startPoint x: 194, startPoint y: 242, endPoint x: 328, endPoint y: 265, distance: 135.6
click at [194, 242] on div "4" at bounding box center [306, 240] width 251 height 14
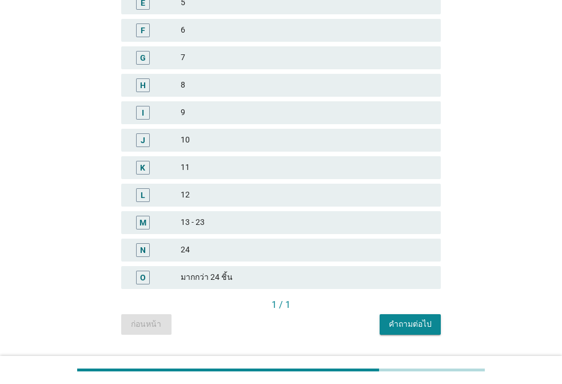
scroll to position [294, 0]
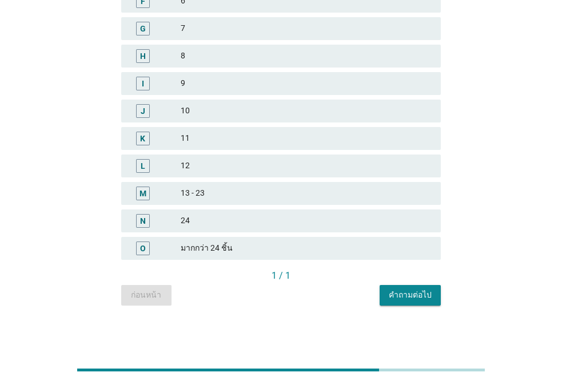
click at [417, 291] on div "คำถามต่อไป" at bounding box center [410, 295] width 43 height 12
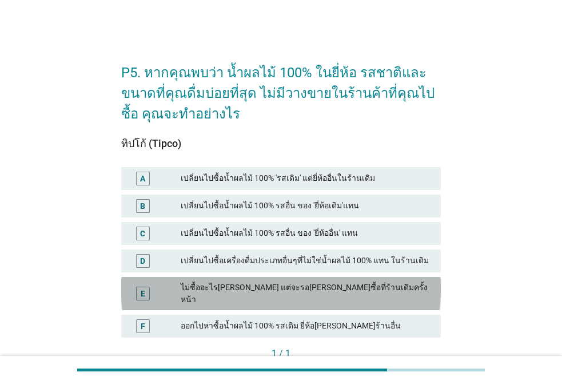
drag, startPoint x: 295, startPoint y: 285, endPoint x: 404, endPoint y: 295, distance: 109.6
click at [296, 285] on div "ไม่ซื้ออะไร[PERSON_NAME] แต่จะรอ[PERSON_NAME]ซื้อที่ร้านเดิมครั้งหน้า" at bounding box center [306, 293] width 251 height 24
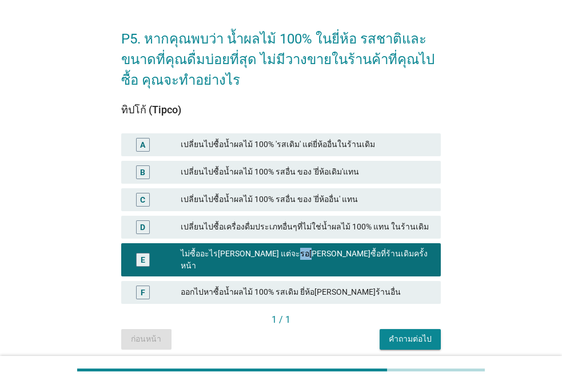
scroll to position [67, 0]
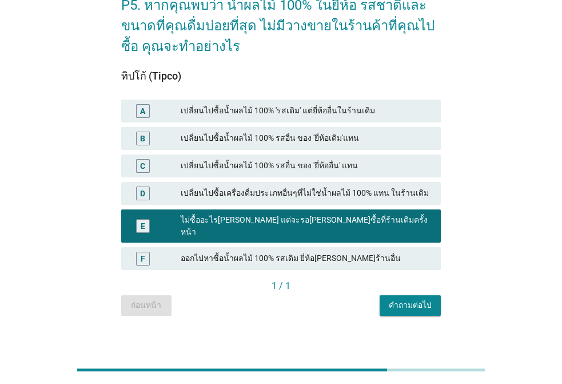
click at [273, 187] on div "เปลี่ยนไปซื้อเครื่องดื่มประเภทอื่นๆที่ไม่ใช่น้ำผลไม้ 100% แทน ในร้านเดิม" at bounding box center [306, 193] width 251 height 14
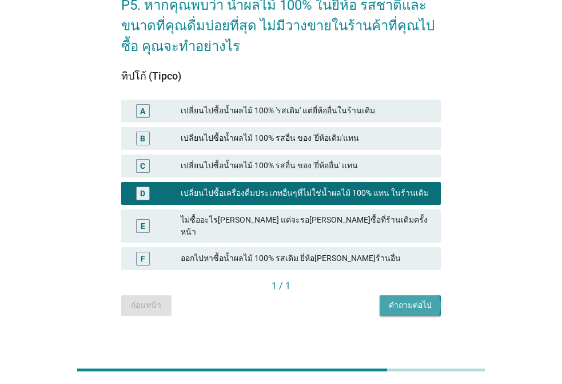
click at [410, 299] on div "คำถามต่อไป" at bounding box center [410, 305] width 43 height 12
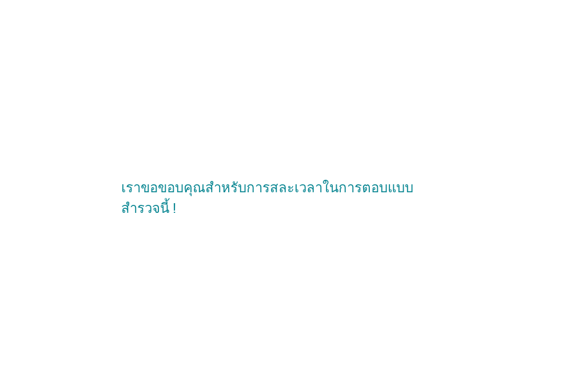
scroll to position [0, 0]
